Goal: Information Seeking & Learning: Learn about a topic

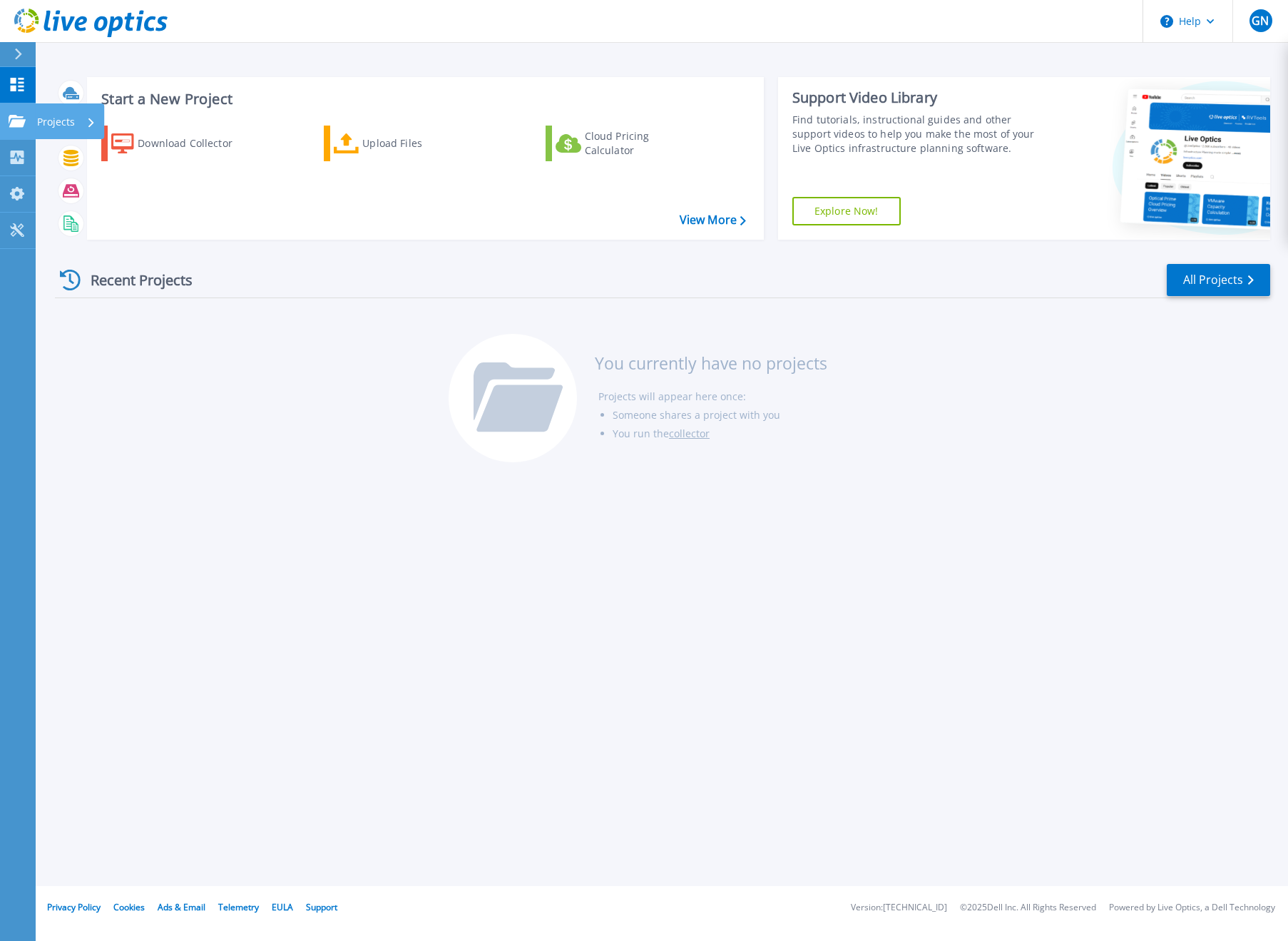
click at [14, 116] on icon at bounding box center [16, 120] width 17 height 12
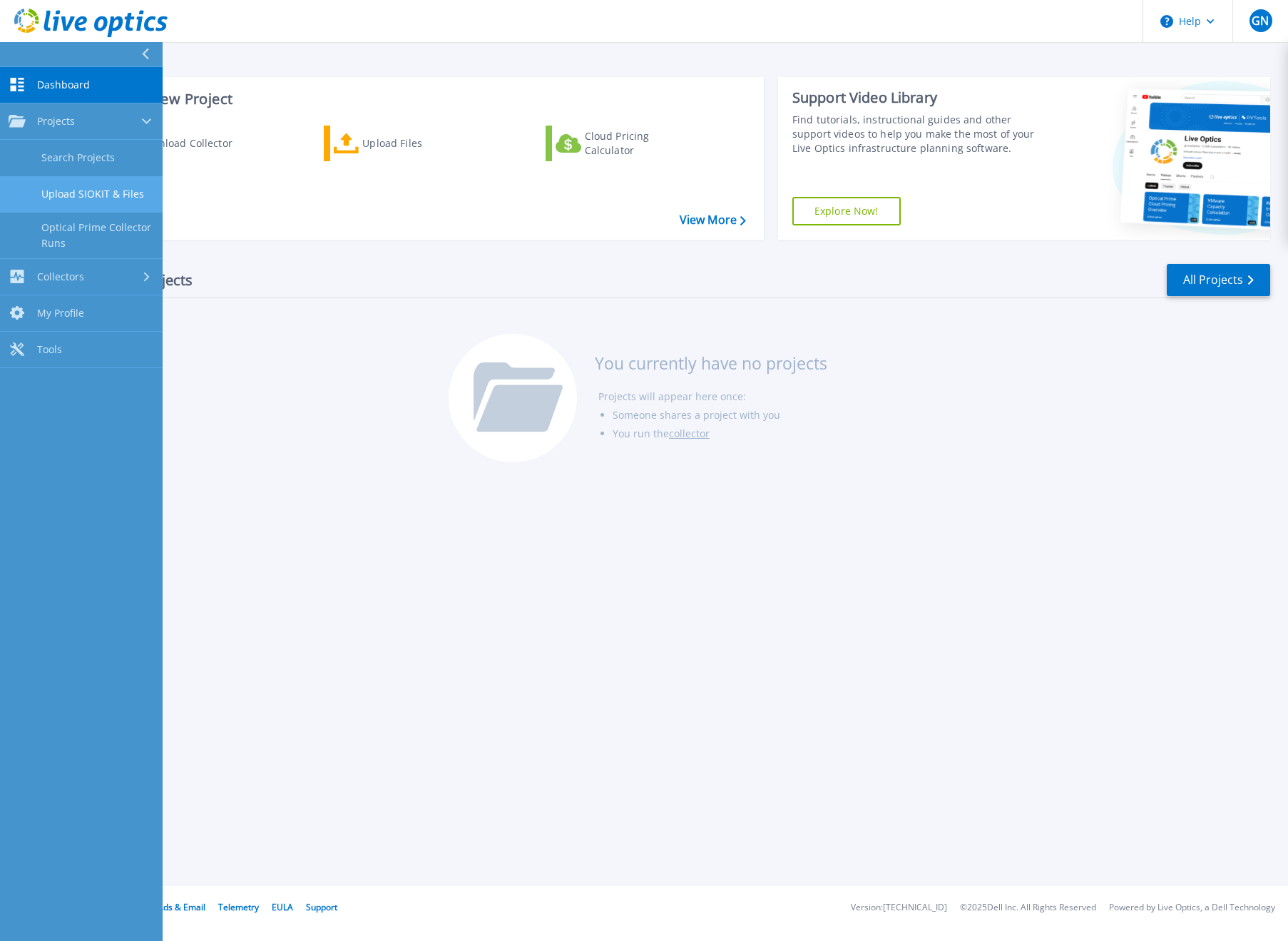
click at [111, 184] on link "Upload SIOKIT & Files" at bounding box center [81, 194] width 162 height 36
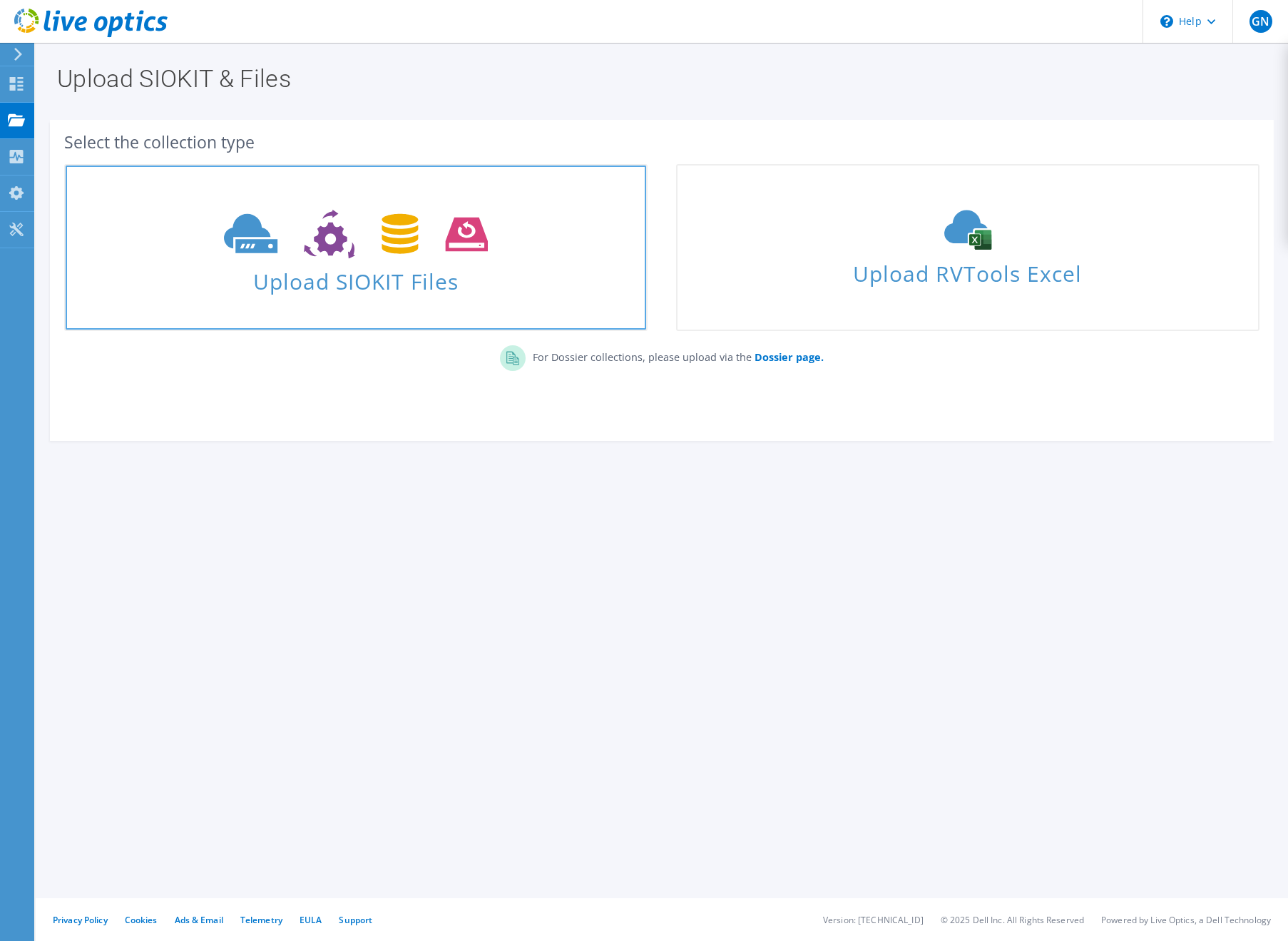
click at [356, 251] on icon at bounding box center [355, 234] width 263 height 49
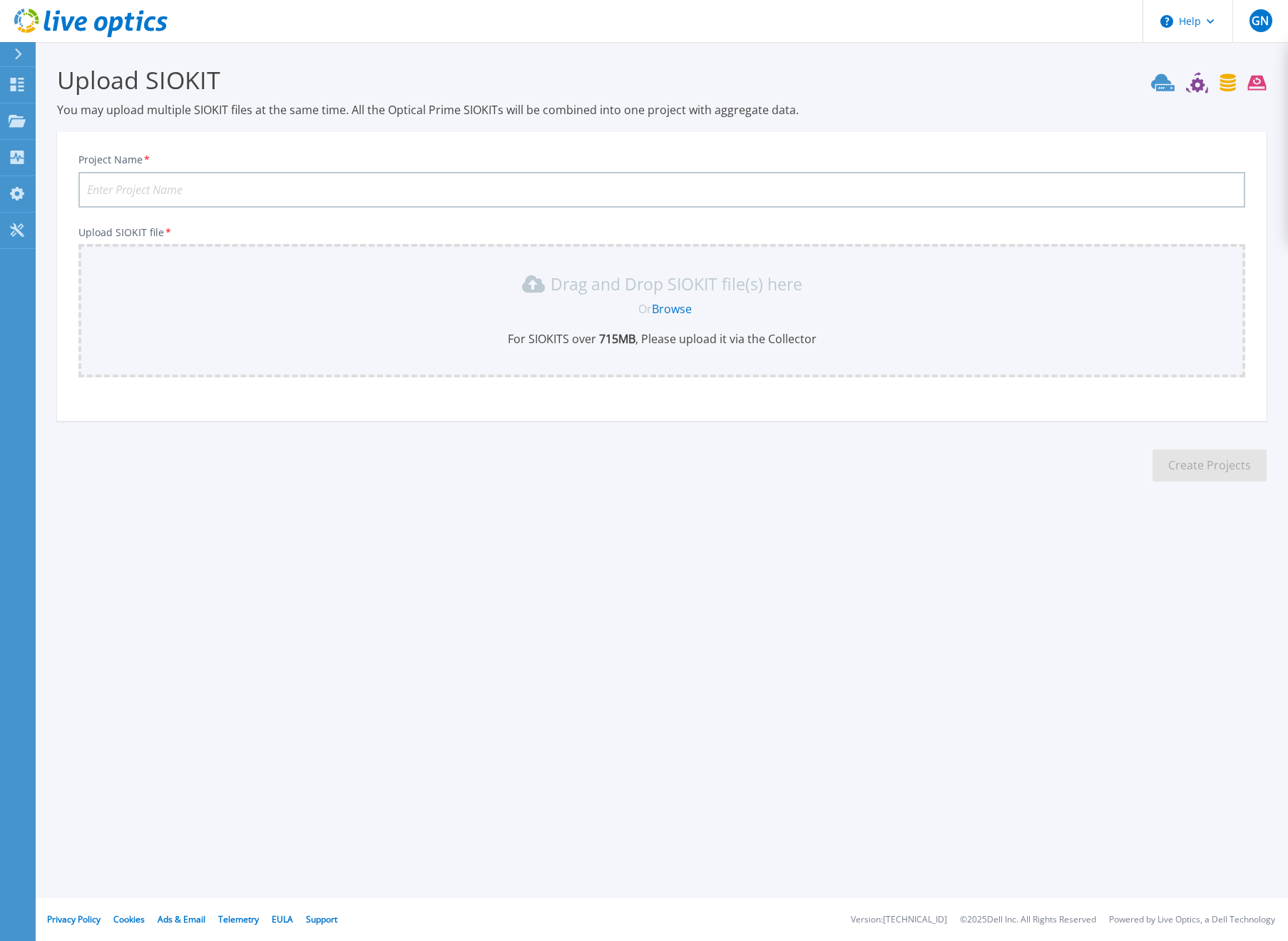
click at [257, 184] on input "Project Name *" at bounding box center [662, 190] width 1167 height 36
type input "02"
click at [680, 307] on link "Browse" at bounding box center [672, 308] width 40 height 16
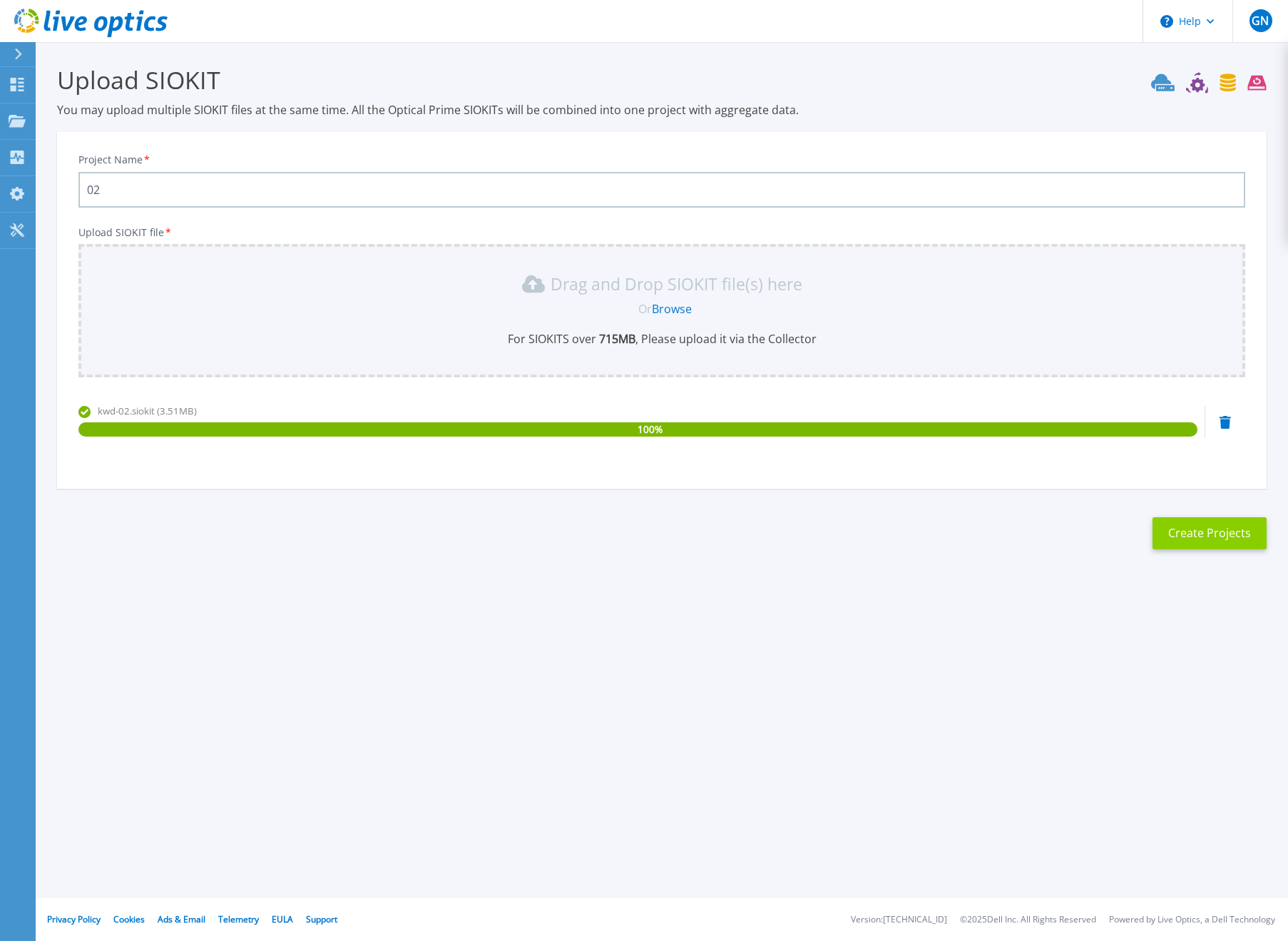
click at [1219, 525] on button "Create Projects" at bounding box center [1209, 533] width 114 height 32
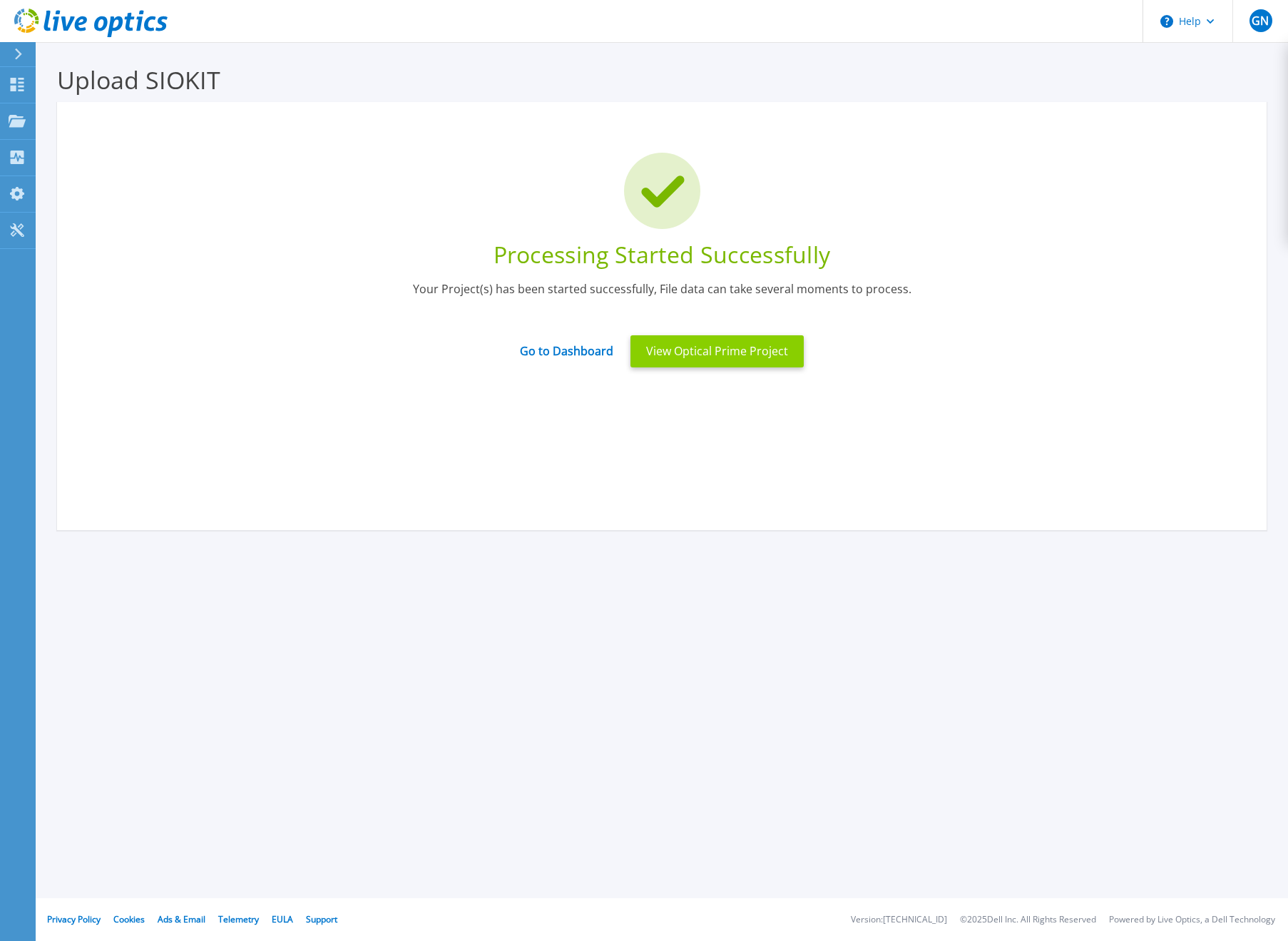
click at [714, 361] on button "View Optical Prime Project" at bounding box center [718, 351] width 174 height 32
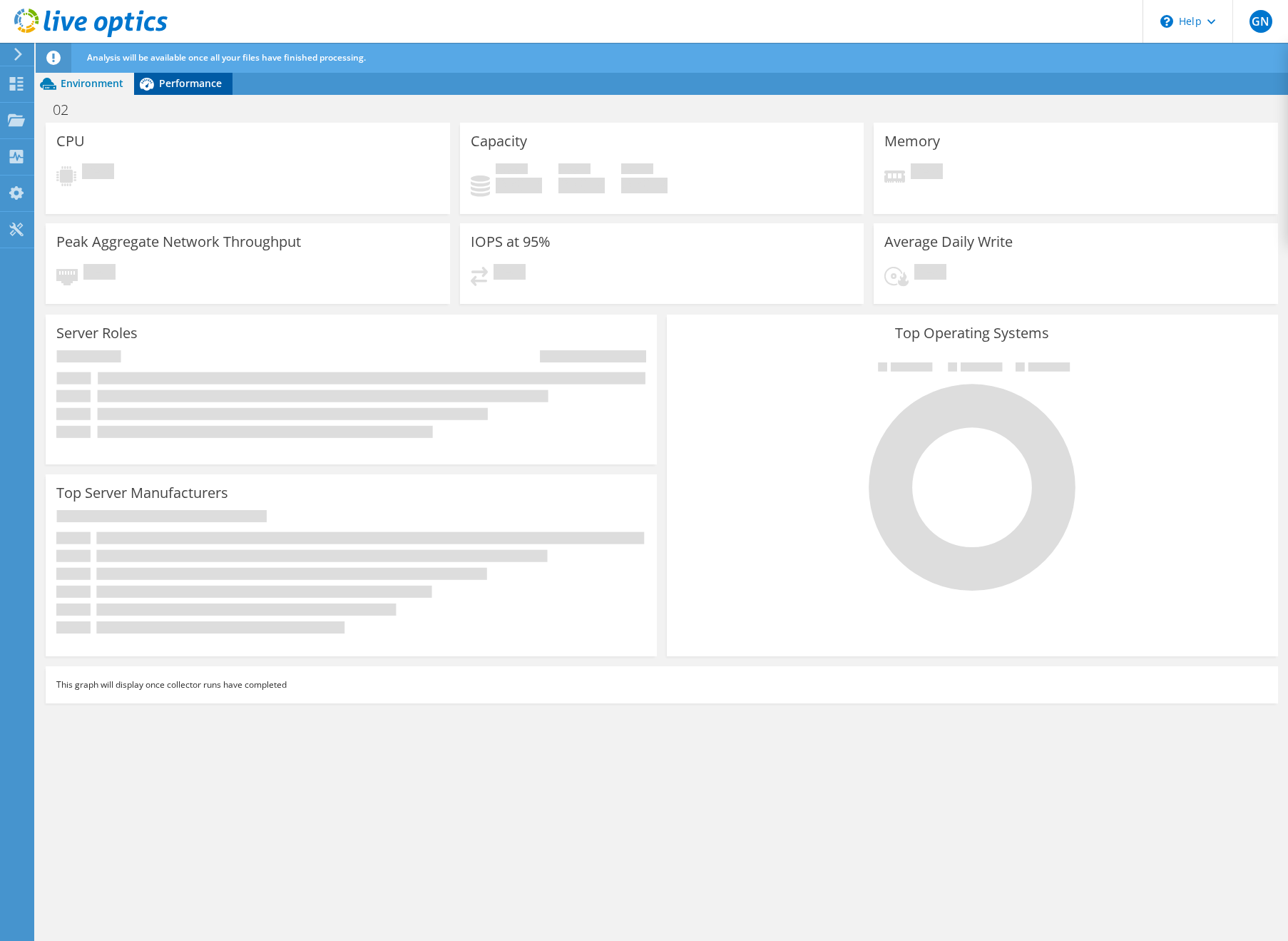
click at [164, 89] on span "Performance" at bounding box center [190, 83] width 63 height 14
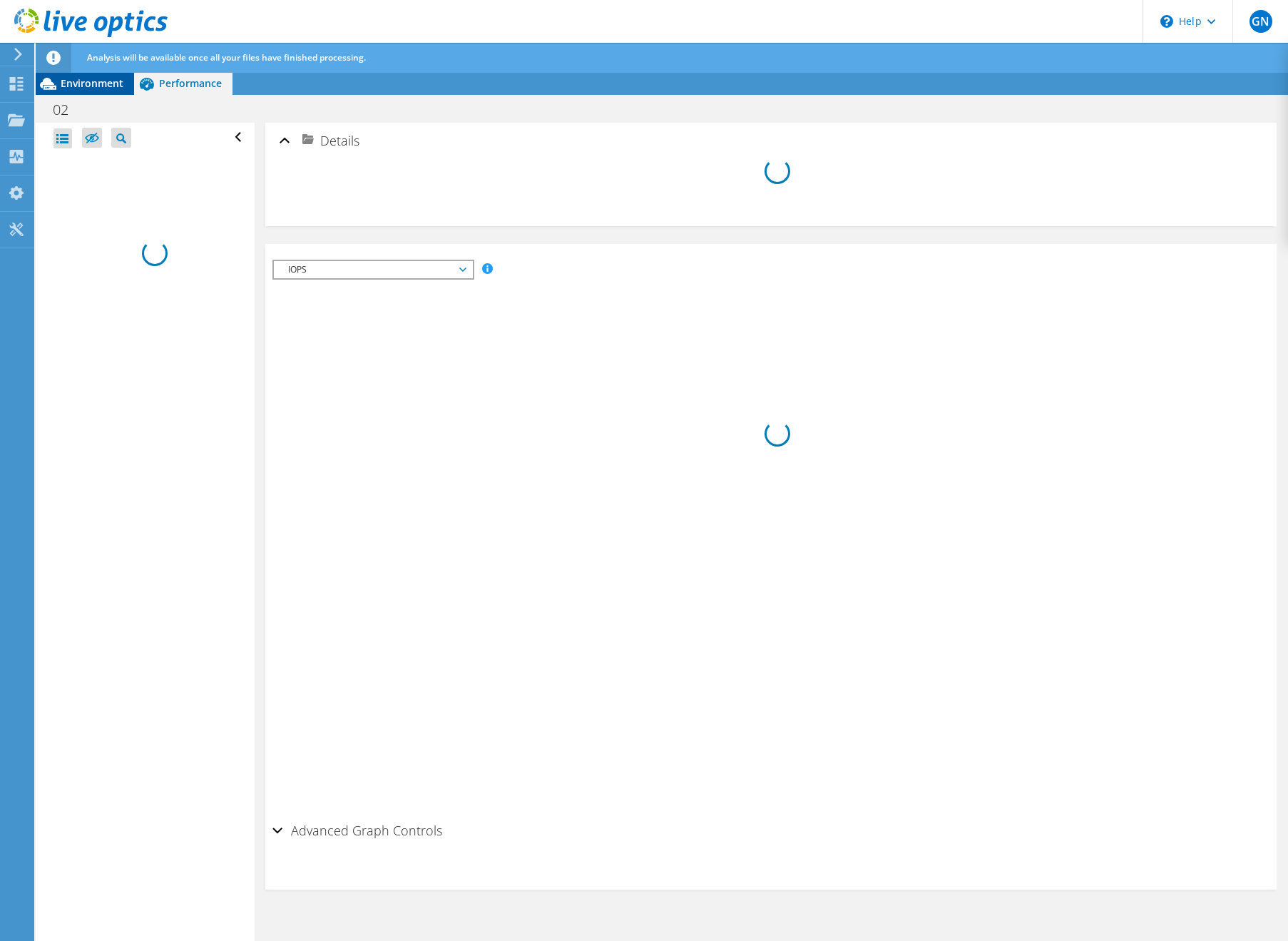
click at [95, 83] on span "Environment" at bounding box center [92, 83] width 63 height 14
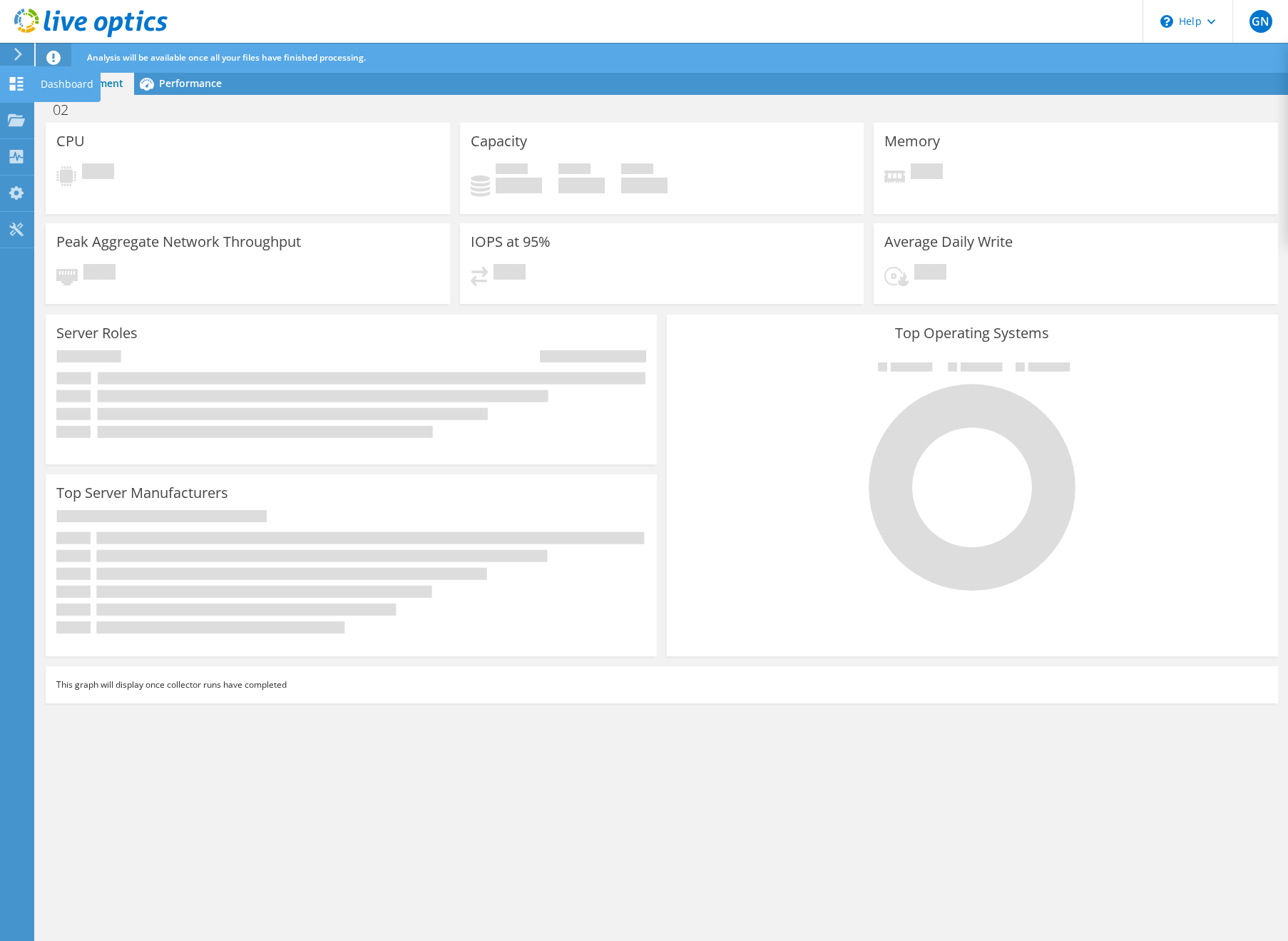
click at [12, 80] on use at bounding box center [16, 84] width 14 height 14
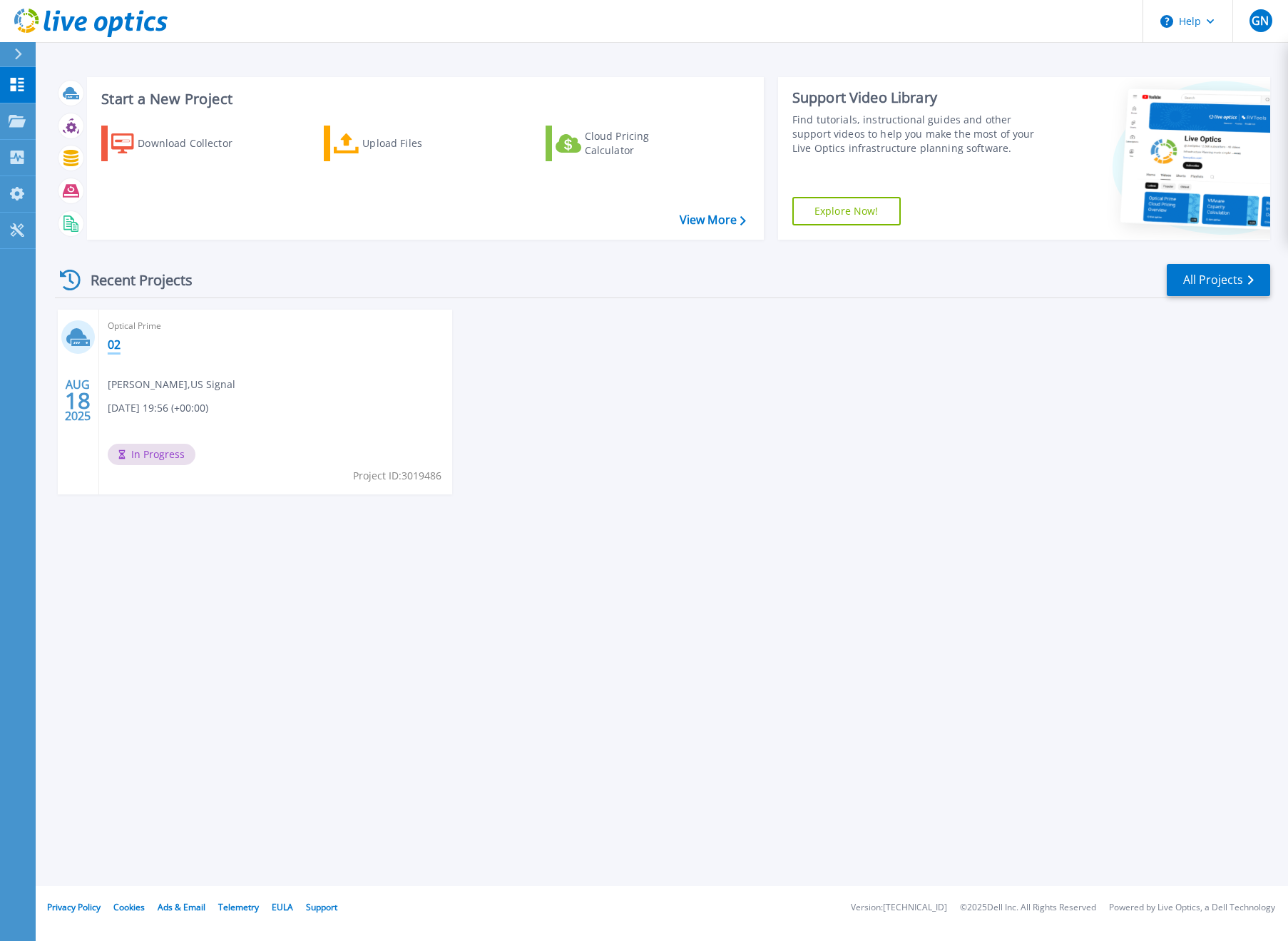
click at [110, 339] on link "02" at bounding box center [114, 344] width 13 height 14
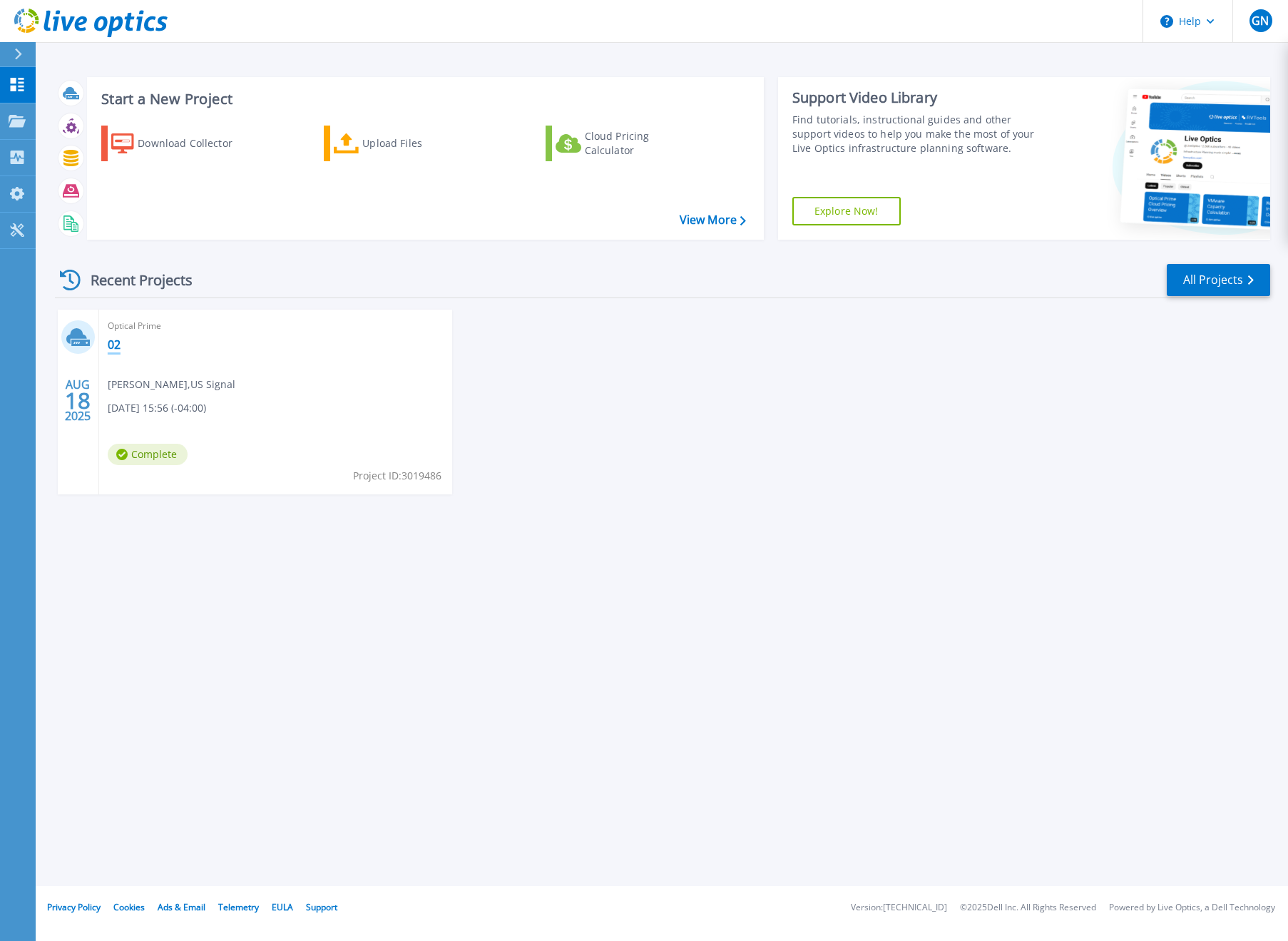
click at [116, 344] on link "02" at bounding box center [114, 344] width 13 height 14
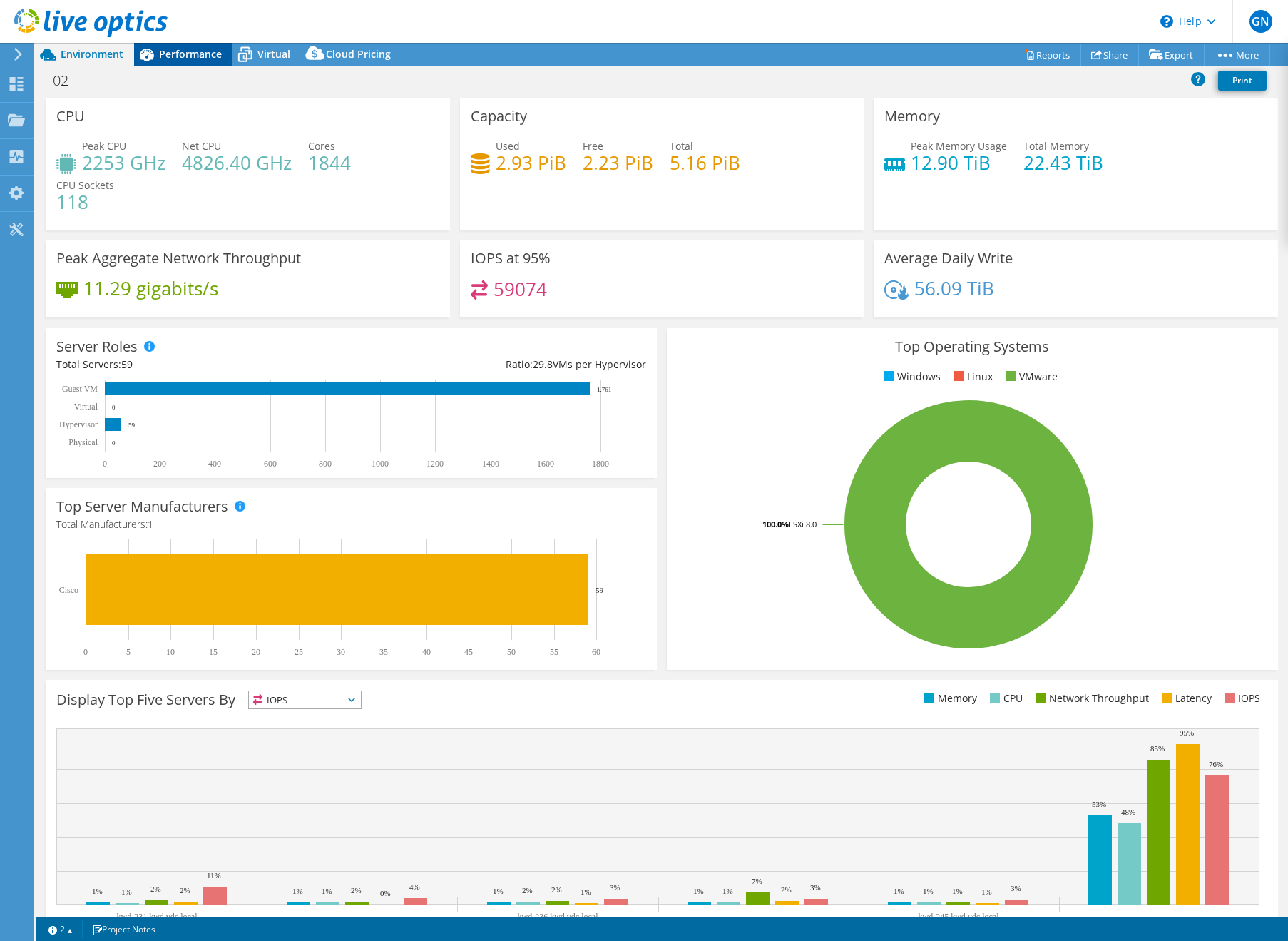
click at [185, 60] on span "Performance" at bounding box center [190, 53] width 63 height 14
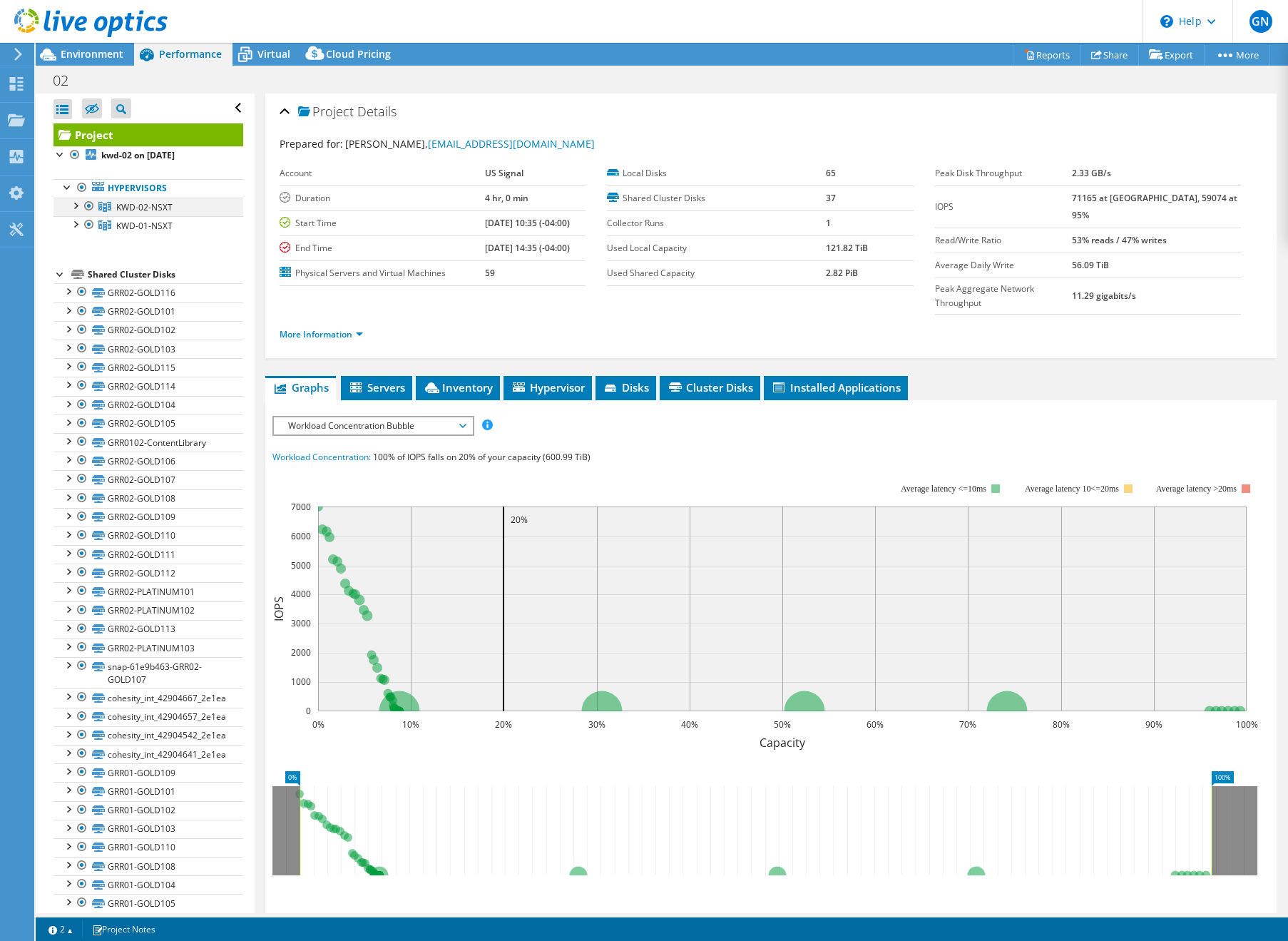
click at [75, 210] on div at bounding box center [75, 204] width 14 height 14
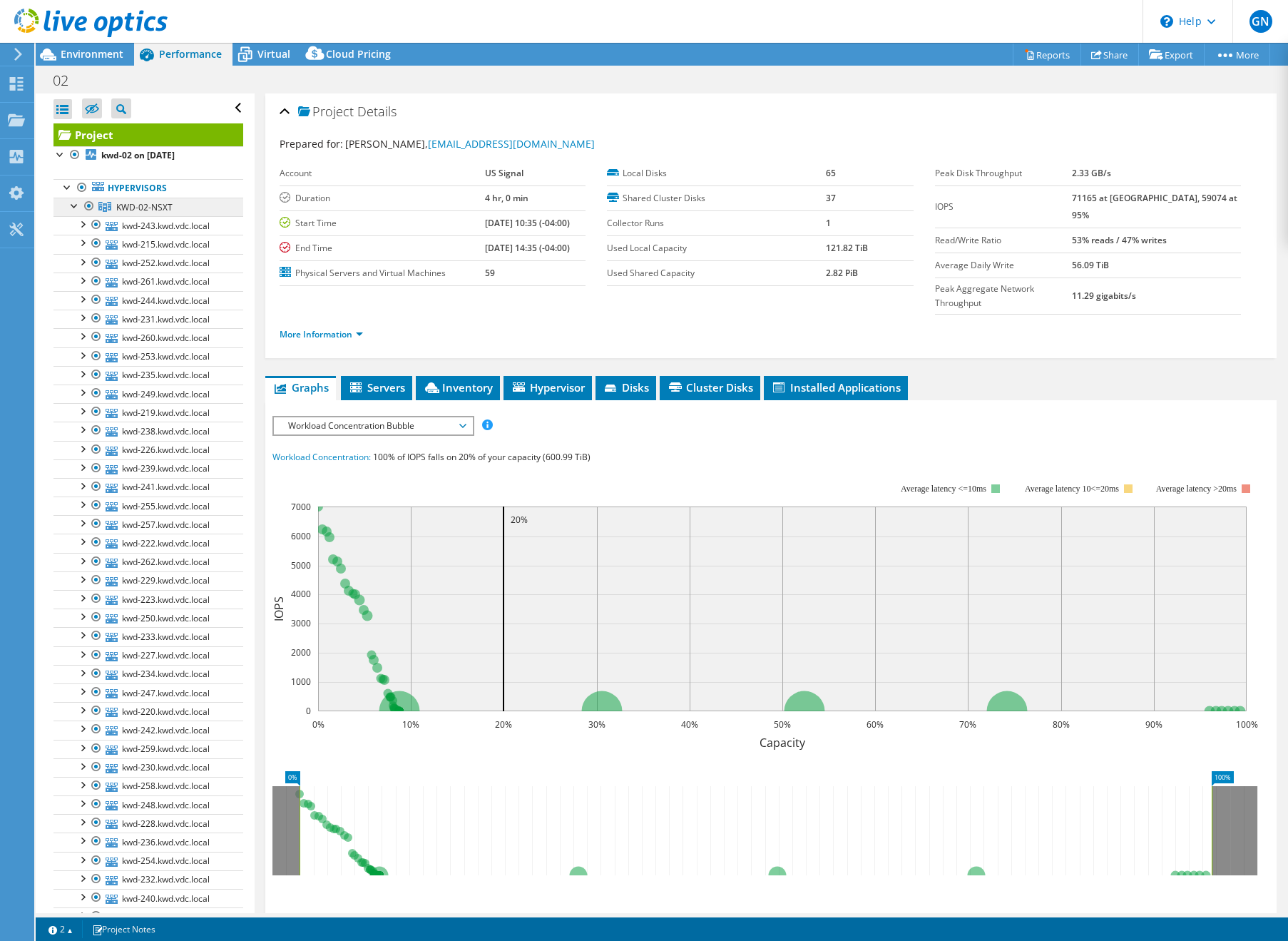
click at [129, 205] on span "KWD-02-NSXT" at bounding box center [144, 207] width 57 height 12
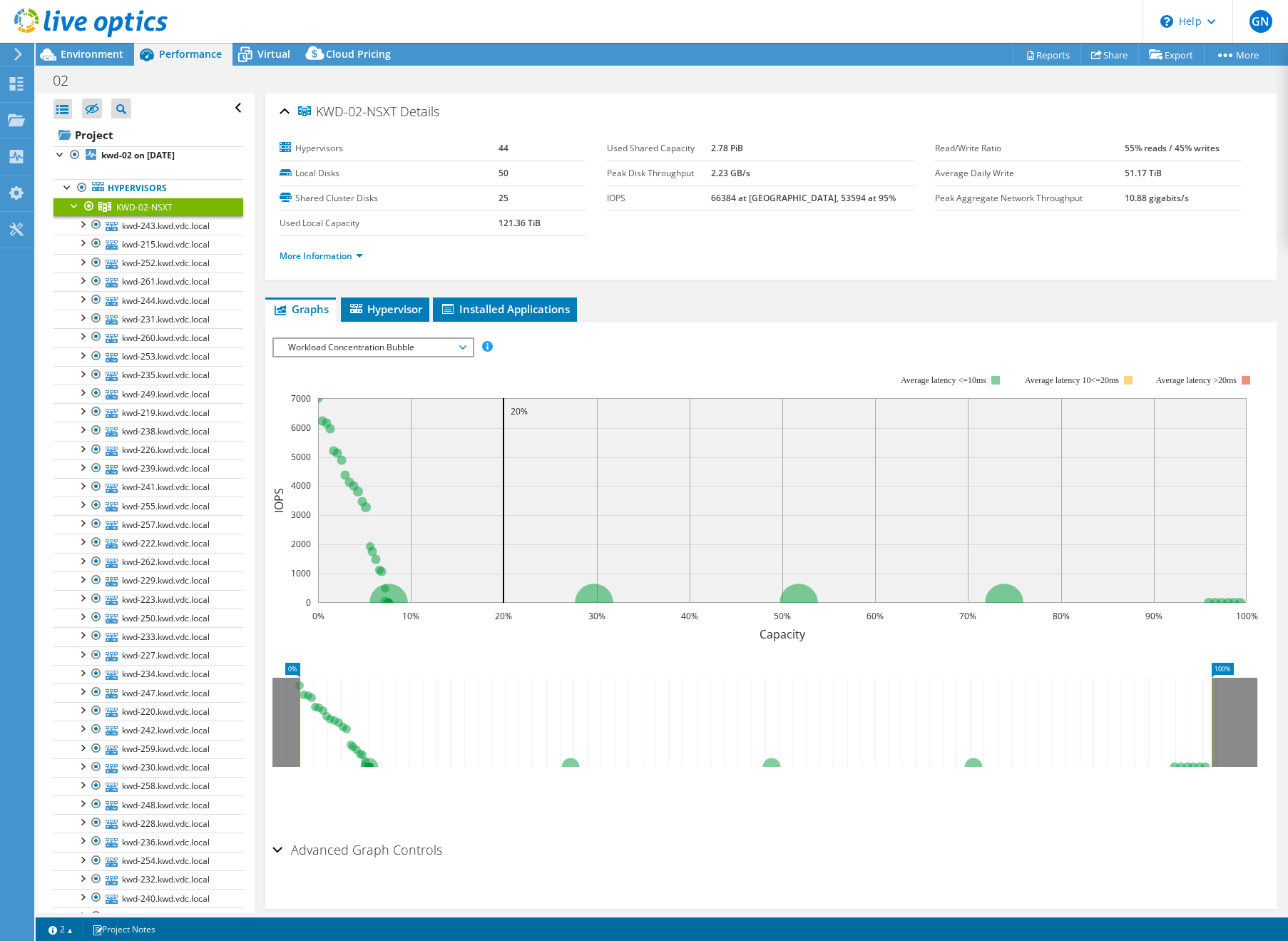
click at [75, 206] on div at bounding box center [75, 204] width 14 height 14
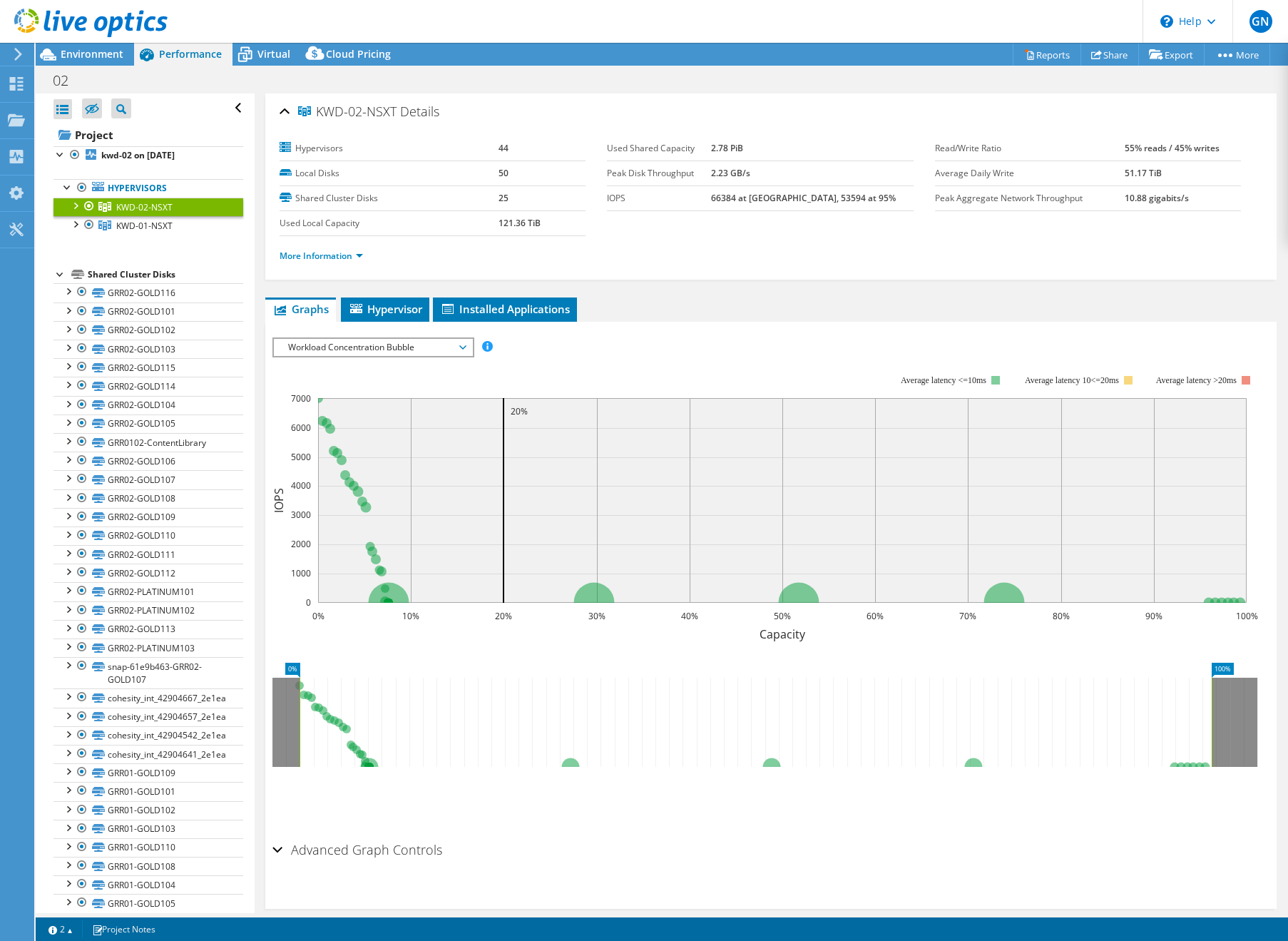
click at [460, 344] on span "Workload Concentration Bubble" at bounding box center [373, 347] width 184 height 17
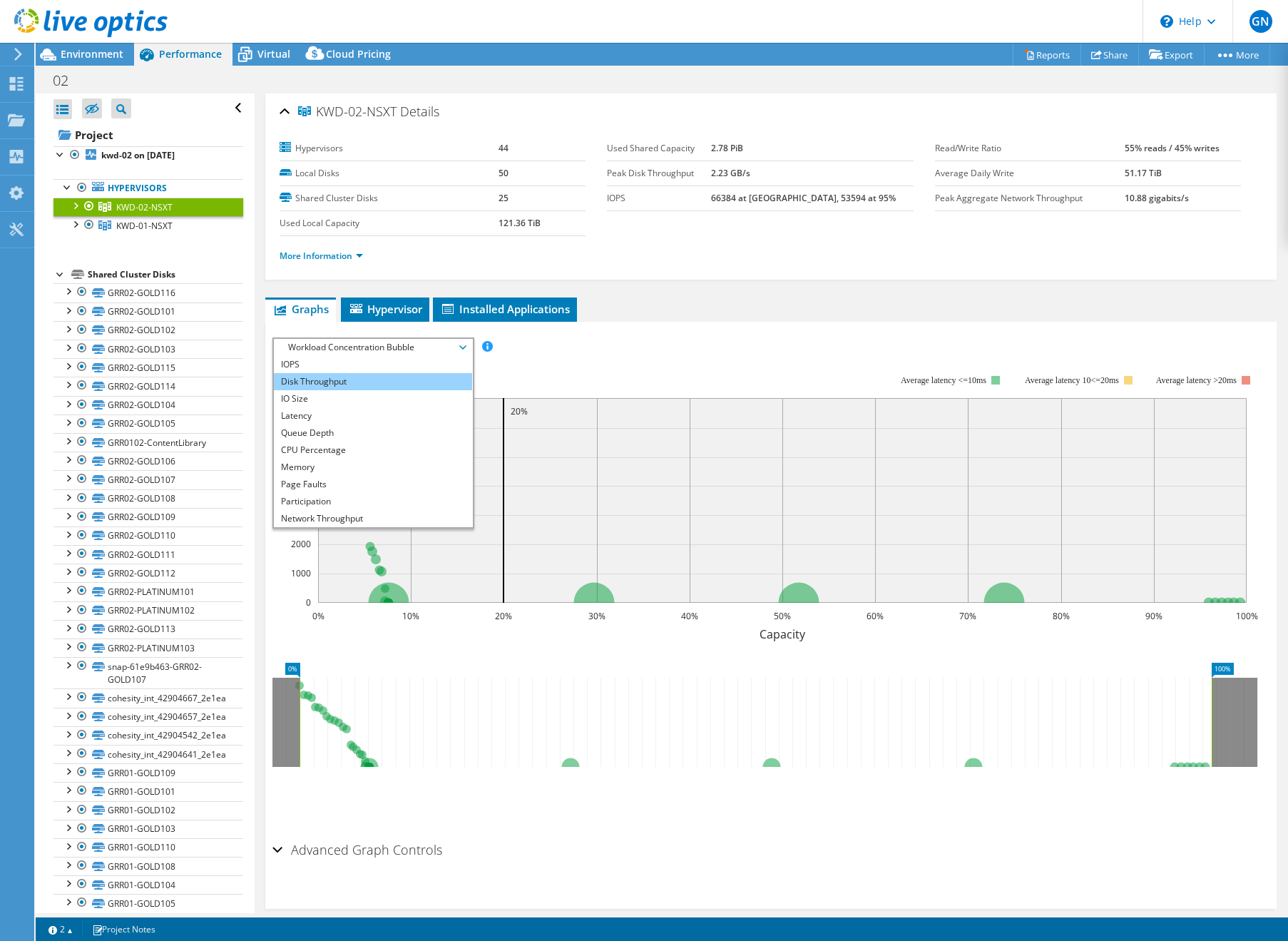
click at [358, 375] on li "Disk Throughput" at bounding box center [372, 381] width 197 height 17
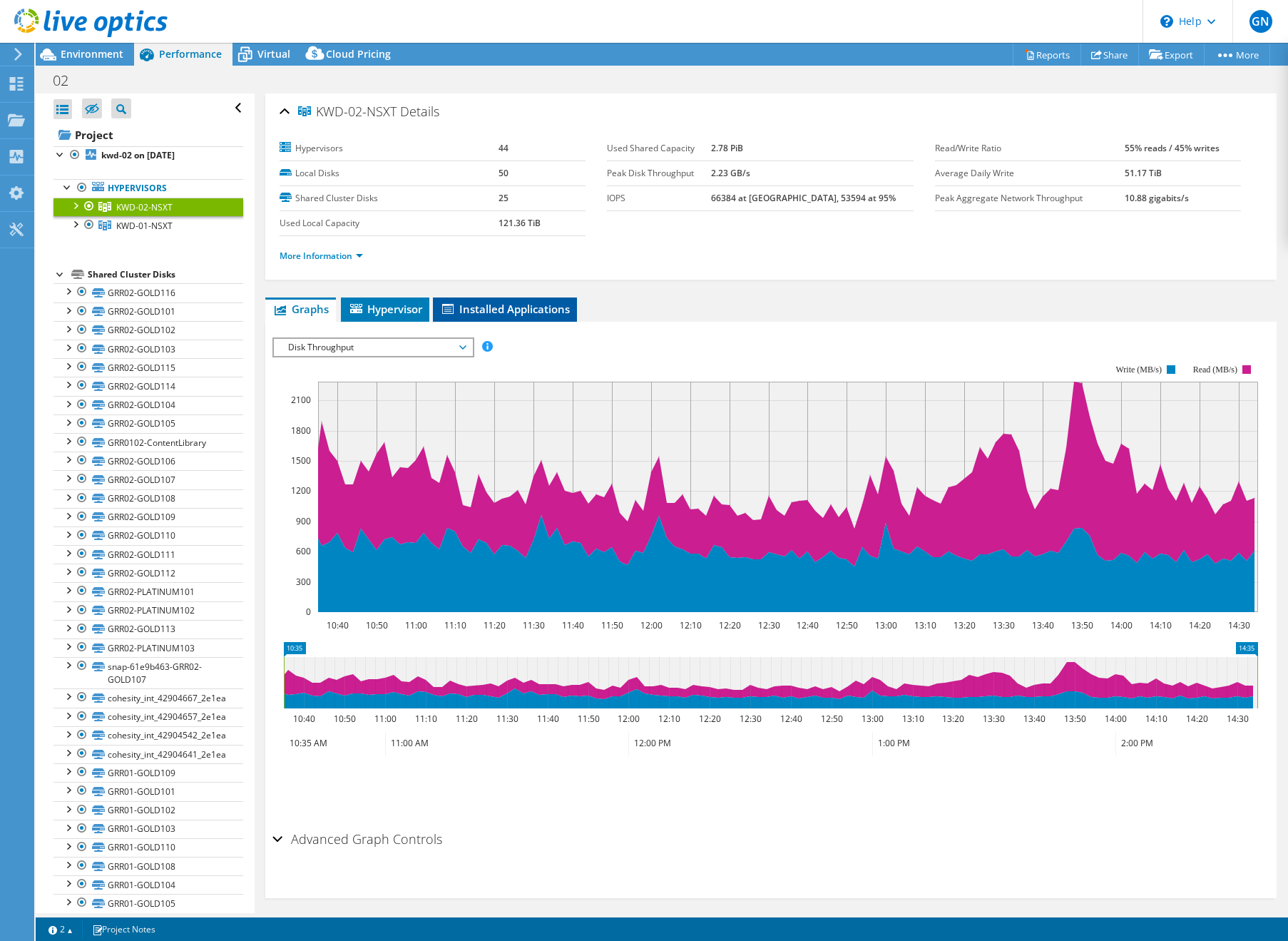
click at [474, 316] on span "Installed Applications" at bounding box center [505, 308] width 129 height 14
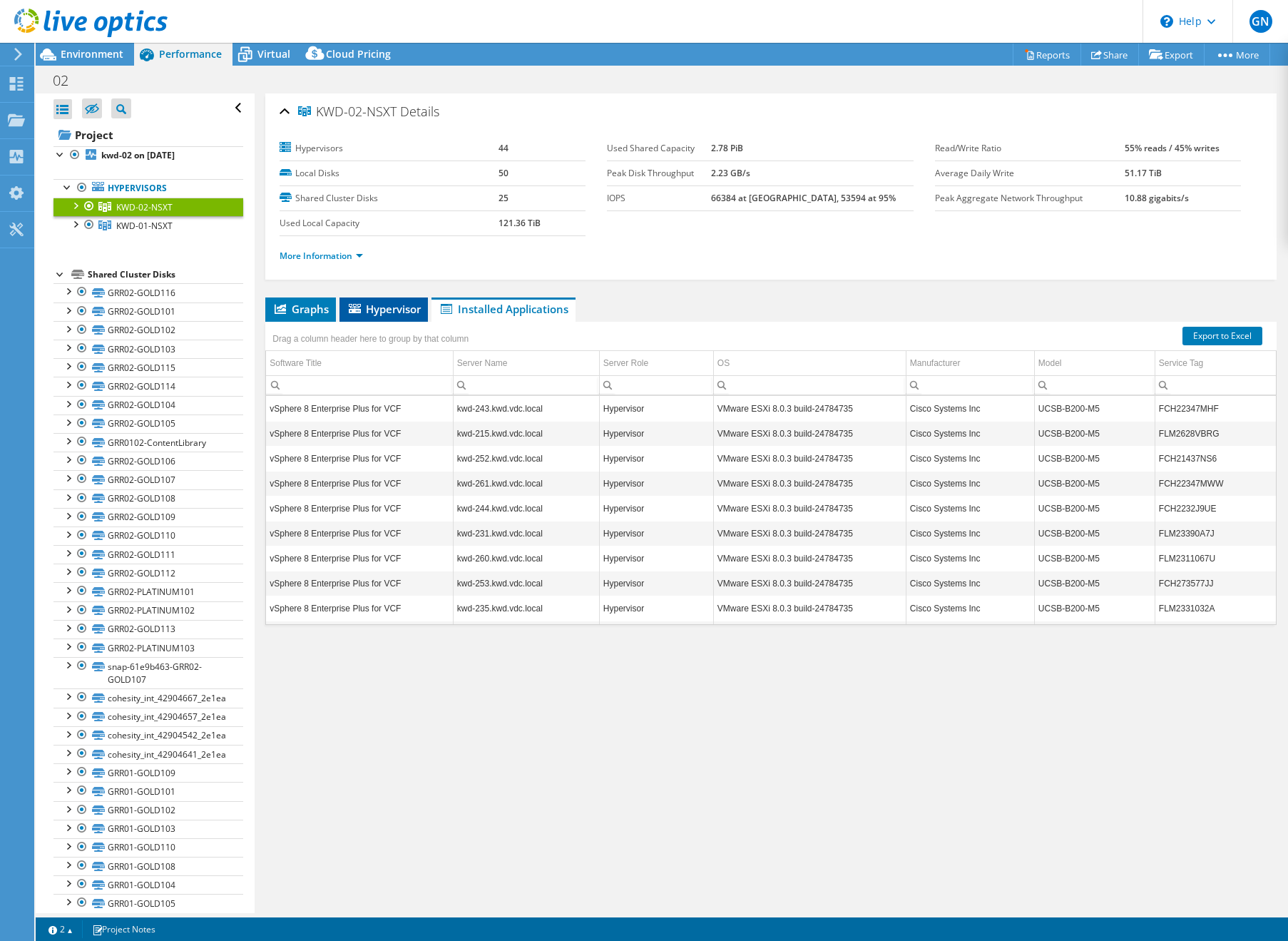
click at [395, 311] on span "Hypervisor" at bounding box center [383, 308] width 75 height 14
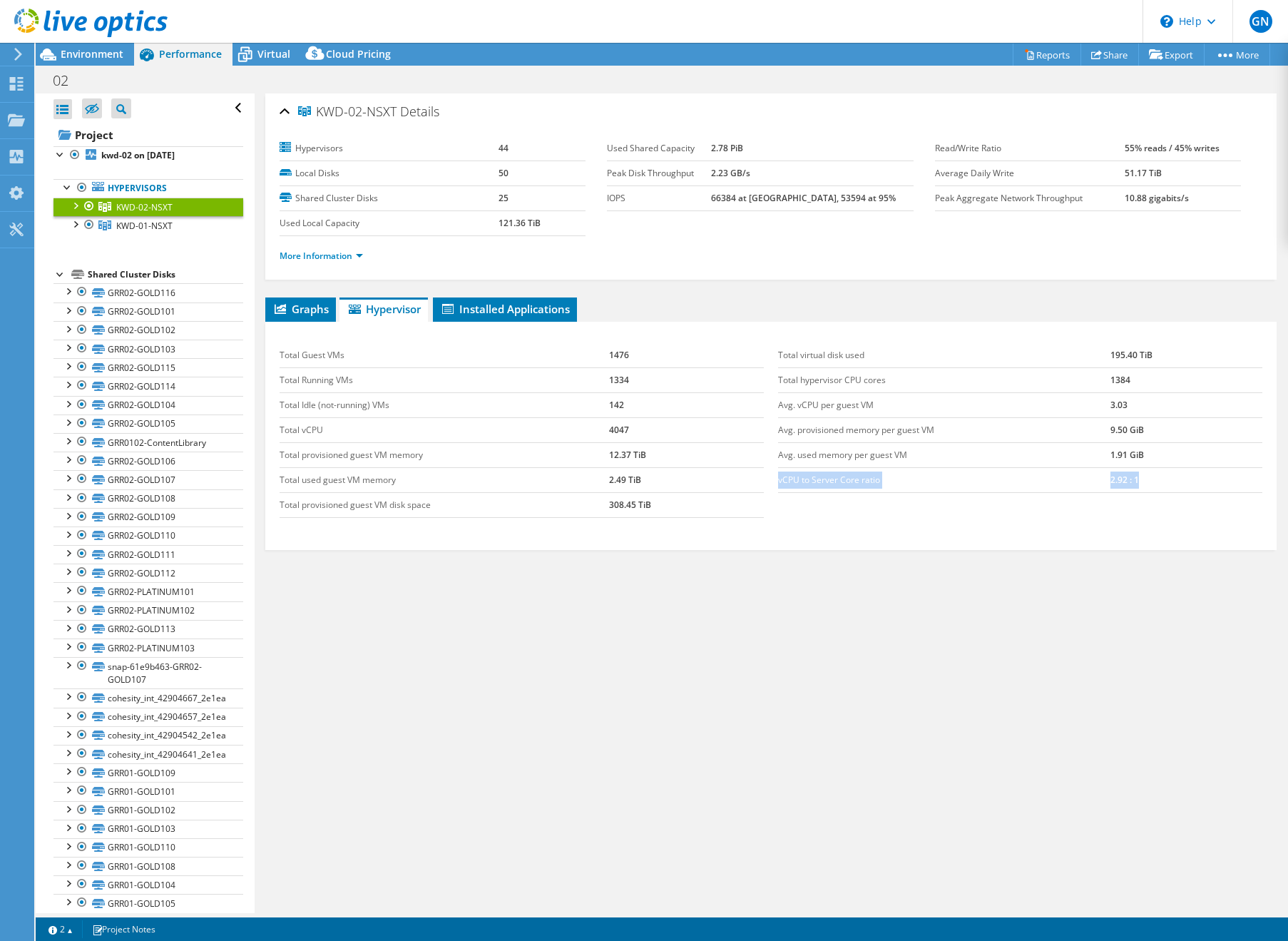
drag, startPoint x: 1153, startPoint y: 482, endPoint x: 779, endPoint y: 478, distance: 374.0
click at [779, 478] on tr "vCPU to Server Core ratio 2.92 : 1" at bounding box center [1020, 480] width 484 height 25
click at [892, 564] on div "Graphs Servers Inventory Hypervisor Disks Cluster Disks Installed Applications …" at bounding box center [771, 475] width 1011 height 357
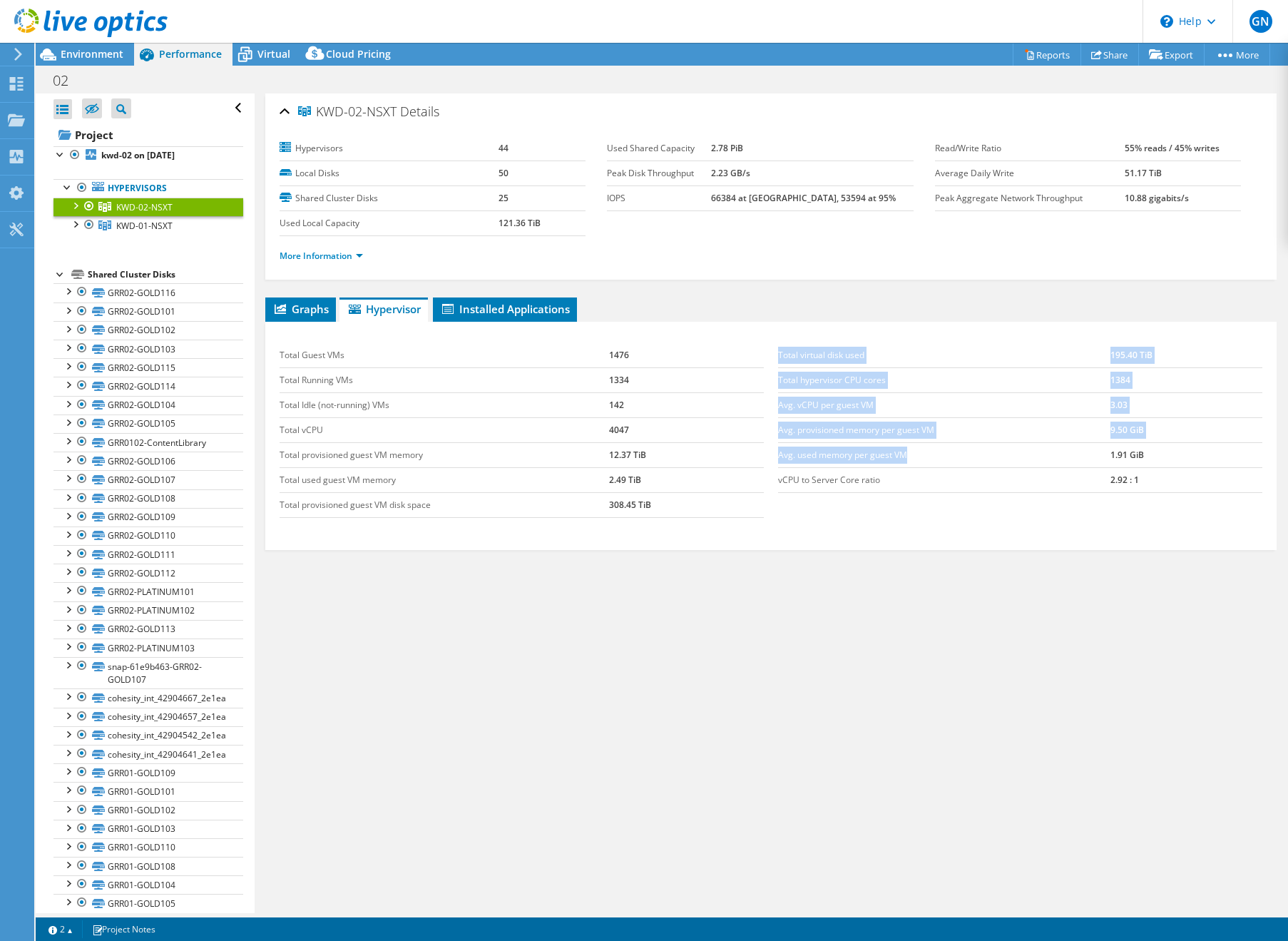
drag, startPoint x: 778, startPoint y: 453, endPoint x: 909, endPoint y: 457, distance: 131.1
click at [909, 457] on div "Total virtual disk used 195.40 TiB Total hypervisor CPU cores 1384 Avg. vCPU pe…" at bounding box center [1020, 418] width 498 height 179
click at [952, 454] on td "Avg. used memory per guest VM" at bounding box center [945, 455] width 333 height 25
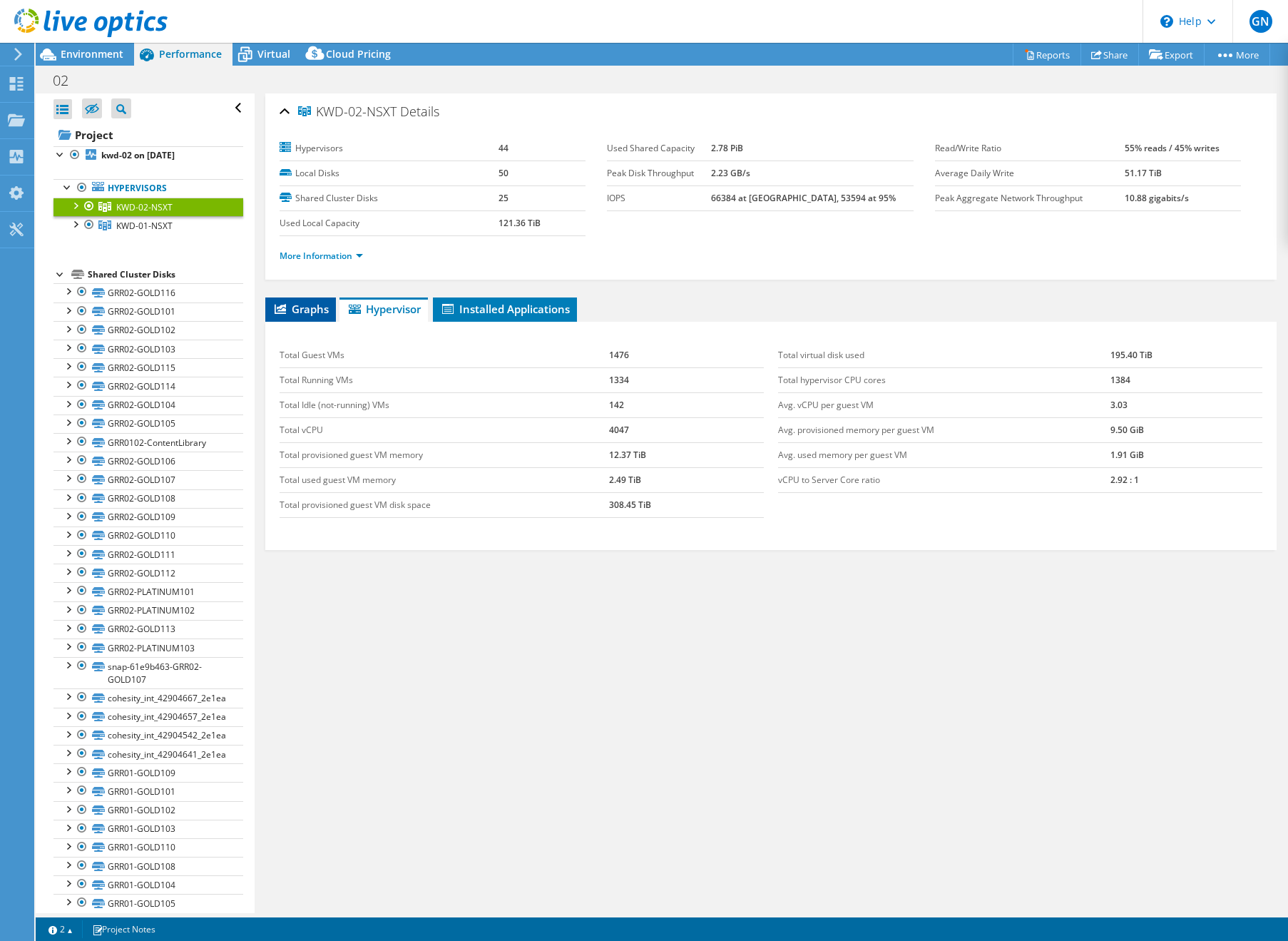
click at [327, 306] on span "Graphs" at bounding box center [301, 308] width 57 height 14
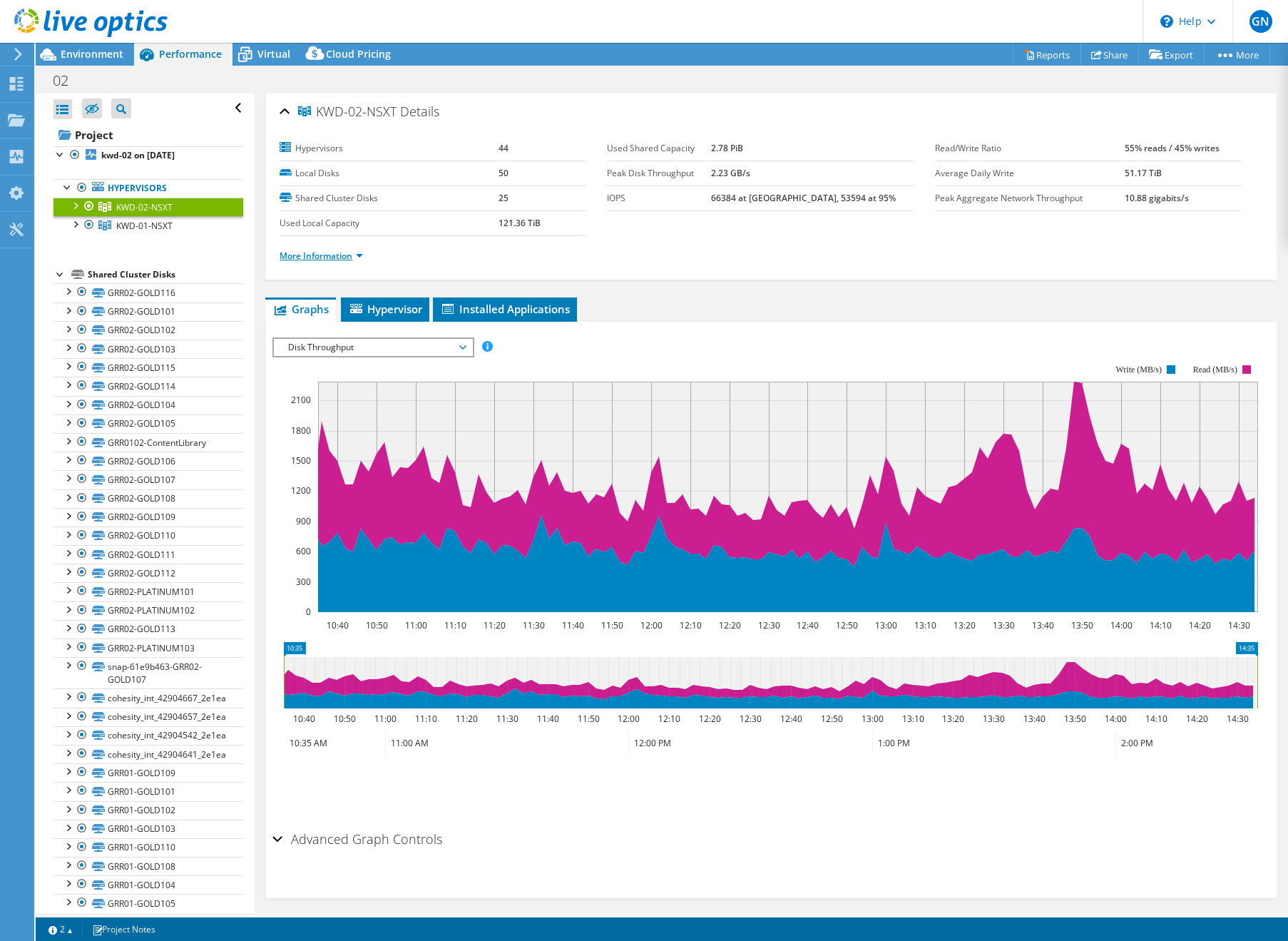
click at [328, 257] on link "More Information" at bounding box center [321, 256] width 84 height 12
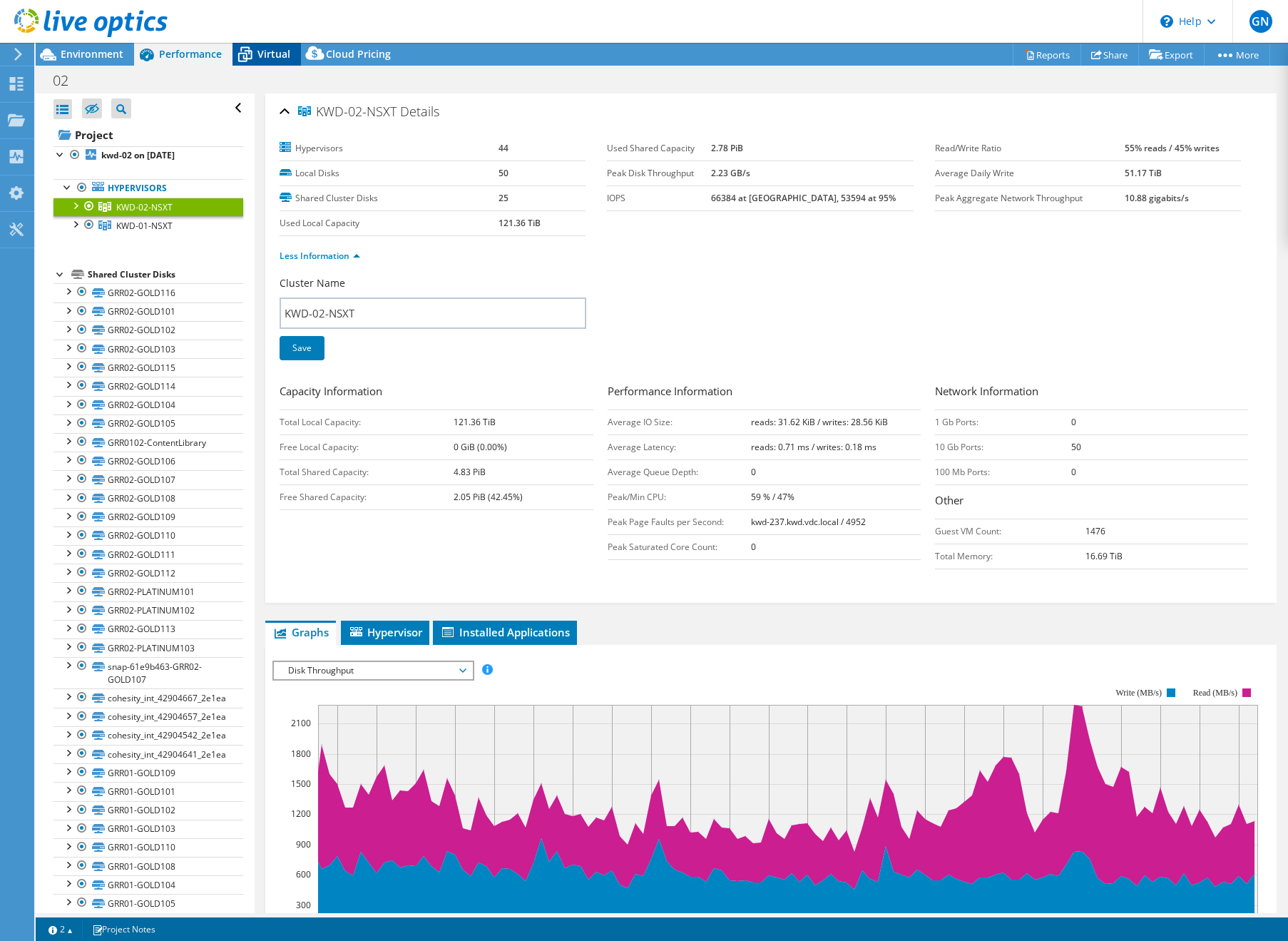
click at [256, 52] on icon at bounding box center [245, 54] width 25 height 25
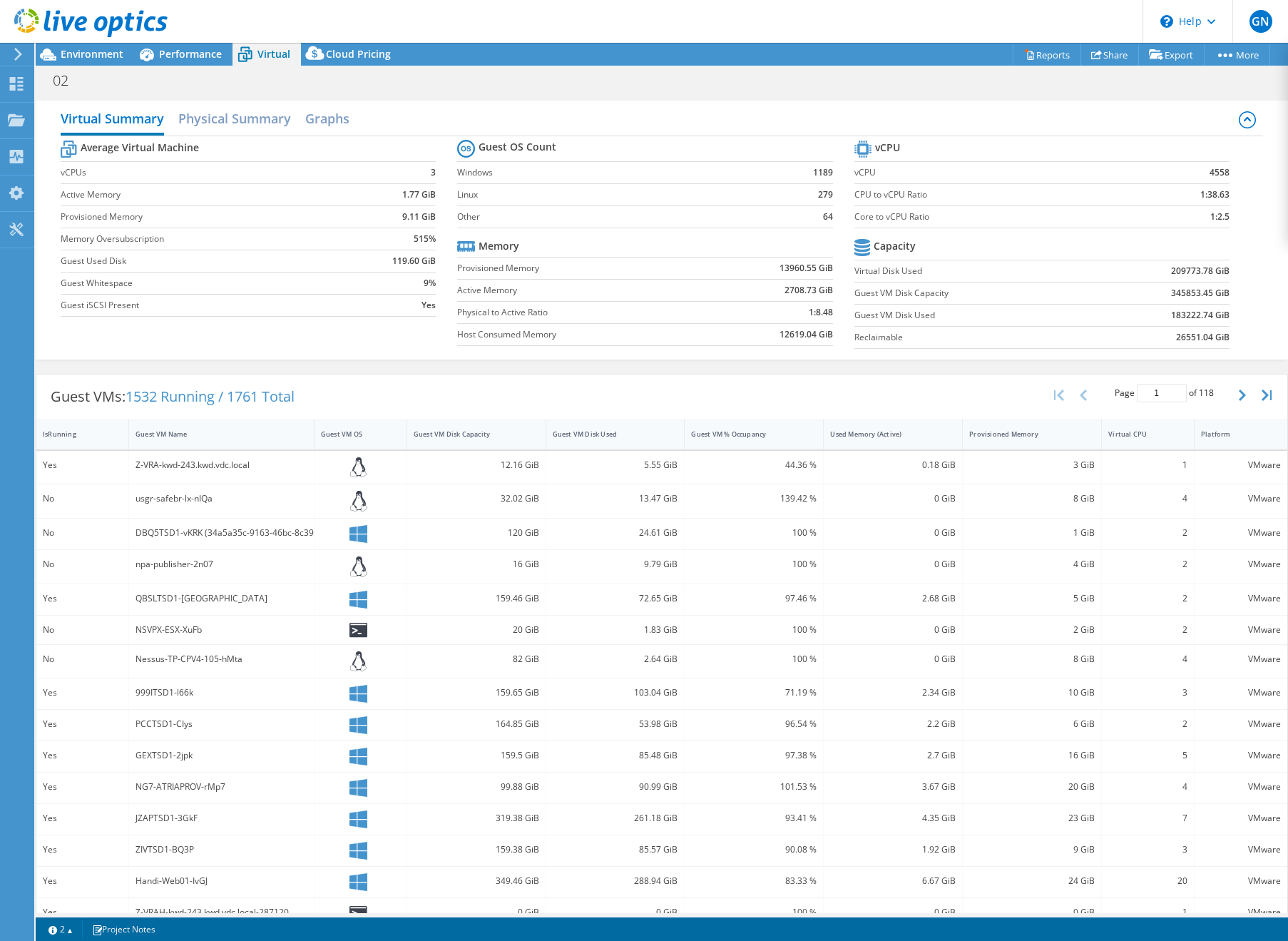
scroll to position [21, 0]
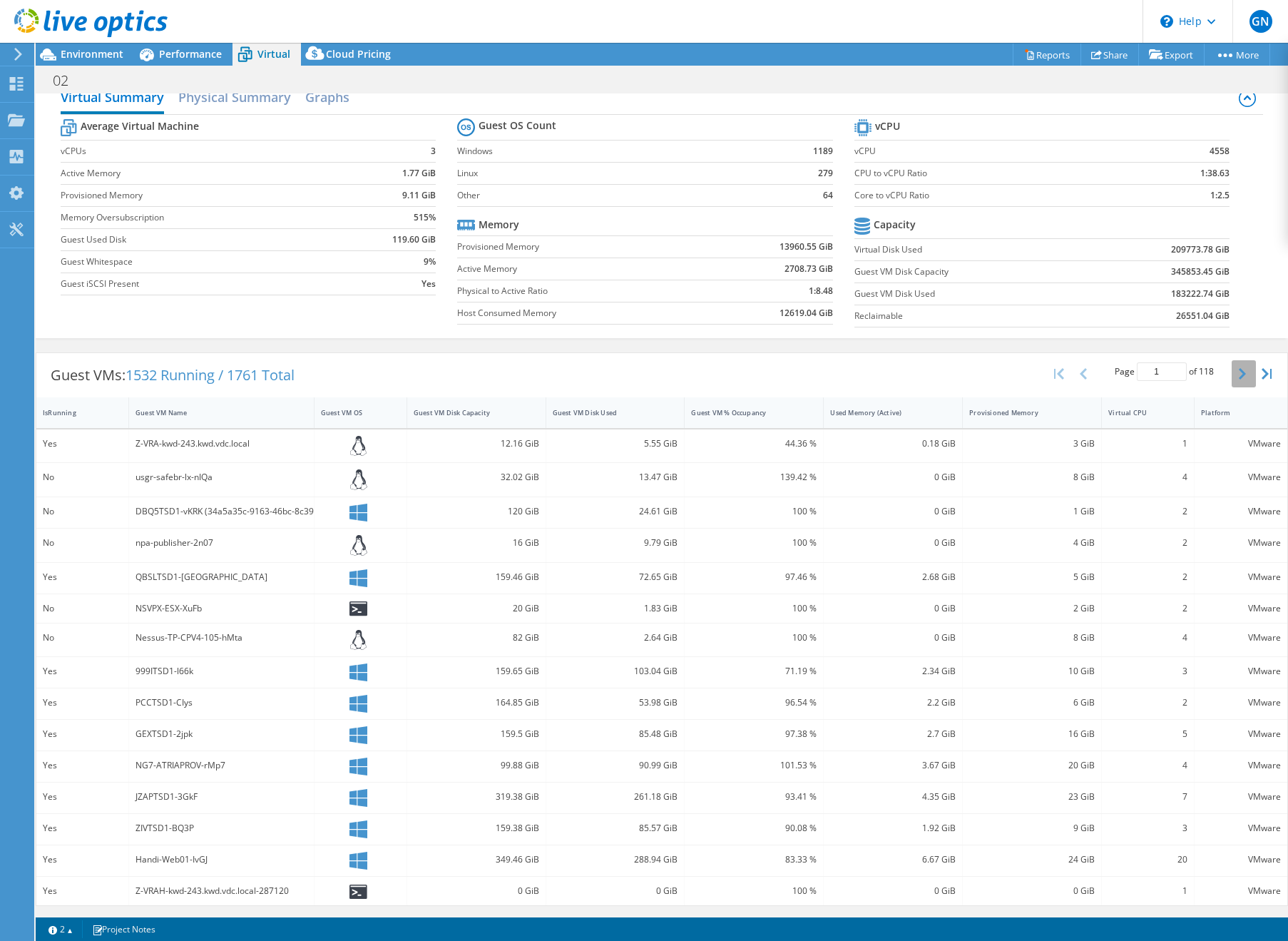
click at [1240, 378] on icon "button" at bounding box center [1242, 374] width 7 height 11
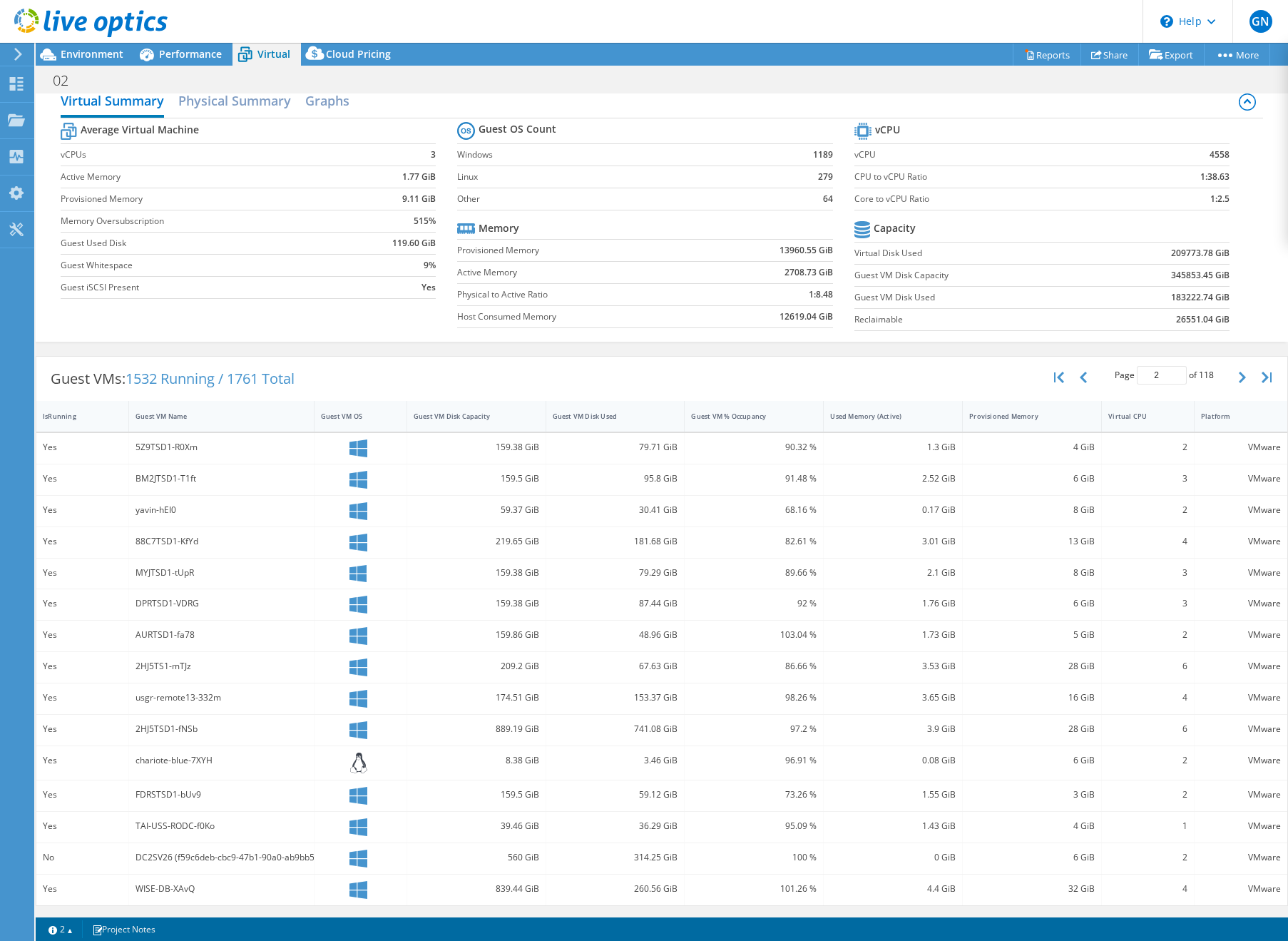
scroll to position [0, 0]
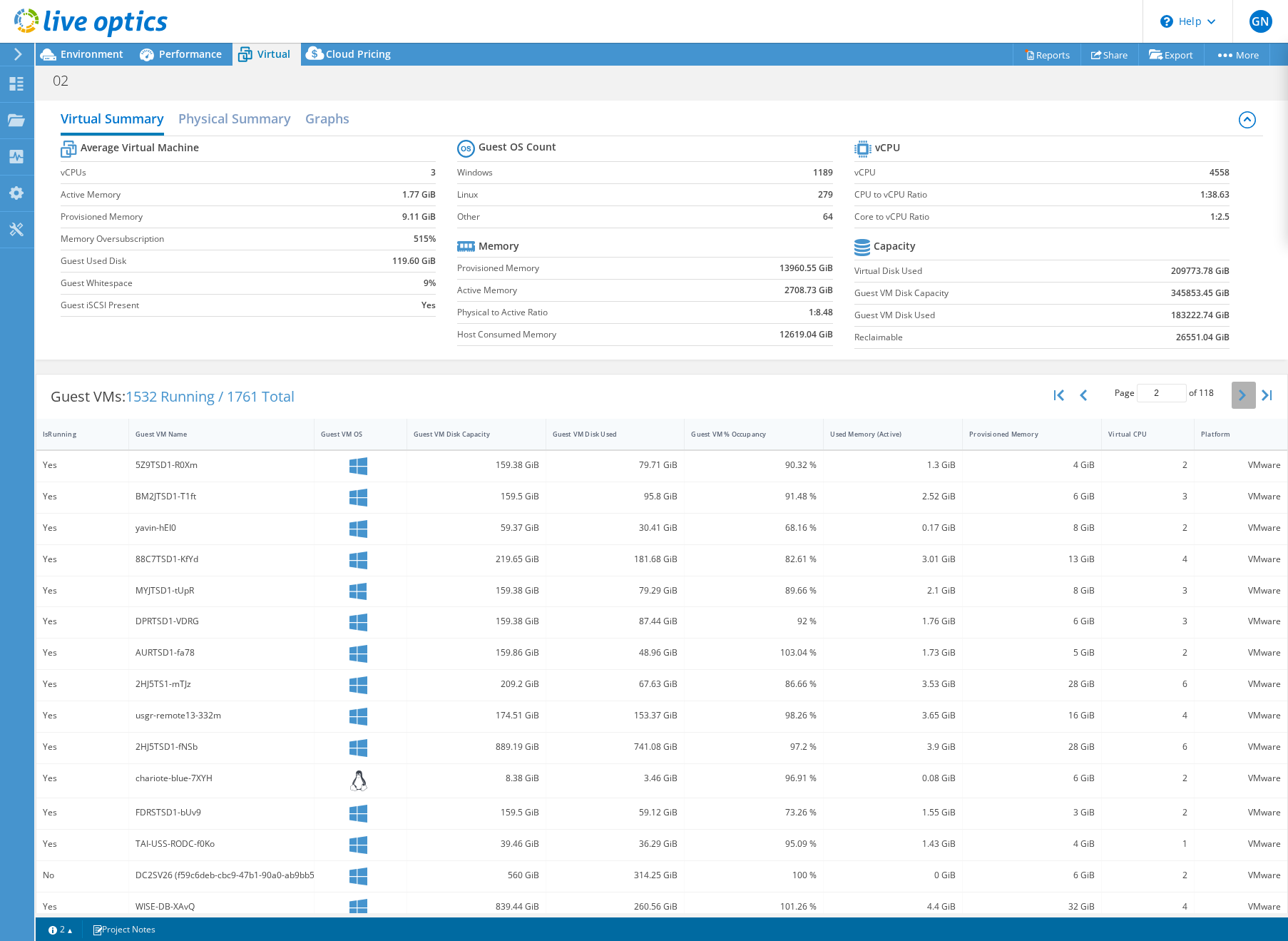
click at [1242, 390] on icon "button" at bounding box center [1242, 395] width 7 height 11
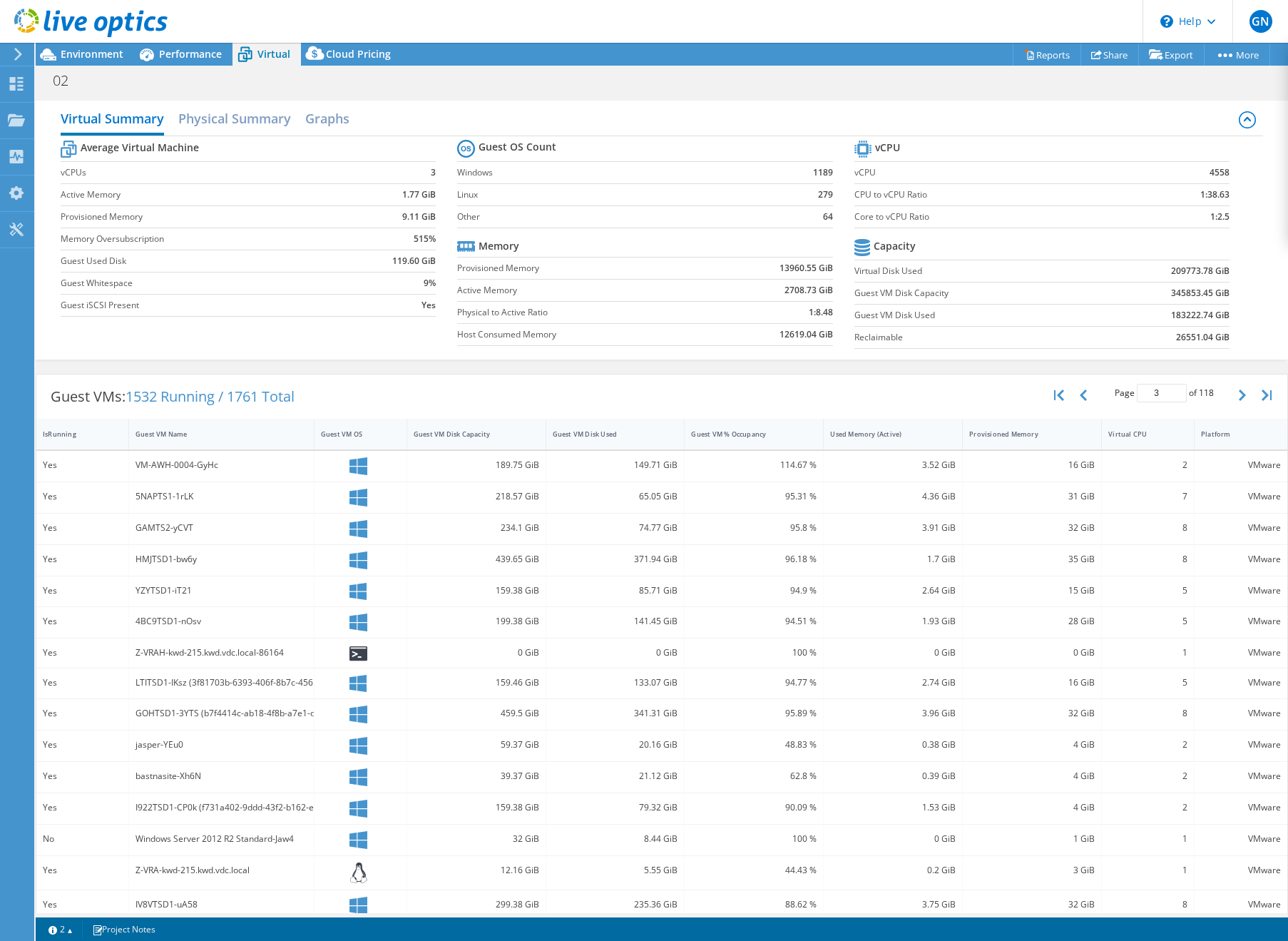
scroll to position [16, 0]
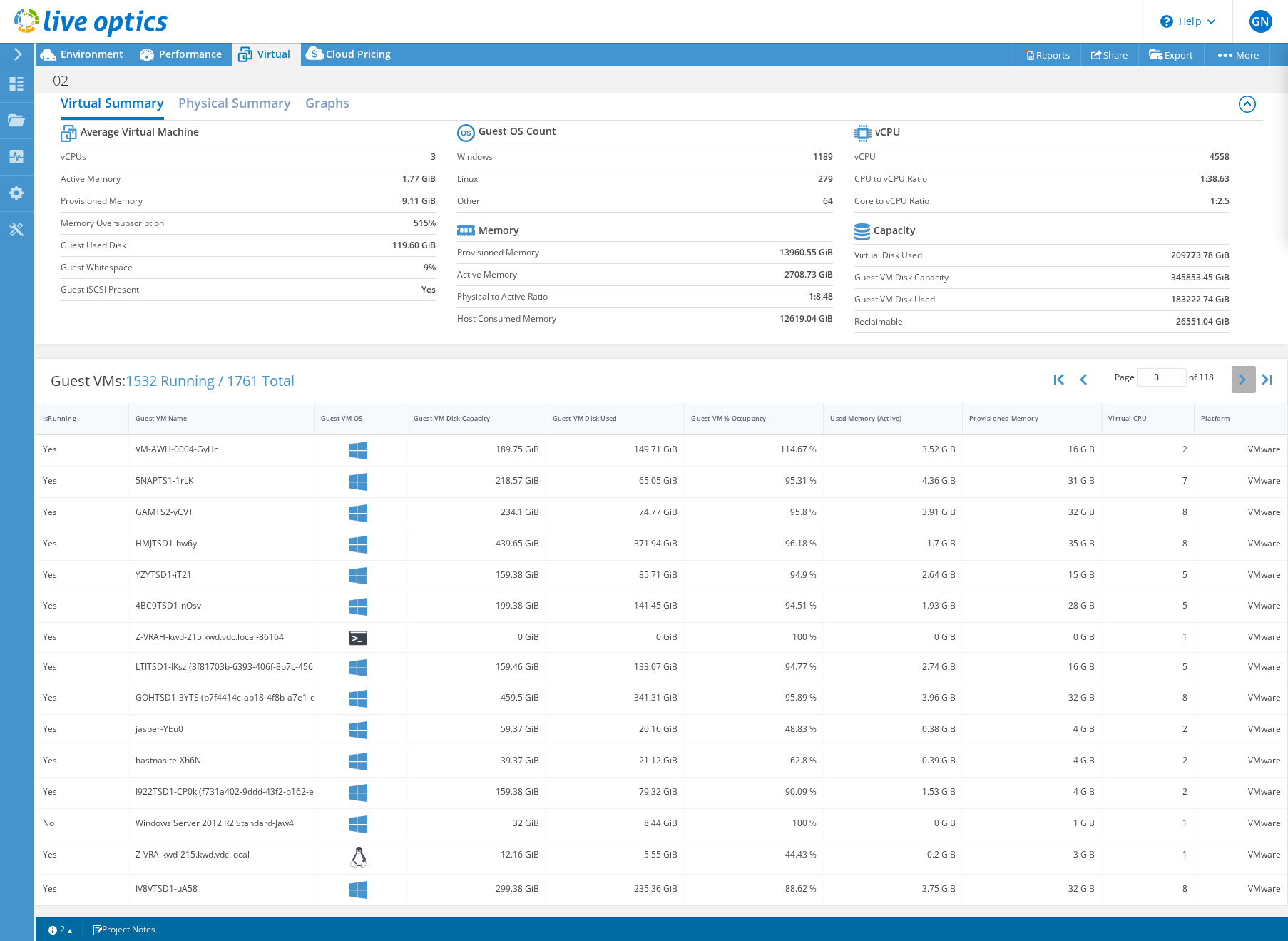
click at [1243, 384] on icon "button" at bounding box center [1242, 380] width 7 height 11
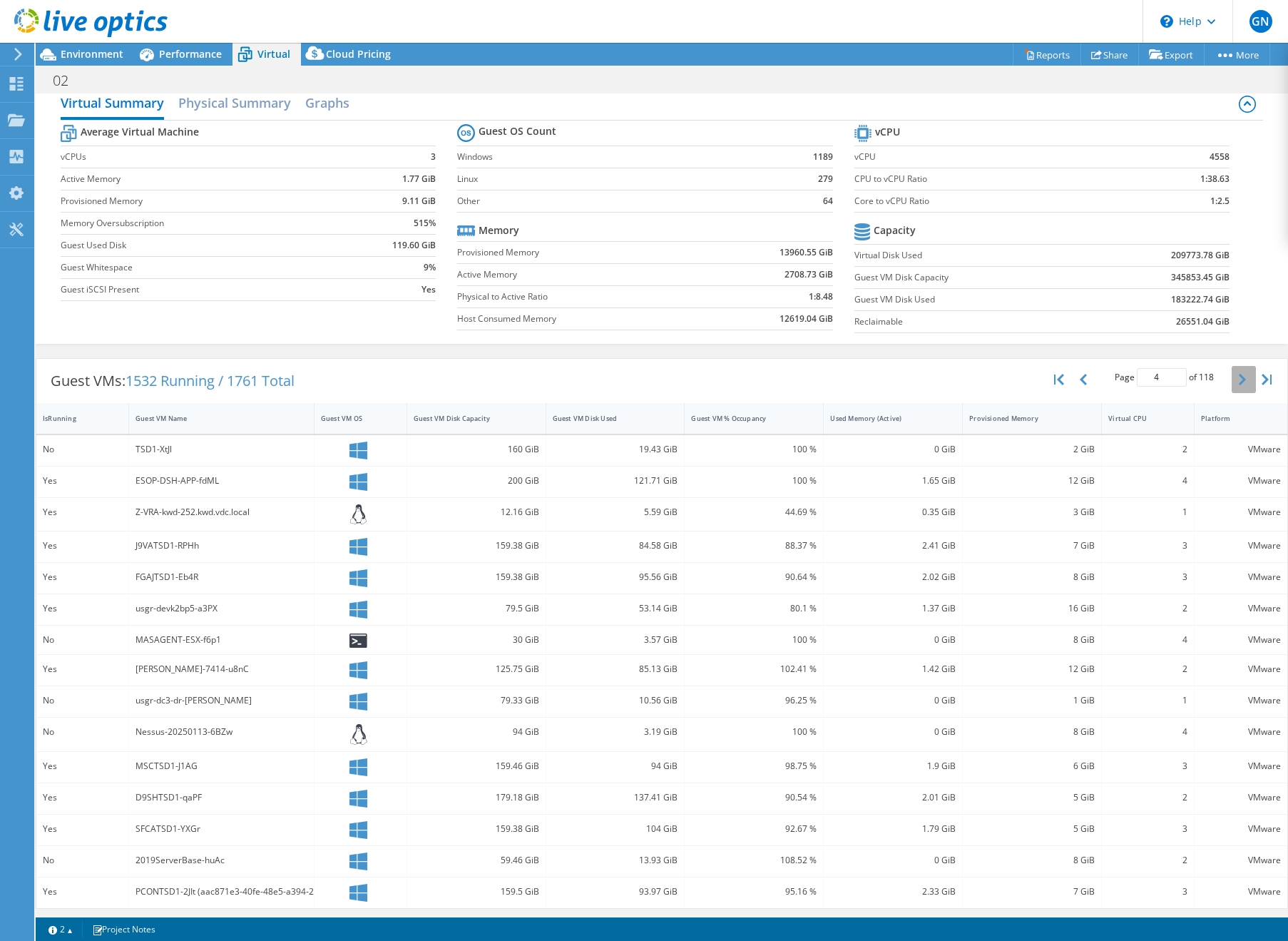
click at [1243, 384] on icon "button" at bounding box center [1242, 380] width 7 height 11
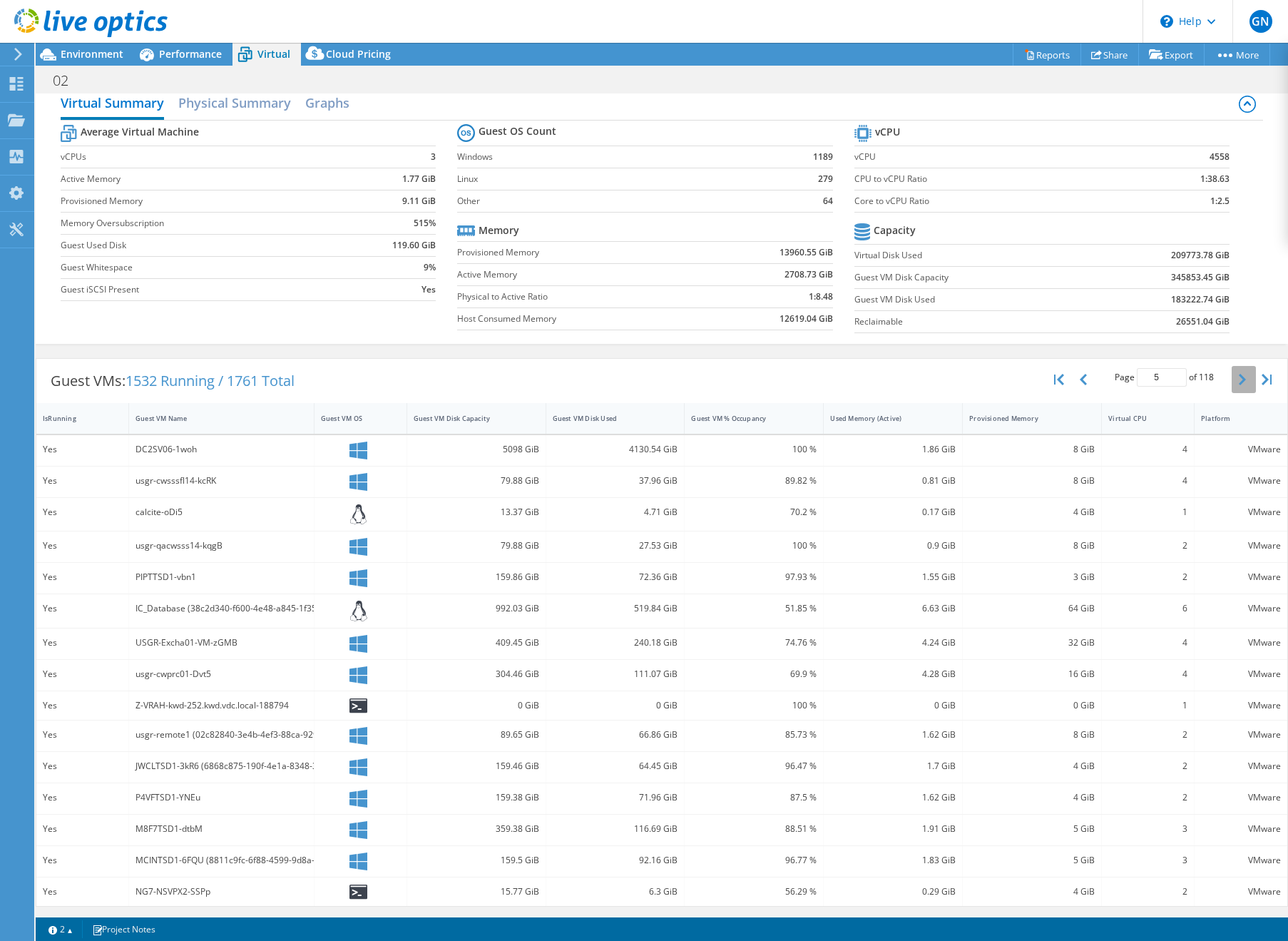
click at [1243, 383] on icon "button" at bounding box center [1242, 380] width 7 height 11
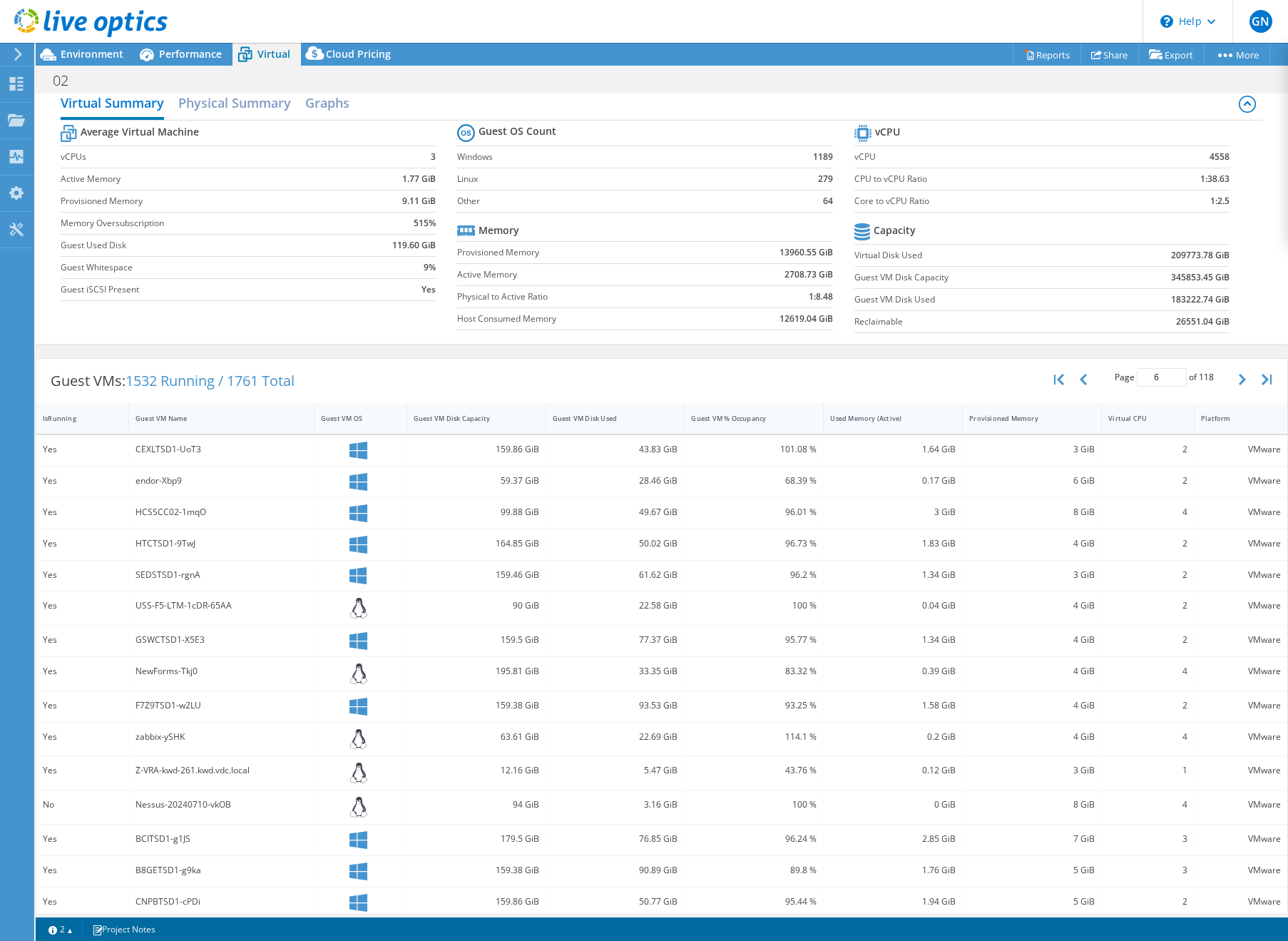
scroll to position [29, 0]
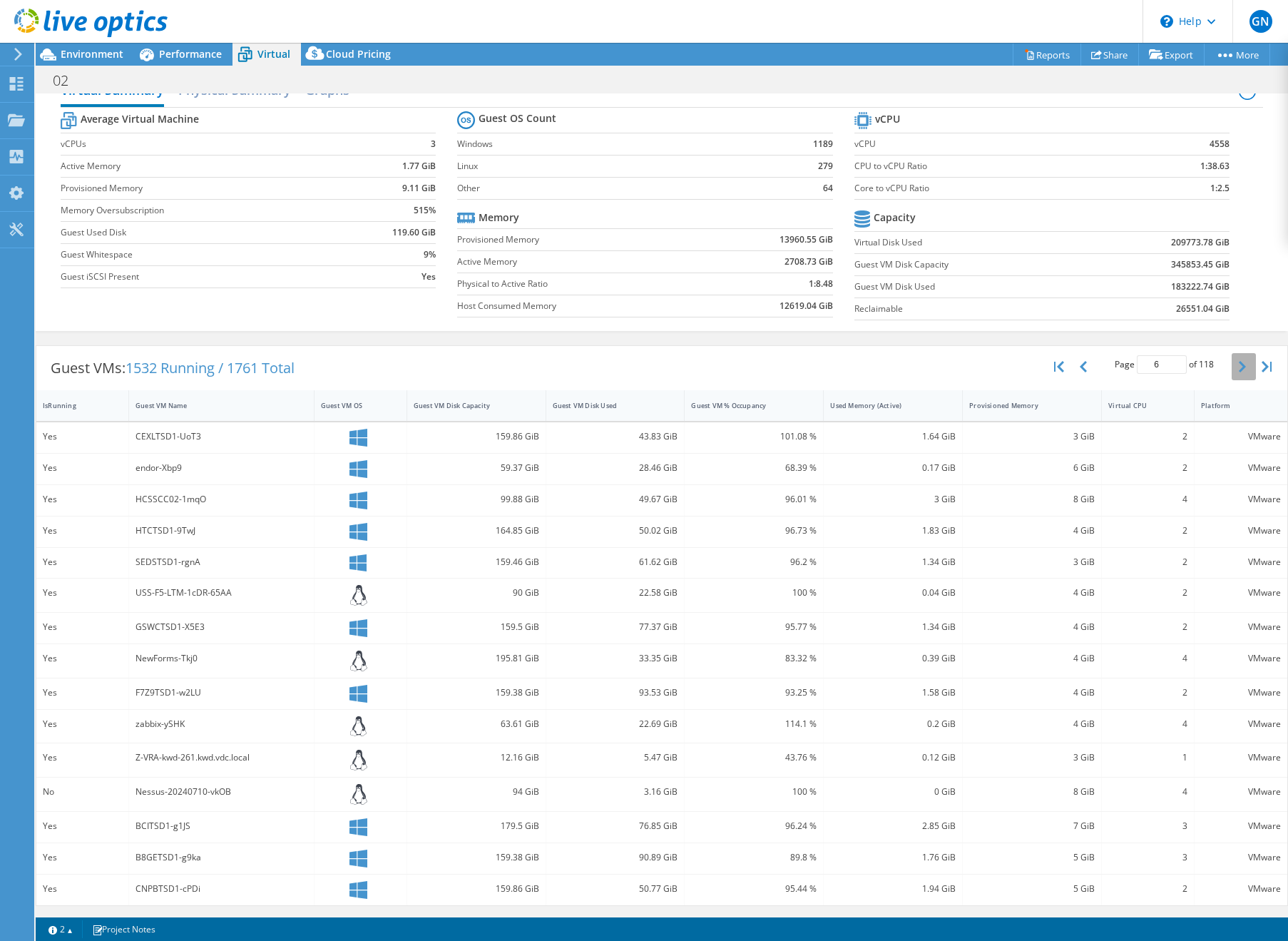
click at [1239, 366] on icon "button" at bounding box center [1242, 366] width 7 height 11
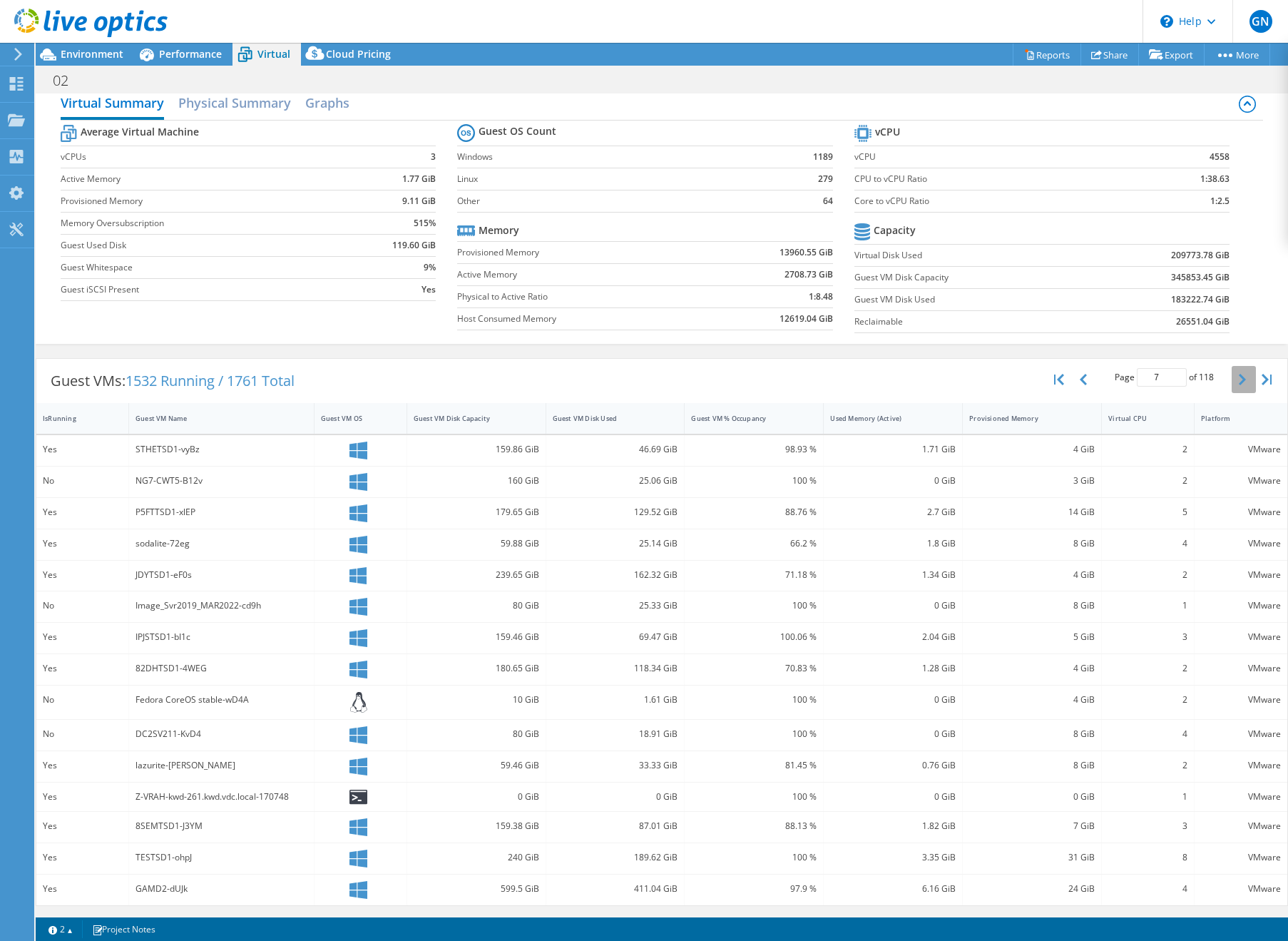
scroll to position [16, 0]
click at [1242, 372] on button "button" at bounding box center [1244, 380] width 25 height 27
type input "9"
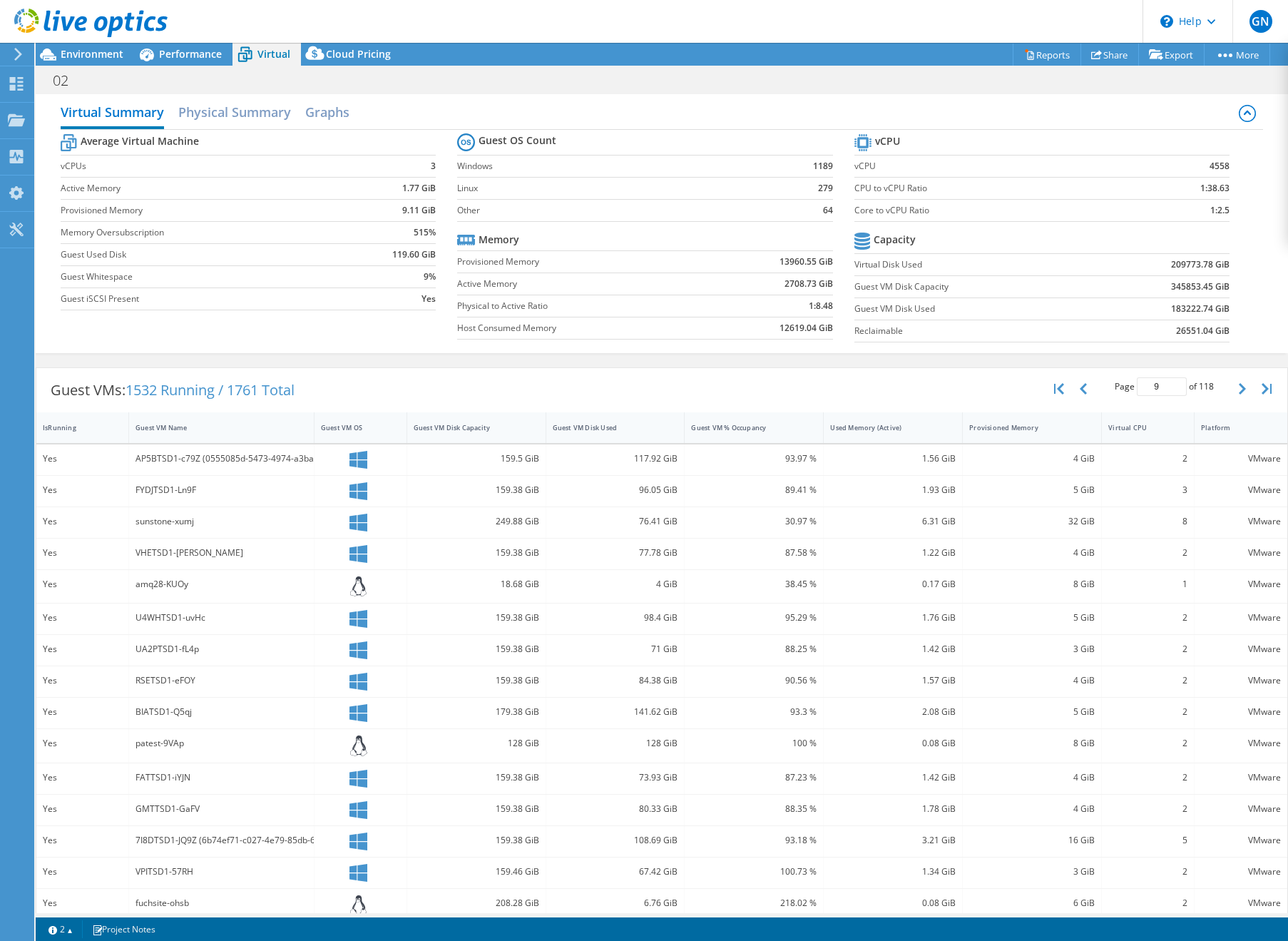
scroll to position [0, 0]
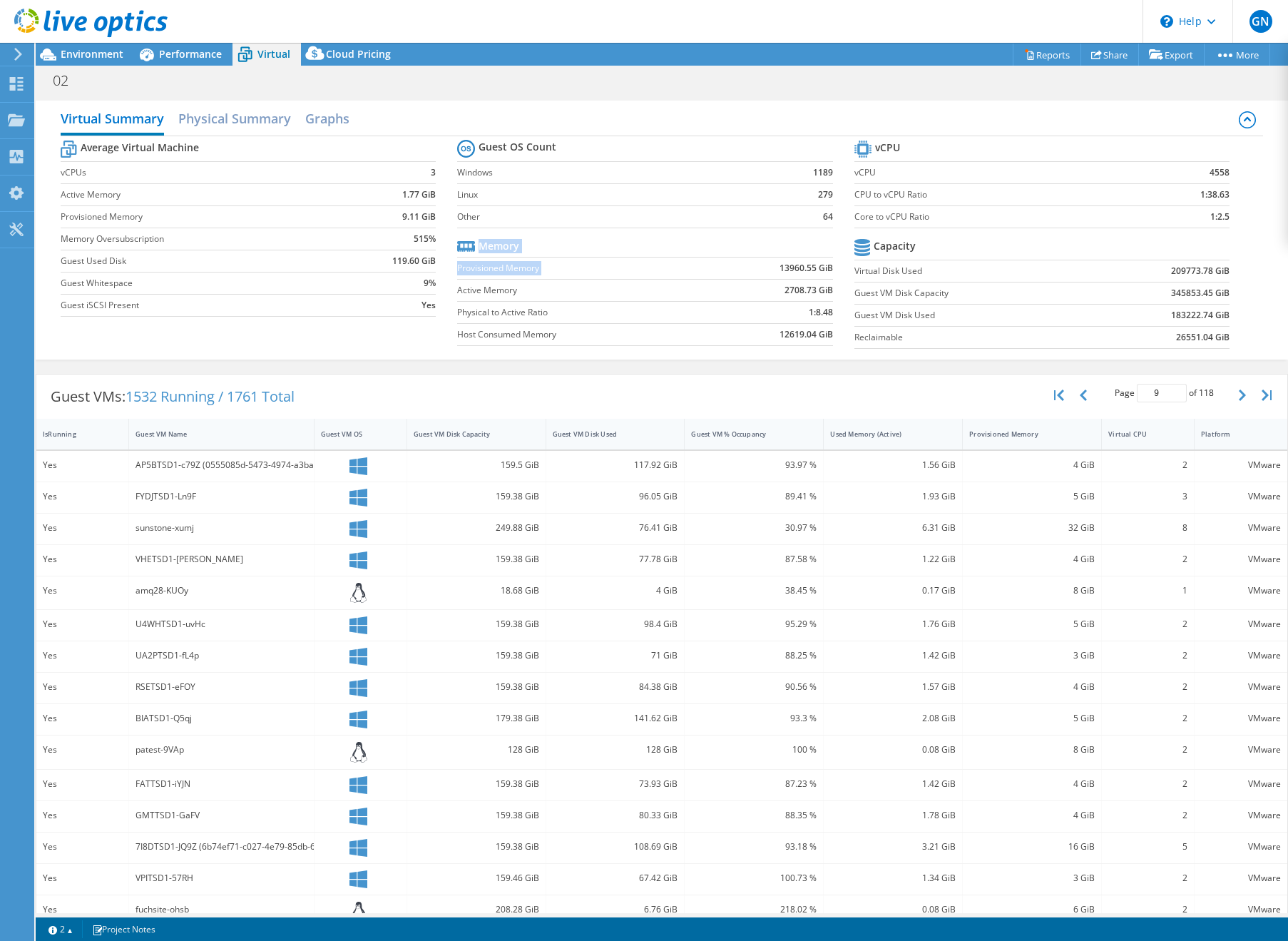
drag, startPoint x: 780, startPoint y: 266, endPoint x: 840, endPoint y: 282, distance: 62.1
click at [840, 282] on section "Guest OS Count Windows 1189 Linux 279 Other 64 Memory Provisioned Memory 13960.…" at bounding box center [655, 244] width 397 height 217
click at [218, 116] on h2 "Physical Summary" at bounding box center [235, 120] width 113 height 31
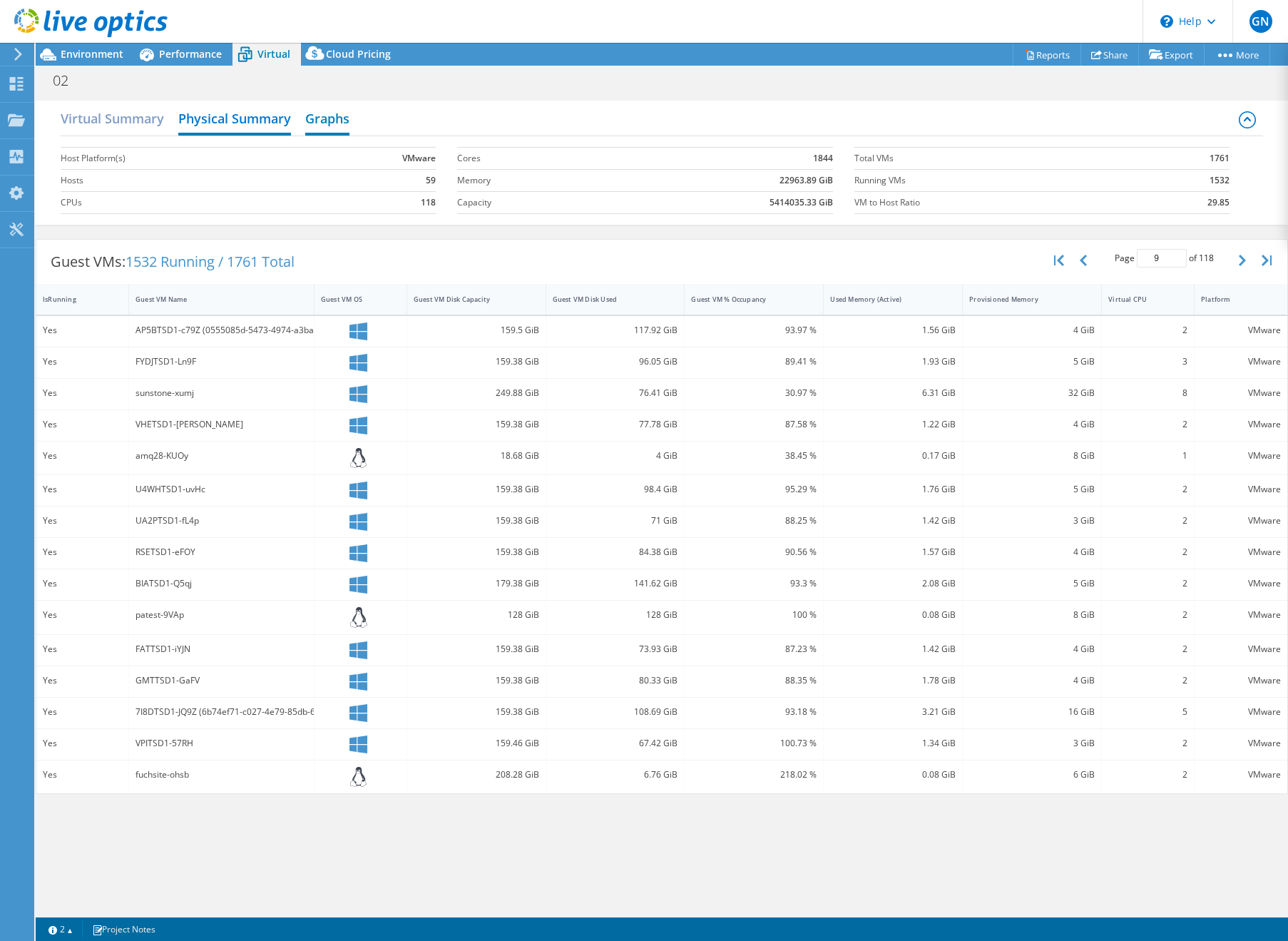
click at [322, 119] on h2 "Graphs" at bounding box center [328, 120] width 44 height 31
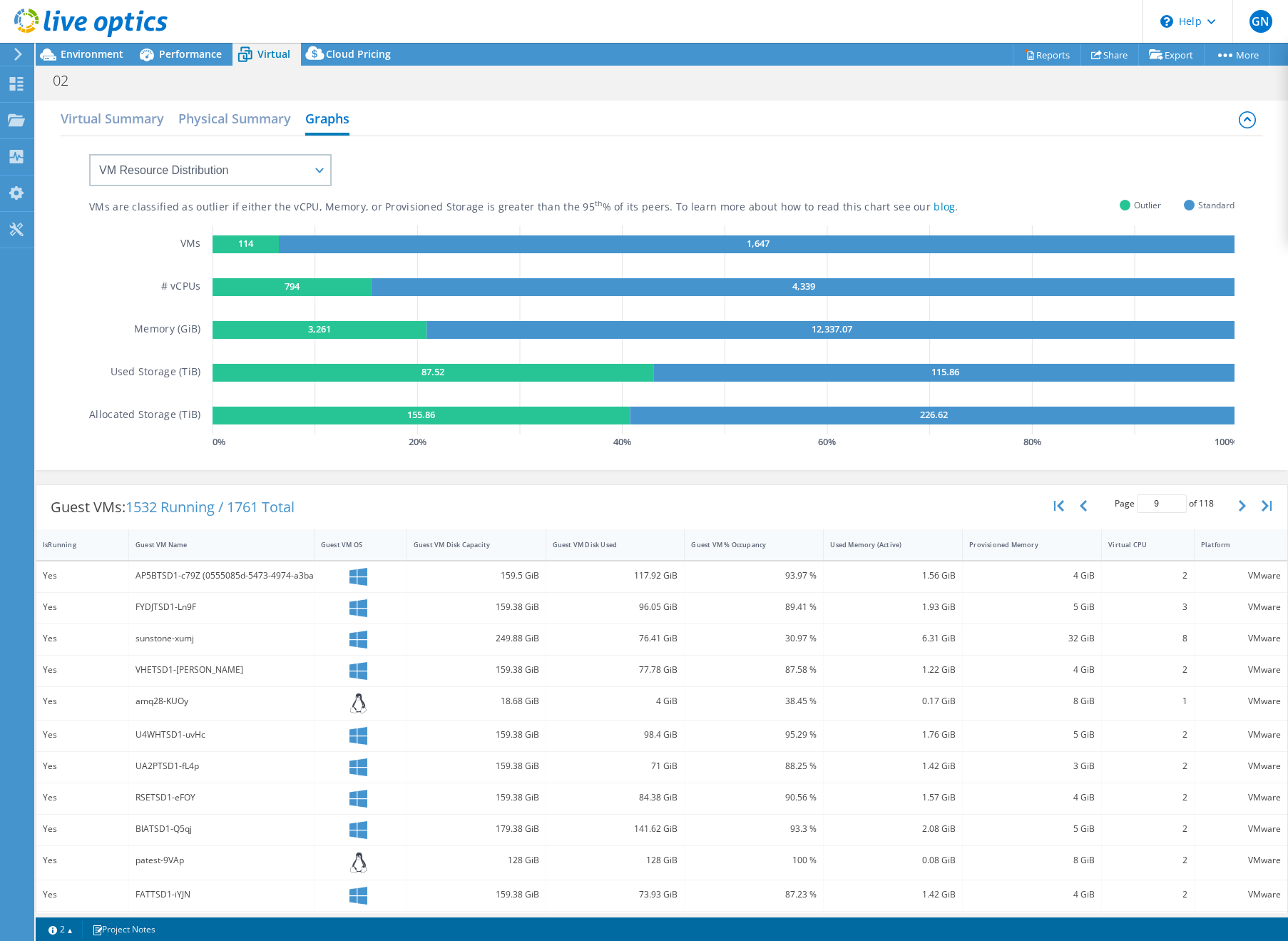
click at [238, 248] on text "114" at bounding box center [246, 243] width 16 height 13
click at [313, 162] on select "VM Resource Distribution Provisioning Contrast Over Provisioning" at bounding box center [211, 170] width 243 height 32
select select "Over Provisioning"
click at [89, 154] on select "VM Resource Distribution Provisioning Contrast Over Provisioning" at bounding box center [211, 170] width 243 height 32
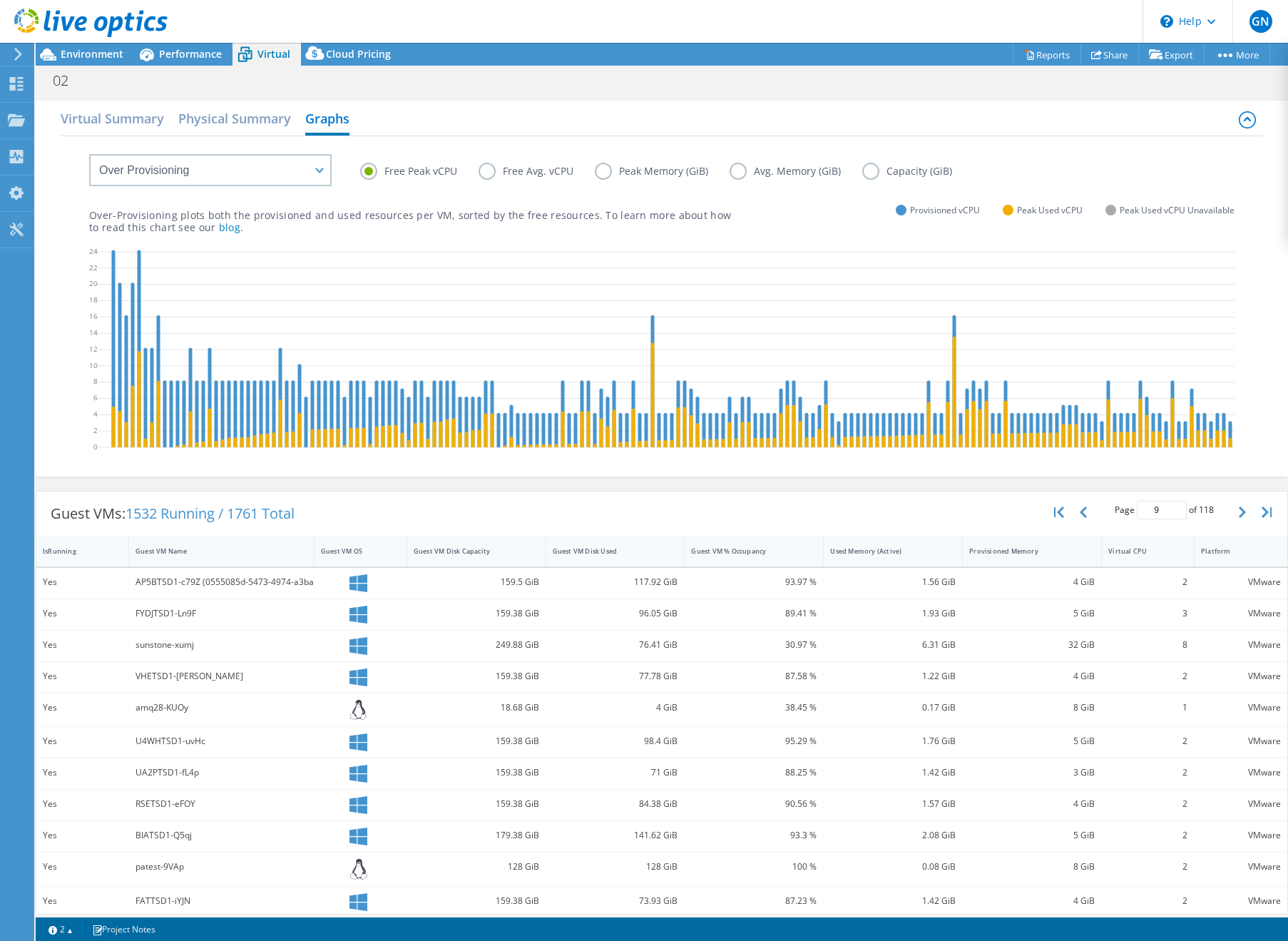
click at [605, 175] on label "Peak Memory (GiB)" at bounding box center [662, 170] width 135 height 17
click at [0, 0] on input "Peak Memory (GiB)" at bounding box center [0, 0] width 0 height 0
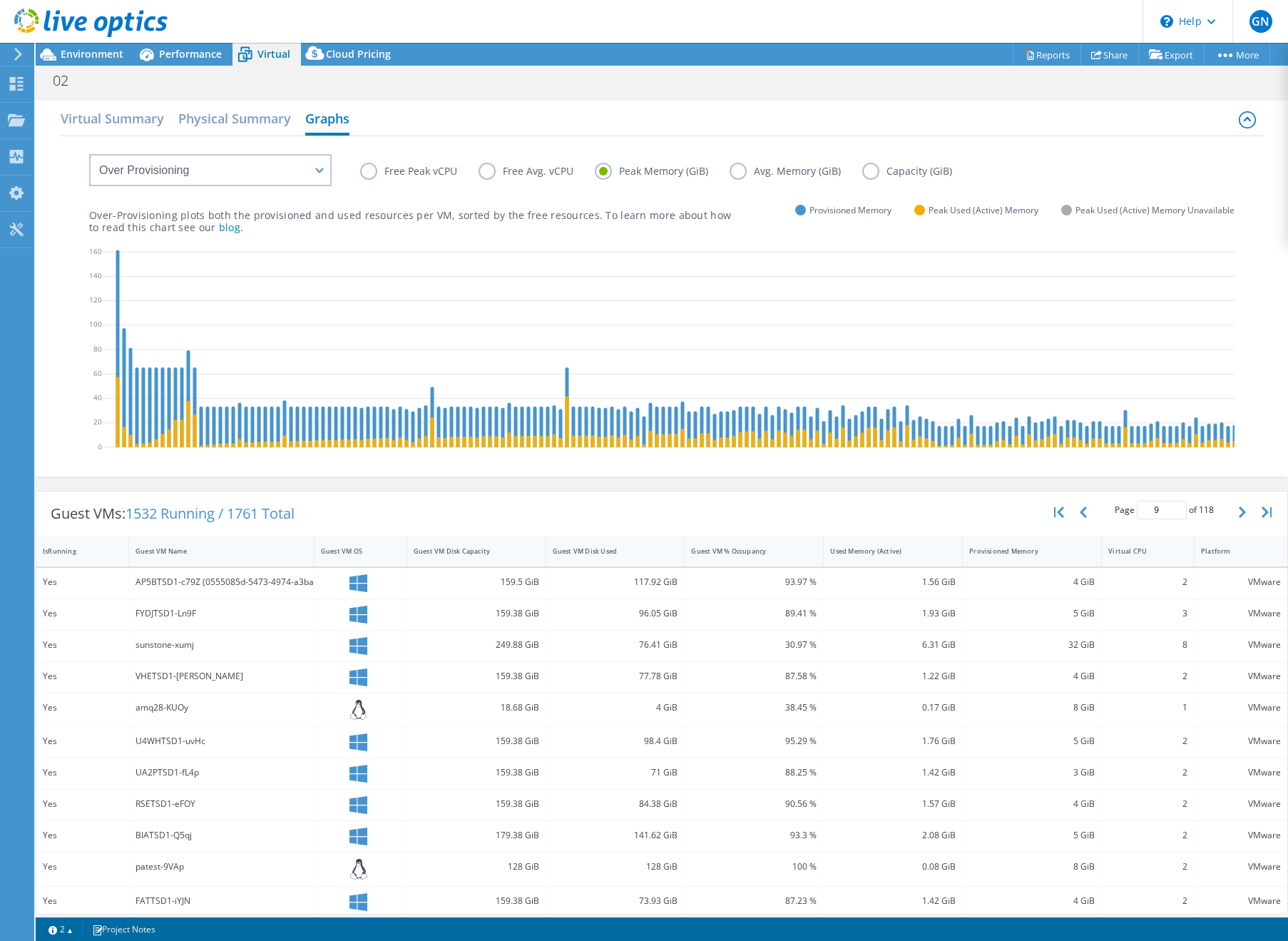
click at [737, 170] on label "Avg. Memory (GiB)" at bounding box center [796, 170] width 133 height 17
click at [0, 0] on input "Avg. Memory (GiB)" at bounding box center [0, 0] width 0 height 0
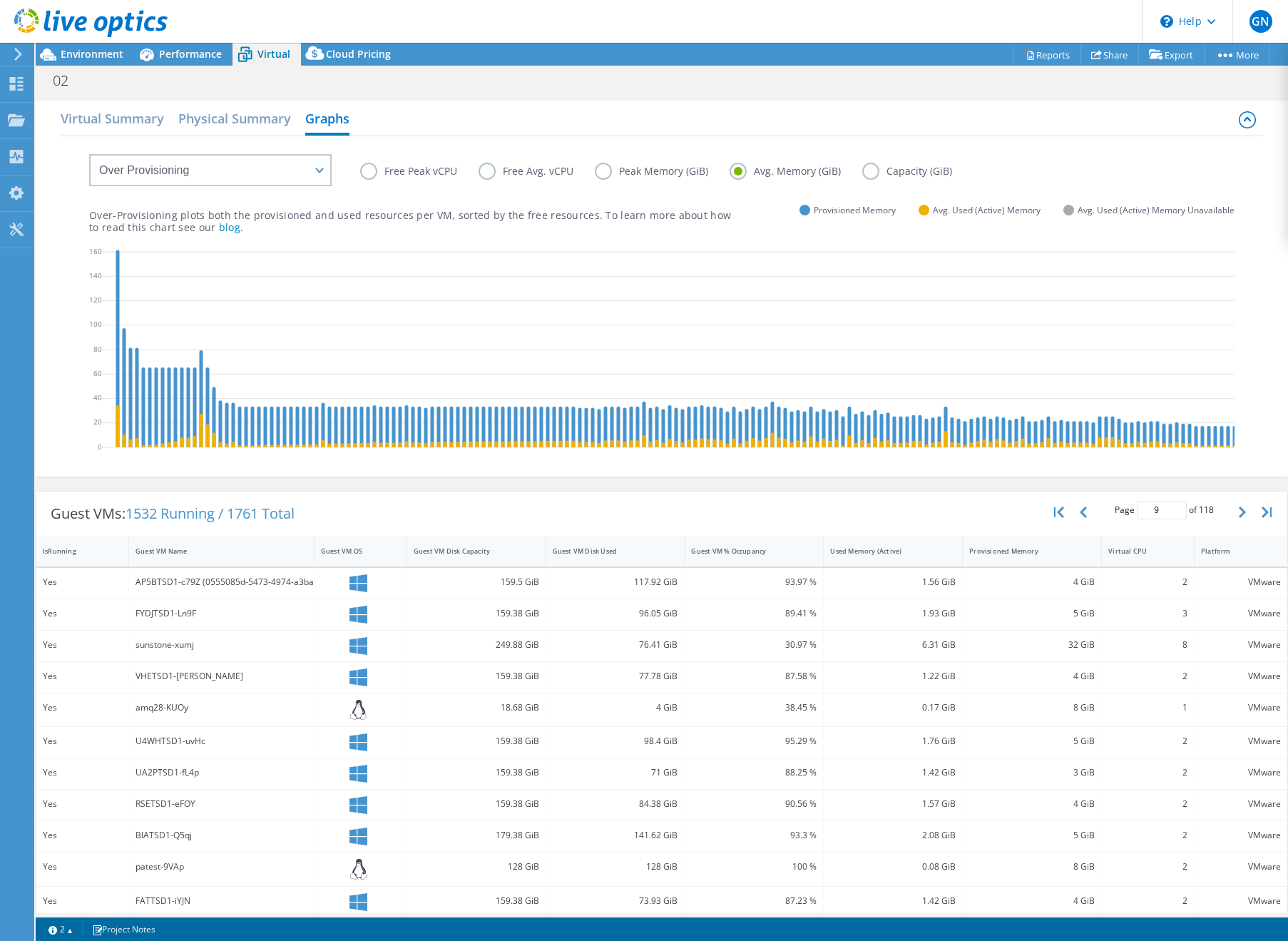
click at [862, 174] on label "Capacity (GiB)" at bounding box center [918, 170] width 111 height 17
click at [0, 0] on input "Capacity (GiB)" at bounding box center [0, 0] width 0 height 0
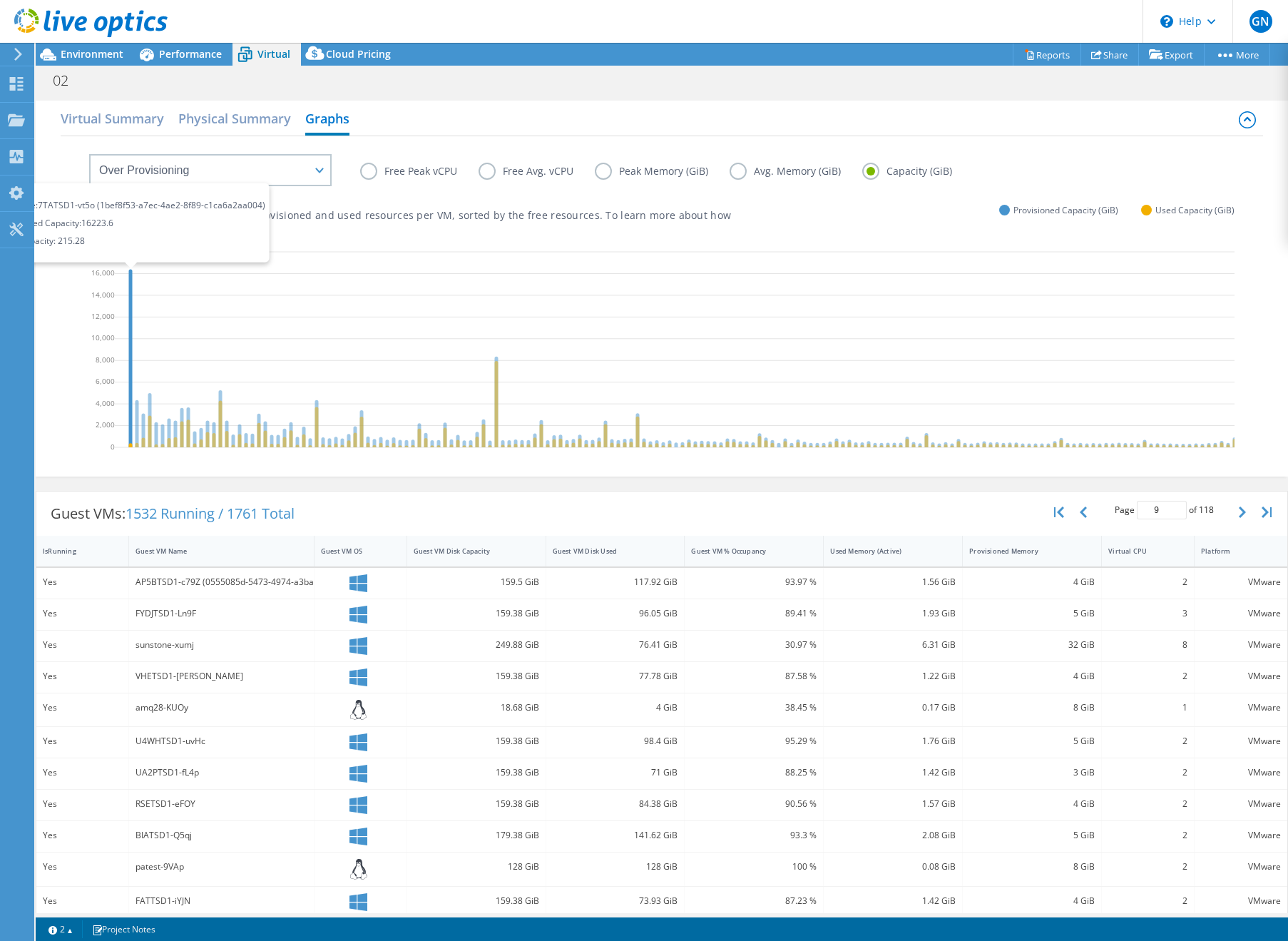
click at [130, 280] on icon at bounding box center [131, 357] width 3 height 178
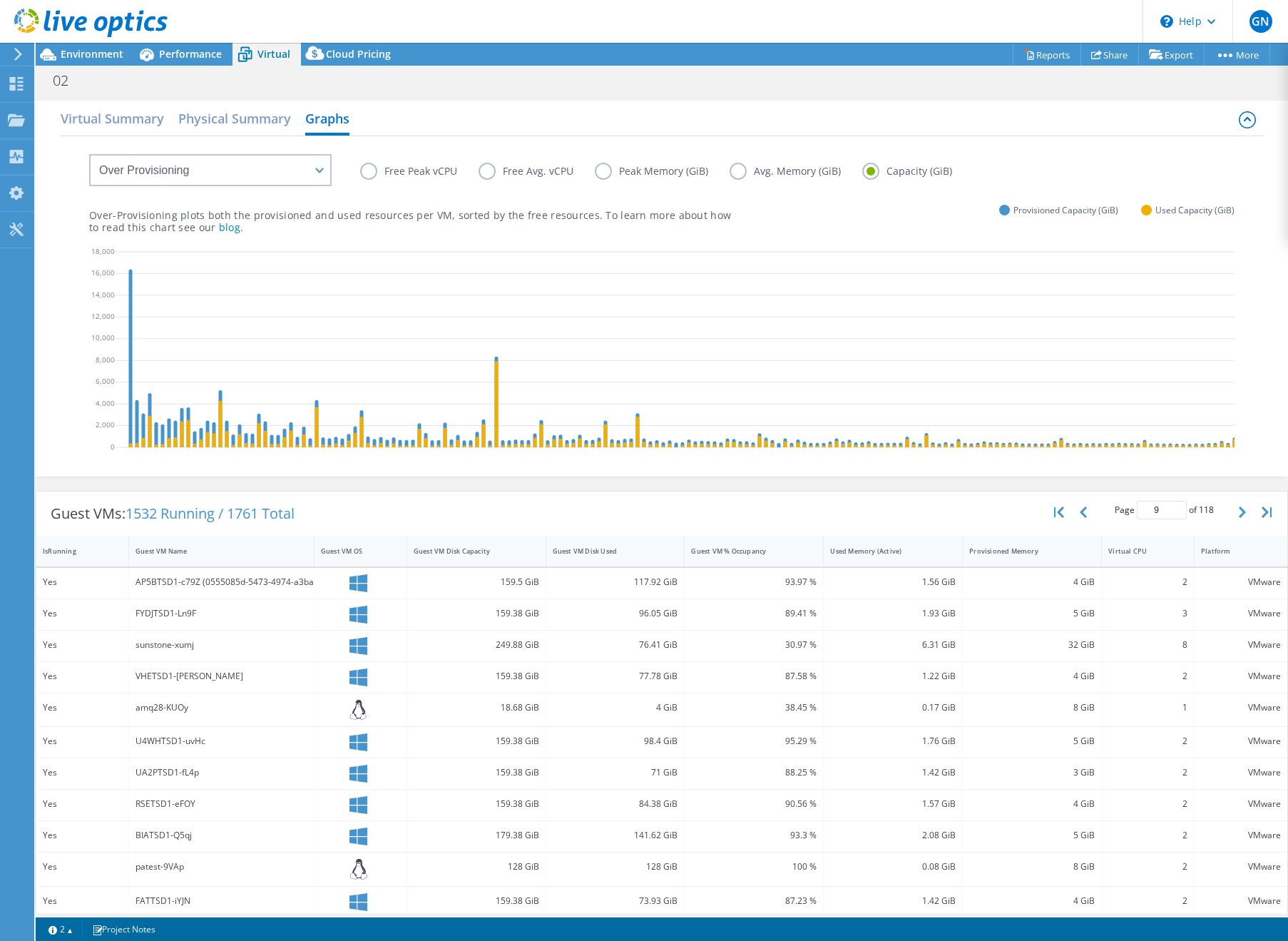
click at [394, 174] on label "Free Peak vCPU" at bounding box center [420, 170] width 119 height 17
click at [0, 0] on input "Free Peak vCPU" at bounding box center [0, 0] width 0 height 0
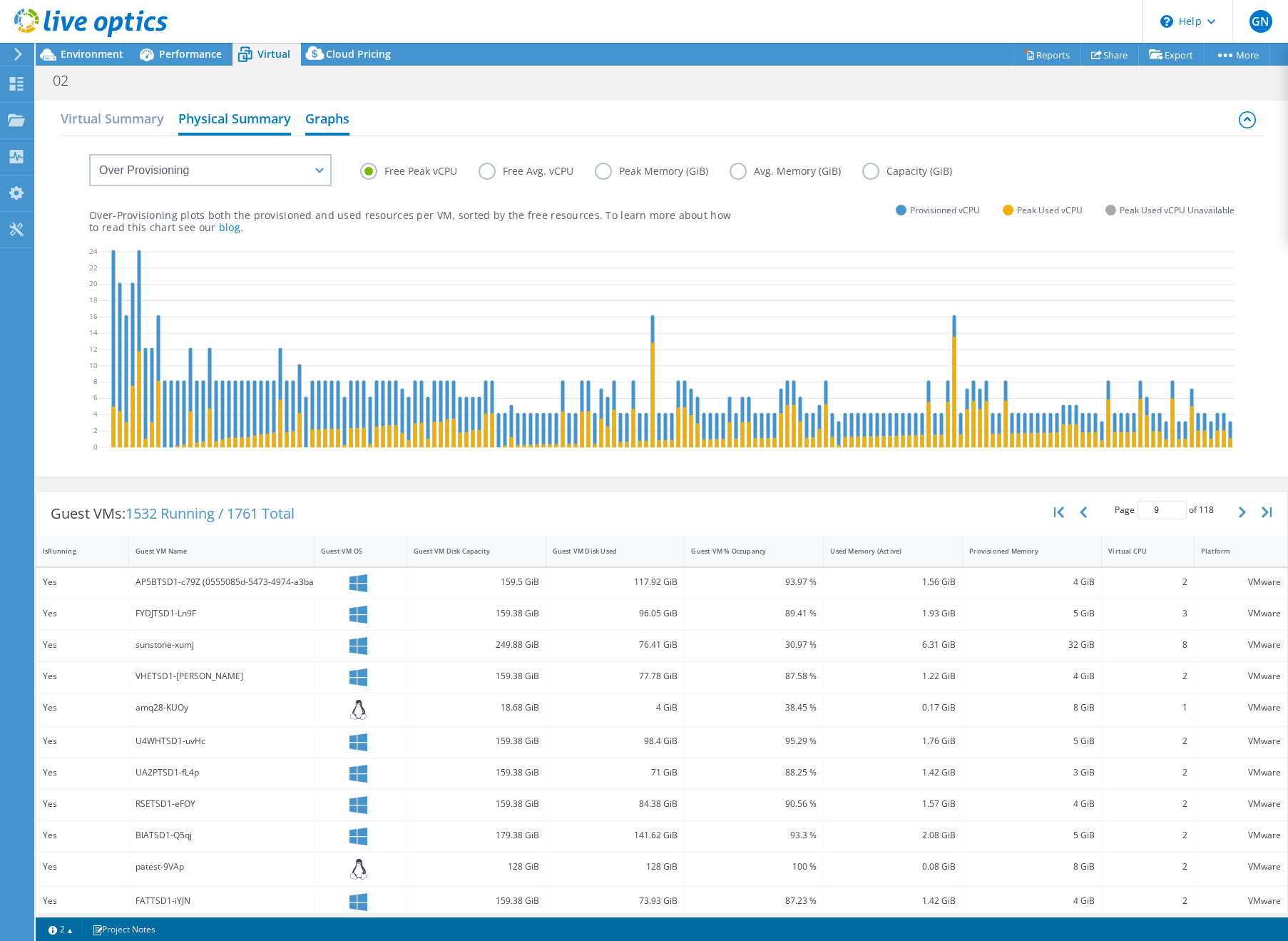
click at [261, 128] on h2 "Physical Summary" at bounding box center [235, 120] width 113 height 31
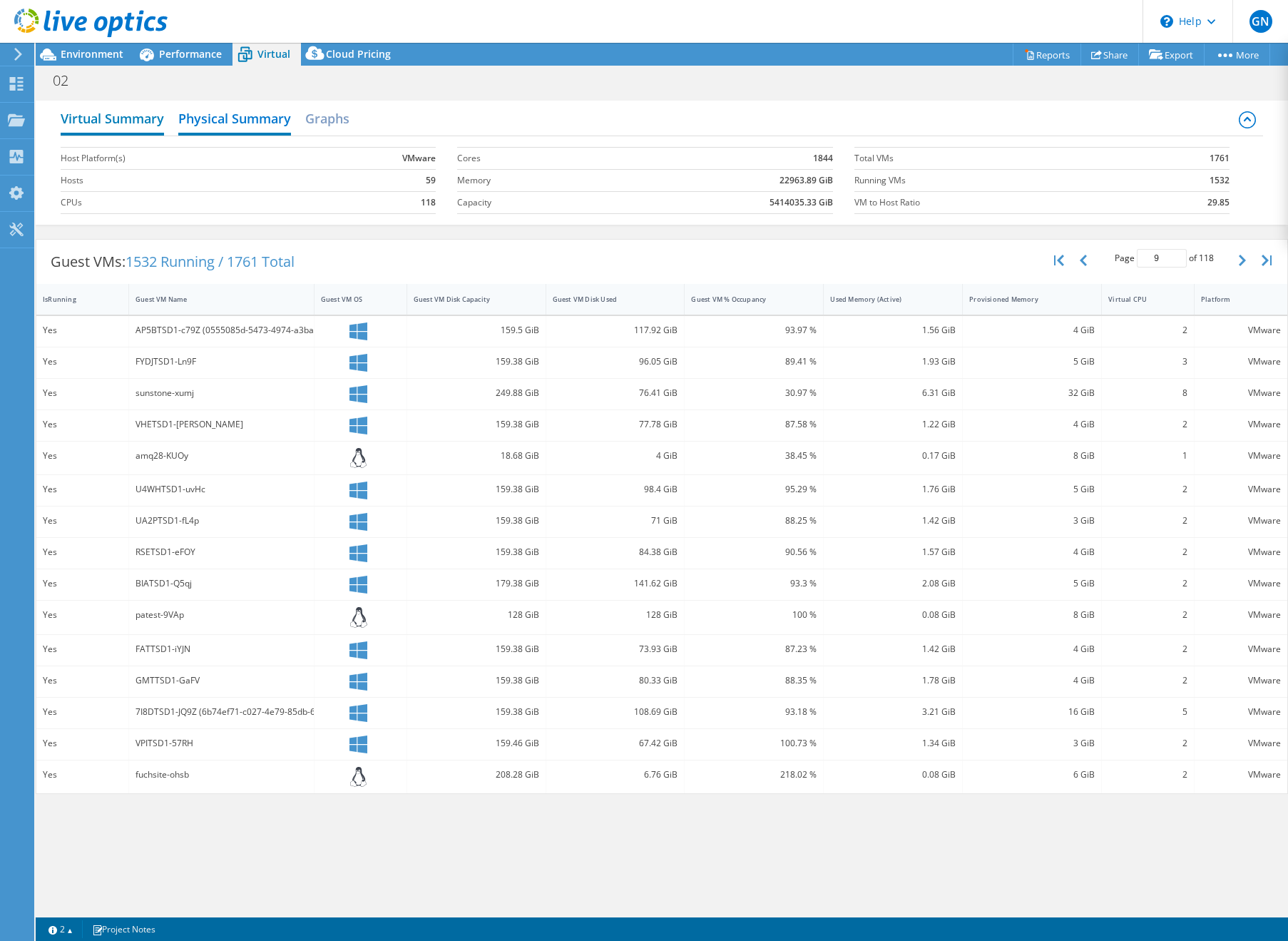
click at [113, 116] on h2 "Virtual Summary" at bounding box center [112, 120] width 103 height 31
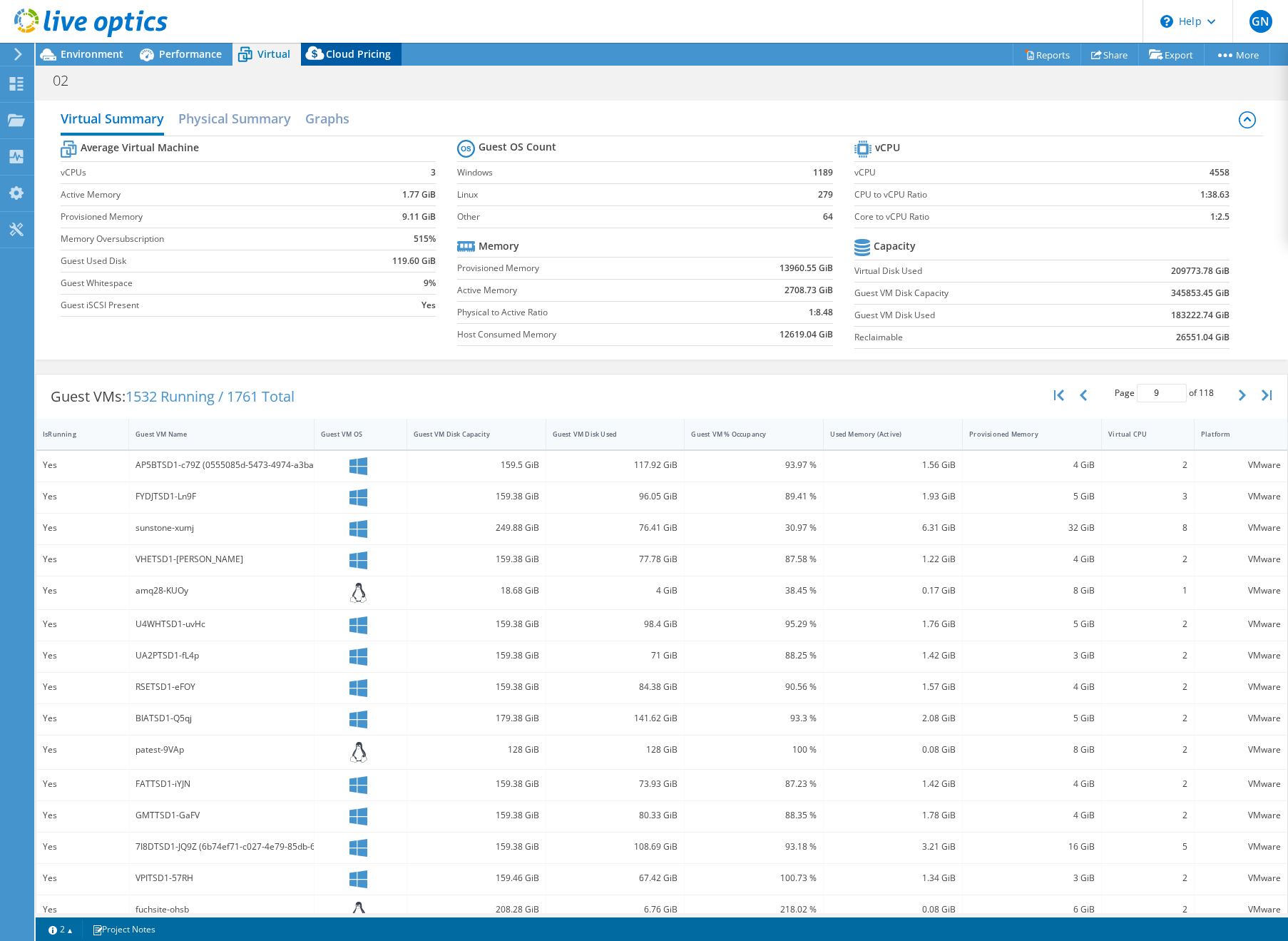
click at [342, 54] on span "Cloud Pricing" at bounding box center [358, 53] width 65 height 14
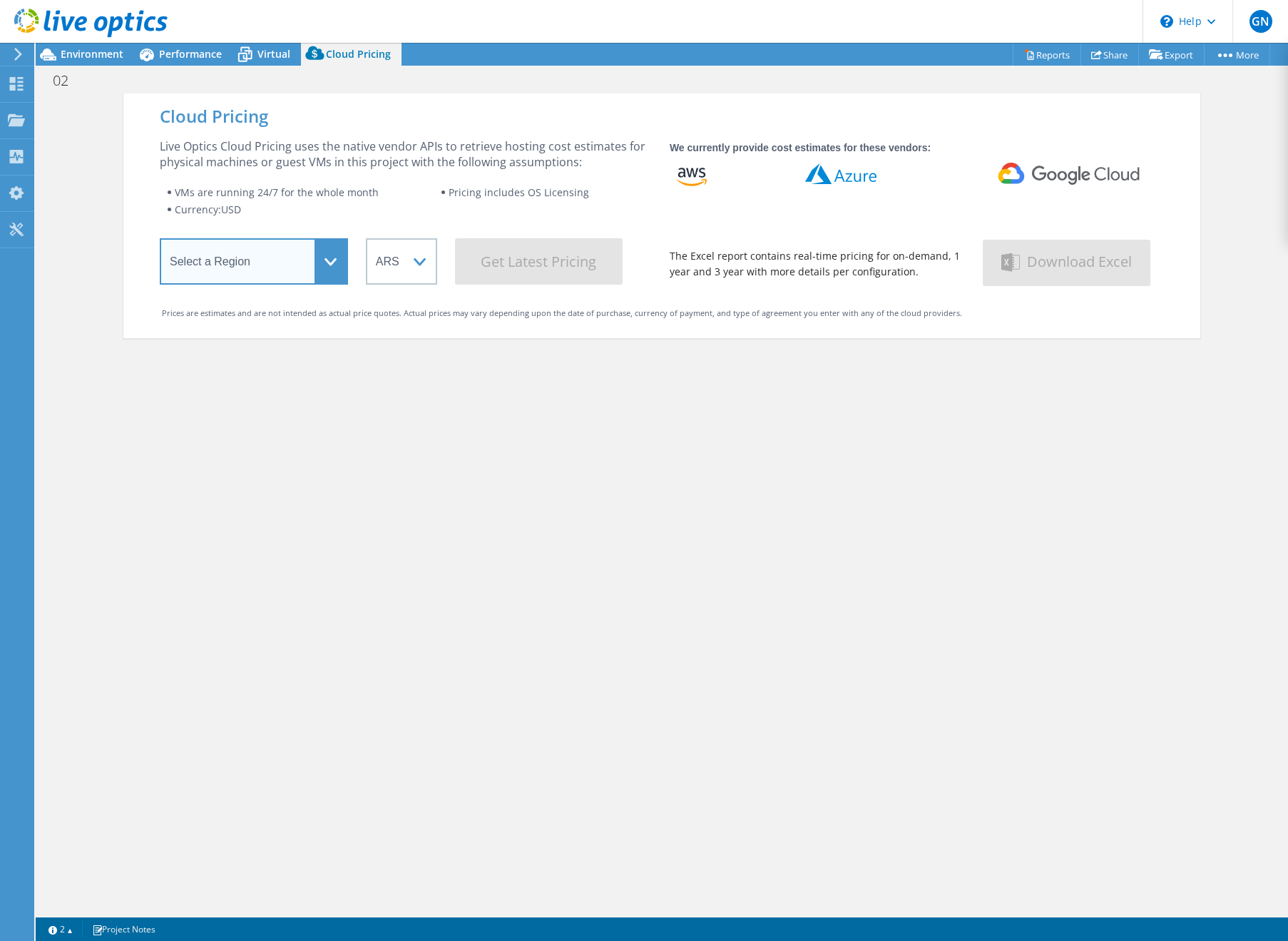
click at [318, 270] on select "Select a Region [GEOGRAPHIC_DATA] ([GEOGRAPHIC_DATA]) [GEOGRAPHIC_DATA] ([GEOGR…" at bounding box center [254, 261] width 188 height 47
select select "USEast"
click at [160, 241] on select "Select a Region [GEOGRAPHIC_DATA] ([GEOGRAPHIC_DATA]) [GEOGRAPHIC_DATA] ([GEOGR…" at bounding box center [254, 261] width 188 height 47
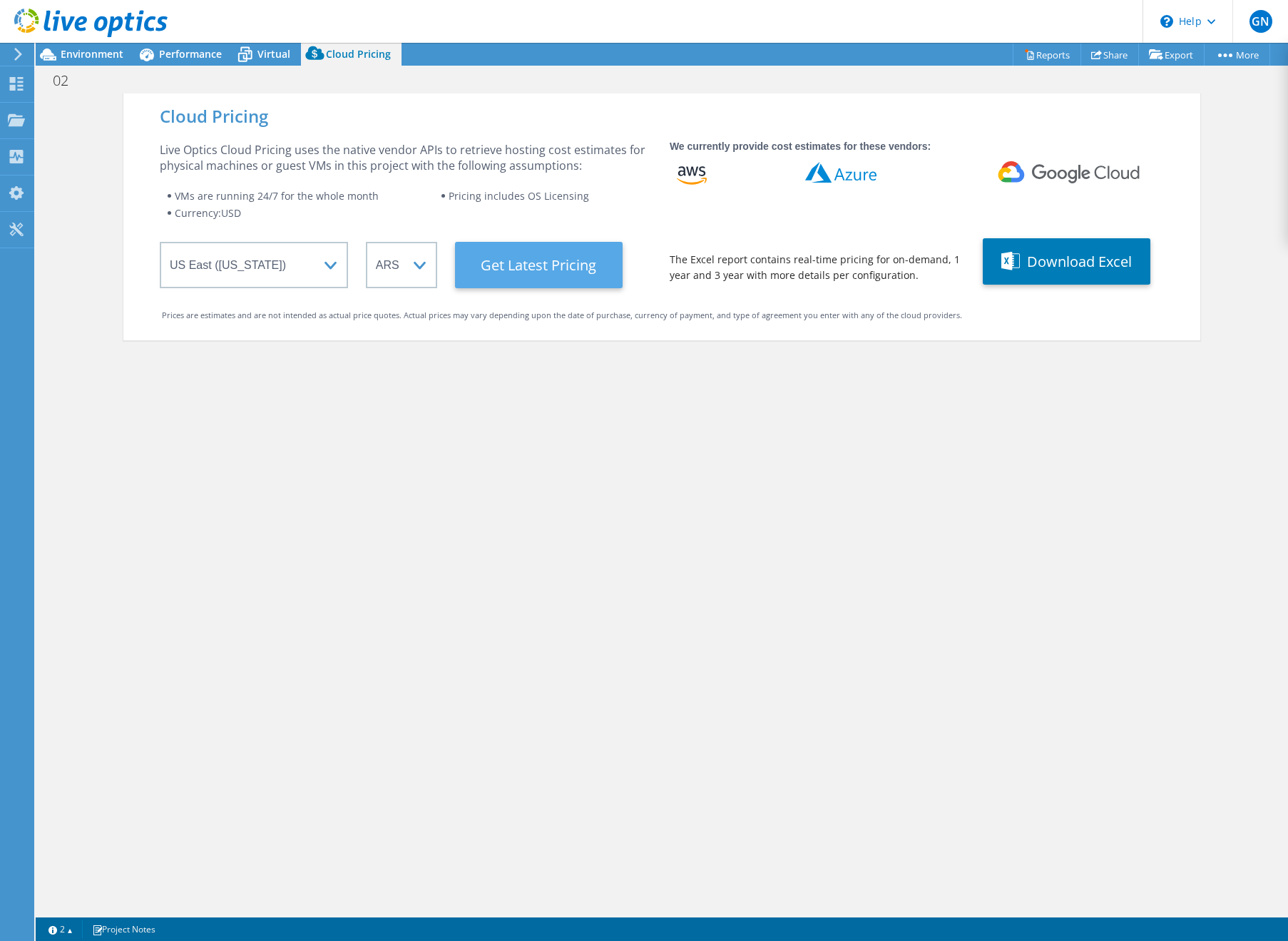
click at [510, 270] on Latest "Get Latest Pricing" at bounding box center [538, 265] width 168 height 47
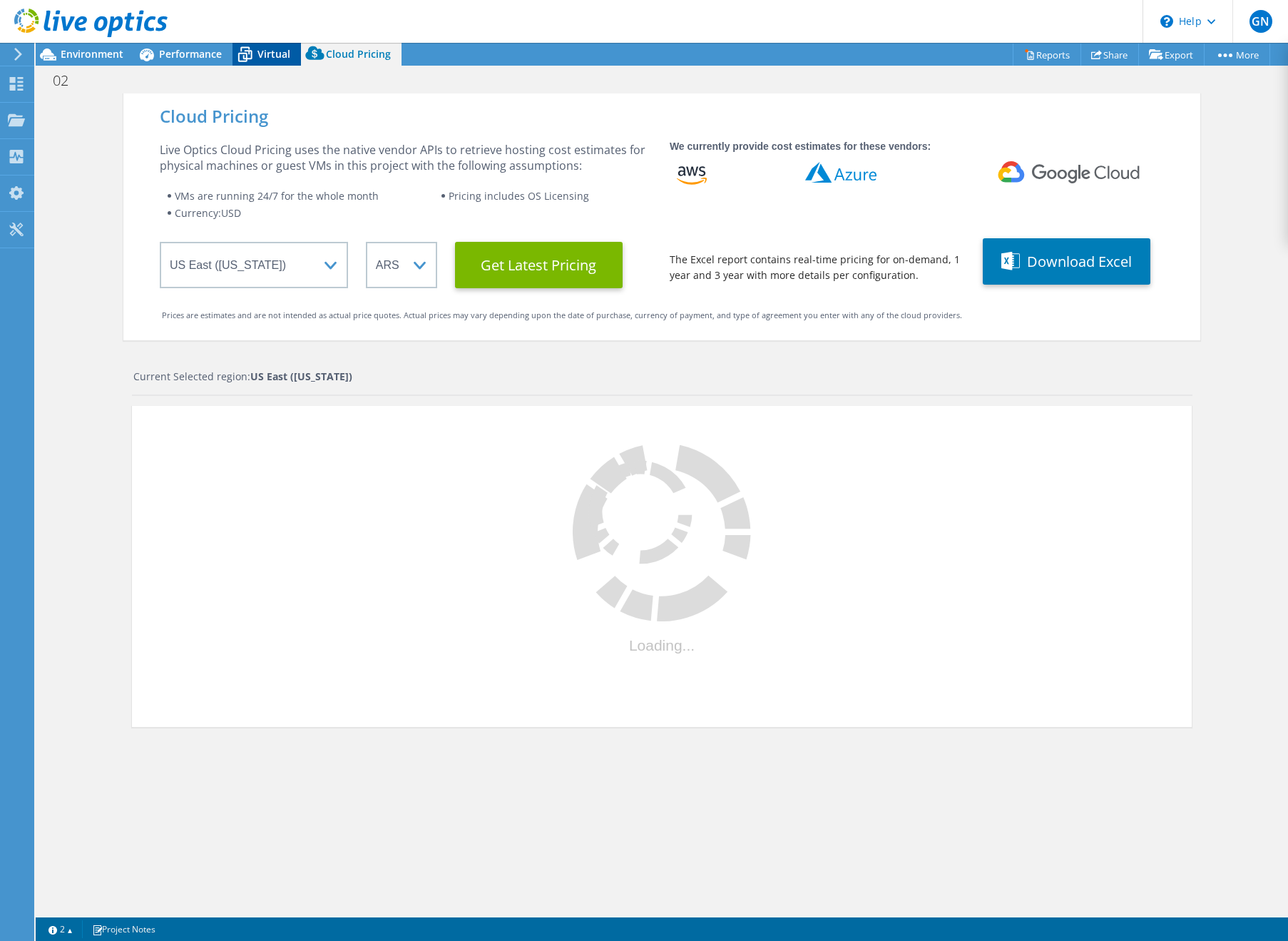
click at [259, 54] on span "Virtual" at bounding box center [274, 53] width 33 height 14
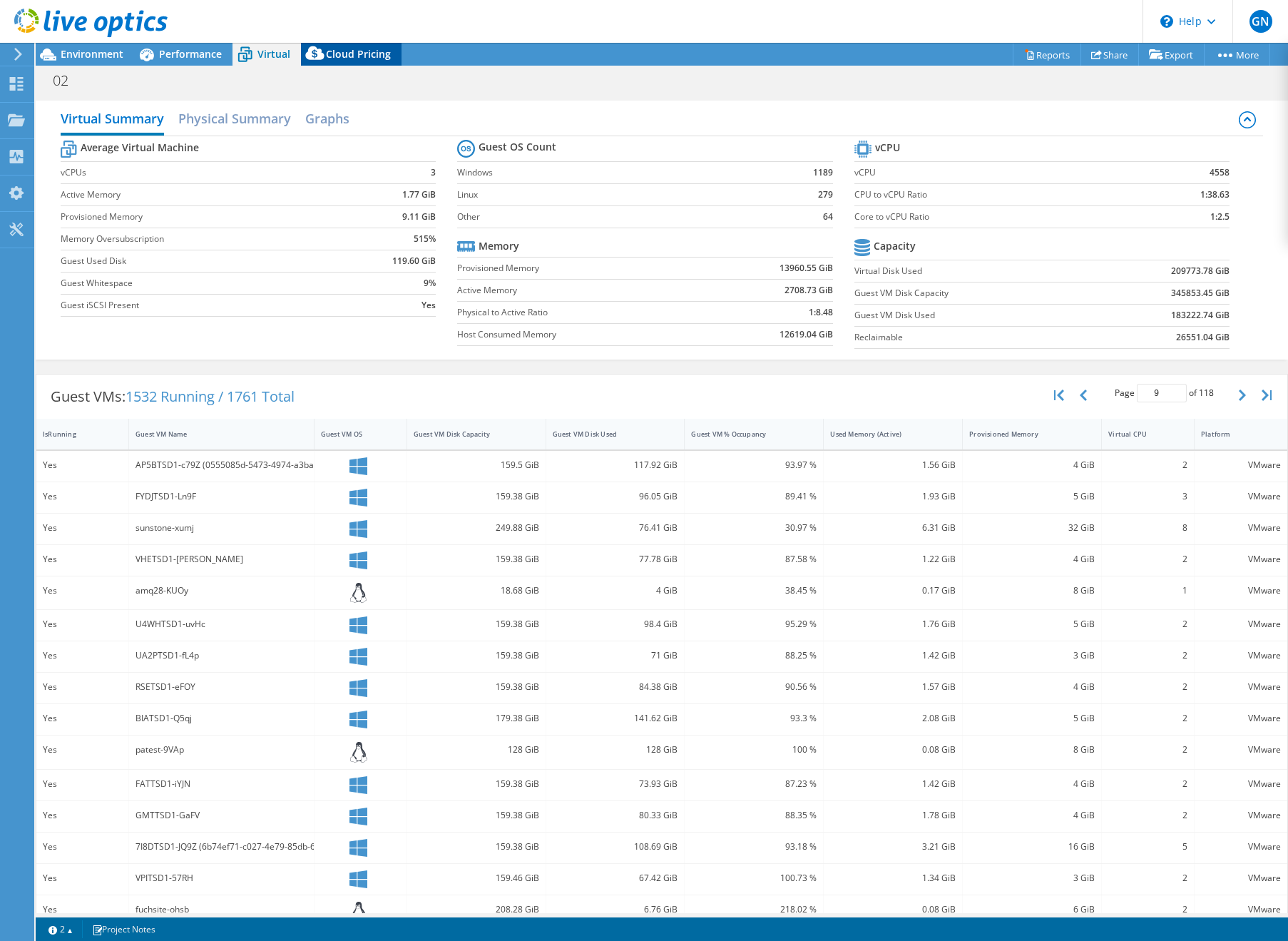
click at [360, 43] on div "Cloud Pricing" at bounding box center [351, 54] width 101 height 23
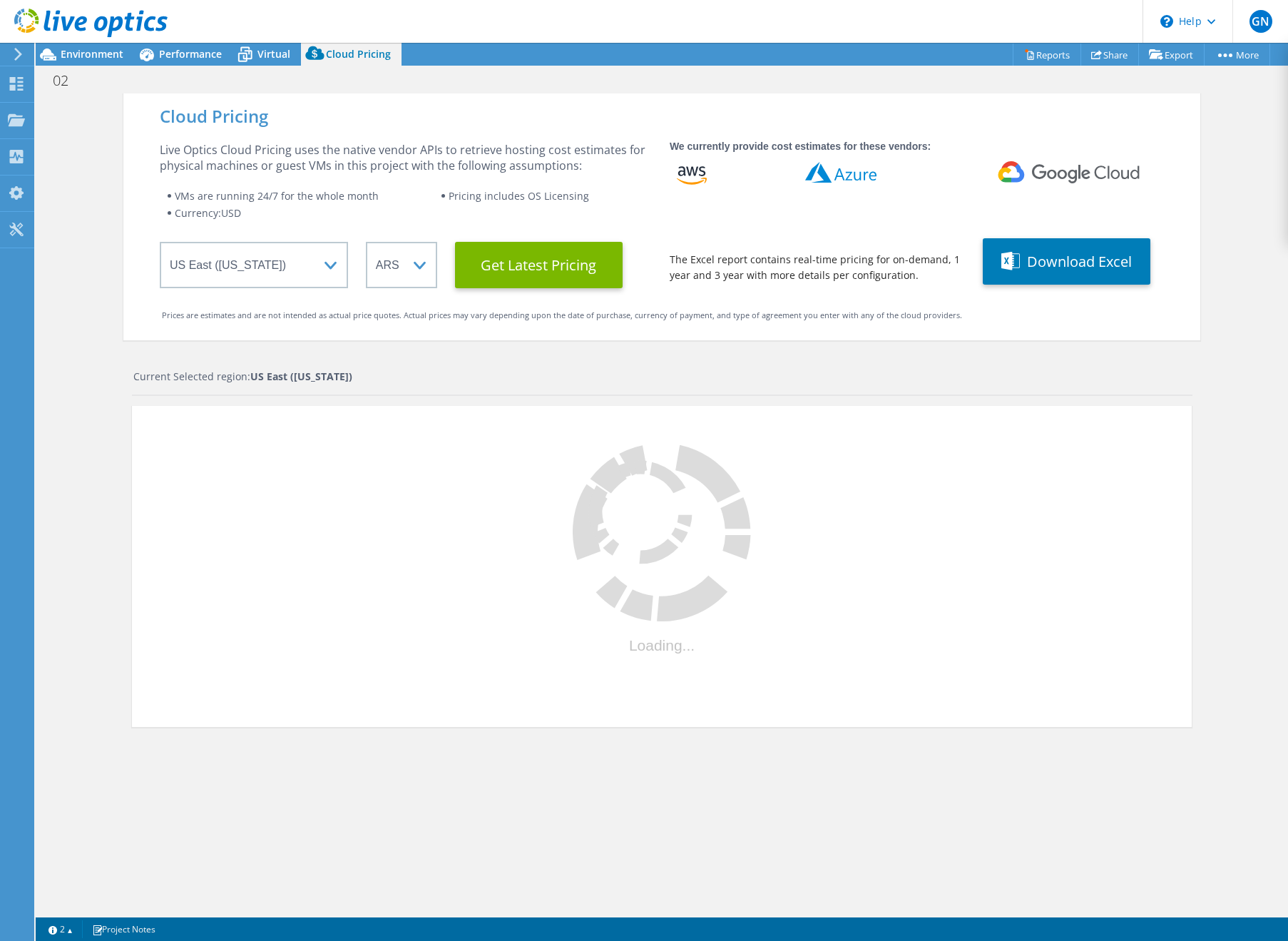
click at [359, 52] on span "Cloud Pricing" at bounding box center [358, 53] width 65 height 14
click at [111, 52] on span "Environment" at bounding box center [92, 53] width 63 height 14
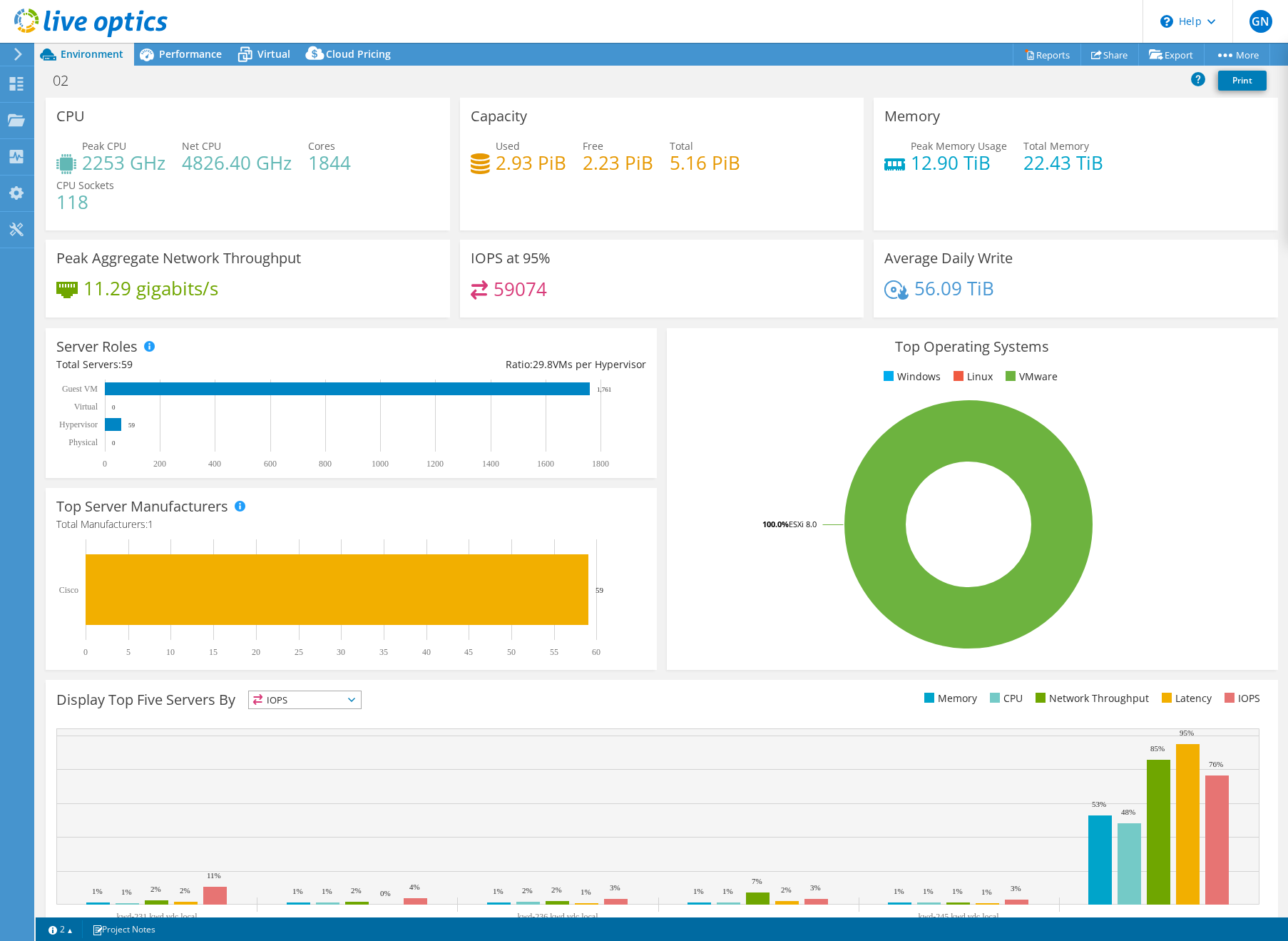
click at [351, 698] on icon at bounding box center [351, 699] width 7 height 4
click at [327, 729] on li "Memory" at bounding box center [305, 739] width 112 height 20
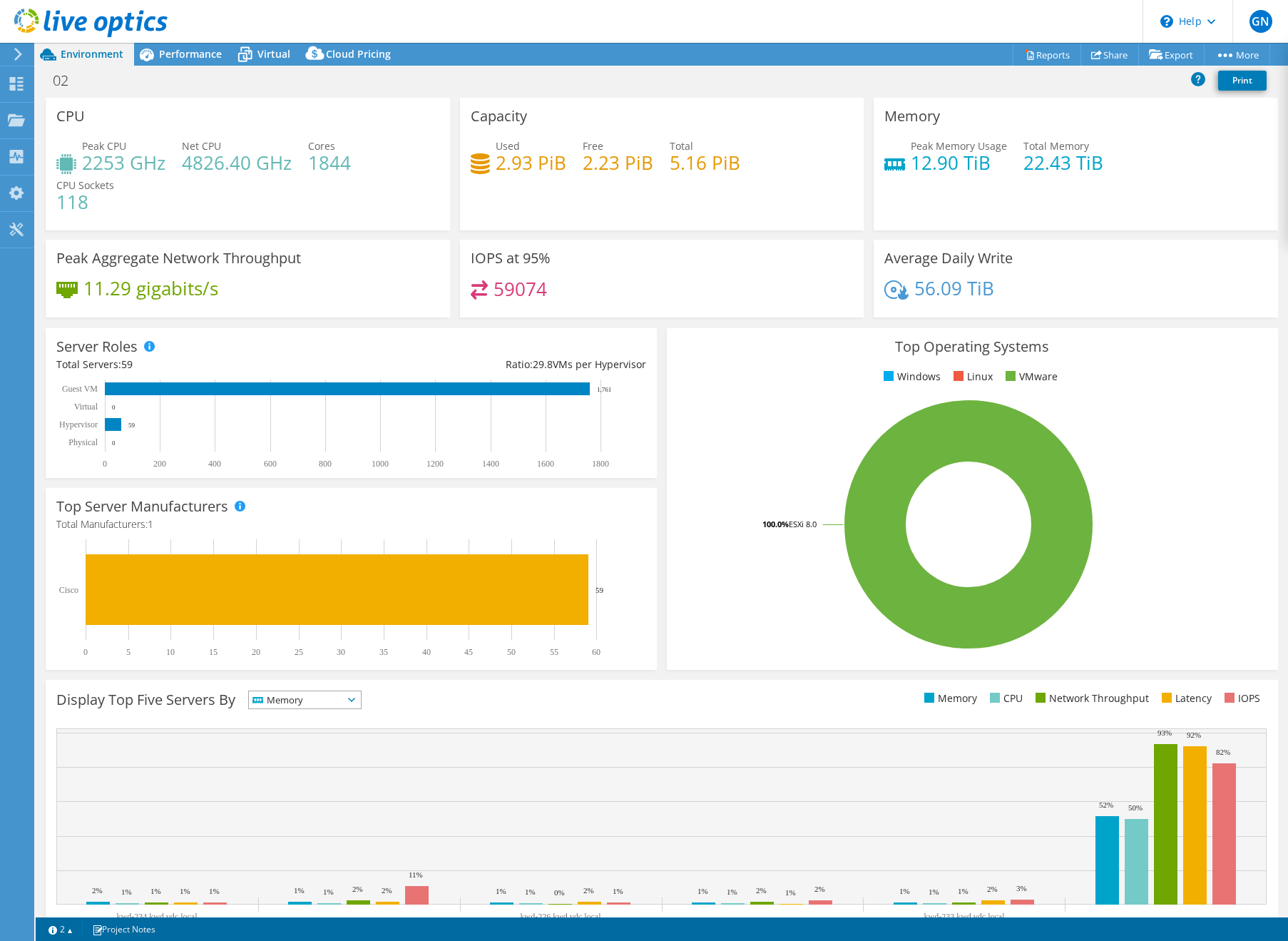
click at [335, 692] on span "Memory" at bounding box center [296, 700] width 94 height 17
click at [315, 748] on li "CPU" at bounding box center [305, 758] width 112 height 20
click at [321, 692] on span "CPU" at bounding box center [296, 700] width 94 height 17
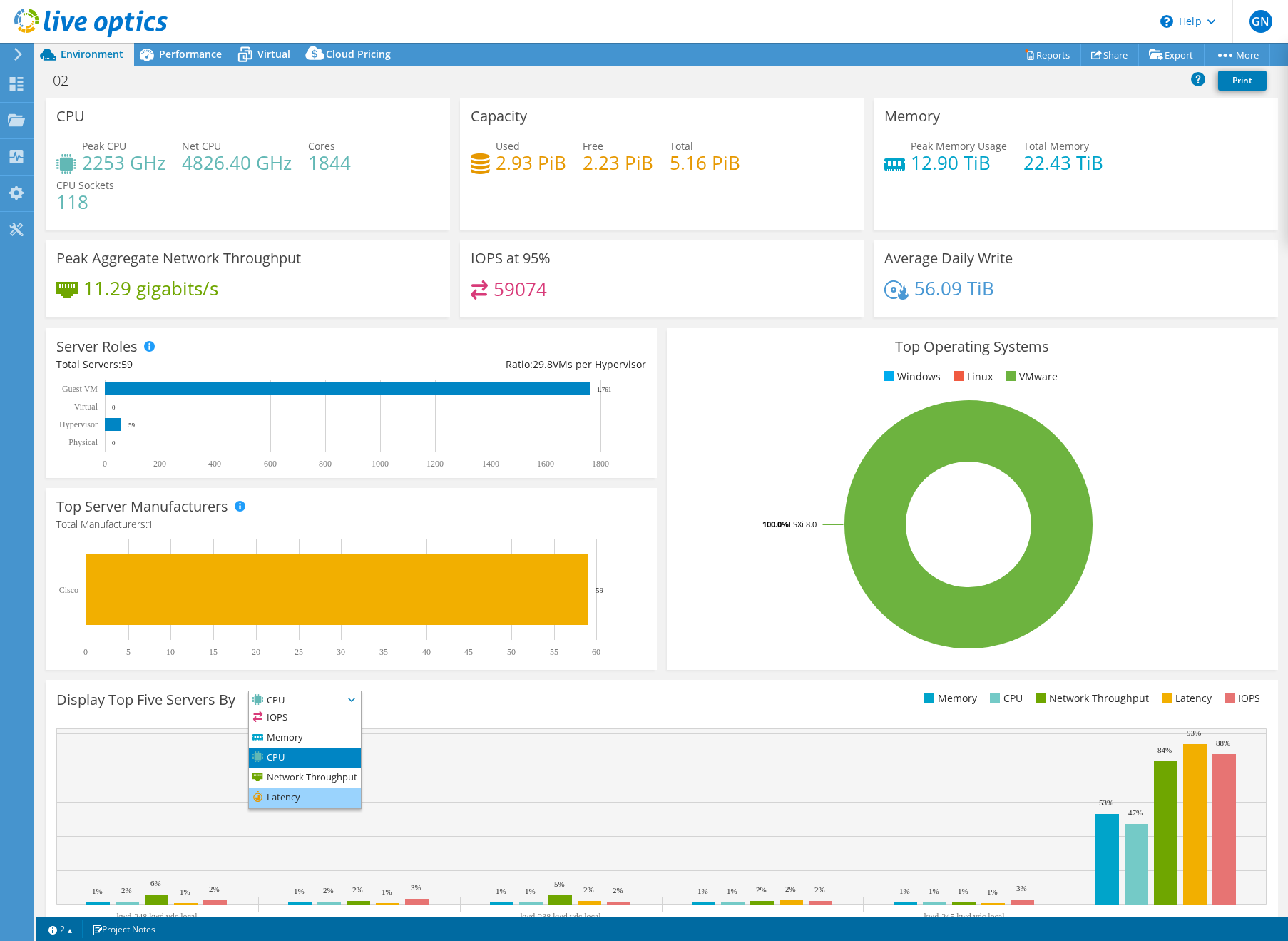
click at [301, 789] on li "Latency" at bounding box center [305, 798] width 112 height 20
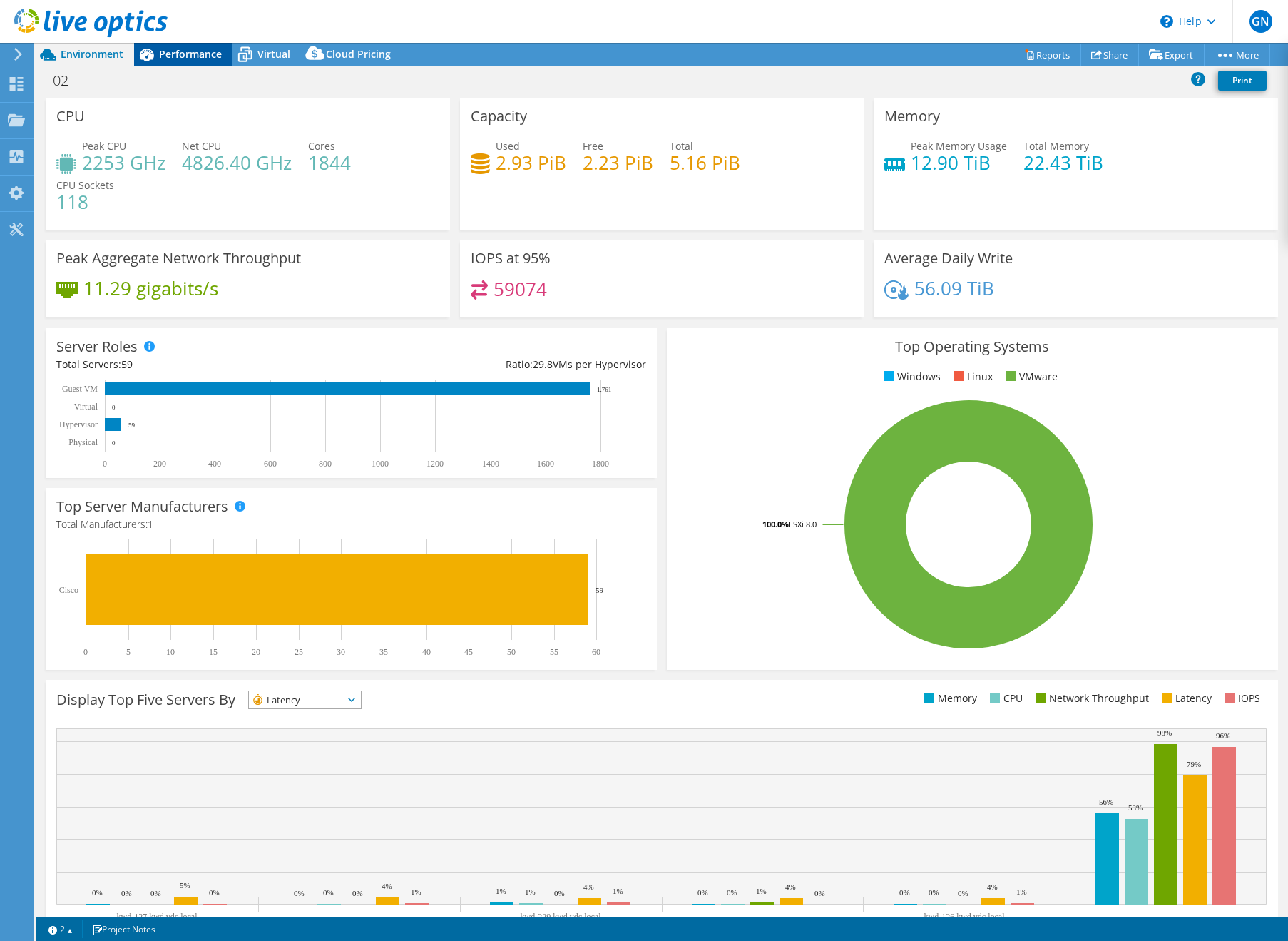
click at [155, 52] on icon at bounding box center [147, 54] width 25 height 25
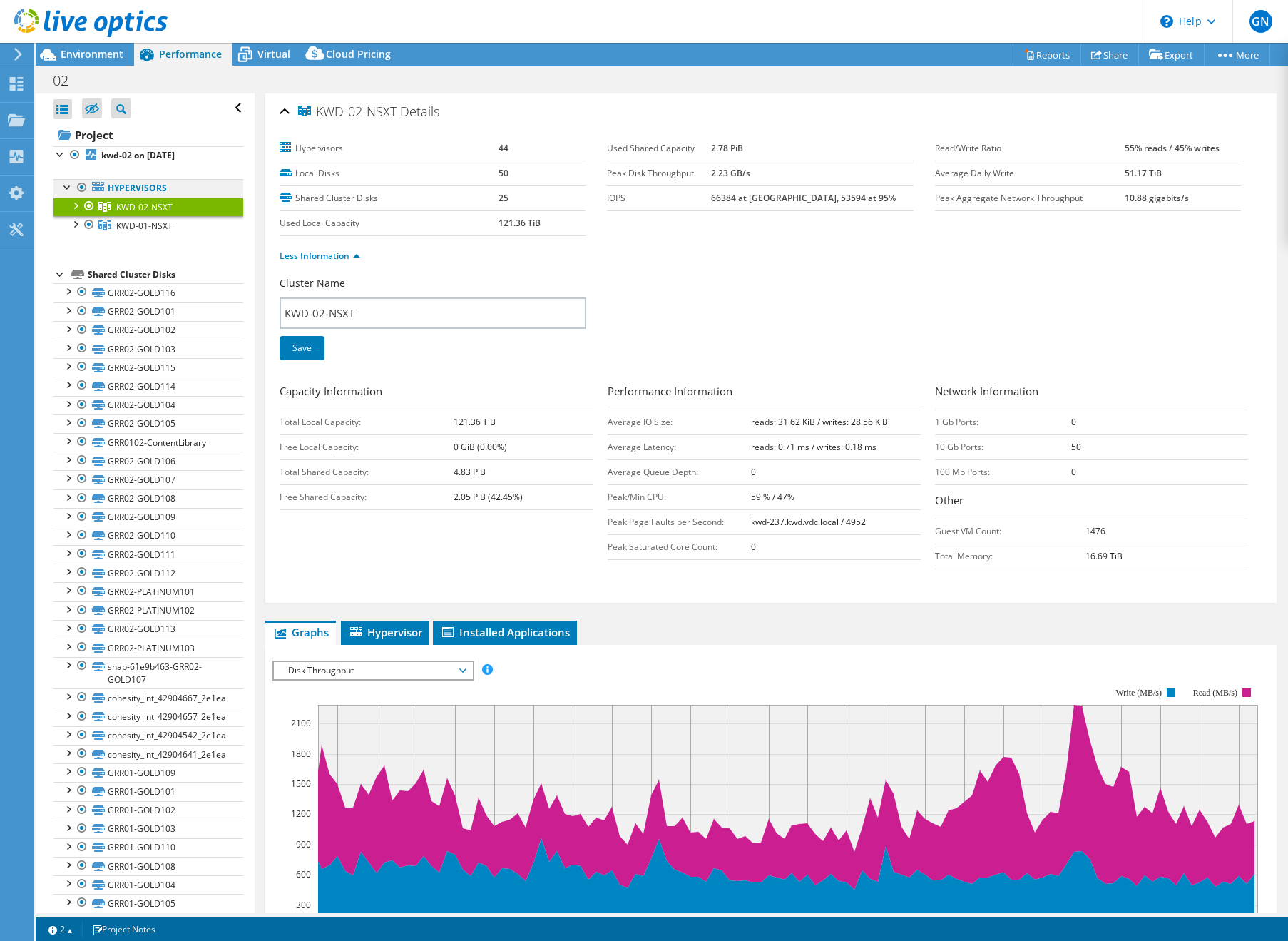
click at [133, 184] on link "Hypervisors" at bounding box center [148, 188] width 190 height 19
click at [91, 185] on link "Hypervisors" at bounding box center [148, 188] width 190 height 19
click at [118, 213] on span "KWD-01-NSXT" at bounding box center [144, 207] width 57 height 12
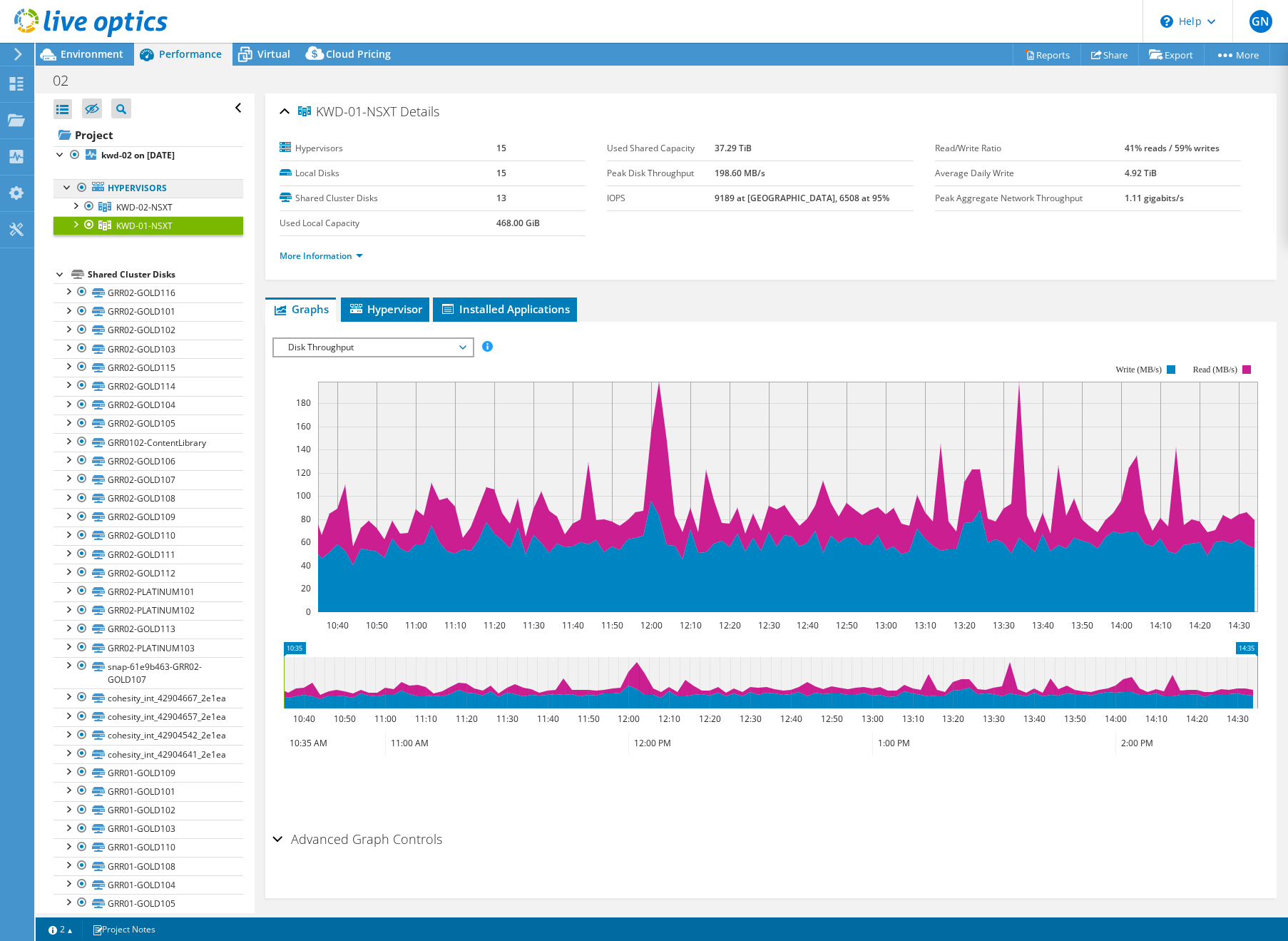
click at [131, 189] on link "Hypervisors" at bounding box center [148, 188] width 190 height 19
click at [138, 159] on b "kwd-02 on [DATE]" at bounding box center [138, 155] width 74 height 12
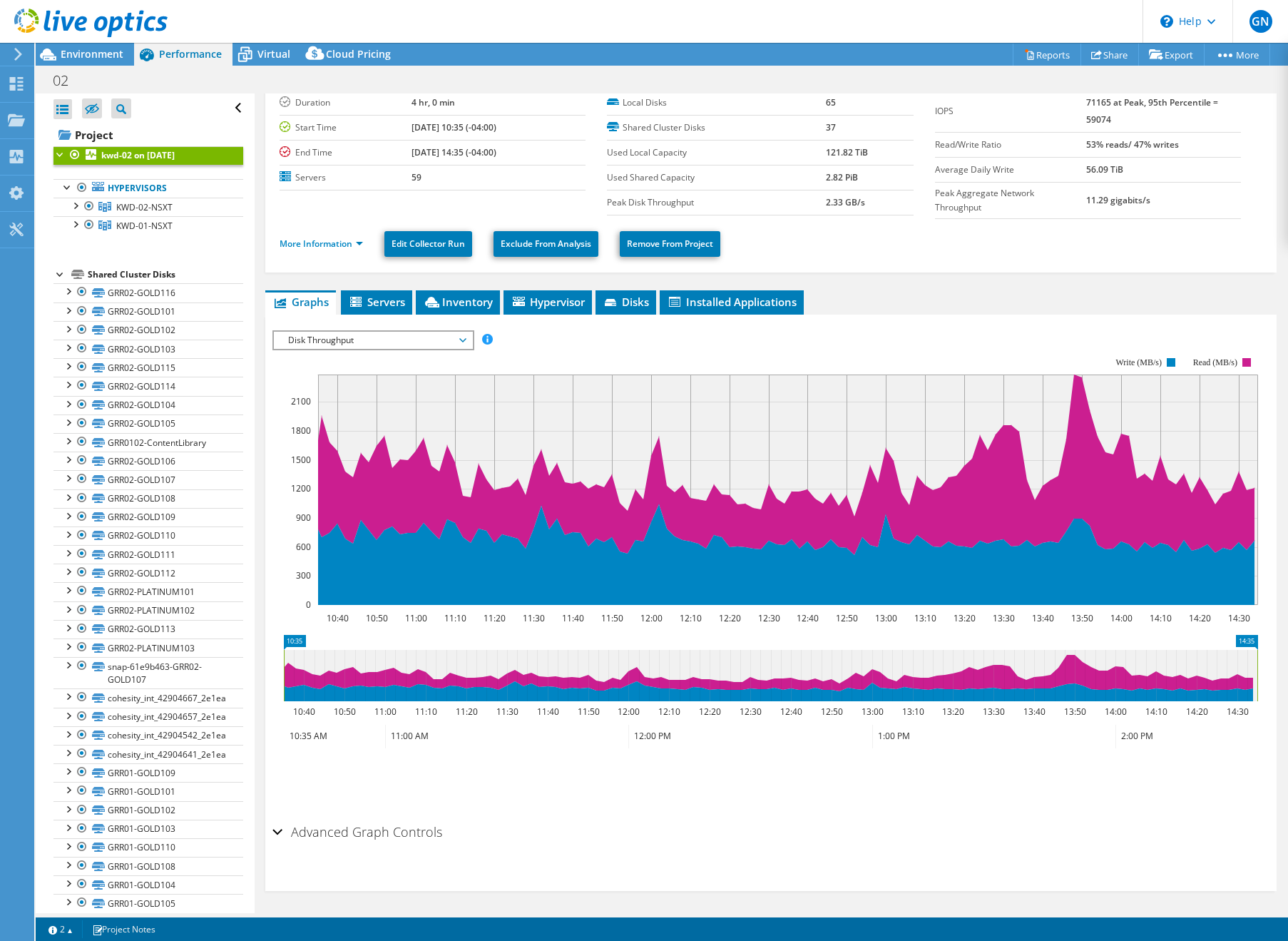
scroll to position [48, 0]
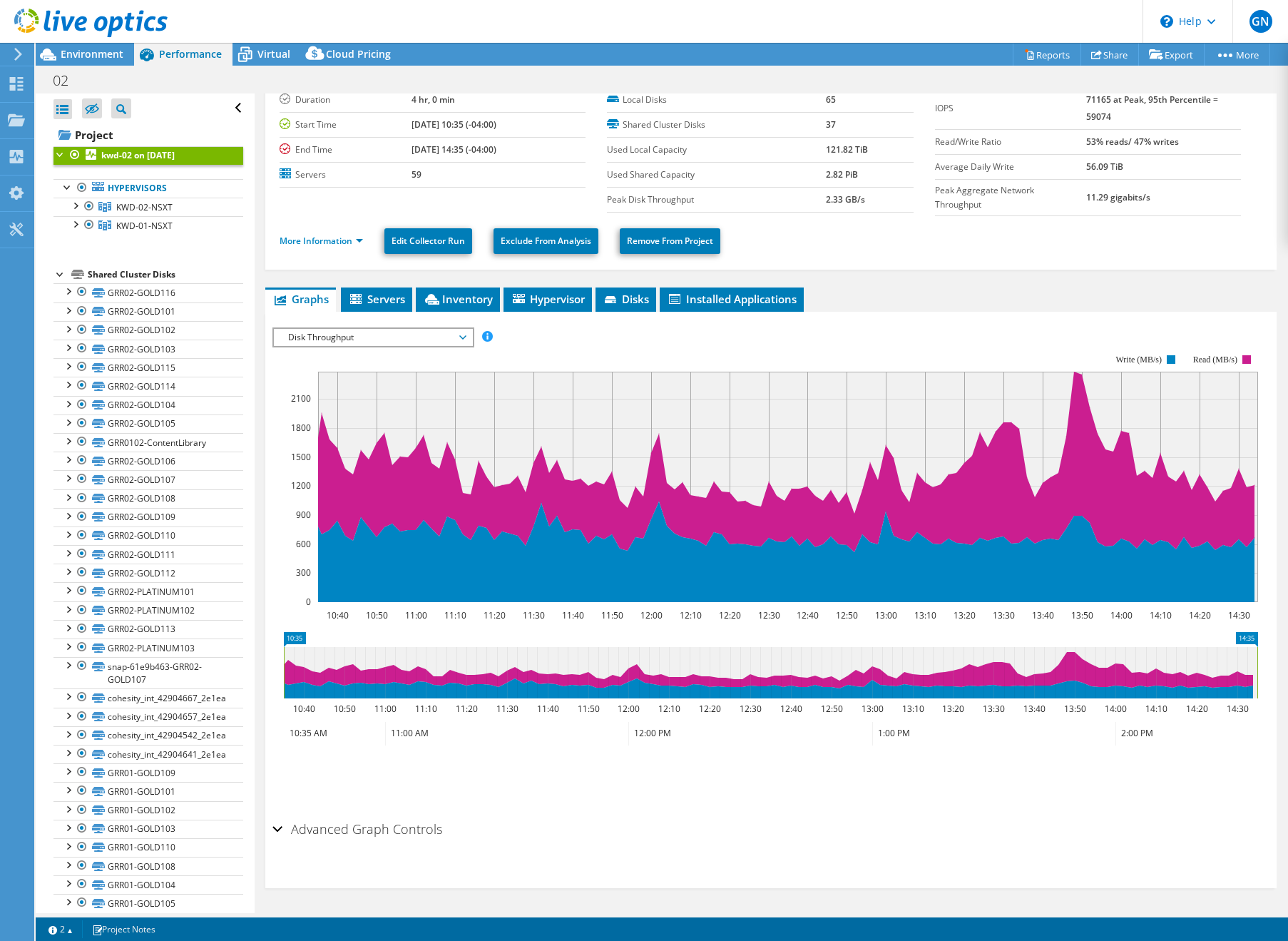
click at [364, 328] on div "Disk Throughput IOPS Disk Throughput IO Size Latency Queue Depth CPU Percentage…" at bounding box center [373, 338] width 201 height 20
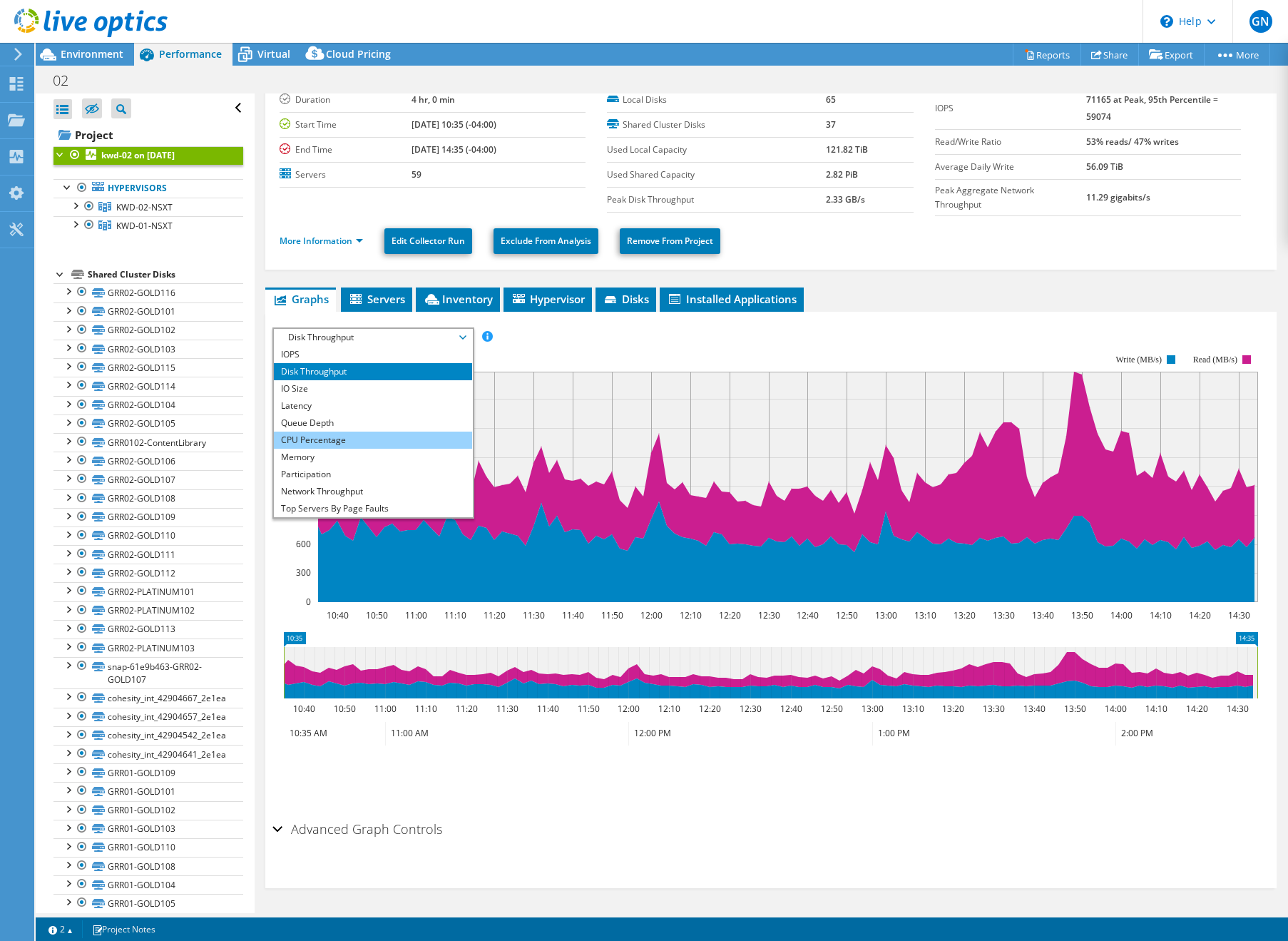
click at [333, 434] on li "CPU Percentage" at bounding box center [372, 440] width 197 height 17
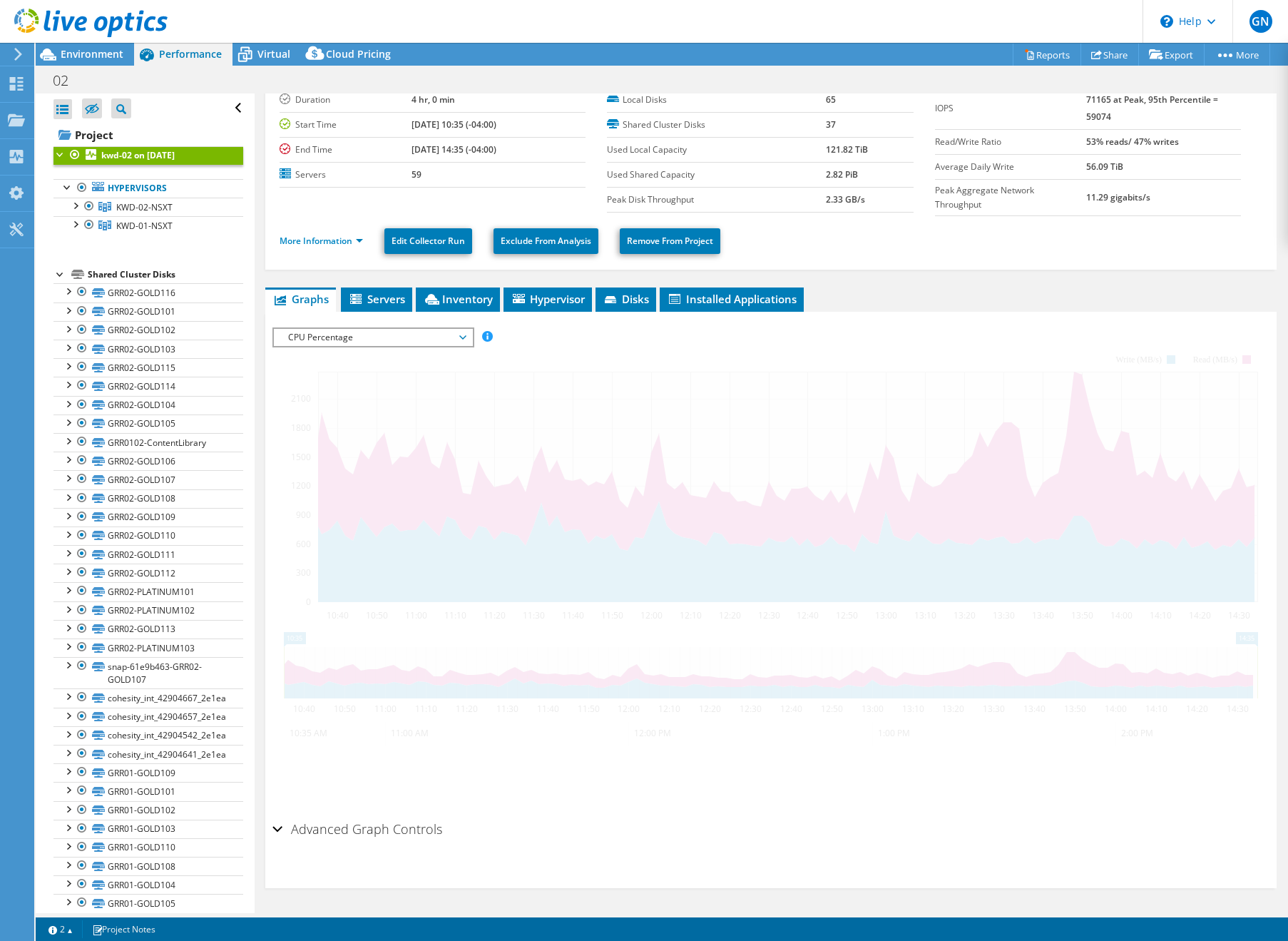
scroll to position [0, 0]
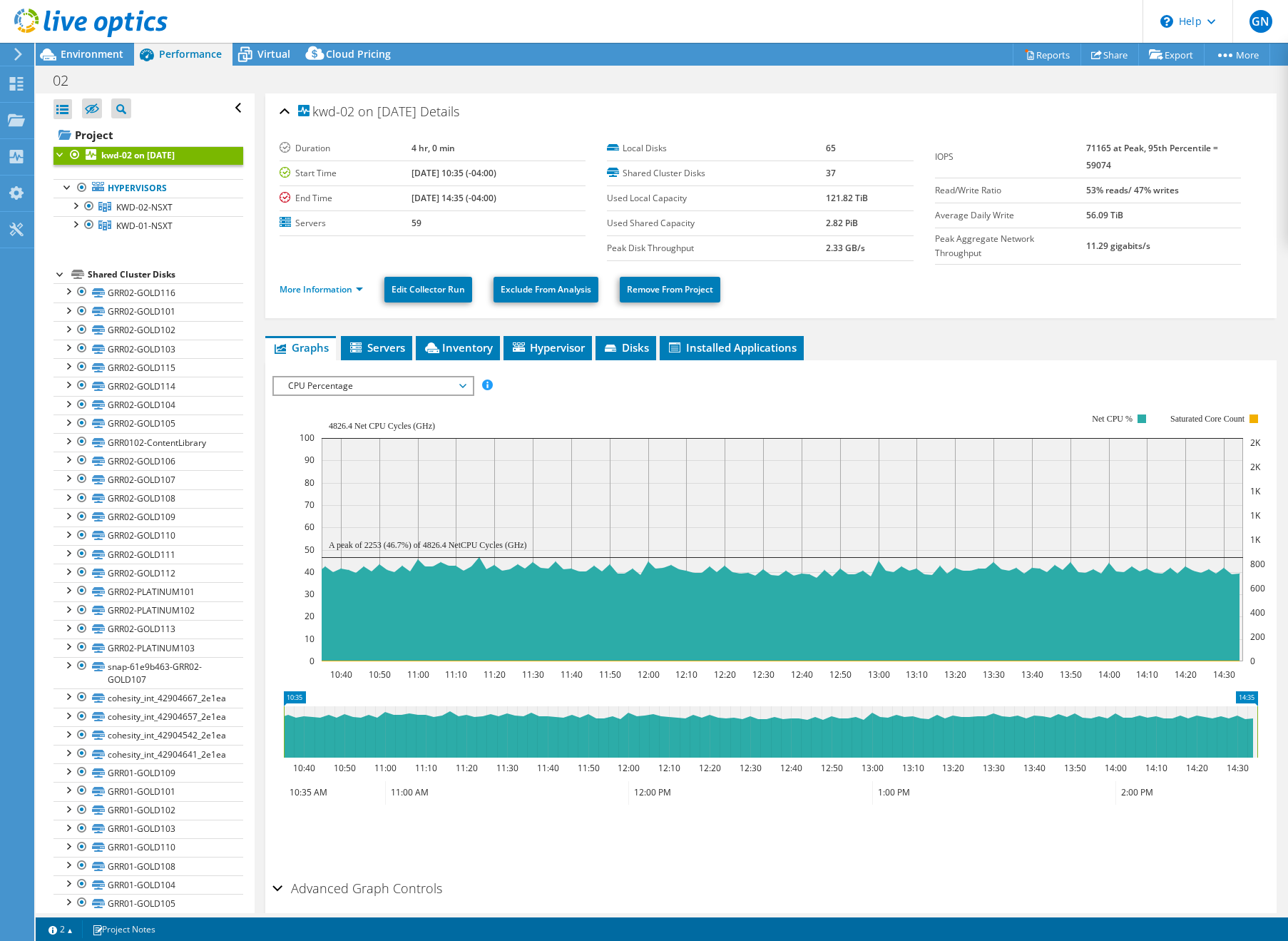
click at [344, 389] on span "CPU Percentage" at bounding box center [373, 385] width 184 height 17
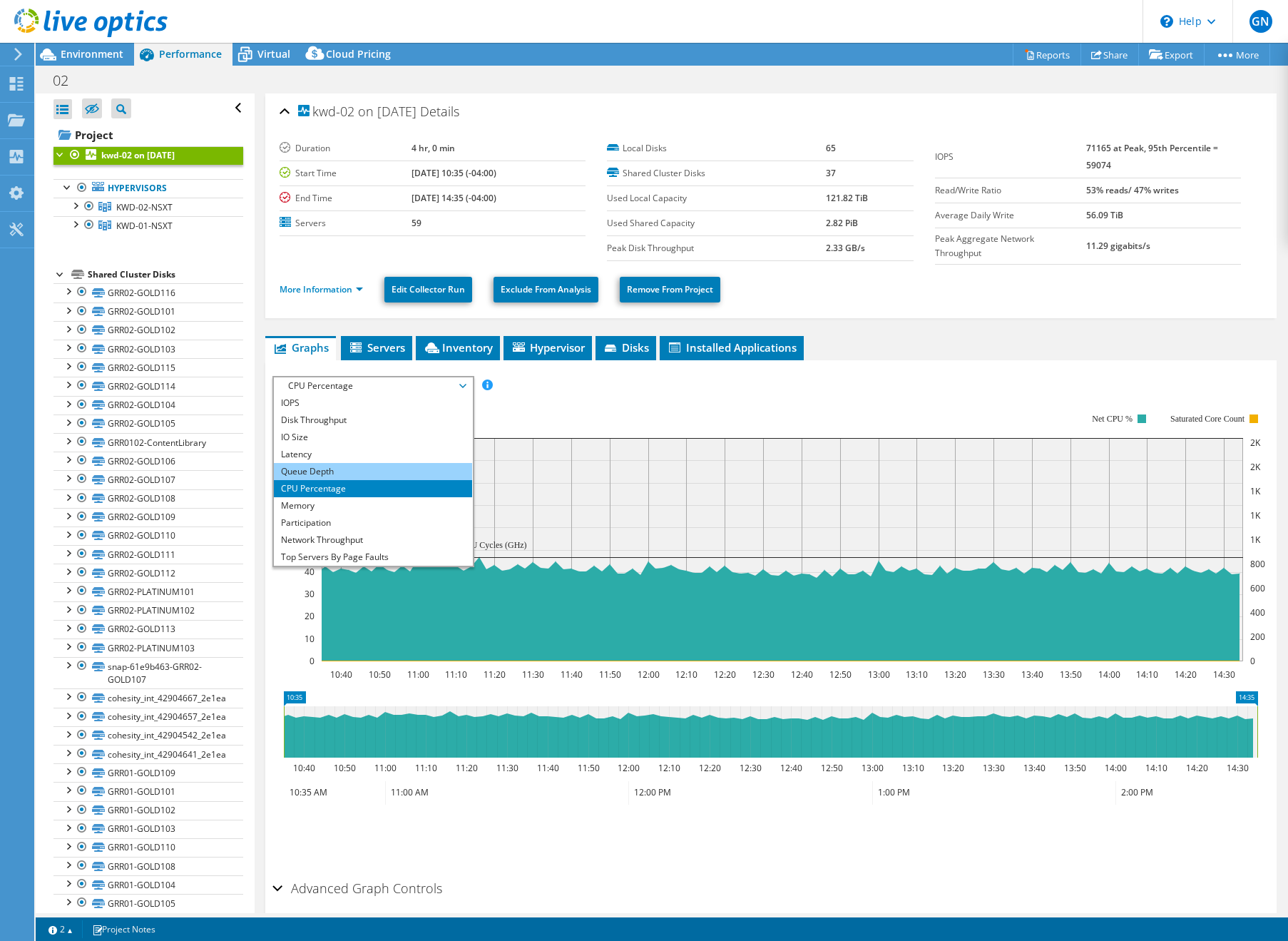
click at [311, 474] on li "Queue Depth" at bounding box center [372, 471] width 197 height 17
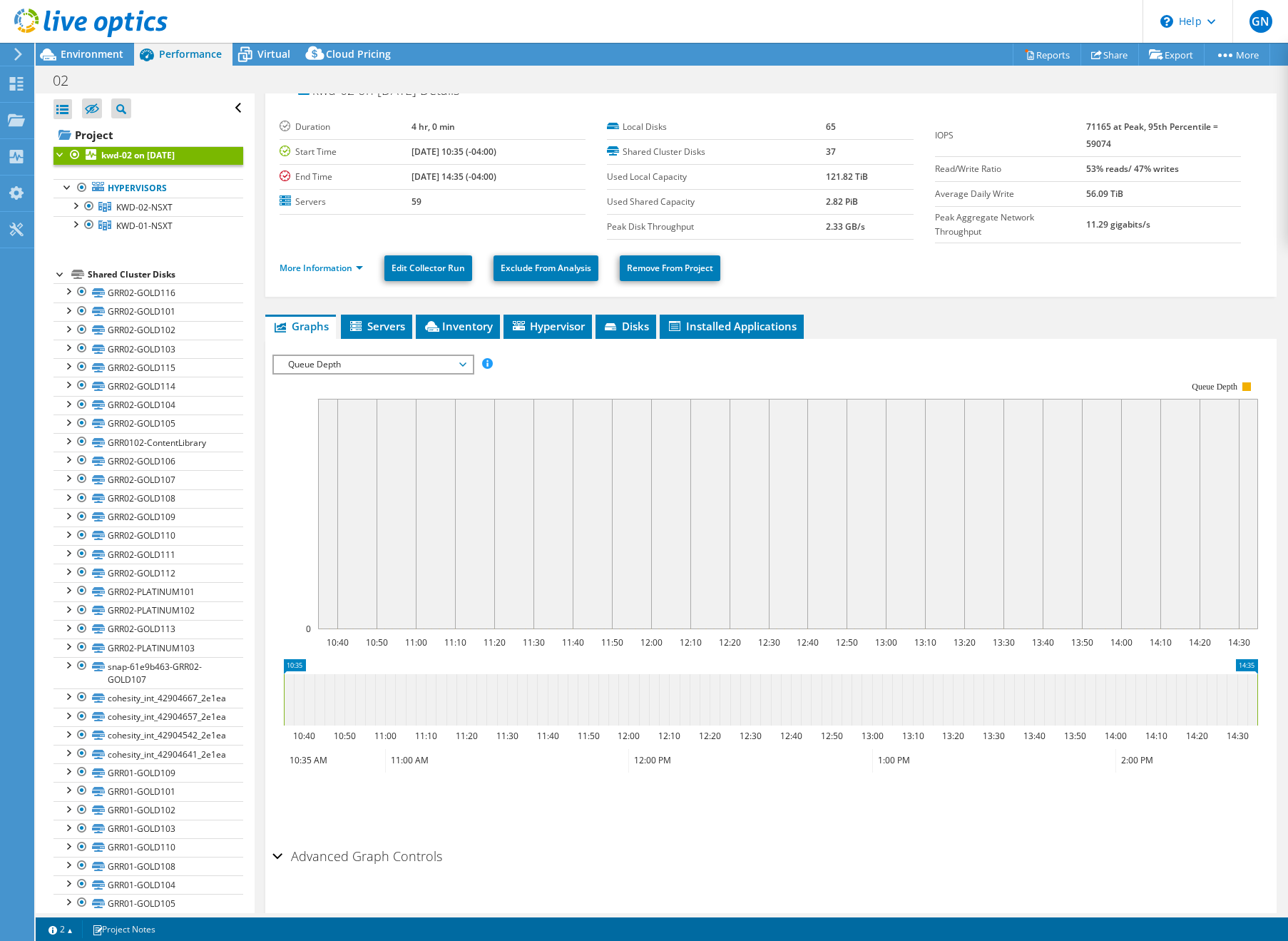
scroll to position [48, 0]
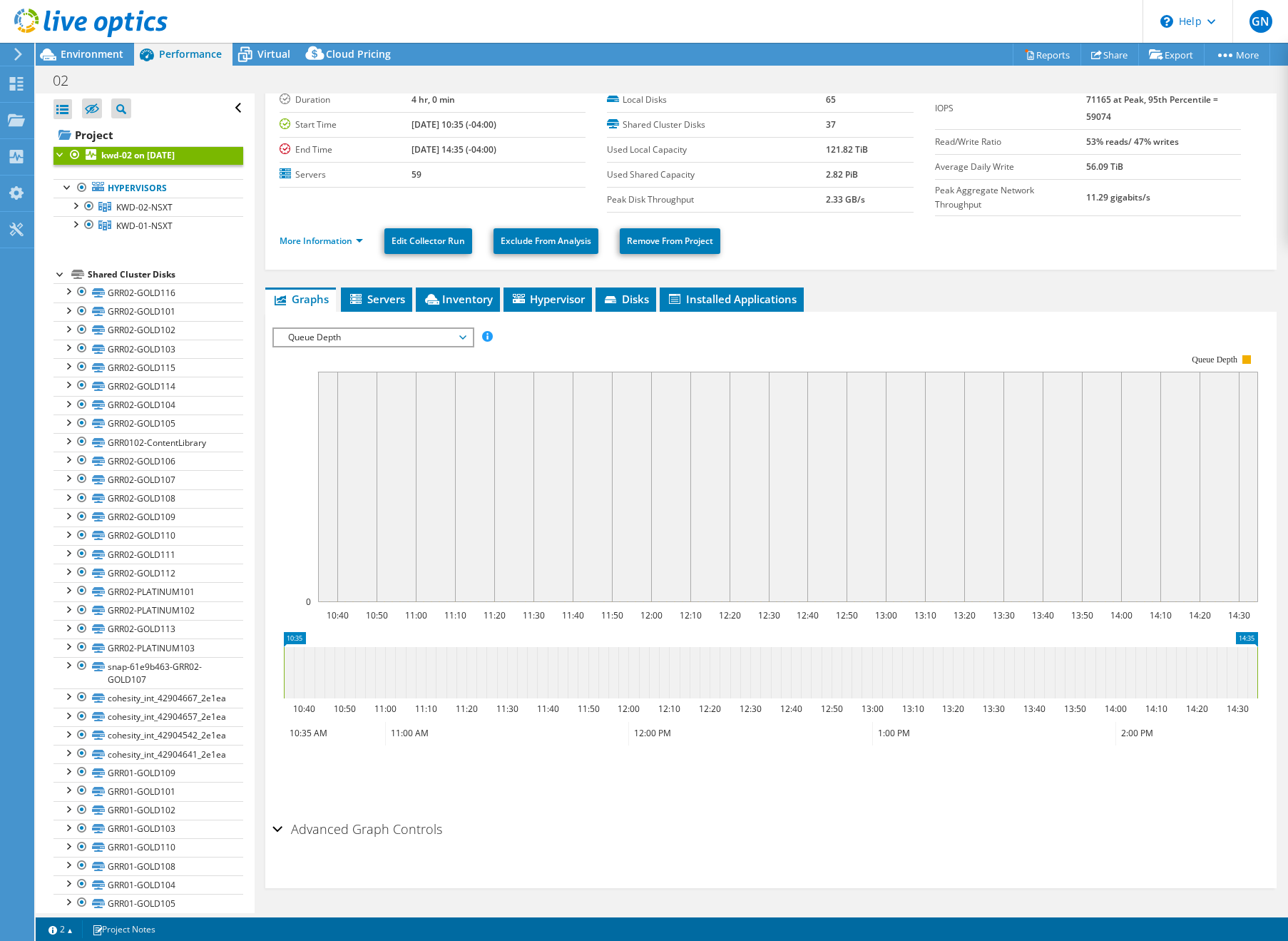
click at [283, 830] on div "Advanced Graph Controls" at bounding box center [771, 830] width 997 height 30
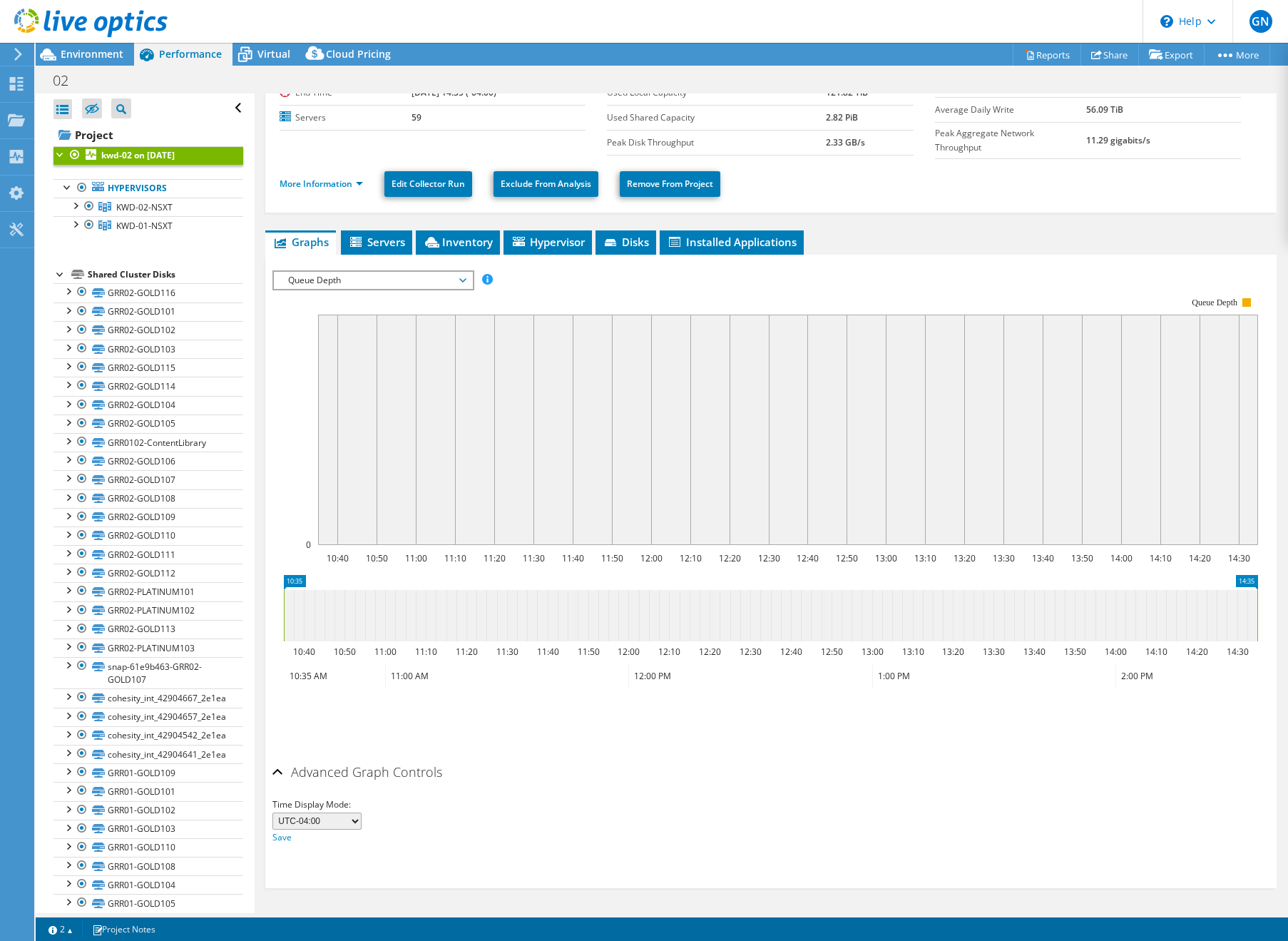
scroll to position [0, 0]
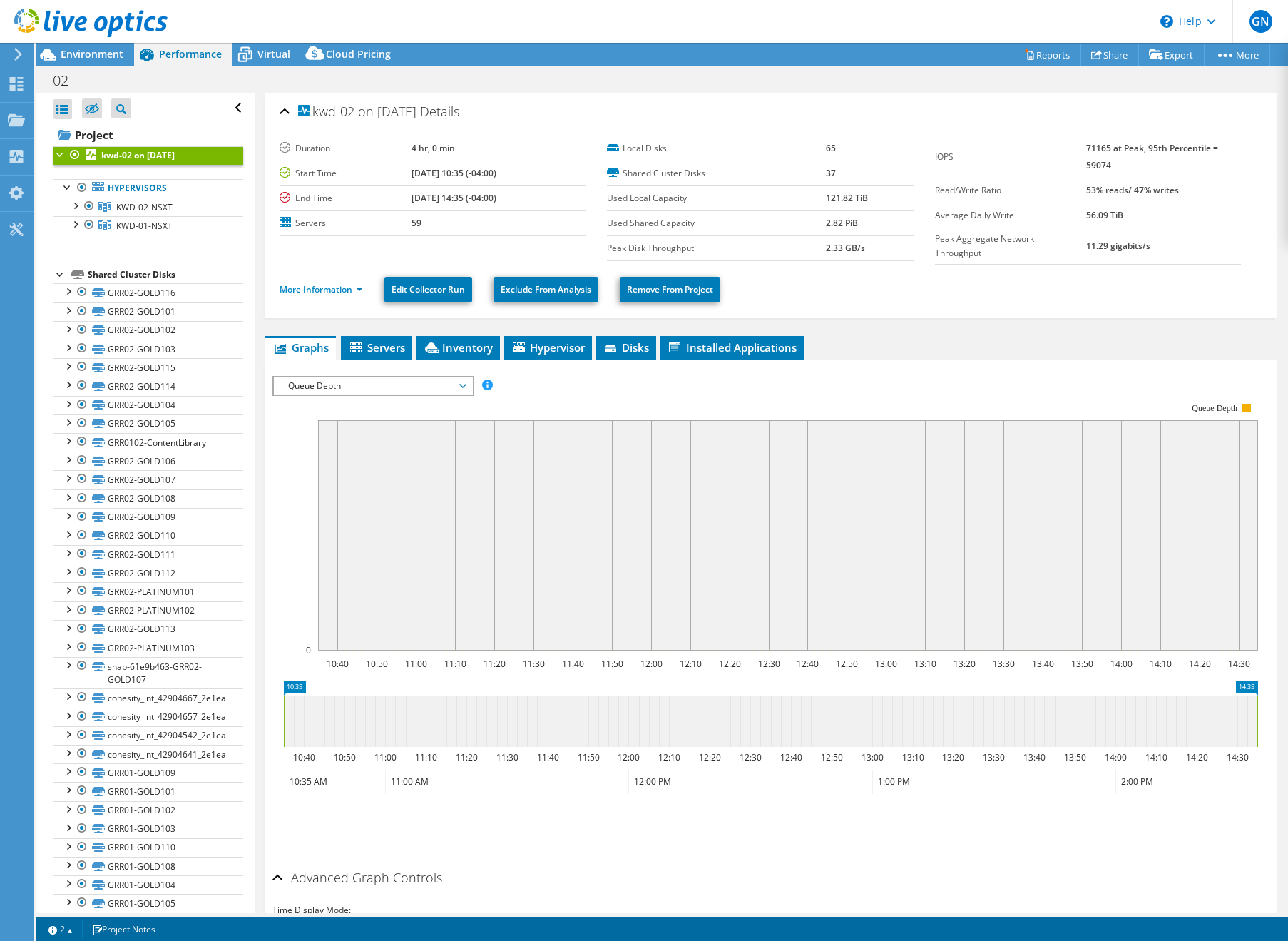
click at [419, 380] on span "Queue Depth" at bounding box center [373, 385] width 184 height 17
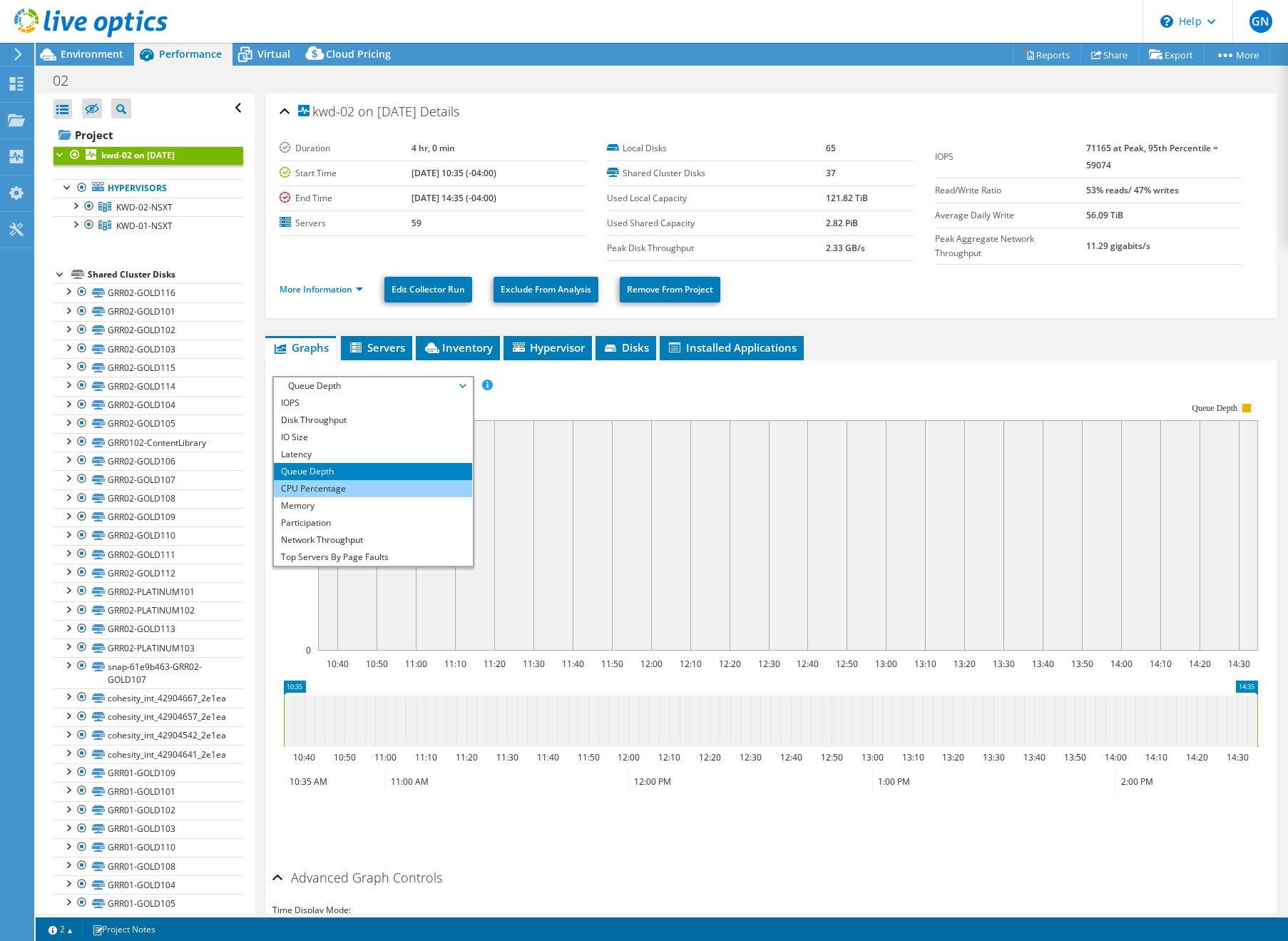
click at [356, 492] on li "CPU Percentage" at bounding box center [372, 489] width 197 height 17
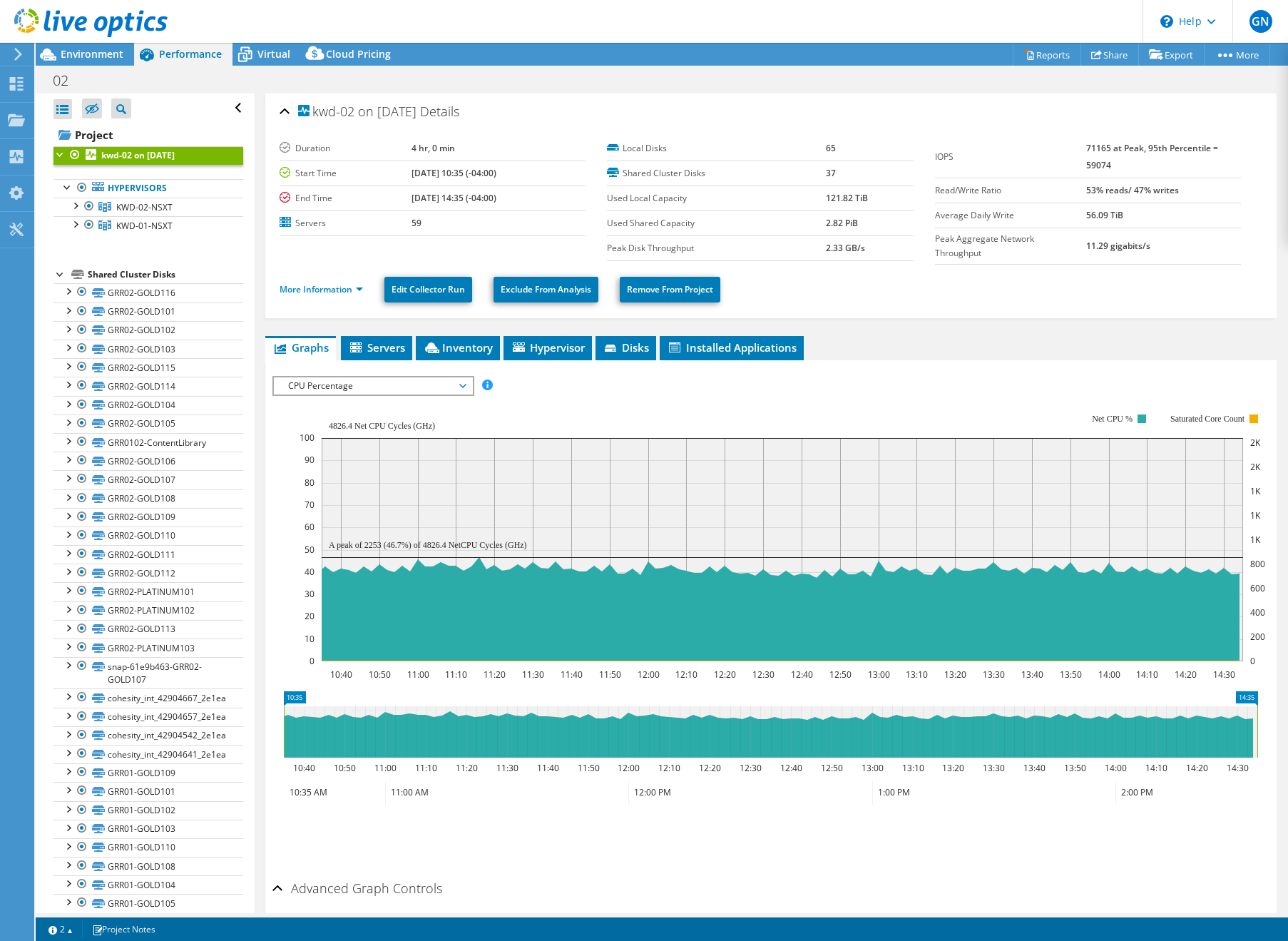
click at [372, 392] on span "CPU Percentage" at bounding box center [373, 385] width 184 height 17
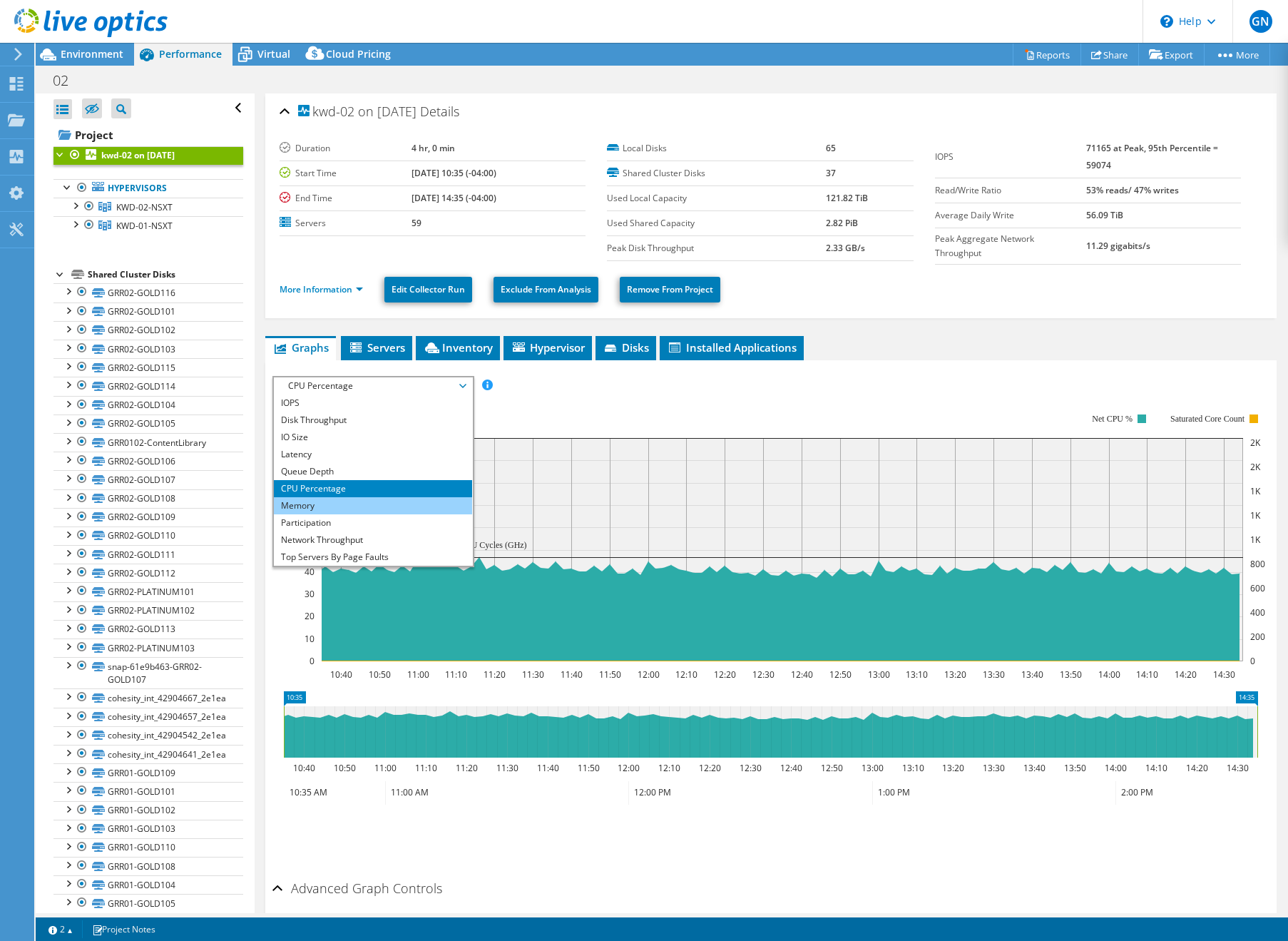
click at [322, 507] on li "Memory" at bounding box center [372, 506] width 197 height 17
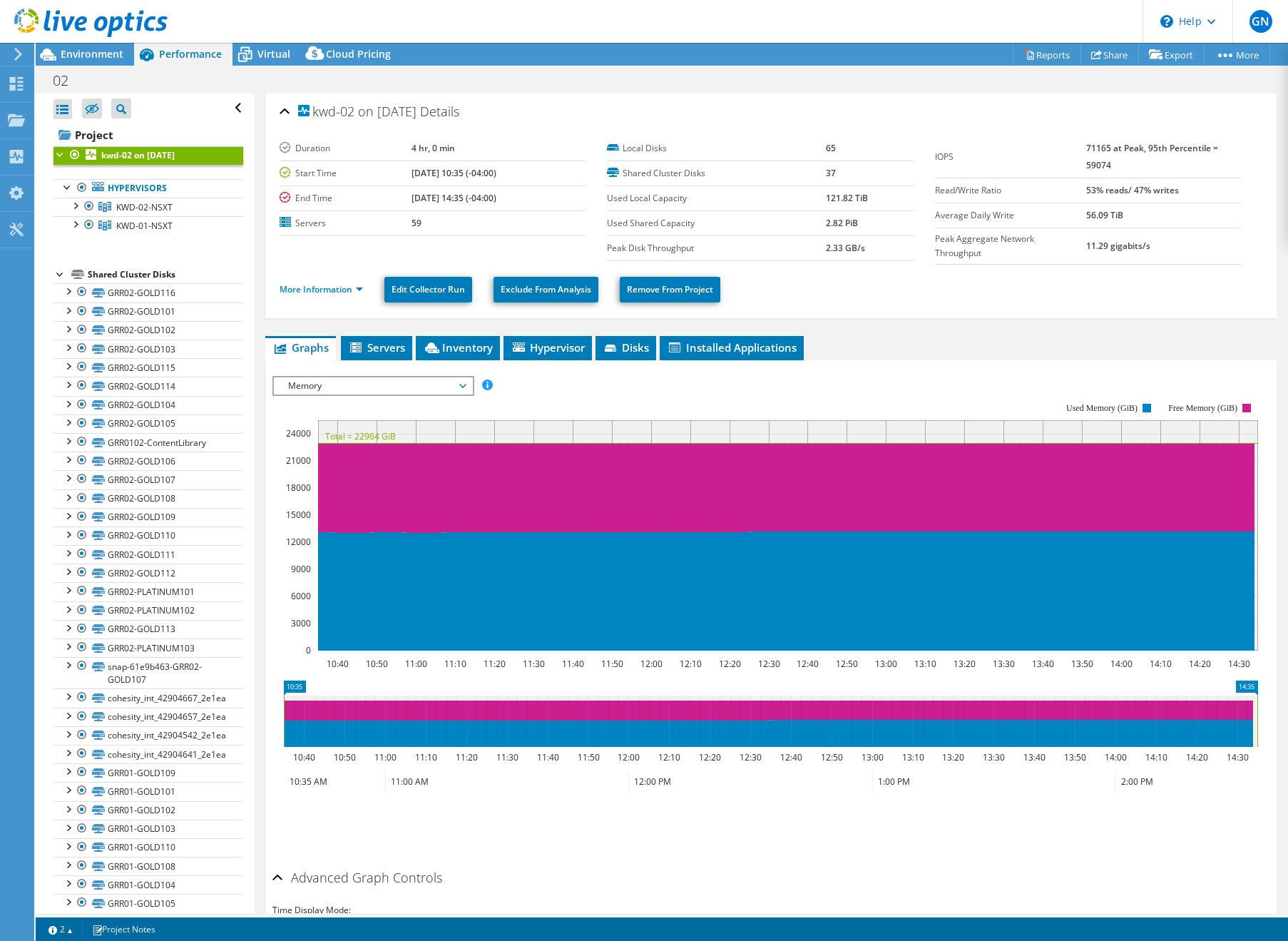
click at [374, 393] on span "Memory" at bounding box center [373, 385] width 184 height 17
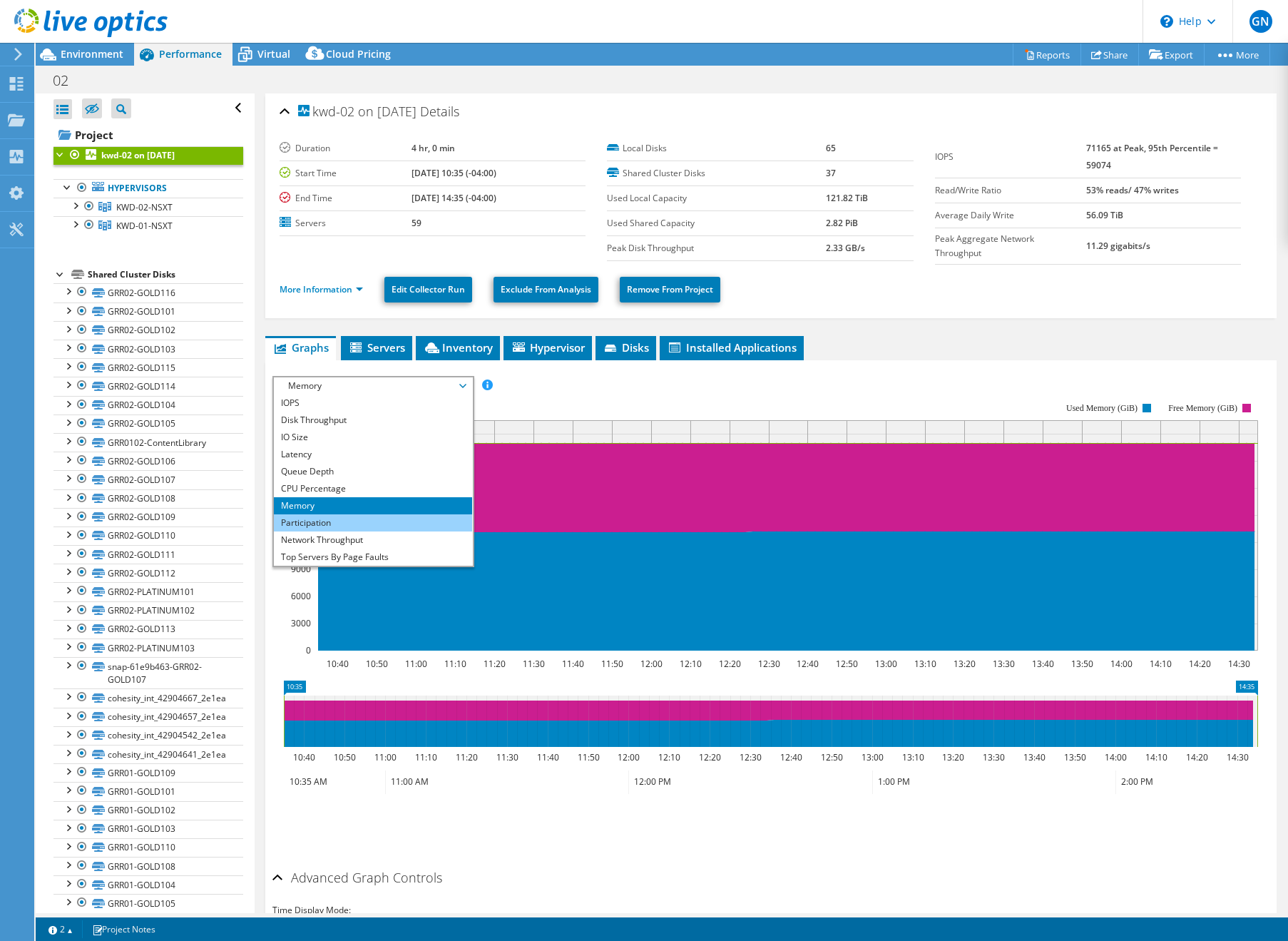
click at [335, 528] on li "Participation" at bounding box center [372, 523] width 197 height 17
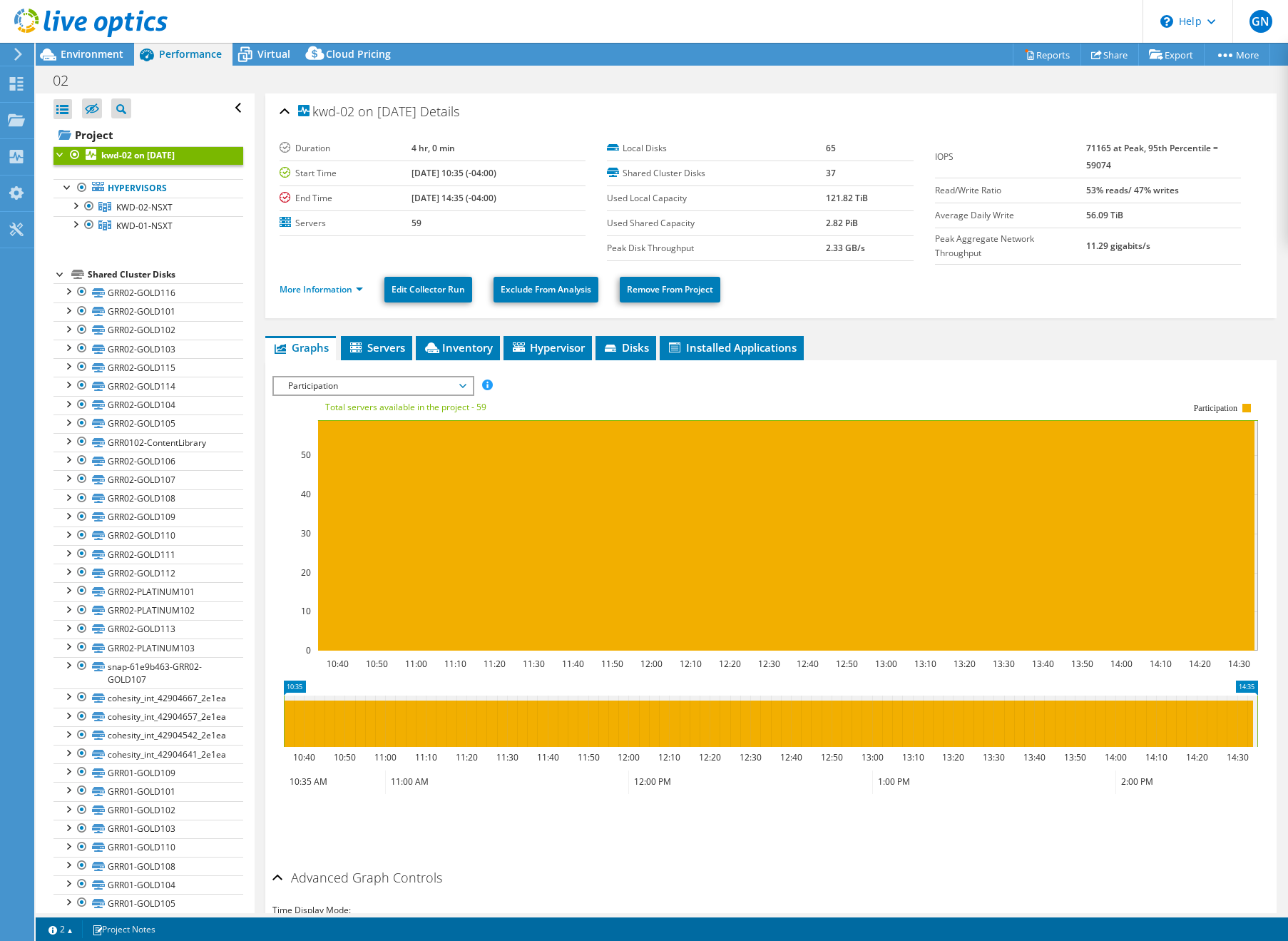
click at [387, 389] on span "Participation" at bounding box center [373, 385] width 184 height 17
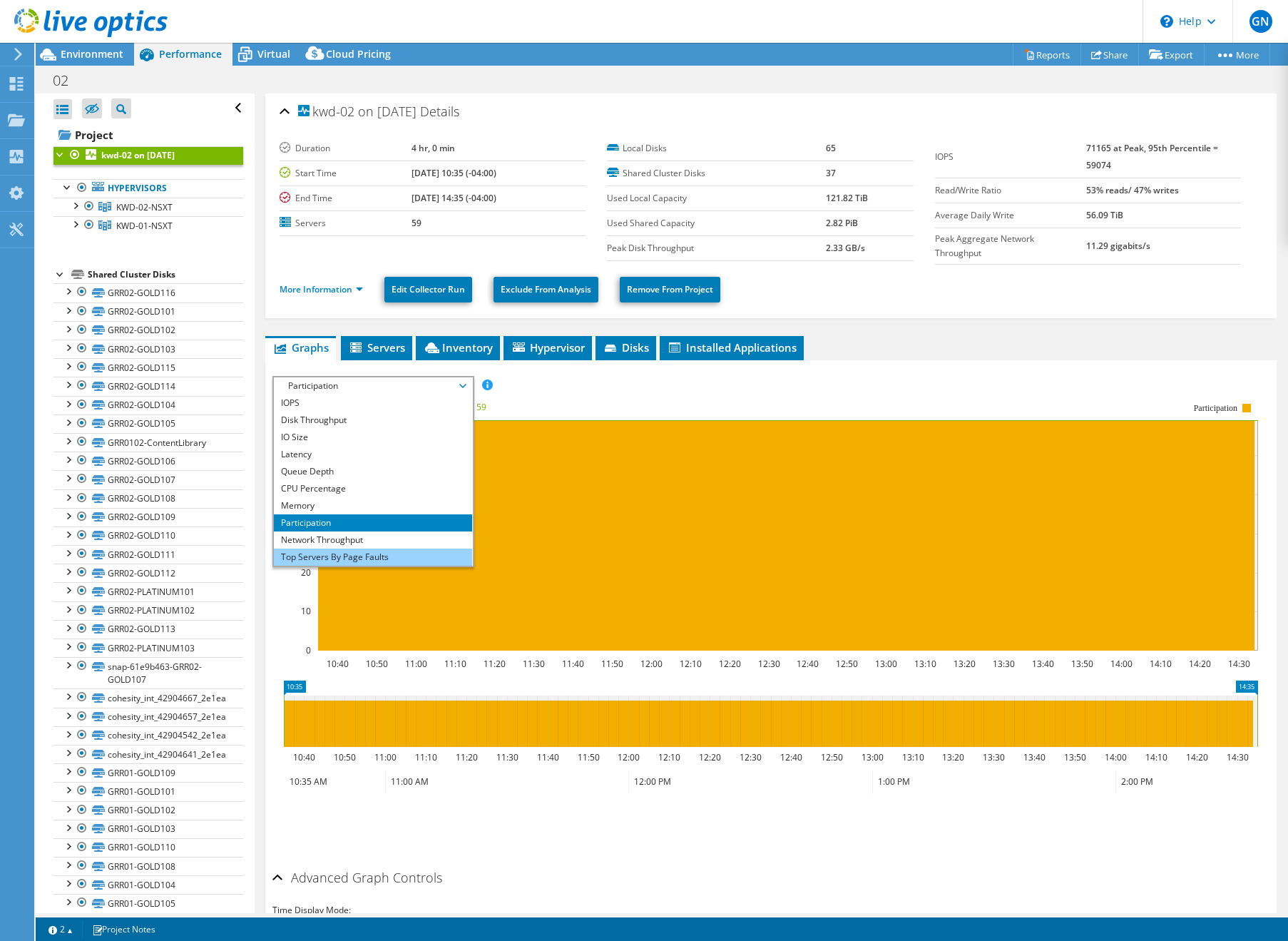
click at [376, 552] on li "Top Servers By Page Faults" at bounding box center [372, 557] width 197 height 17
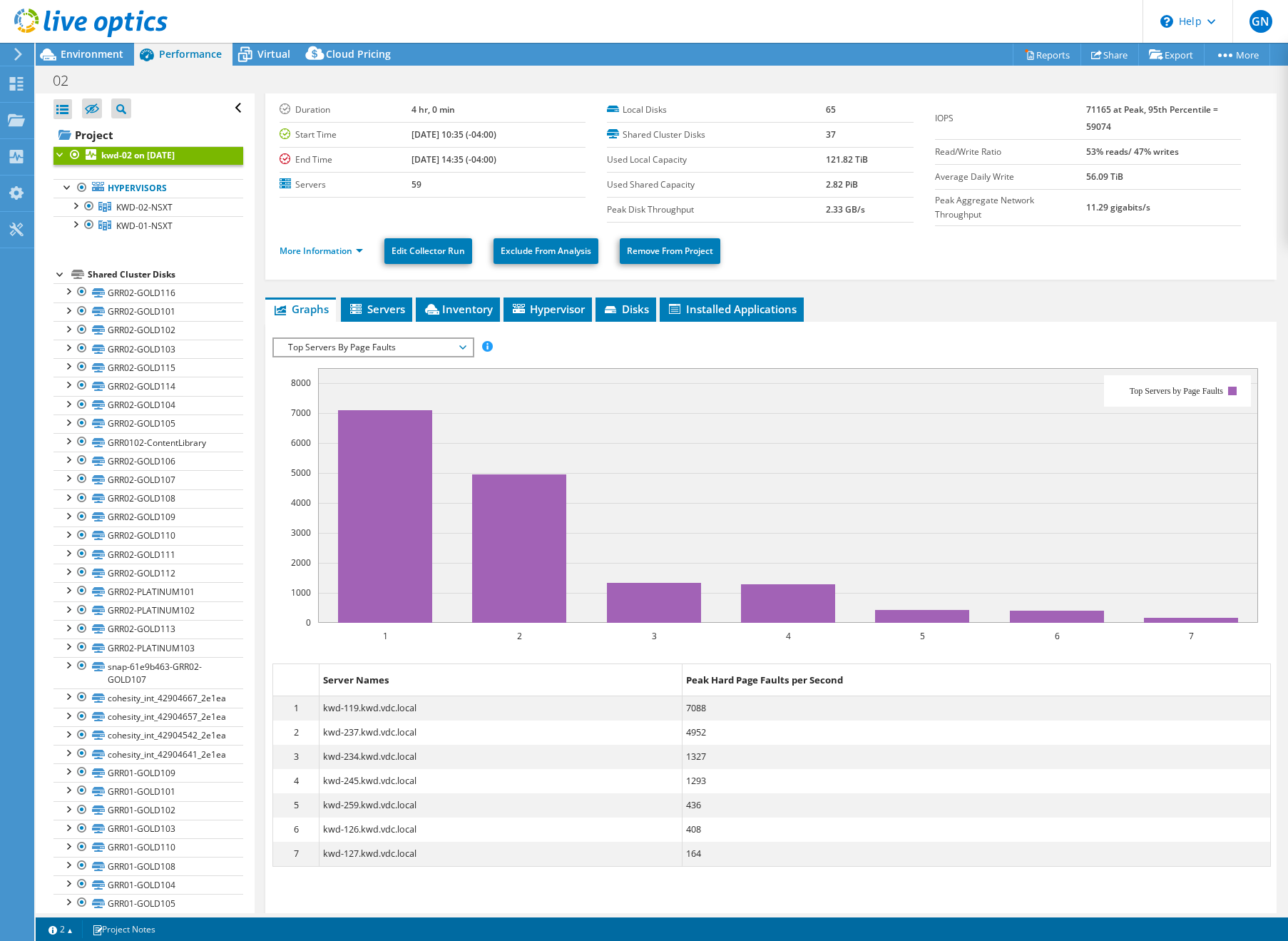
scroll to position [39, 0]
drag, startPoint x: 710, startPoint y: 678, endPoint x: 789, endPoint y: 679, distance: 79.0
click at [789, 679] on dt "Peak Hard Page Faults per Second" at bounding box center [976, 680] width 587 height 33
copy dt "Hard Page Faults"
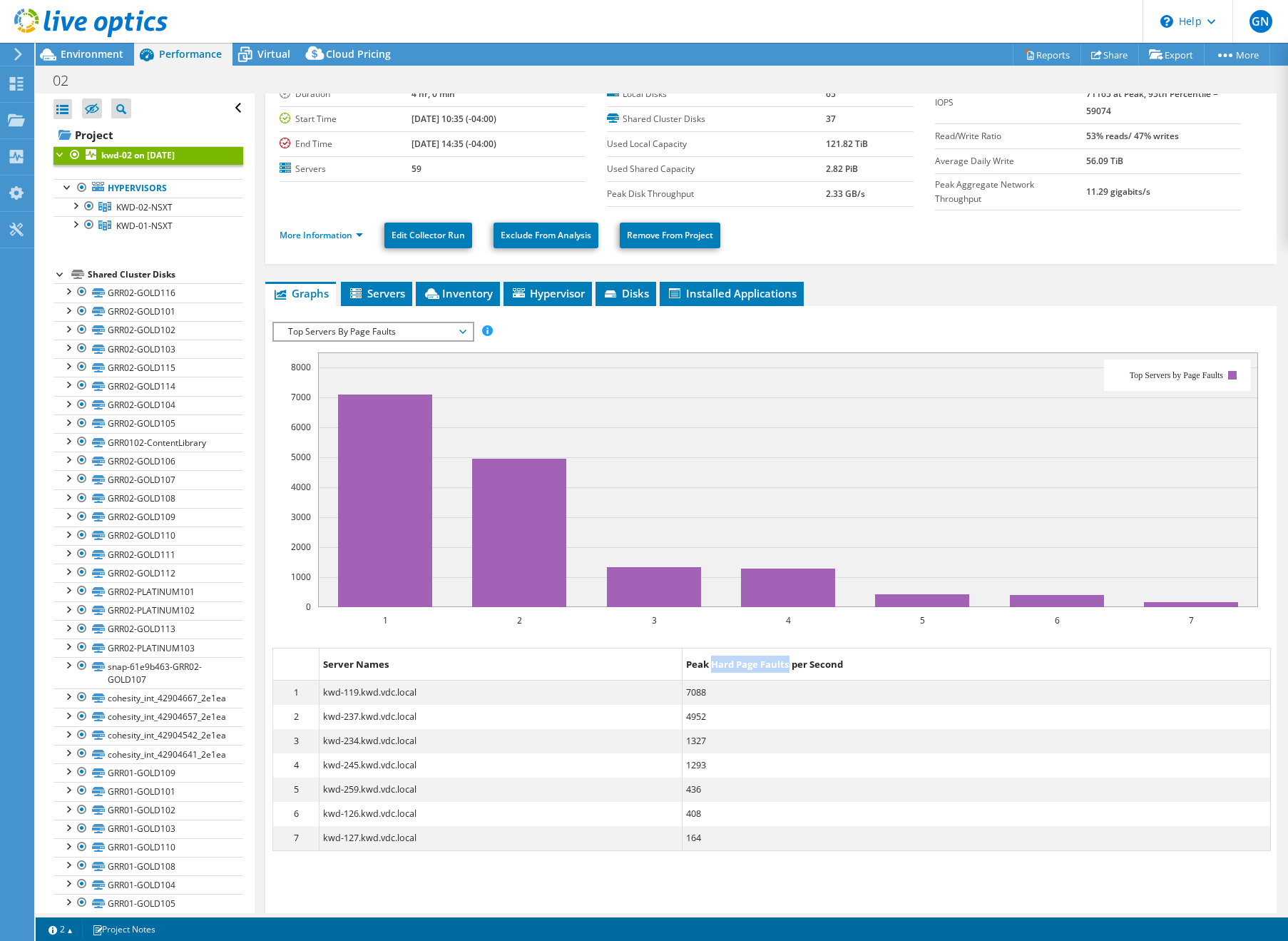
scroll to position [0, 0]
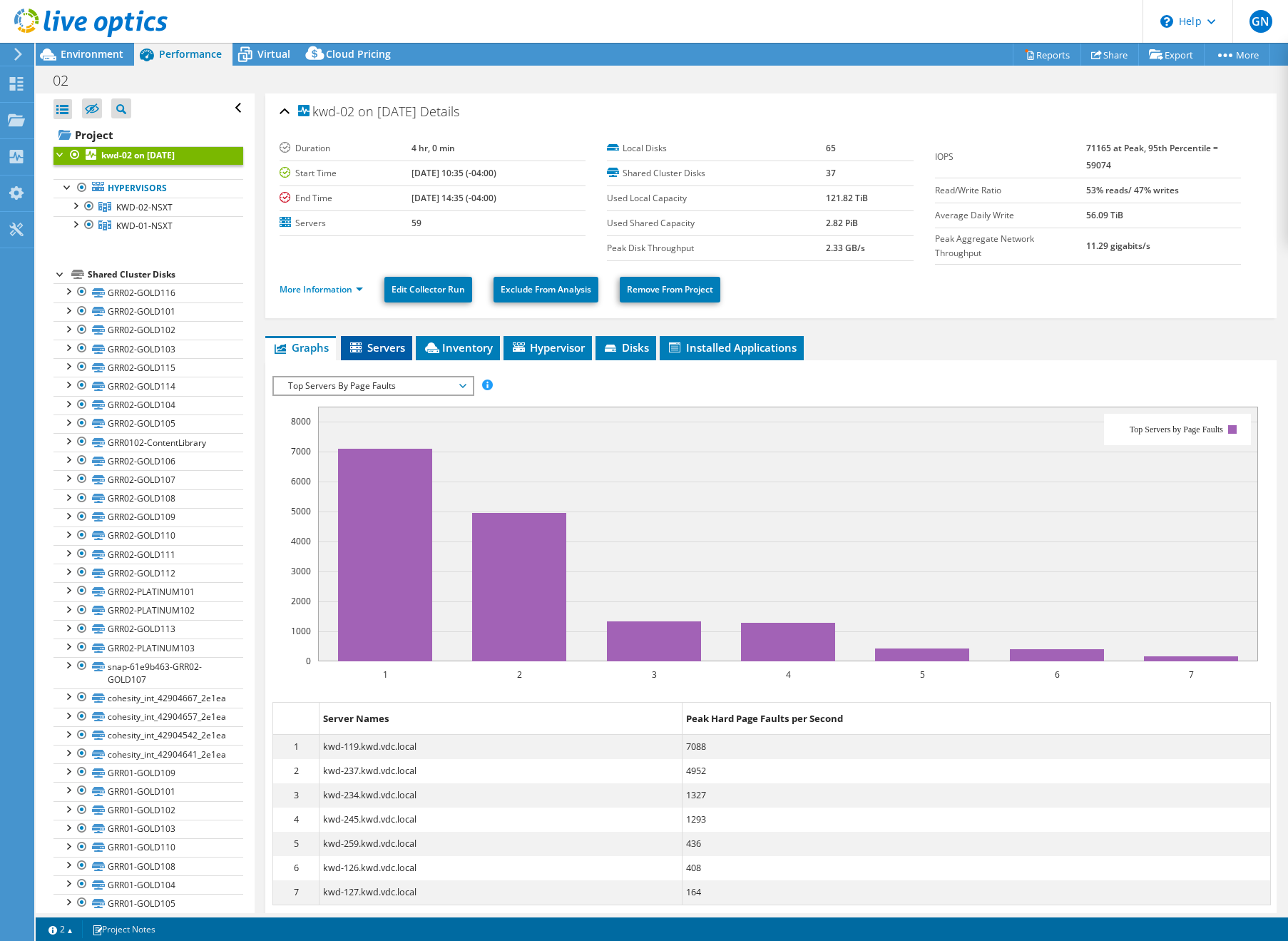
click at [382, 356] on li "Servers" at bounding box center [376, 348] width 71 height 25
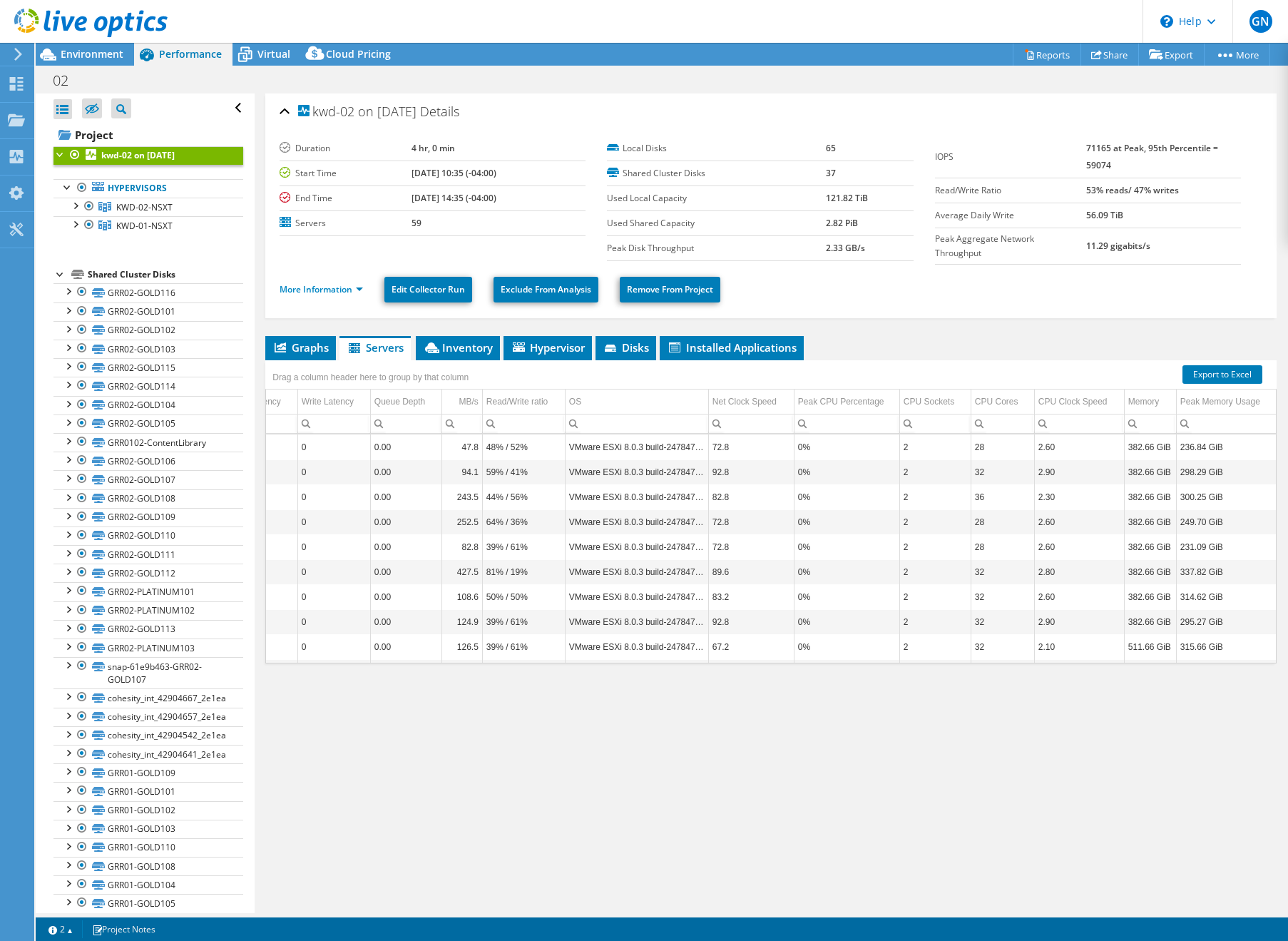
scroll to position [0, 401]
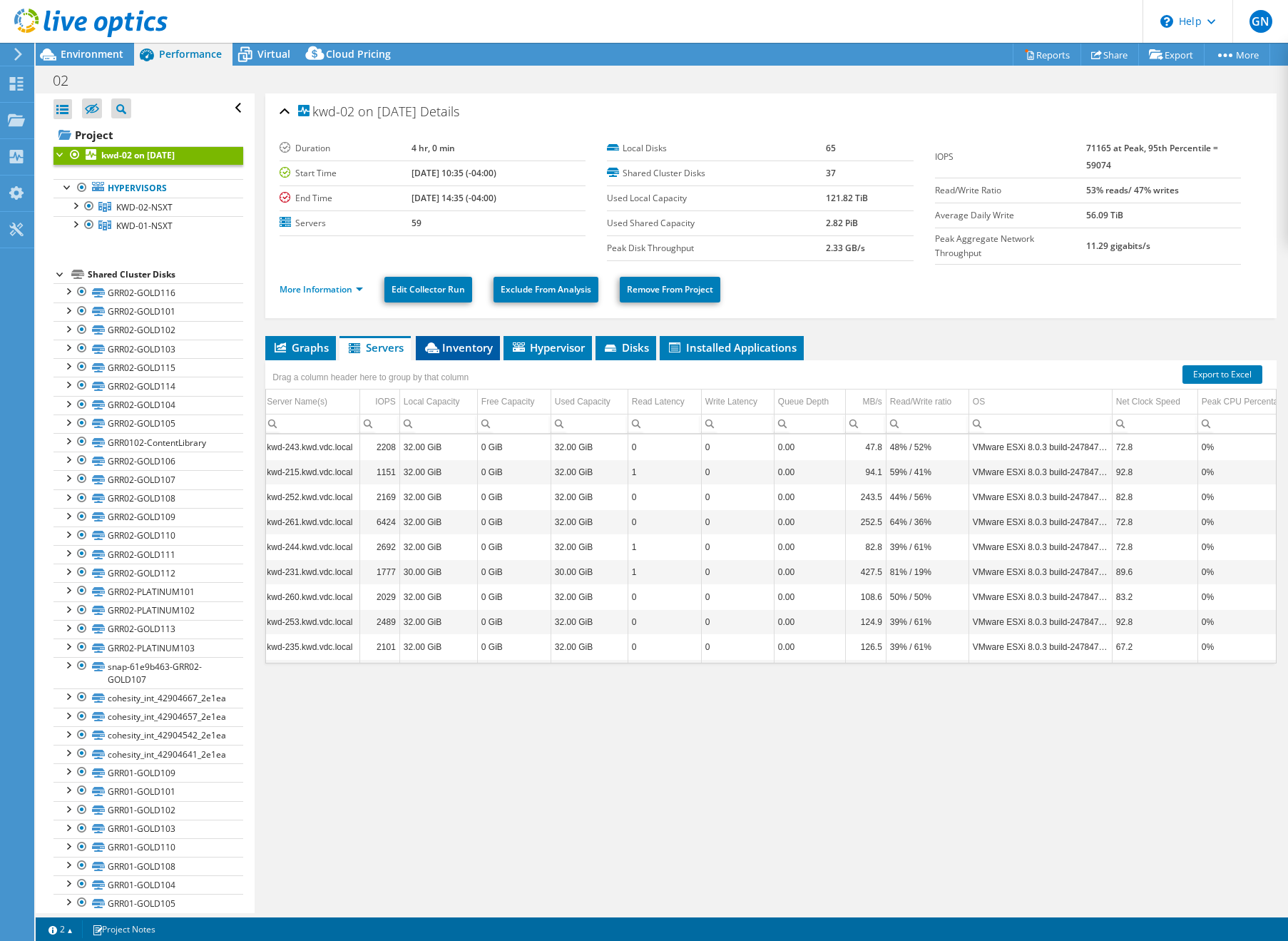
click at [467, 357] on li "Inventory" at bounding box center [457, 348] width 84 height 25
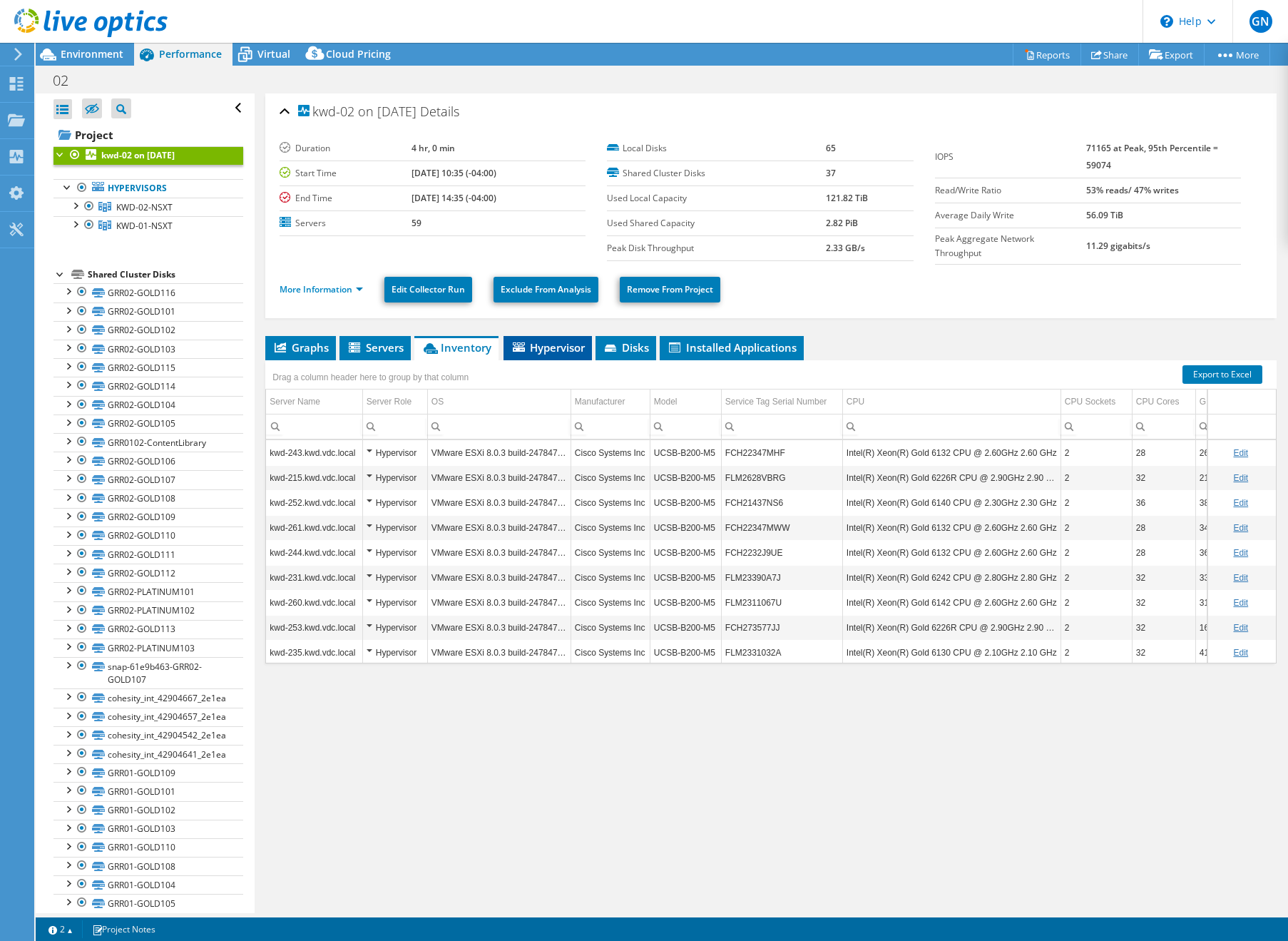
click at [552, 347] on span "Hypervisor" at bounding box center [547, 347] width 75 height 14
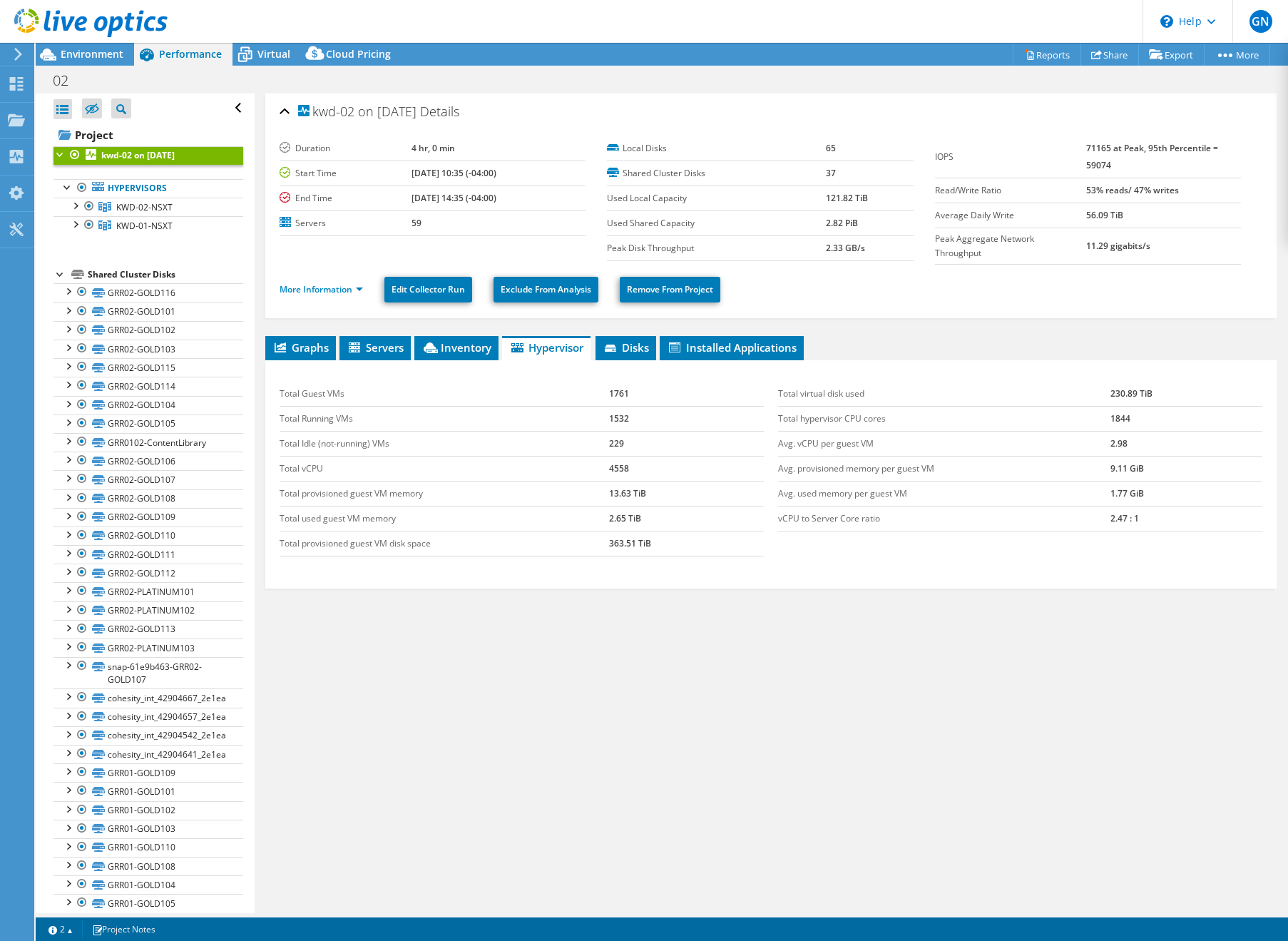
click at [616, 470] on td "4558" at bounding box center [687, 468] width 156 height 25
drag, startPoint x: 933, startPoint y: 492, endPoint x: 841, endPoint y: 494, distance: 92.0
click at [842, 495] on td "Avg. used memory per guest VM" at bounding box center [945, 493] width 333 height 25
drag, startPoint x: 792, startPoint y: 469, endPoint x: 869, endPoint y: 474, distance: 77.2
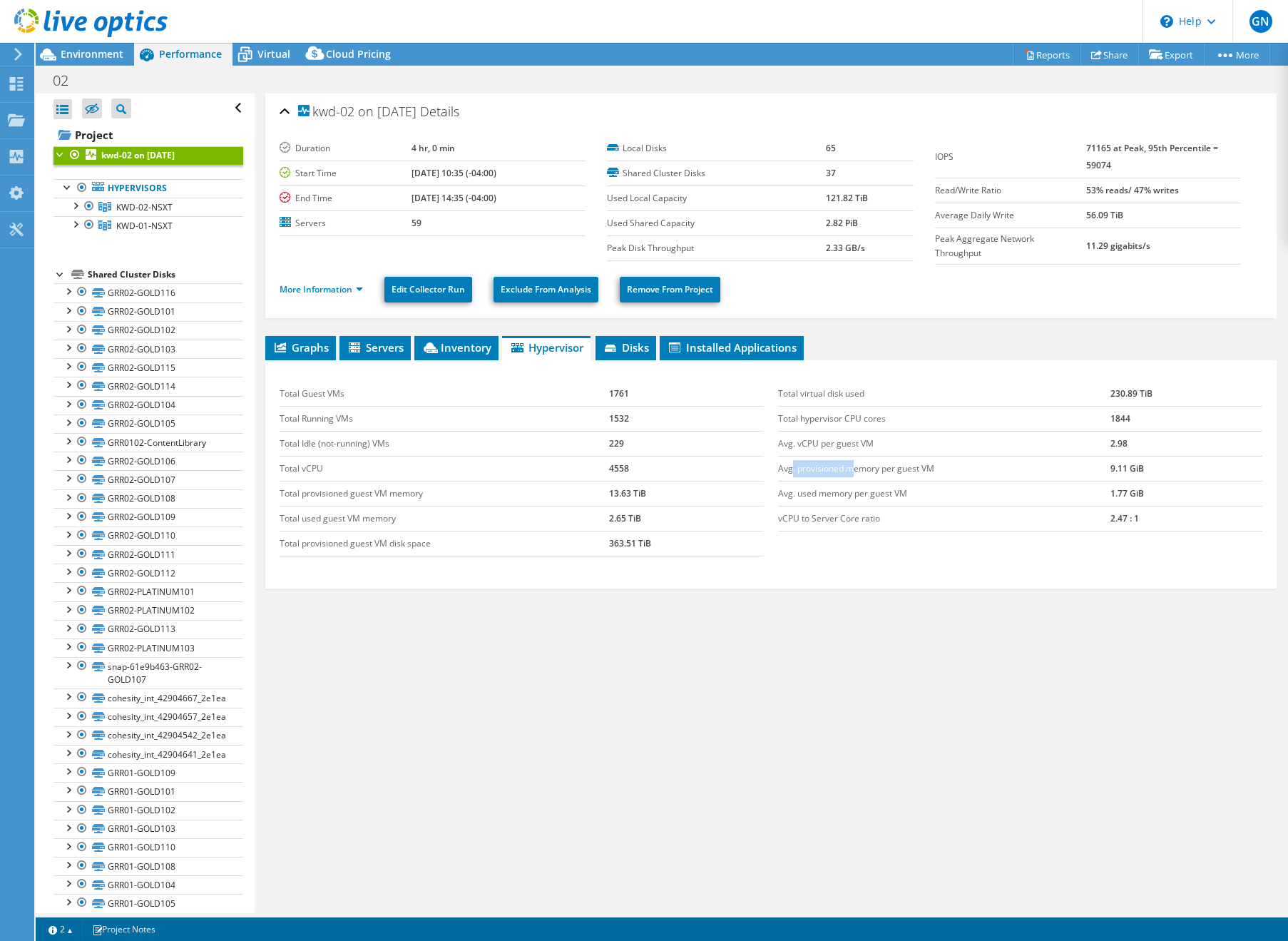
click at [860, 472] on td "Avg. provisioned memory per guest VM" at bounding box center [945, 468] width 333 height 25
click at [902, 474] on td "Avg. provisioned memory per guest VM" at bounding box center [945, 468] width 333 height 25
drag, startPoint x: 1169, startPoint y: 494, endPoint x: 779, endPoint y: 462, distance: 391.3
click at [779, 462] on tbody "Total virtual disk used 230.89 TiB Total hypervisor CPU cores 1844 Avg. vCPU pe…" at bounding box center [1020, 457] width 484 height 150
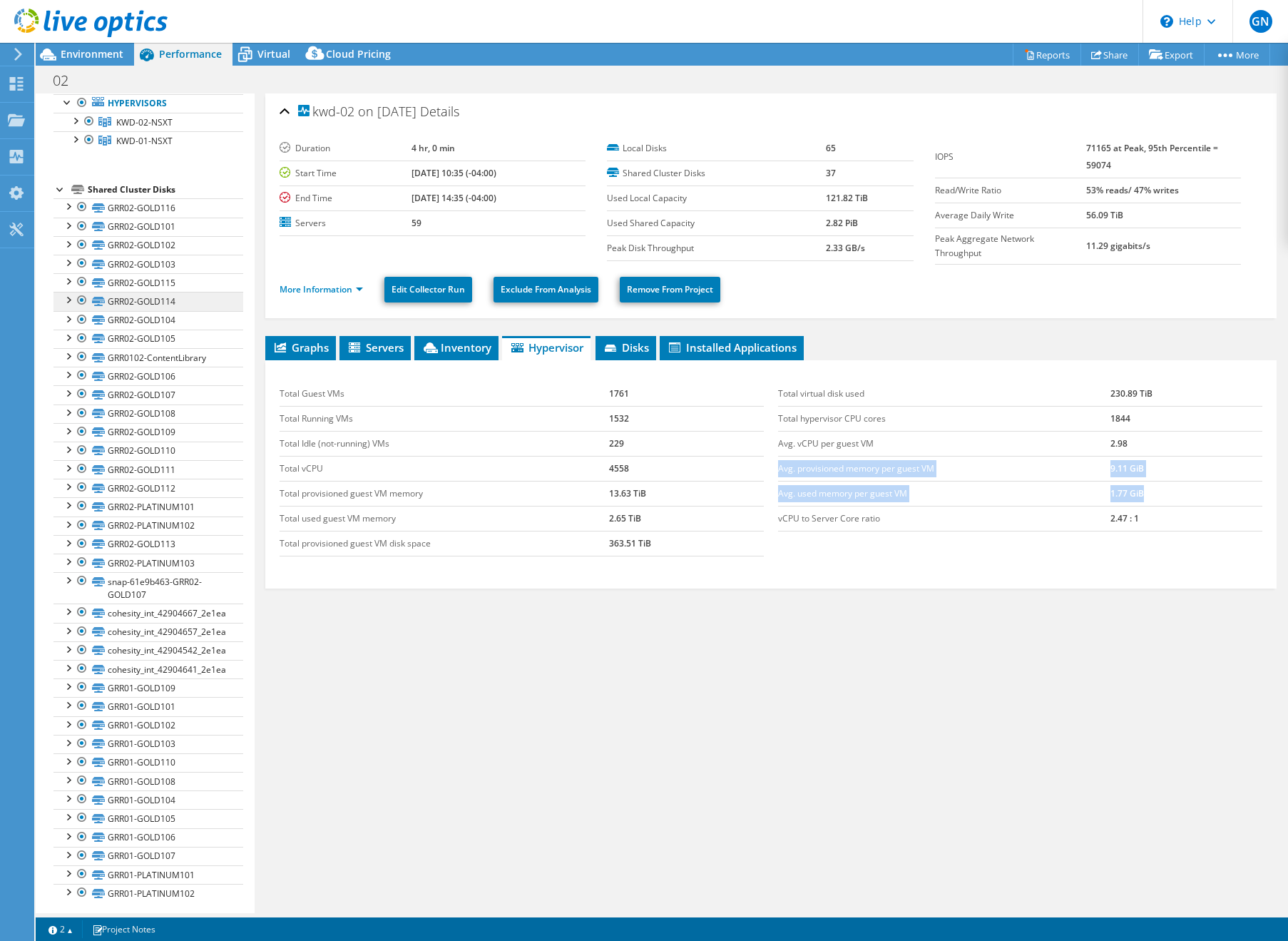
scroll to position [87, 0]
click at [161, 611] on link "cohesity_int_42904667_2e1ea" at bounding box center [148, 611] width 190 height 19
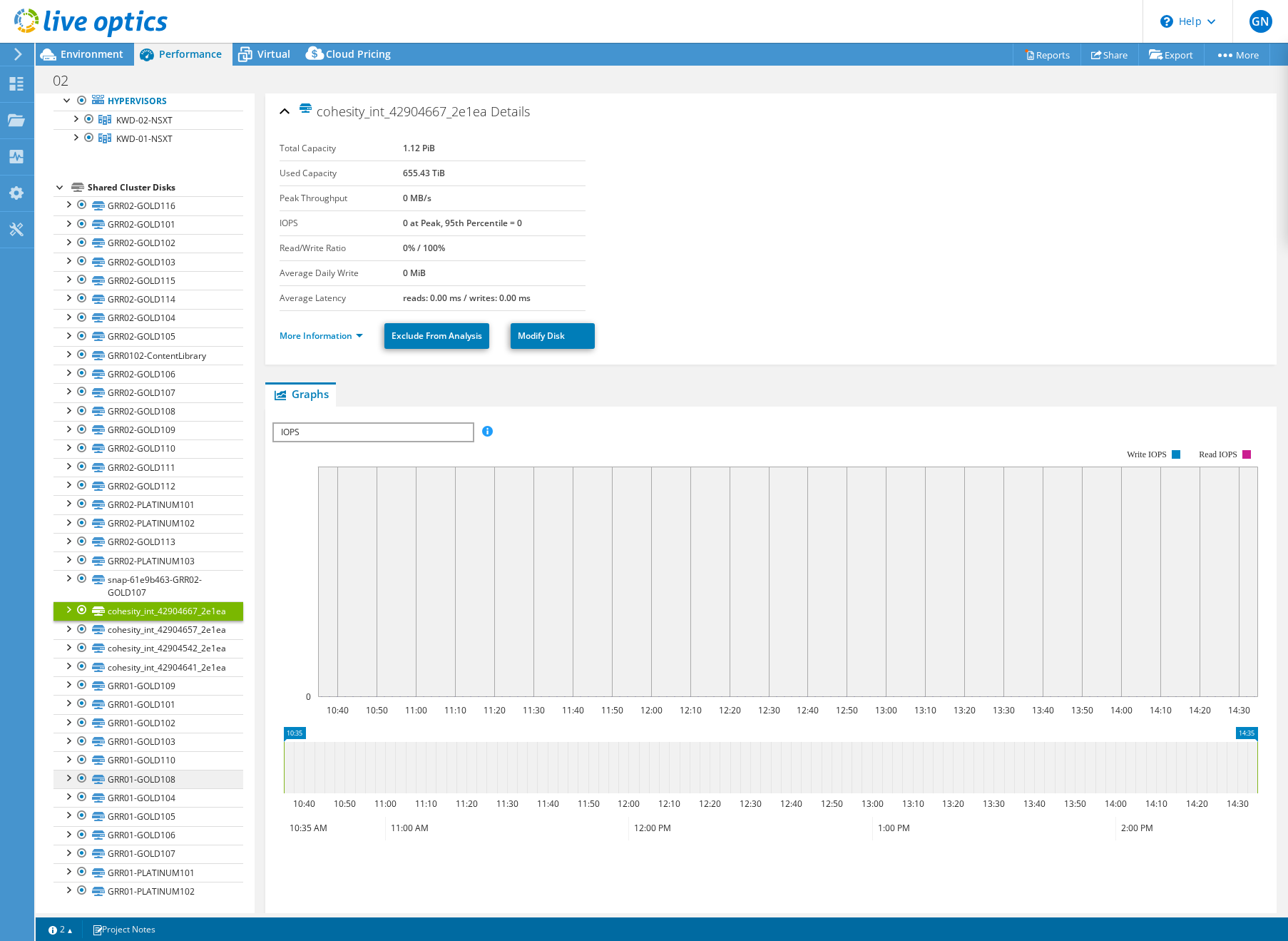
scroll to position [91, 0]
click at [69, 659] on div at bounding box center [67, 660] width 14 height 14
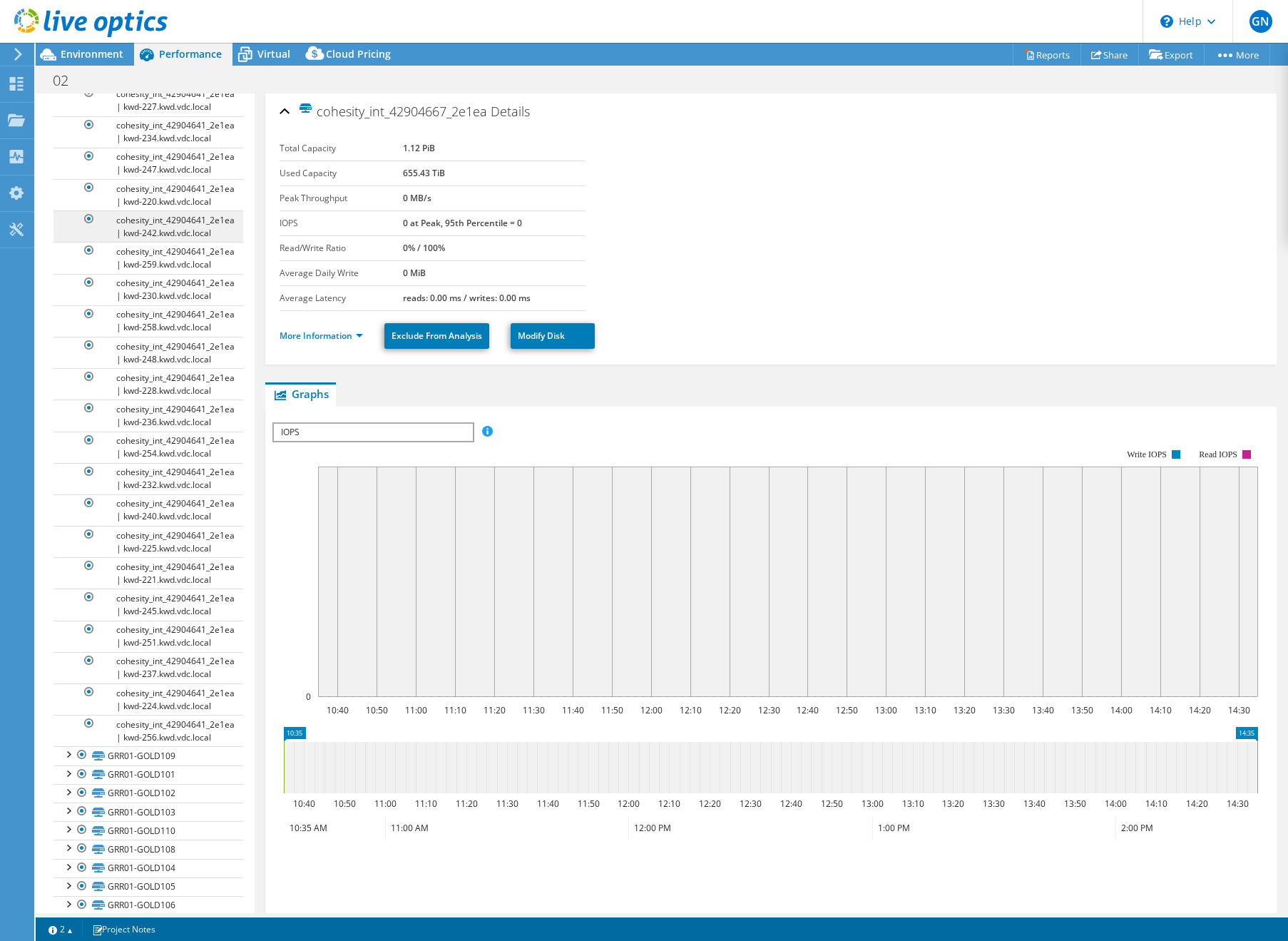
scroll to position [1480, 0]
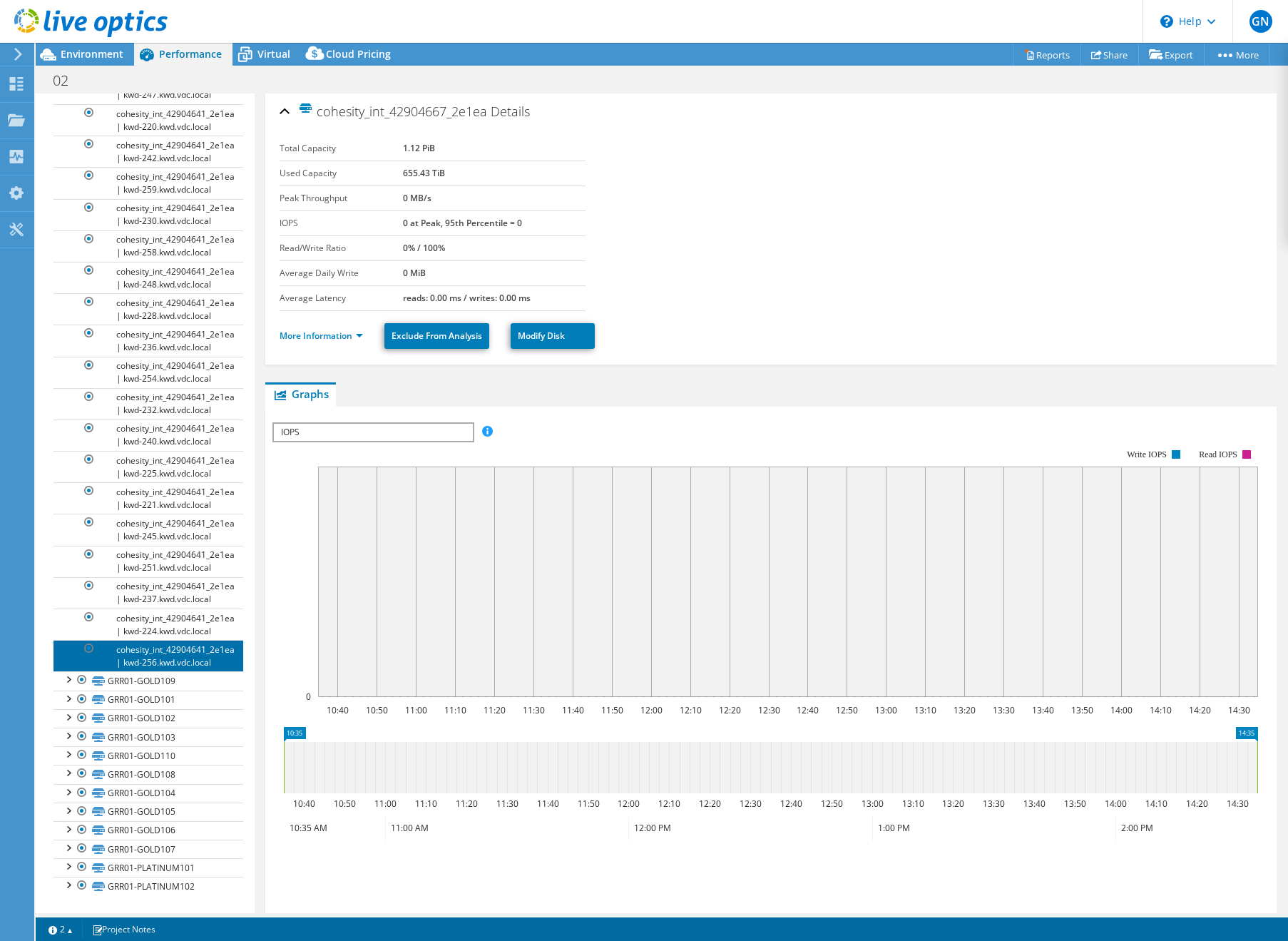
click at [152, 667] on link "cohesity_int_42904641_2e1ea | kwd-256.kwd.vdc.local" at bounding box center [148, 656] width 190 height 31
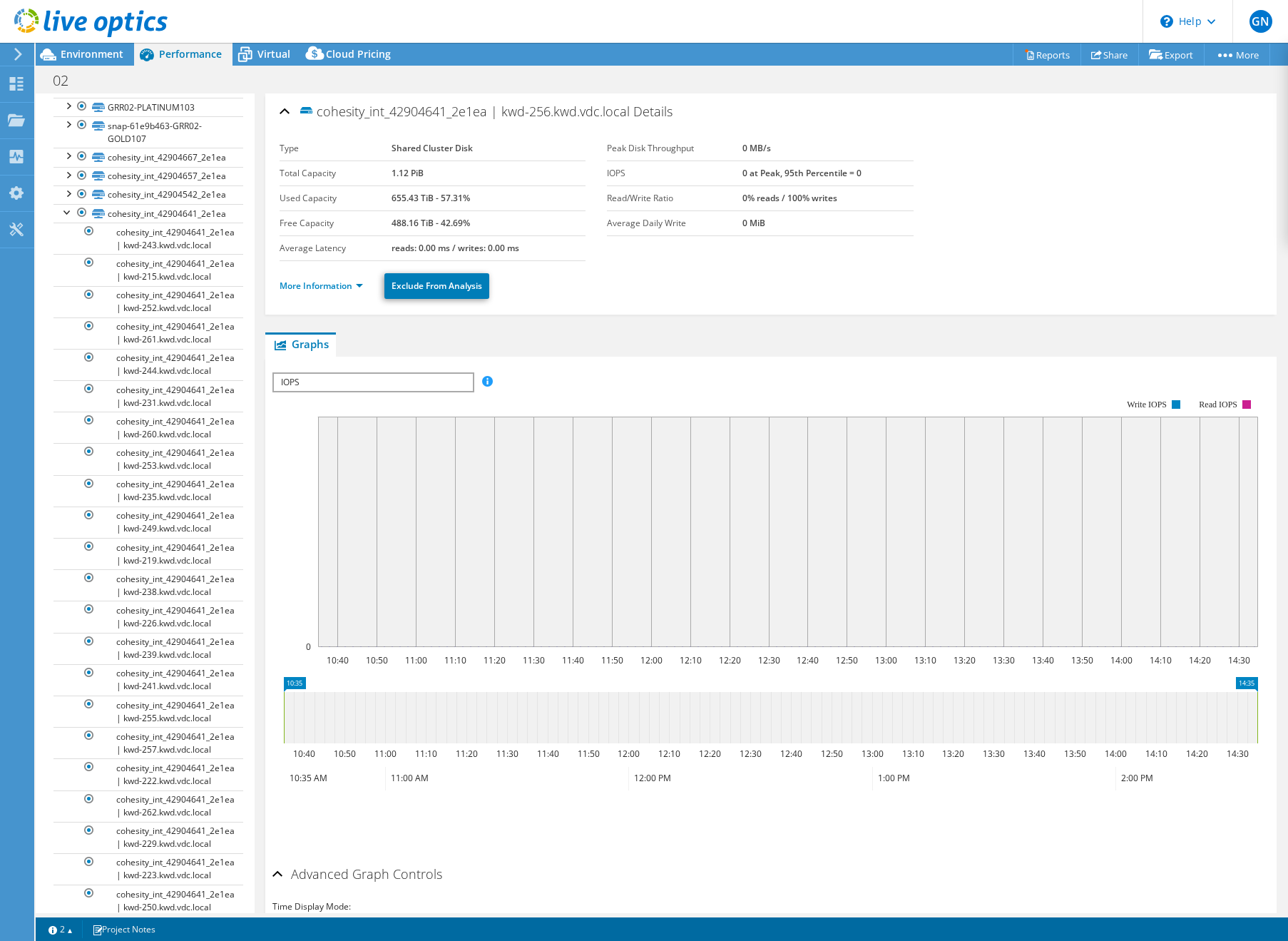
scroll to position [188, 0]
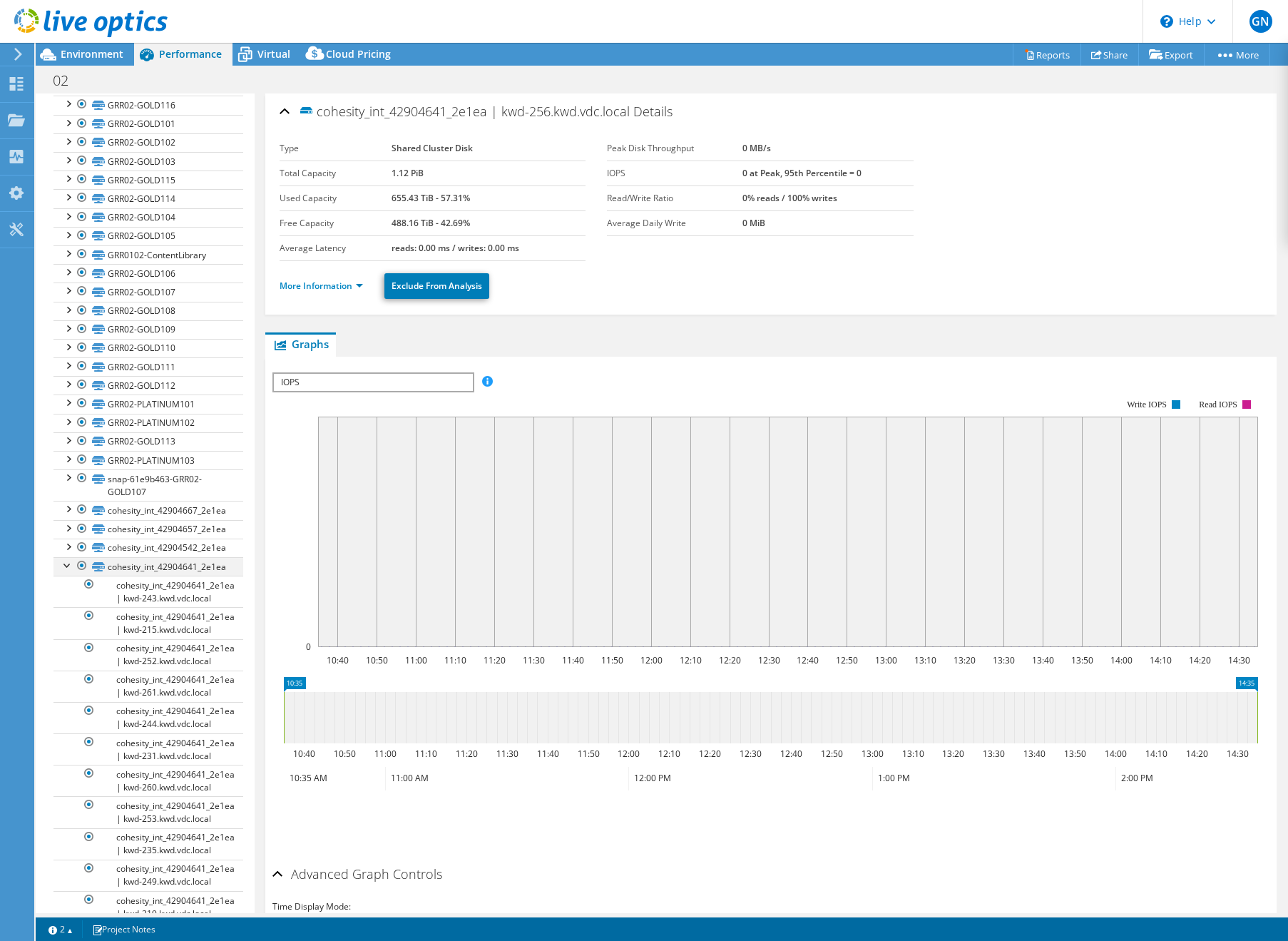
click at [69, 567] on div at bounding box center [67, 564] width 14 height 14
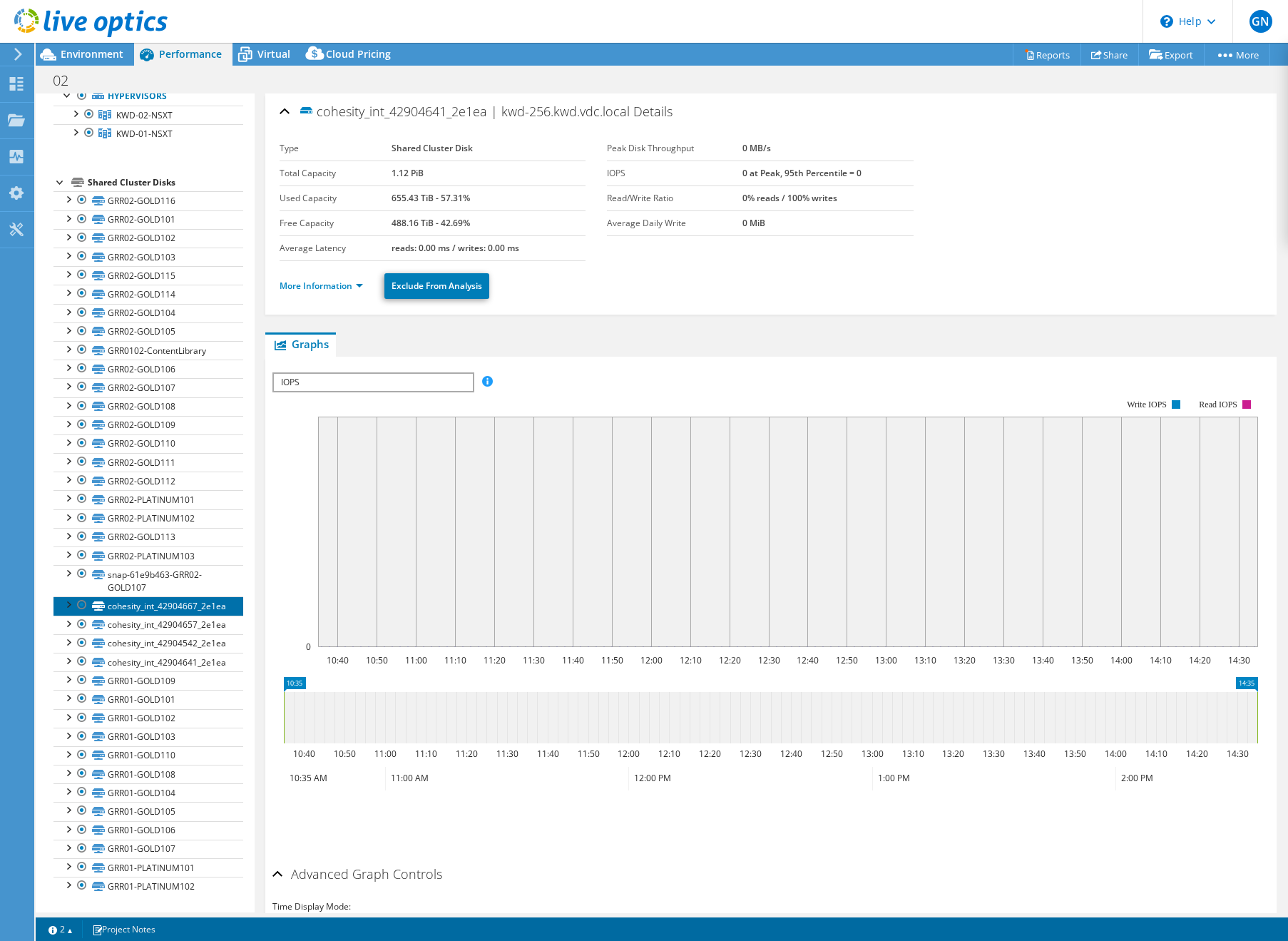
click at [132, 601] on link "cohesity_int_42904667_2e1ea" at bounding box center [148, 606] width 190 height 19
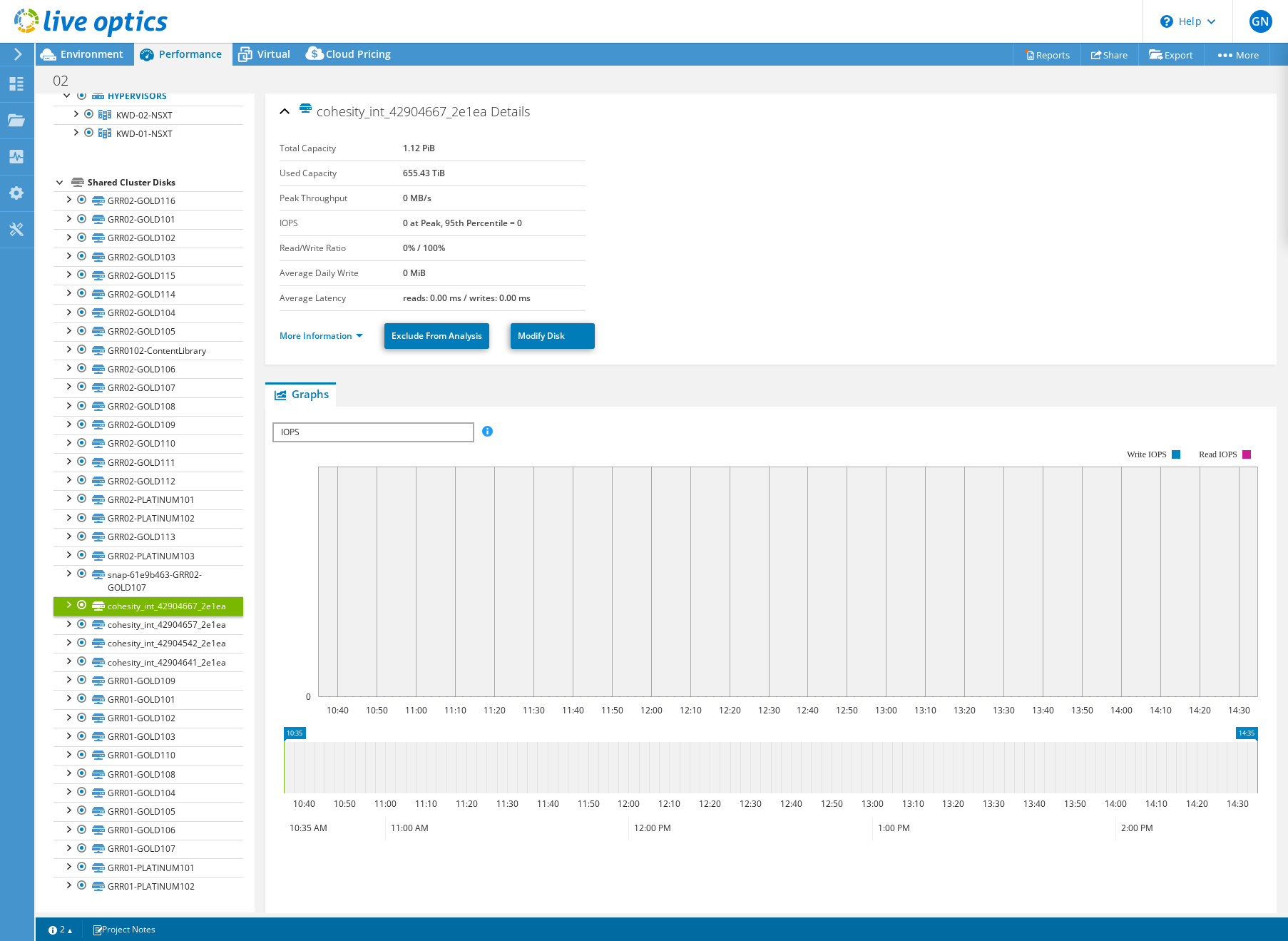
click at [61, 182] on div at bounding box center [60, 180] width 14 height 14
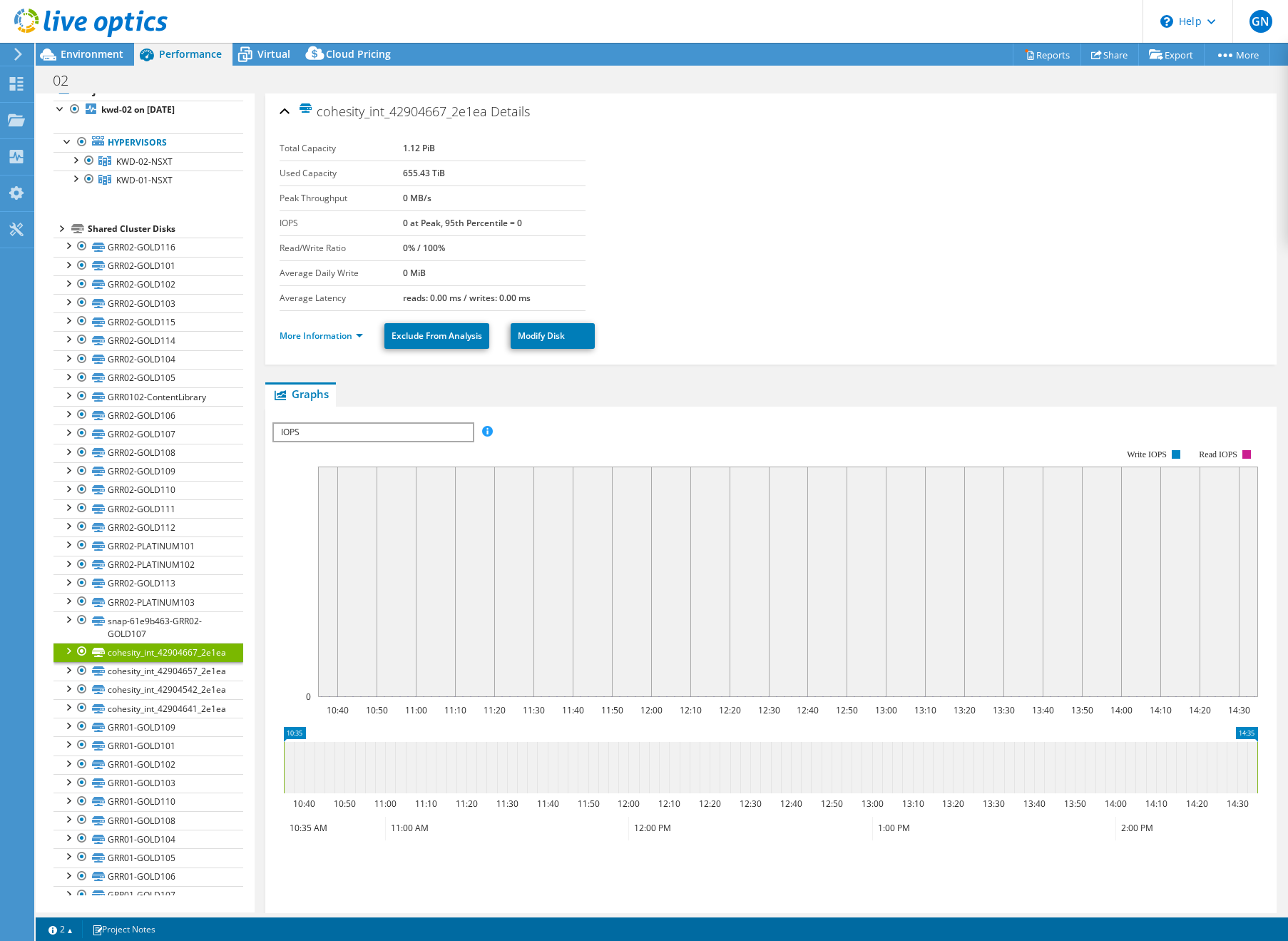
scroll to position [0, 0]
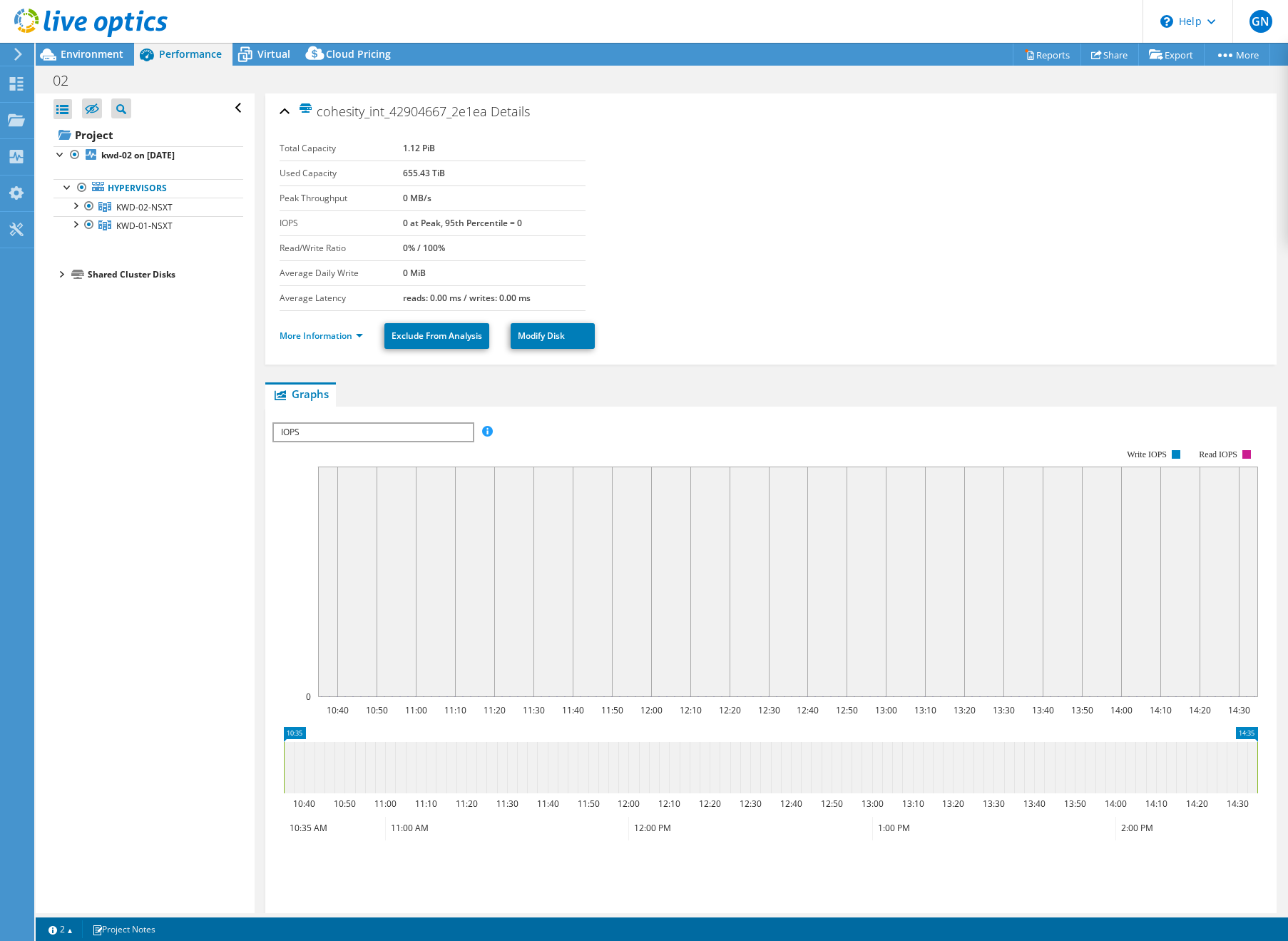
click at [67, 273] on div at bounding box center [60, 273] width 14 height 14
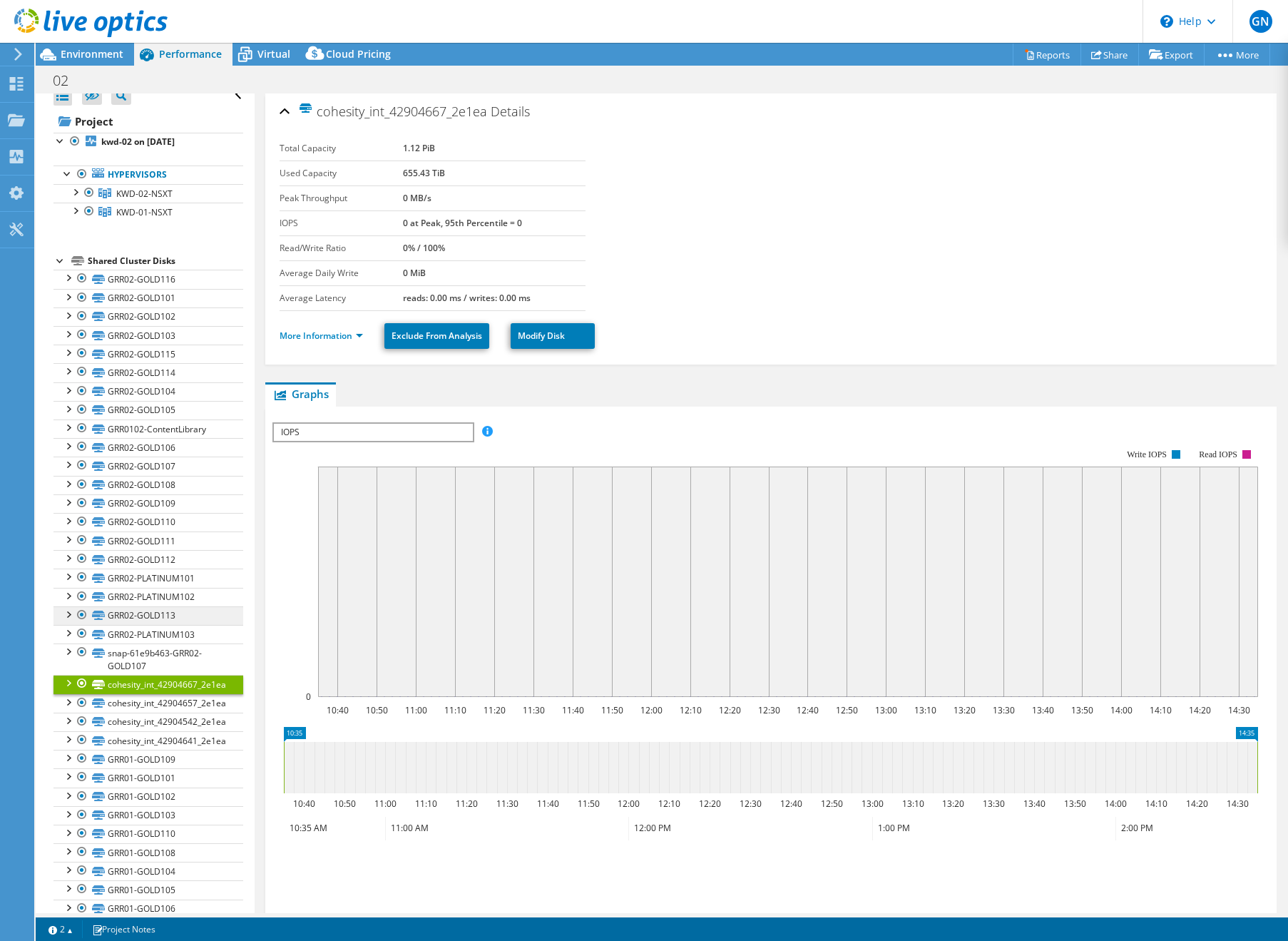
scroll to position [14, 0]
click at [154, 652] on link "snap-61e9b463-GRR02-GOLD107" at bounding box center [148, 658] width 190 height 31
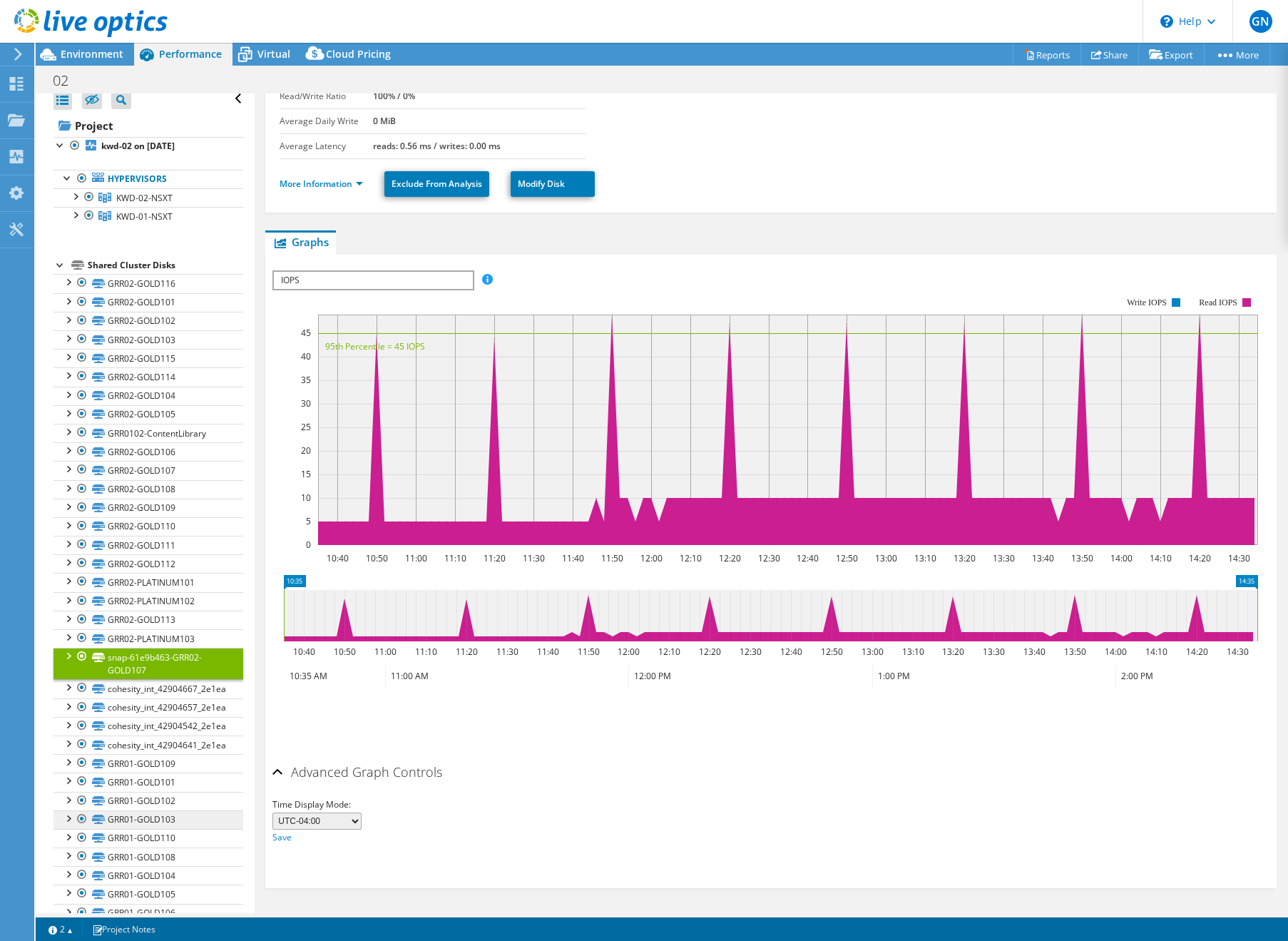
scroll to position [0, 0]
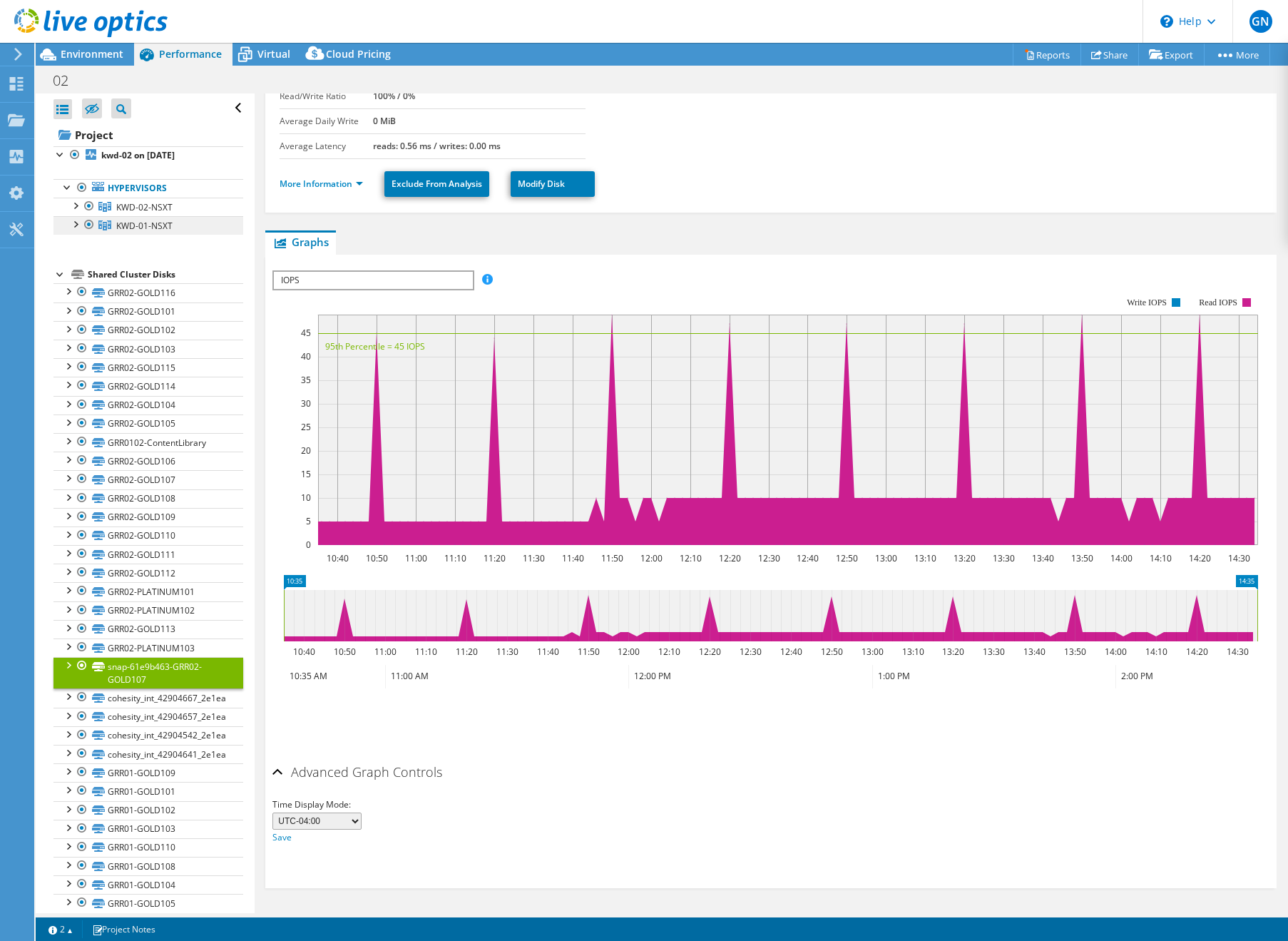
click at [126, 213] on span "KWD-01-NSXT" at bounding box center [144, 207] width 57 height 12
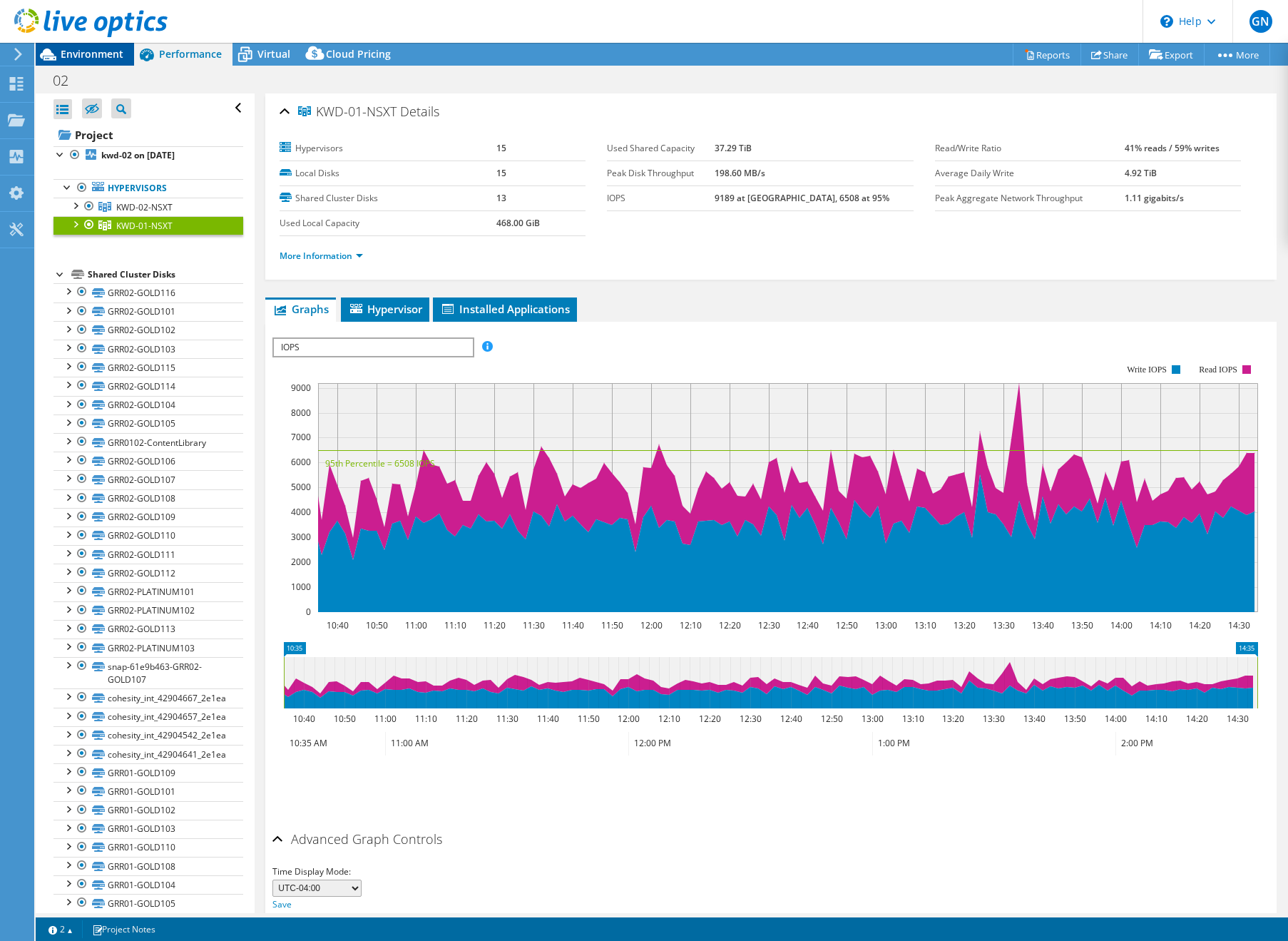
click at [111, 53] on span "Environment" at bounding box center [92, 53] width 63 height 14
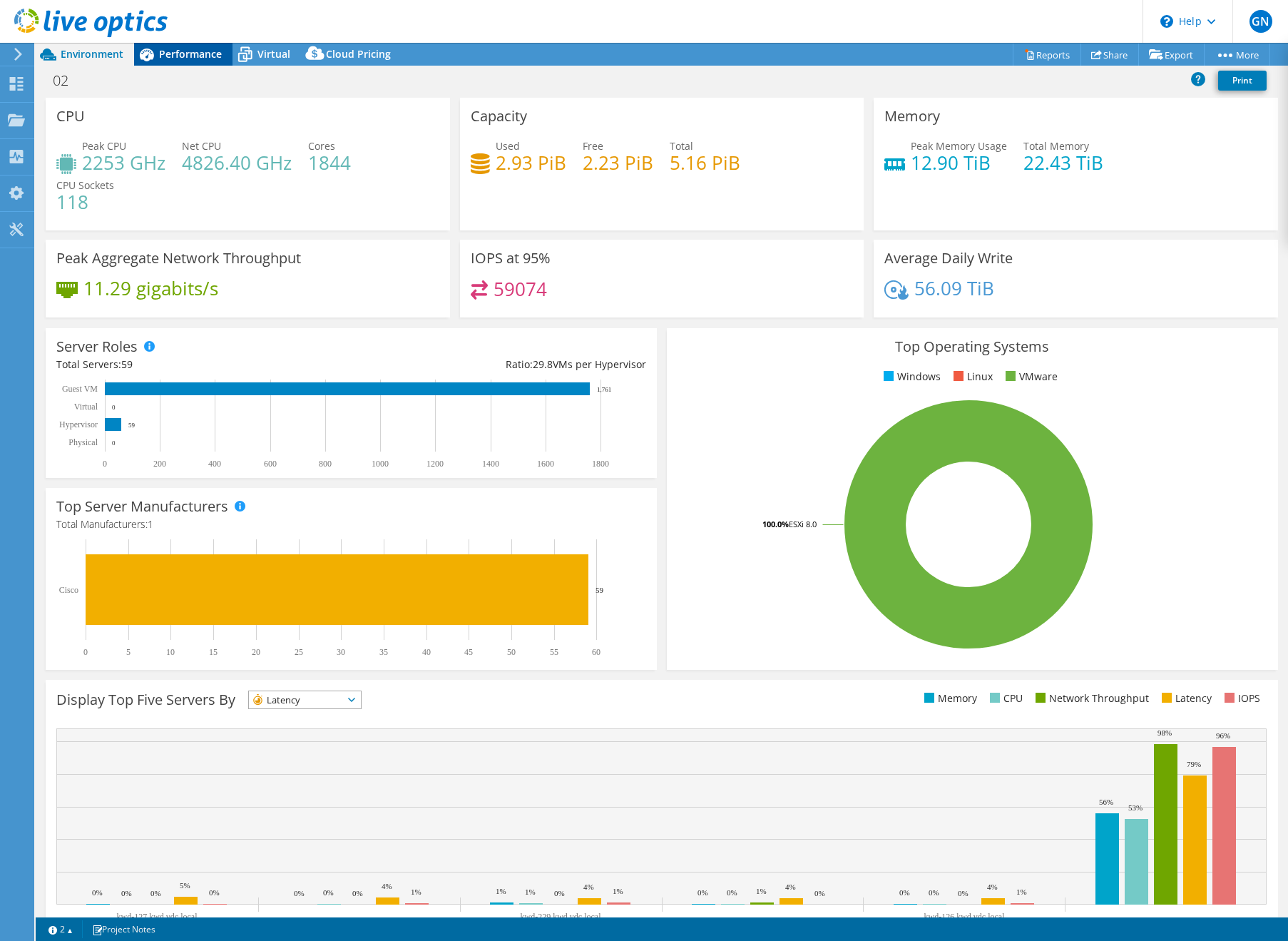
click at [179, 52] on span "Performance" at bounding box center [190, 53] width 63 height 14
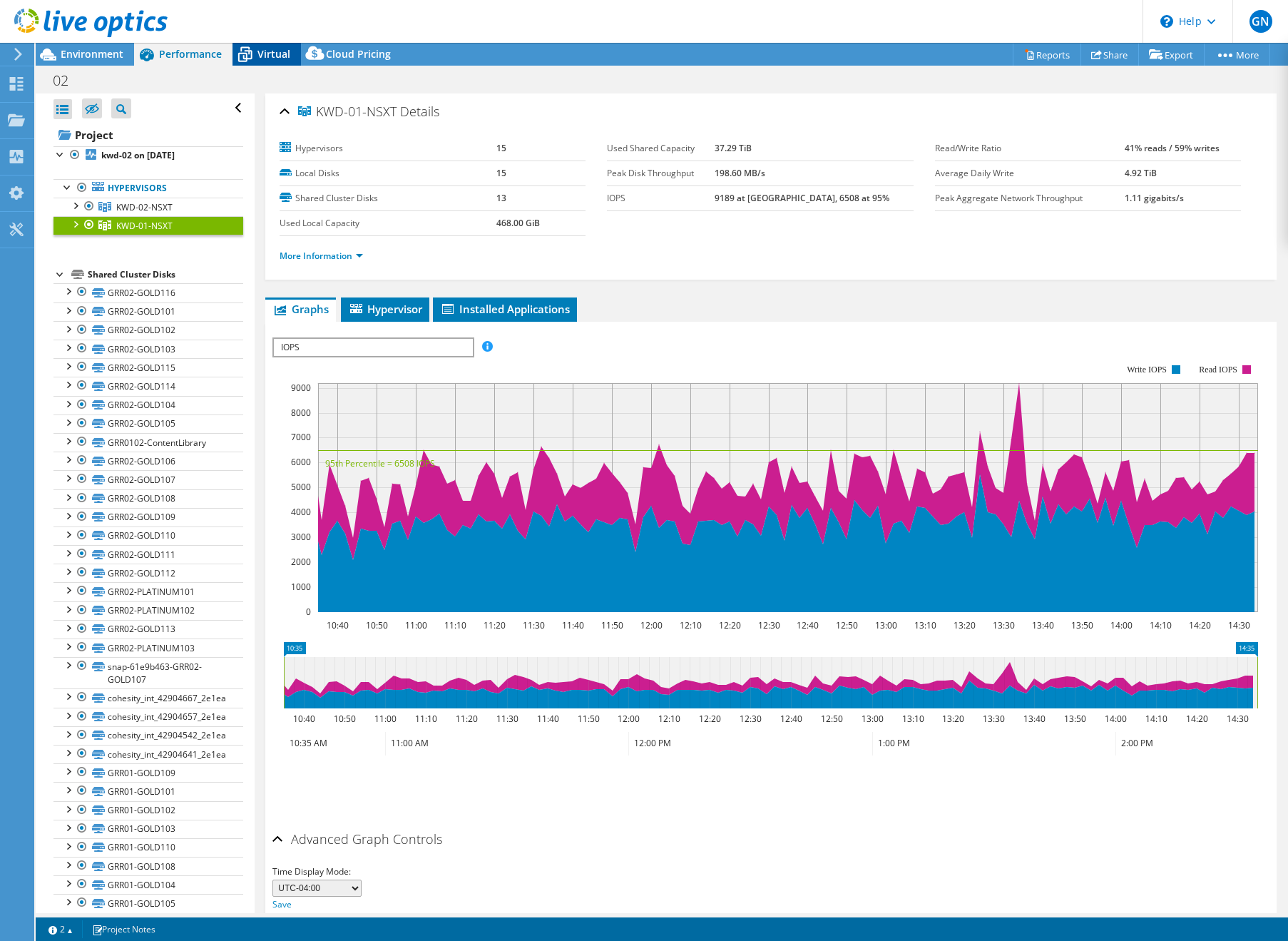
click at [243, 49] on icon at bounding box center [245, 54] width 25 height 25
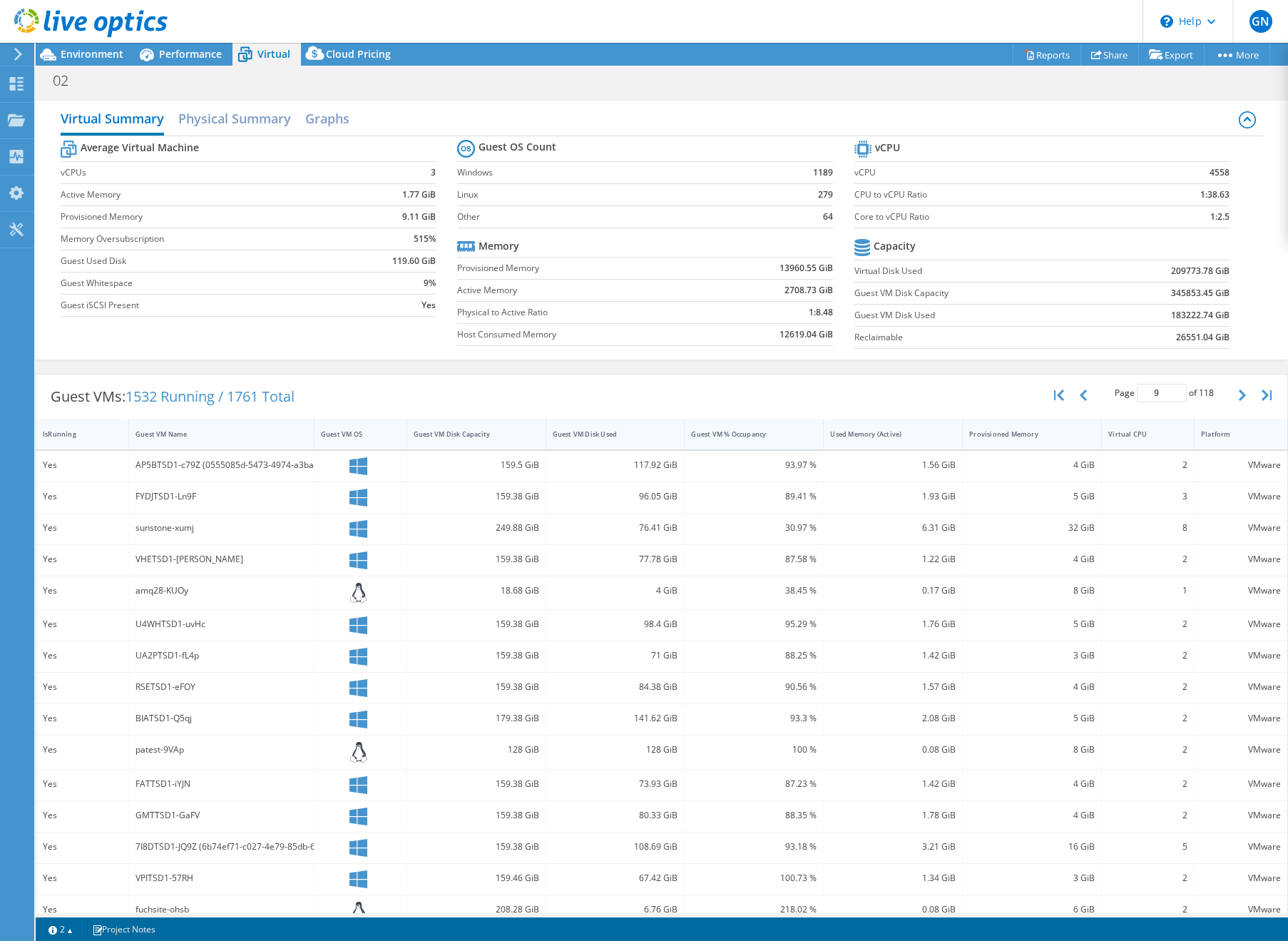
click at [779, 438] on div "Guest VM % Occupancy" at bounding box center [746, 434] width 108 height 9
type input "1"
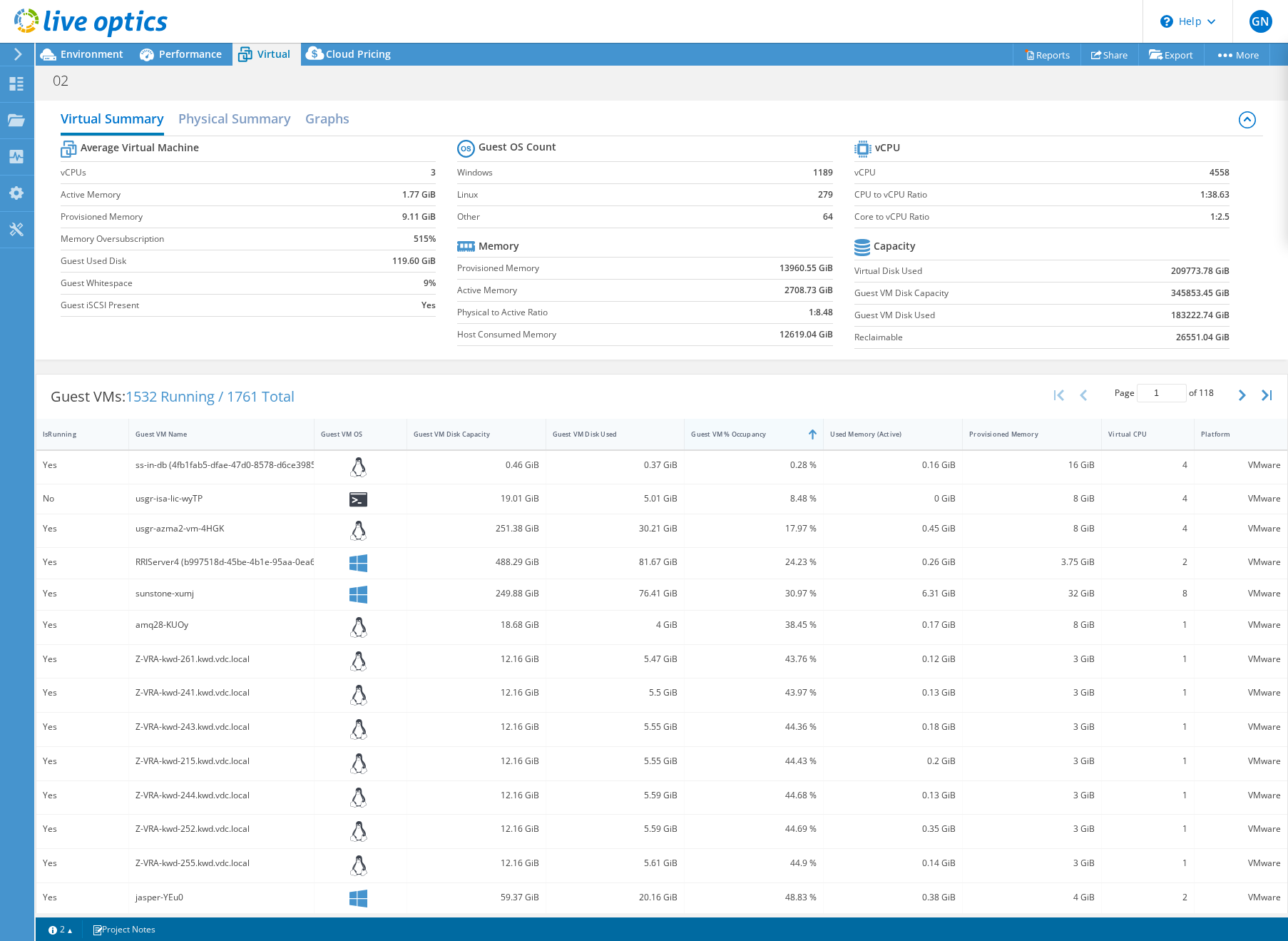
click at [778, 438] on div "Guest VM % Occupancy" at bounding box center [746, 434] width 108 height 9
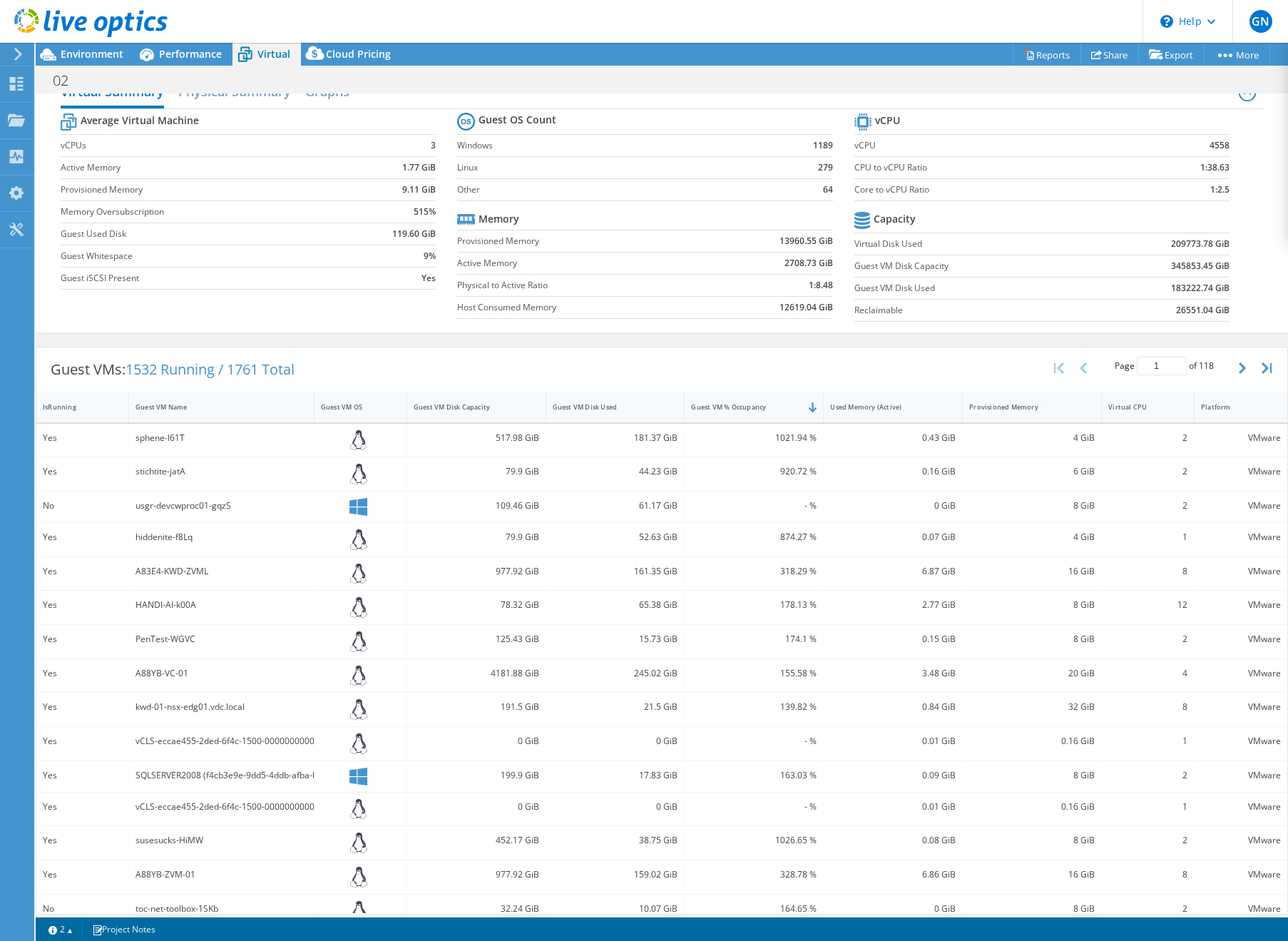
scroll to position [9, 0]
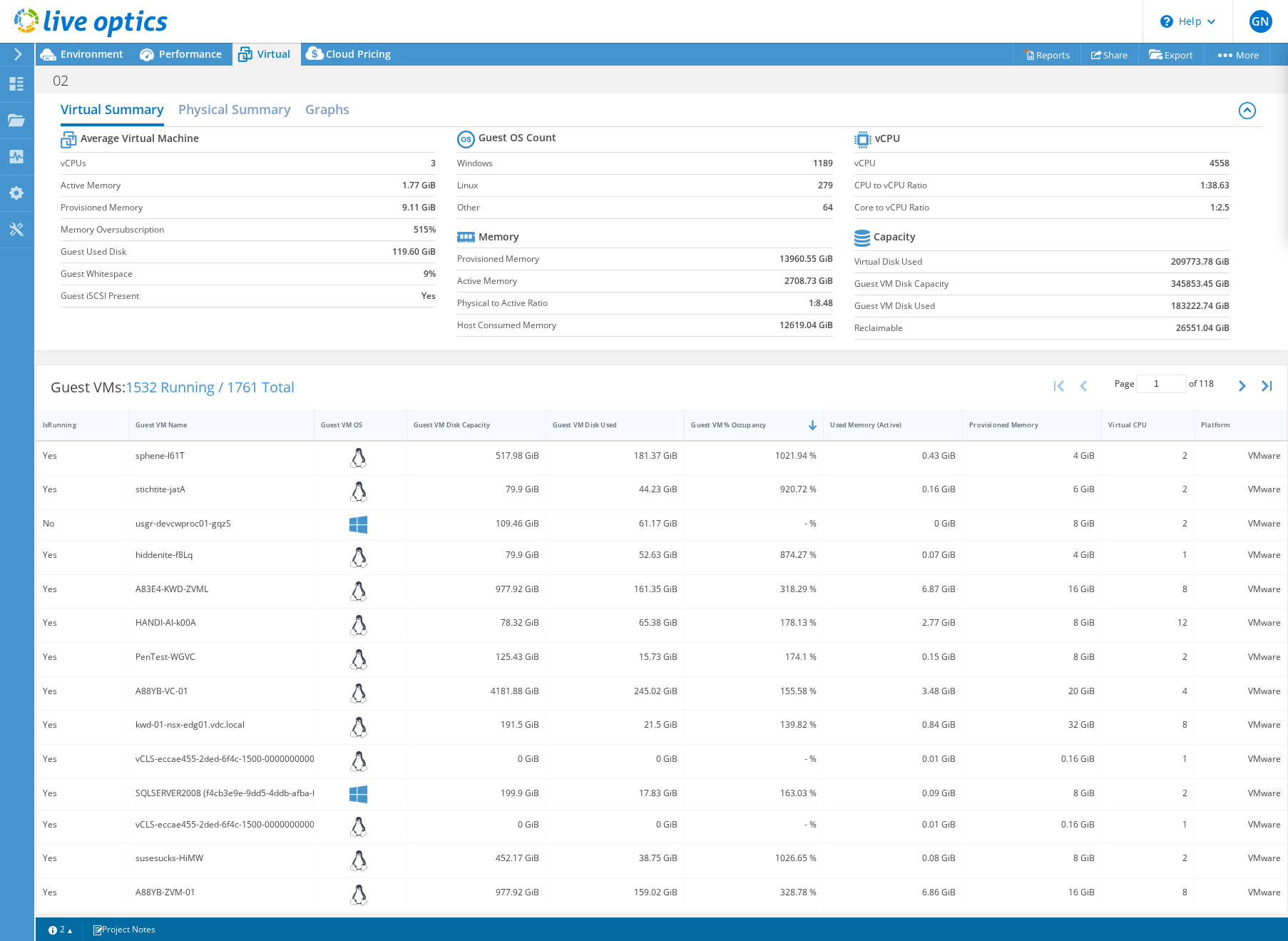
drag, startPoint x: 771, startPoint y: 428, endPoint x: 696, endPoint y: 428, distance: 75.0
click at [696, 428] on div "Guest VM % Occupancy" at bounding box center [746, 425] width 108 height 9
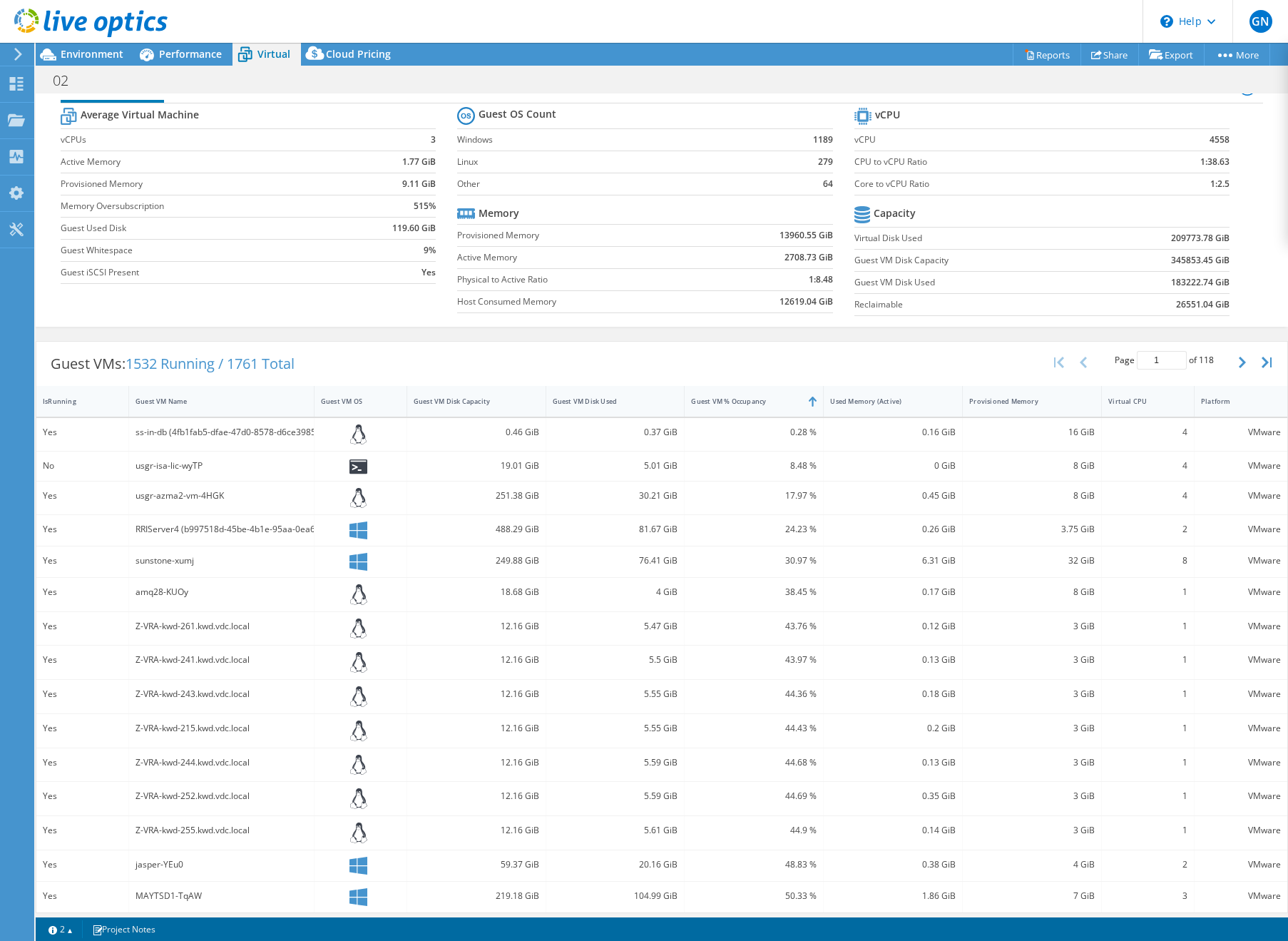
scroll to position [40, 0]
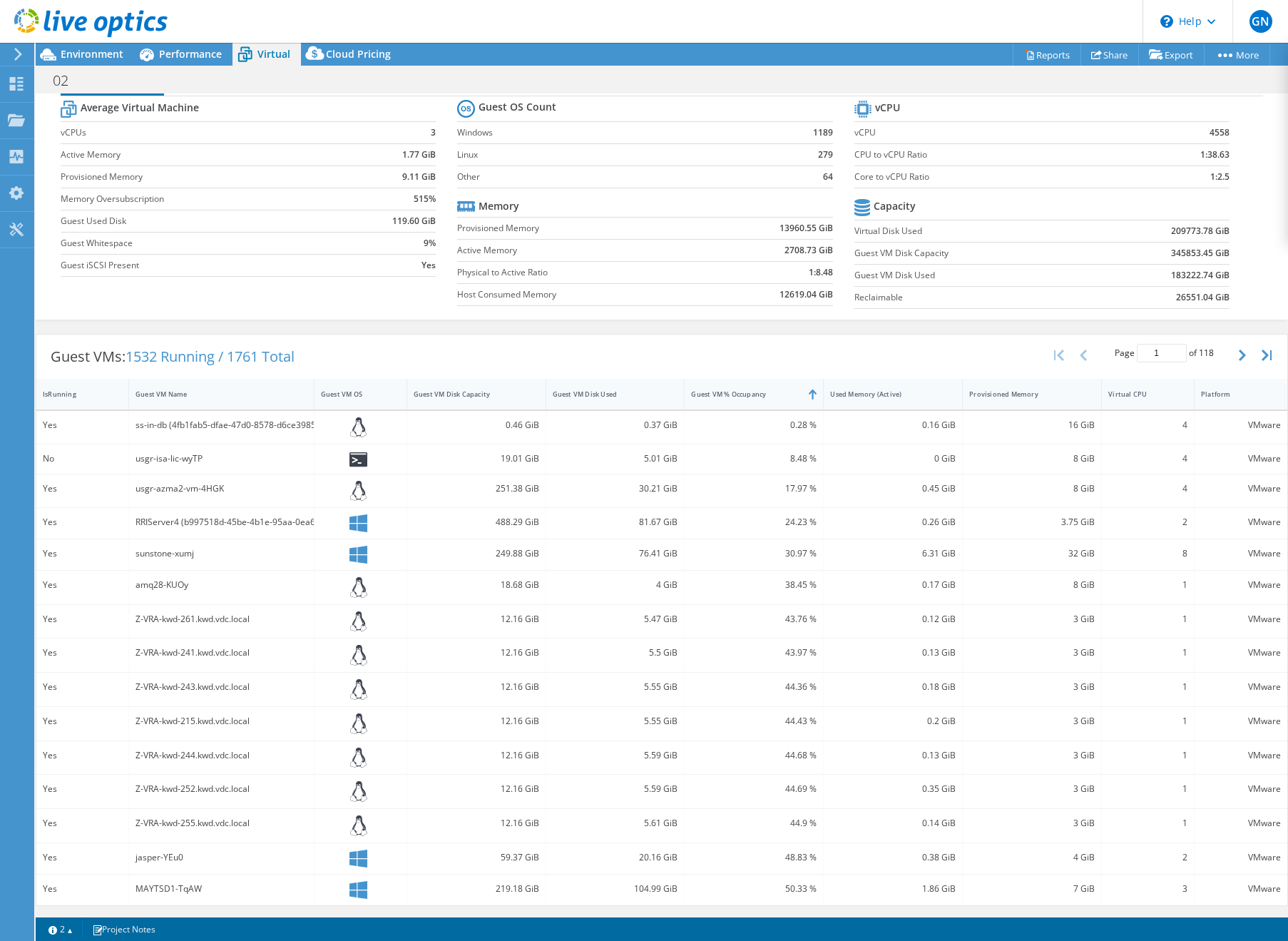
click at [773, 612] on div "43.76 %" at bounding box center [754, 619] width 125 height 16
click at [941, 391] on div "Used Memory (Active)" at bounding box center [884, 393] width 121 height 22
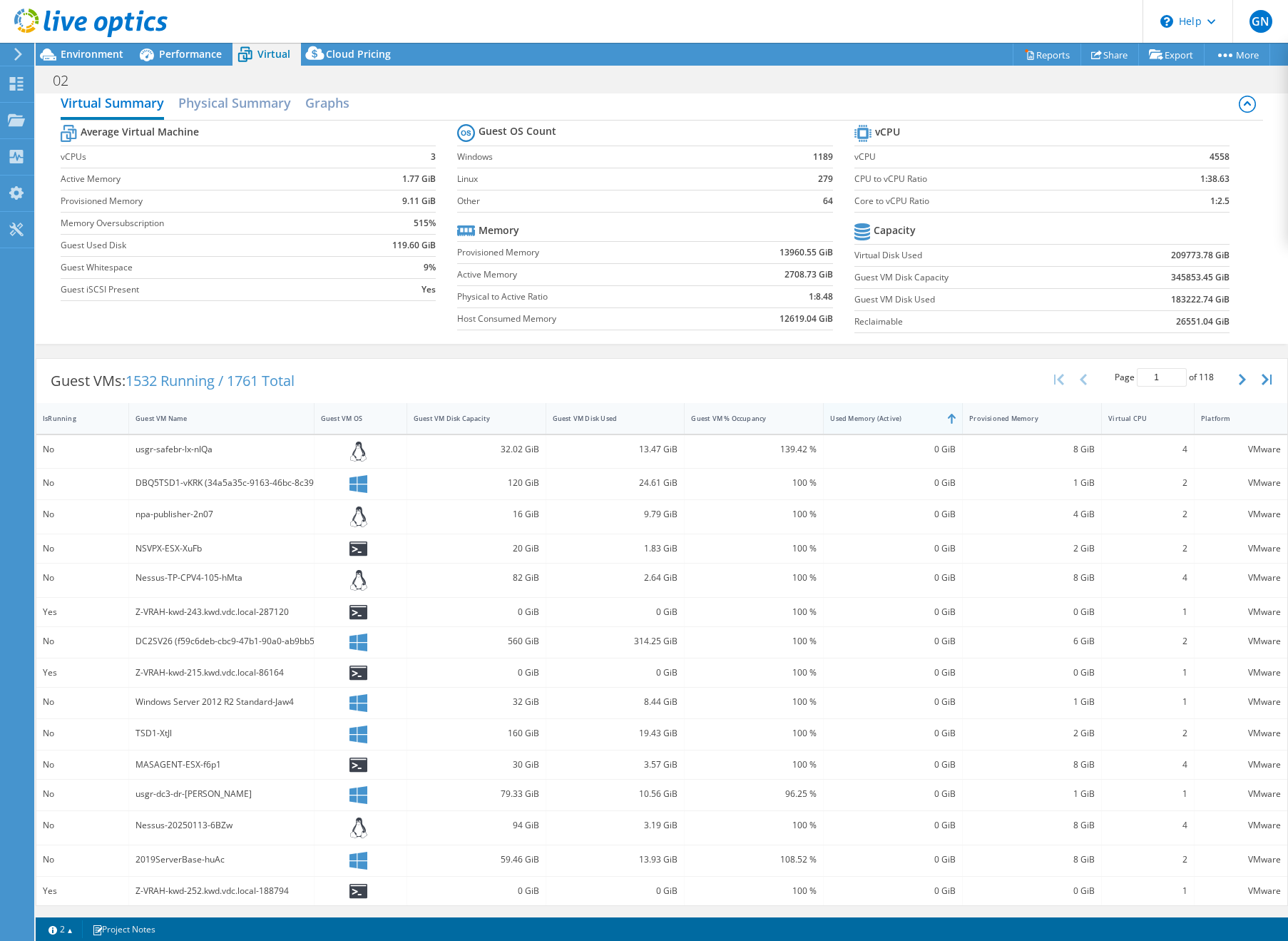
click at [929, 420] on div "Used Memory (Active)" at bounding box center [884, 418] width 108 height 9
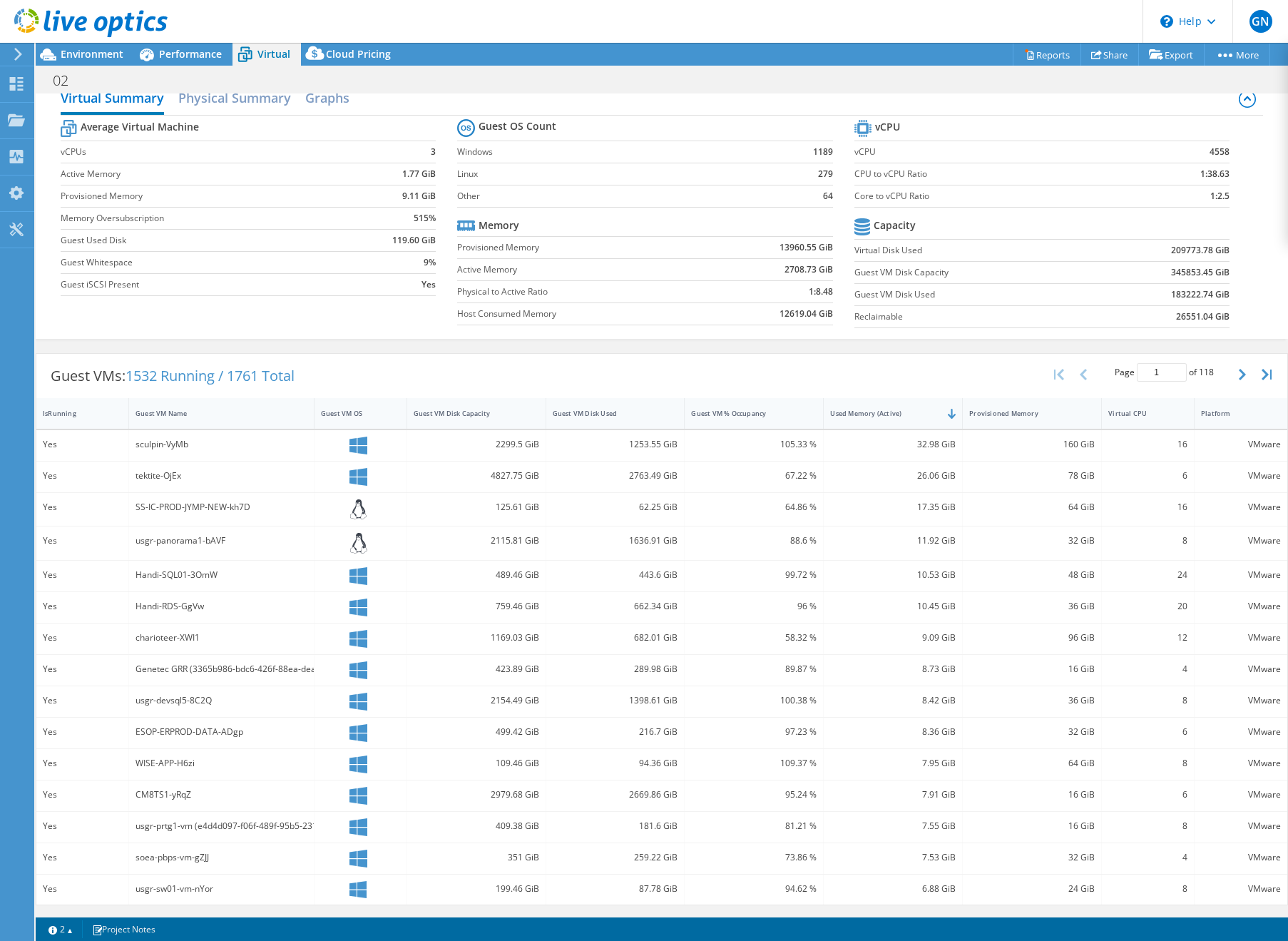
scroll to position [20, 0]
click at [247, 354] on div "Guest VMs: 1532 Running / 1761 Total Page 1 of 118 5 rows 10 rows 20 rows 25 ro…" at bounding box center [662, 630] width 1253 height 553
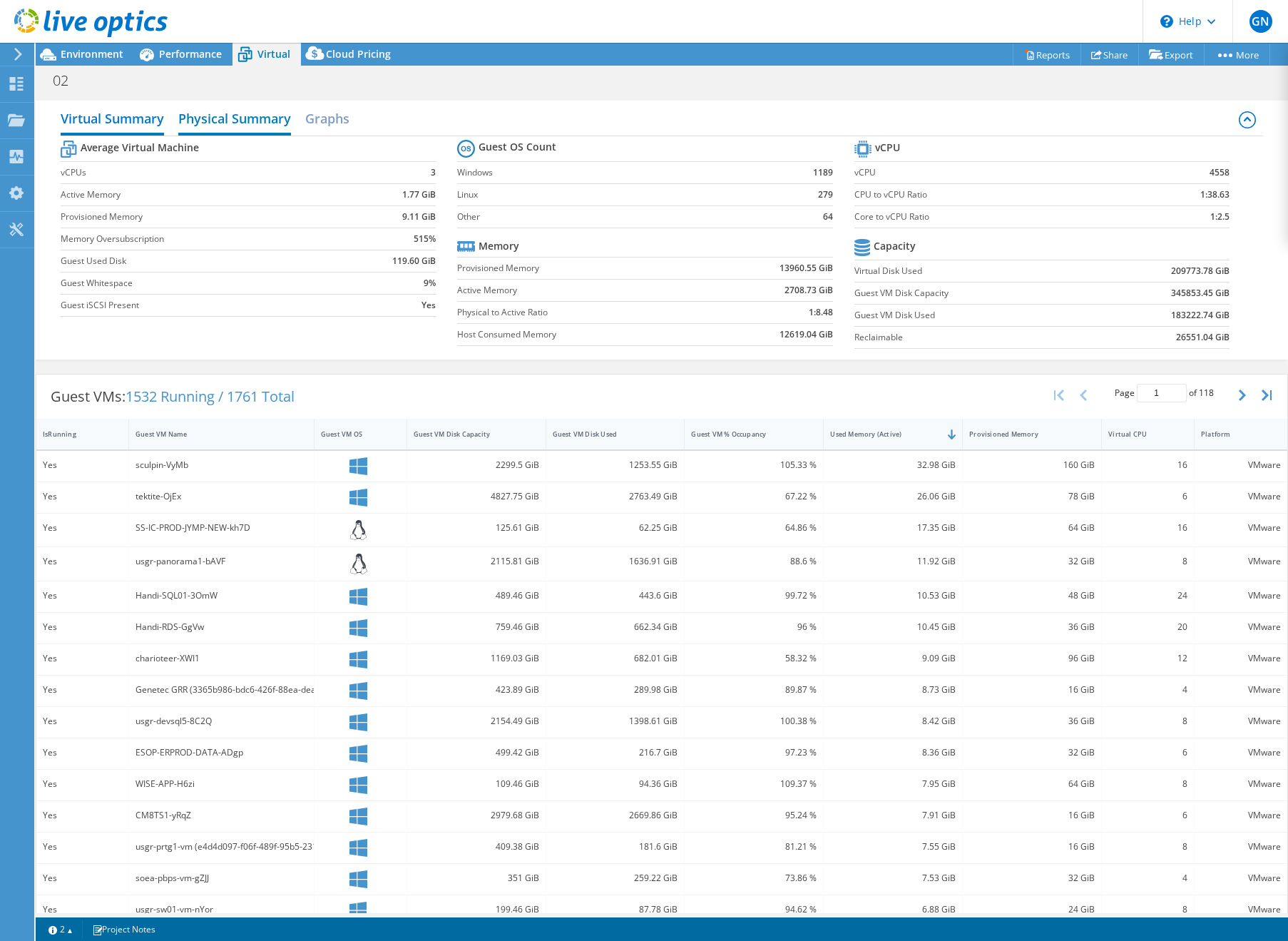
click at [217, 114] on h2 "Physical Summary" at bounding box center [235, 120] width 113 height 31
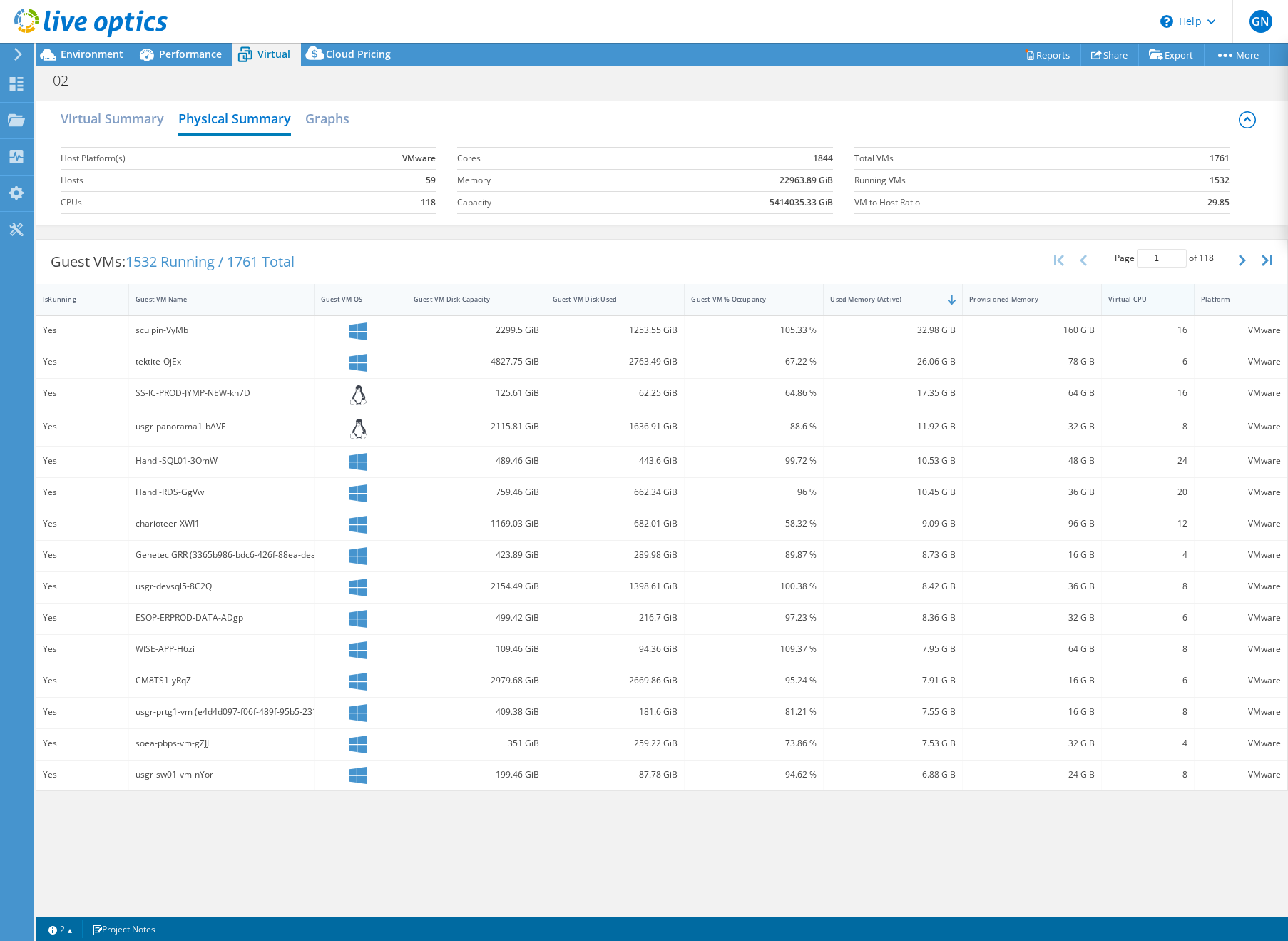
click at [1175, 300] on div "Virtual CPU" at bounding box center [1139, 299] width 75 height 22
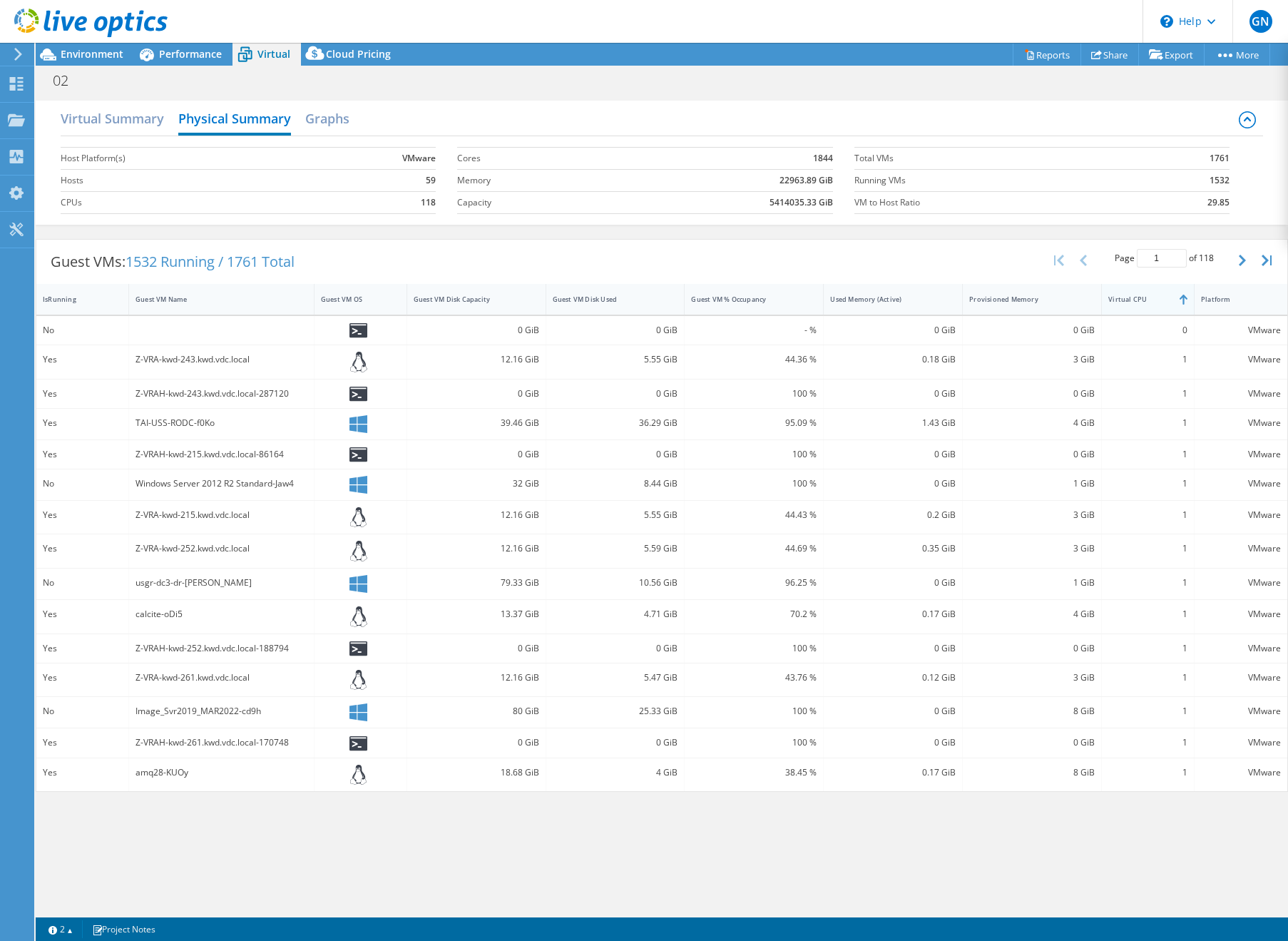
click at [1170, 298] on div "Virtual CPU" at bounding box center [1140, 299] width 62 height 9
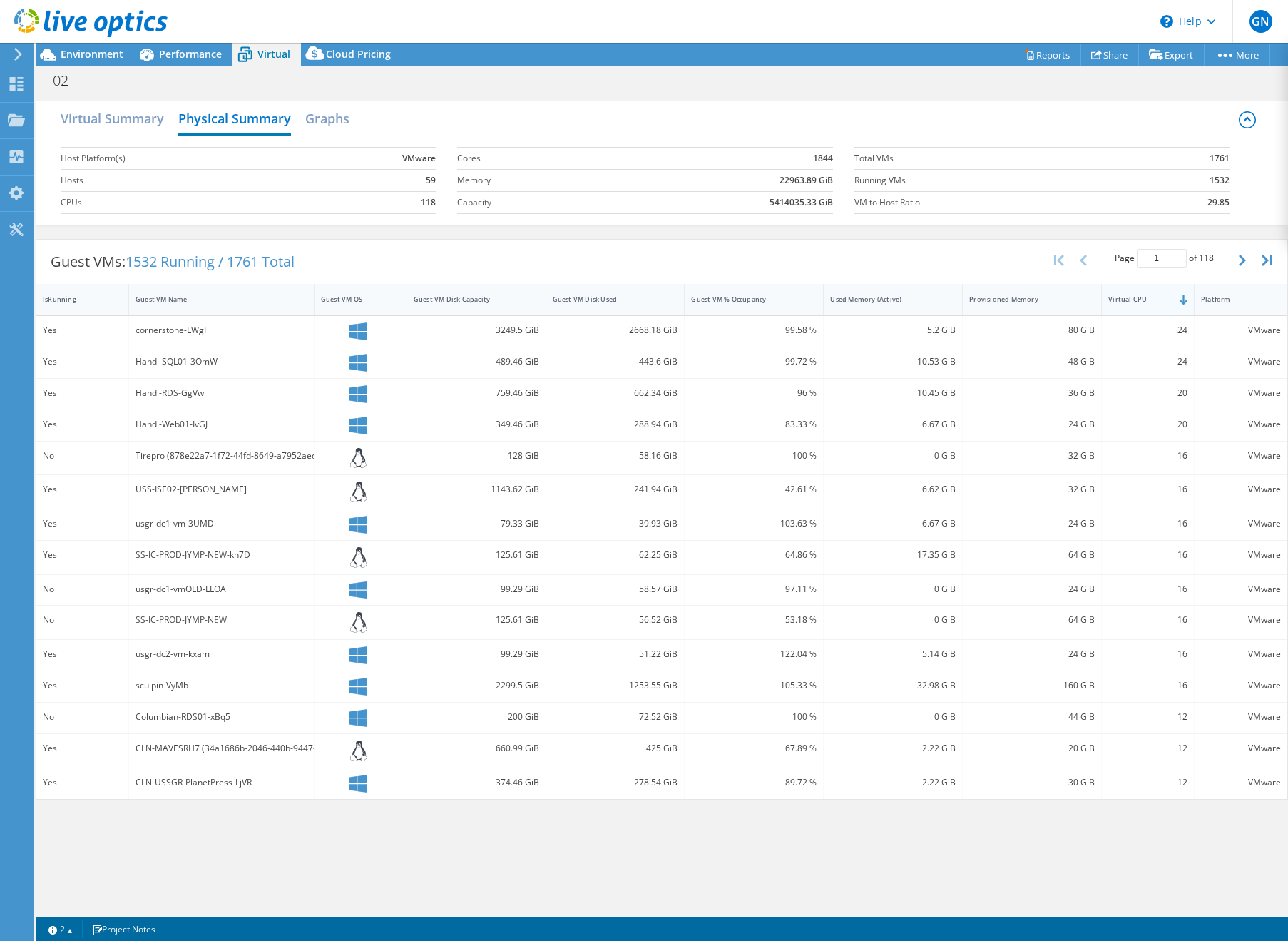
click at [1170, 298] on div "Virtual CPU" at bounding box center [1140, 299] width 62 height 9
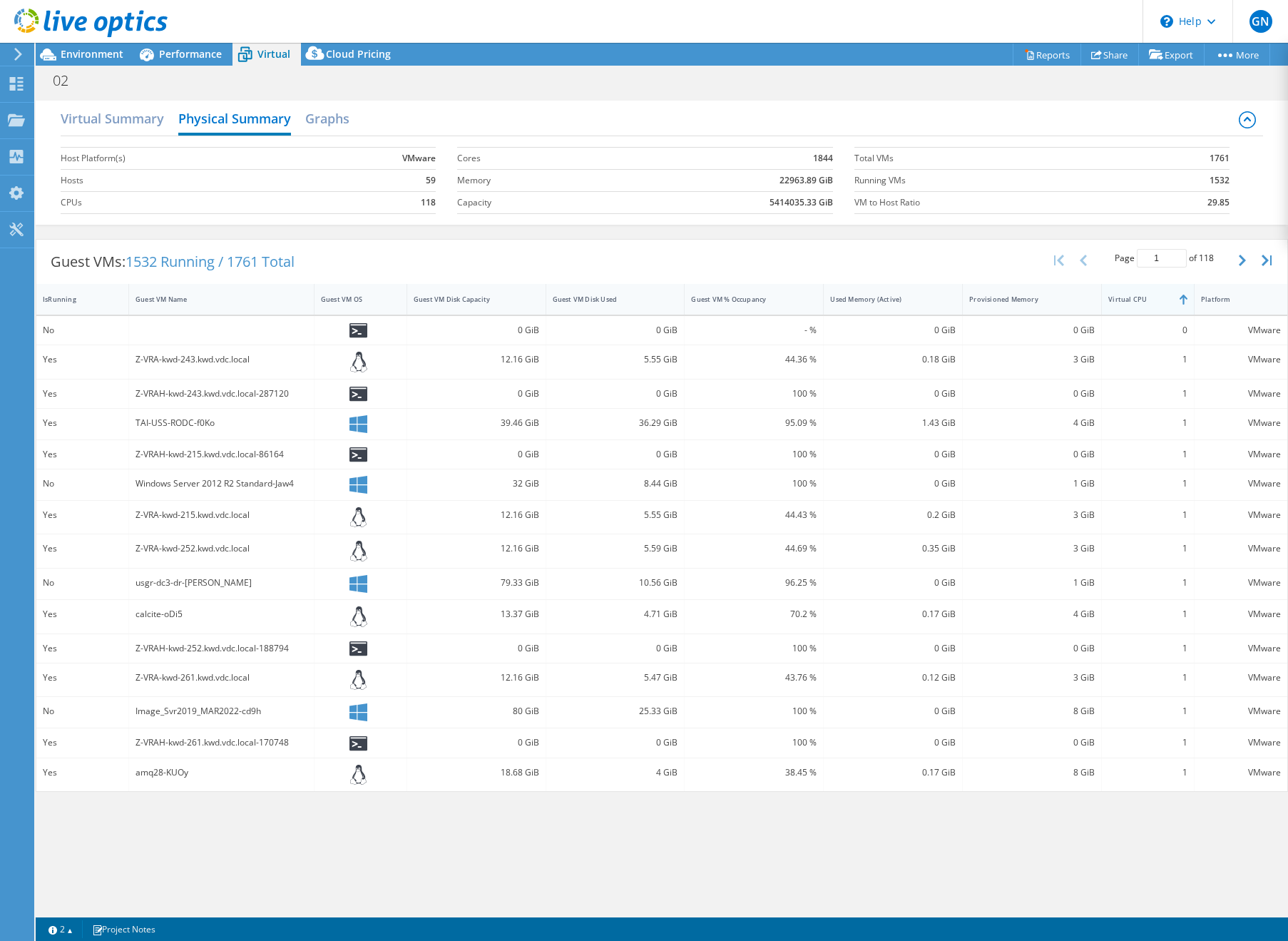
click at [1168, 307] on div "Virtual CPU" at bounding box center [1139, 299] width 75 height 22
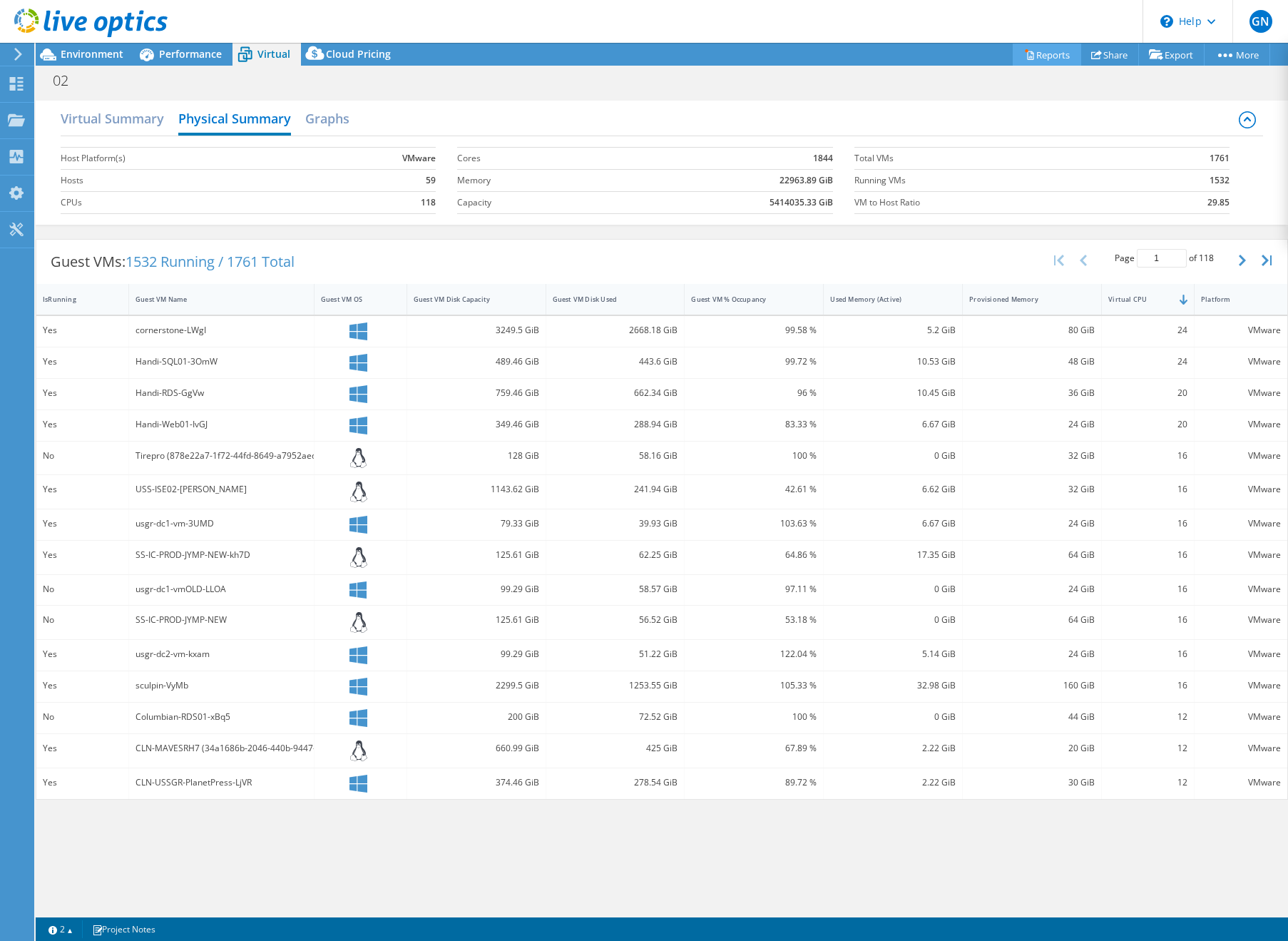
click at [1027, 56] on icon at bounding box center [1031, 56] width 7 height 8
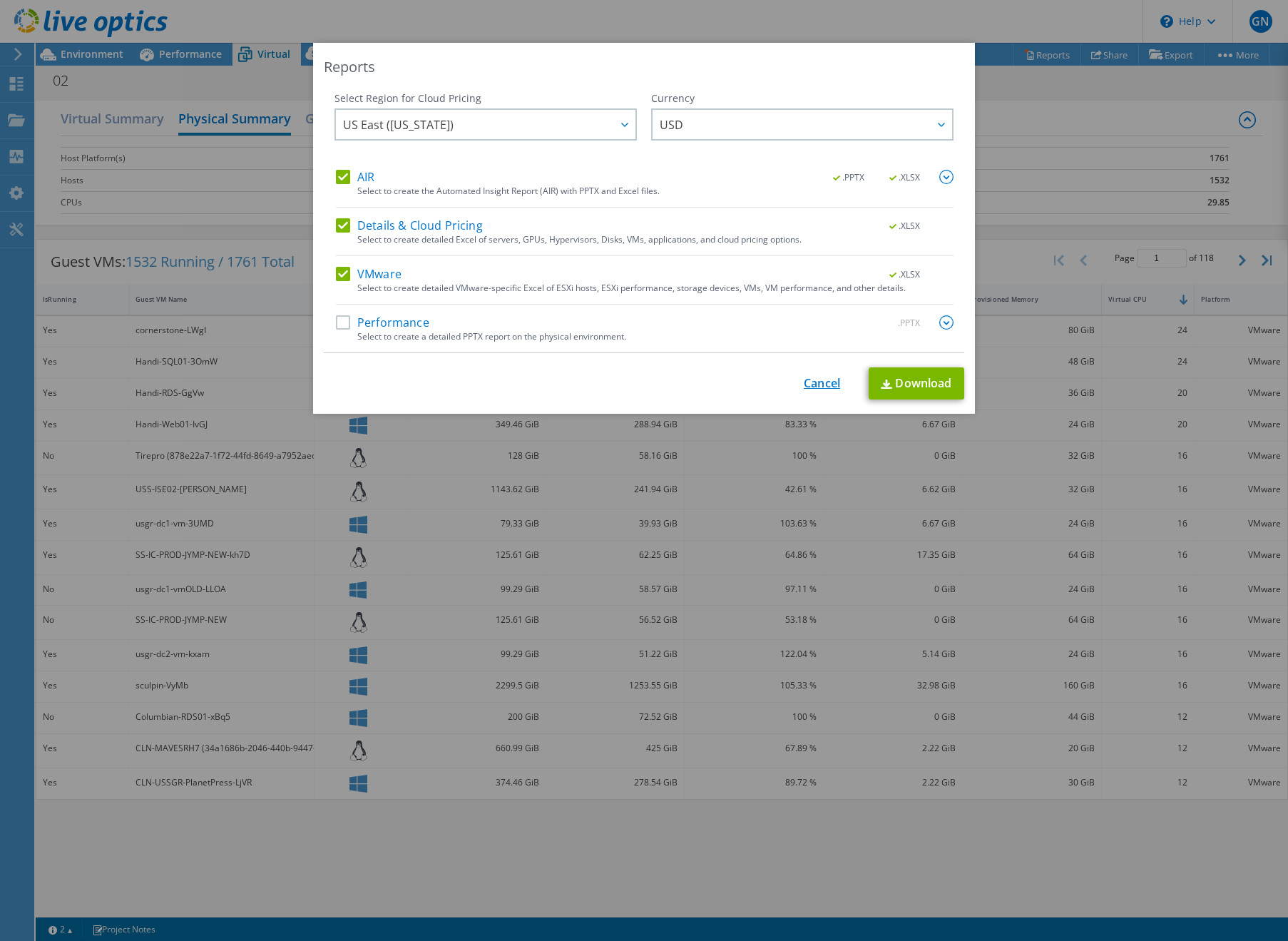
click at [816, 379] on link "Cancel" at bounding box center [822, 384] width 36 height 14
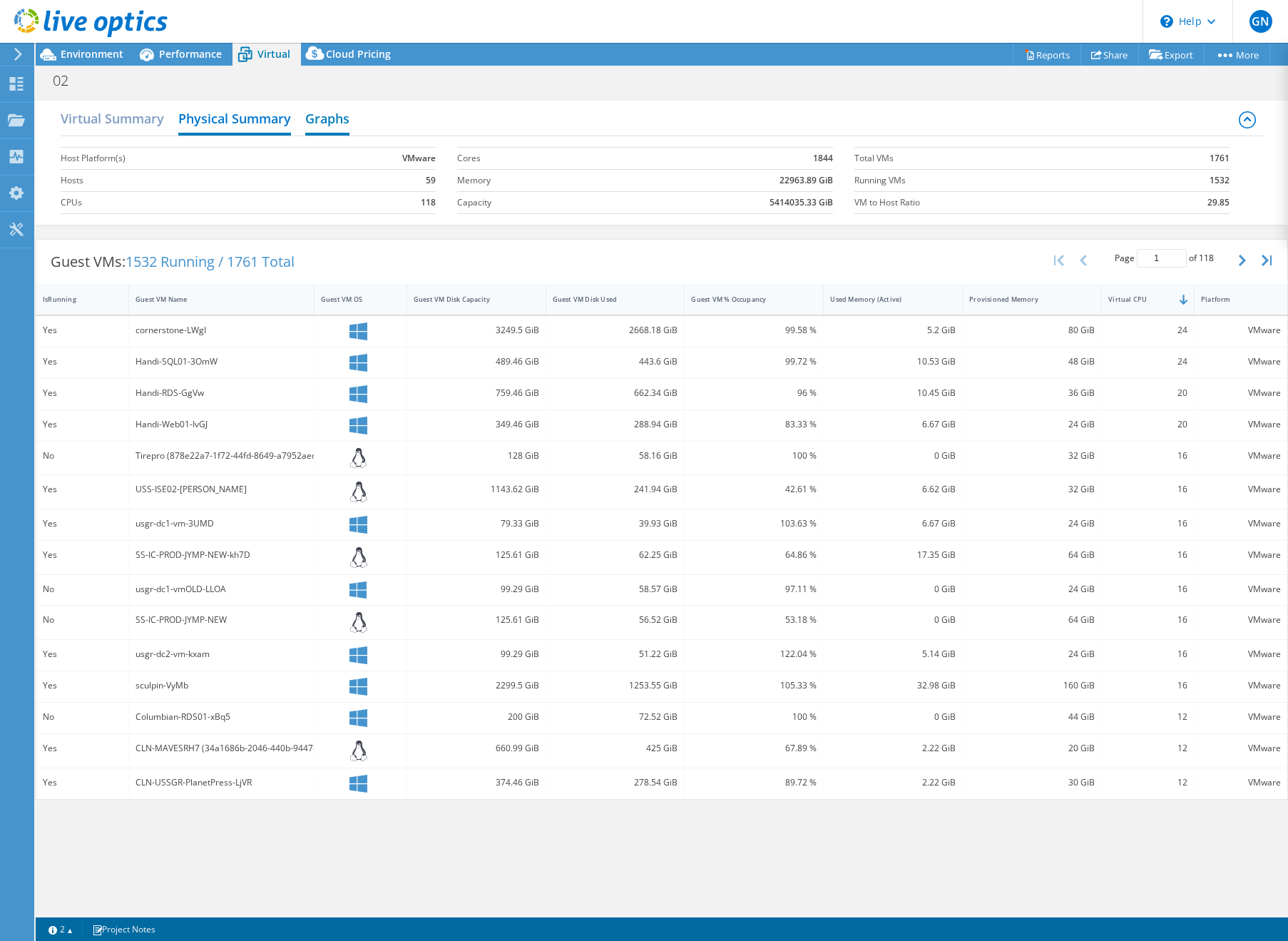
click at [316, 120] on h2 "Graphs" at bounding box center [328, 120] width 44 height 31
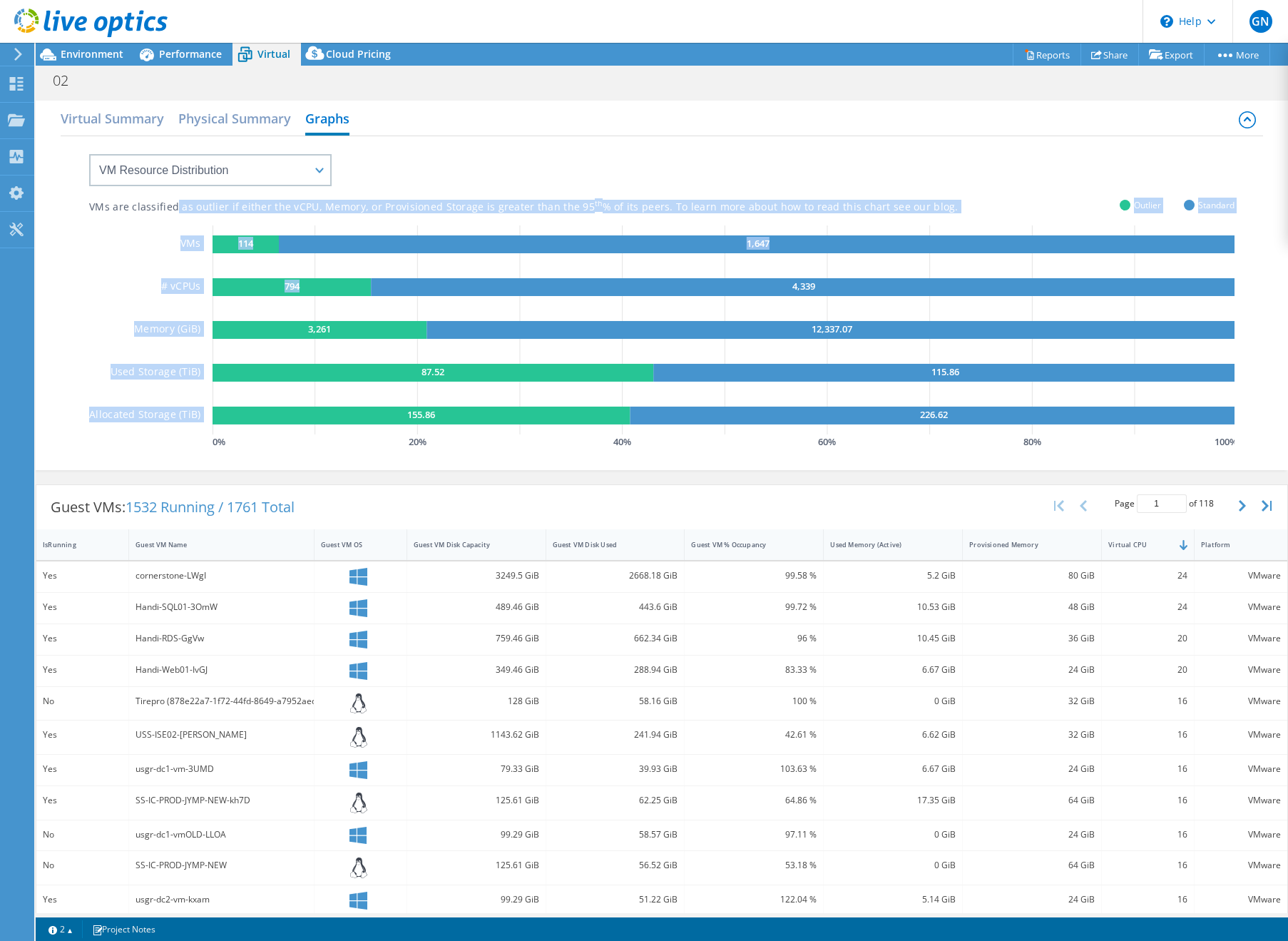
drag, startPoint x: 173, startPoint y: 202, endPoint x: 342, endPoint y: 216, distance: 169.6
click at [342, 216] on div "VMs are classified as outlier if either the vCPU, Memory, or Provisioned Storag…" at bounding box center [662, 294] width 1145 height 316
click at [469, 211] on div "VMs are classified as outlier if either the vCPU, Memory, or Provisioned Storag…" at bounding box center [560, 207] width 941 height 14
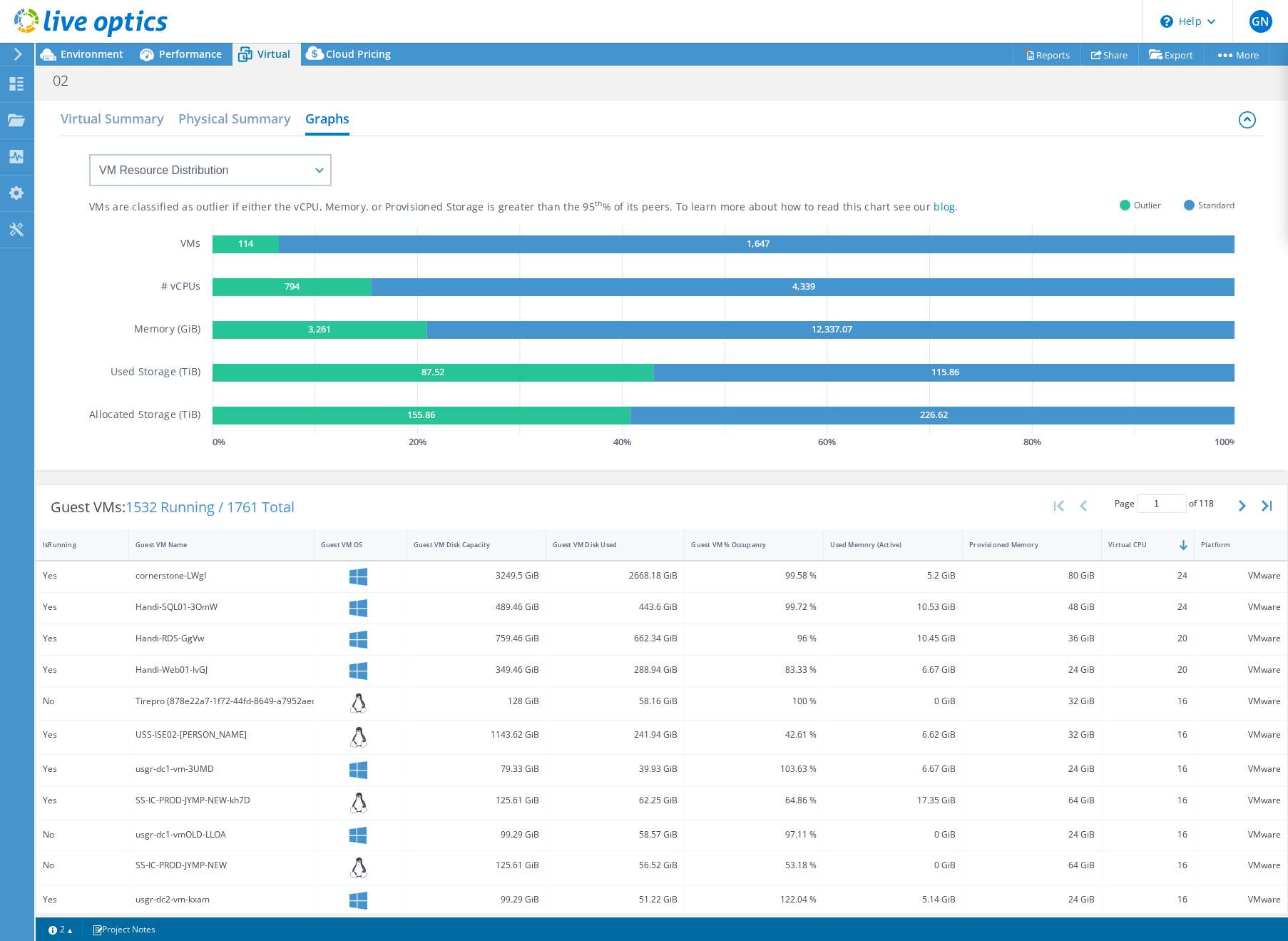
click at [154, 245] on div "VMs # vCPUs Memory (GiB) Used Storage (TiB) Allocated Storage (TiB)" at bounding box center [151, 339] width 123 height 227
click at [279, 326] on rect at bounding box center [319, 330] width 214 height 18
click at [303, 178] on select "VM Resource Distribution Provisioning Contrast Over Provisioning" at bounding box center [211, 170] width 243 height 32
select select "Provisioning Contrast"
click at [89, 154] on select "VM Resource Distribution Provisioning Contrast Over Provisioning" at bounding box center [211, 170] width 243 height 32
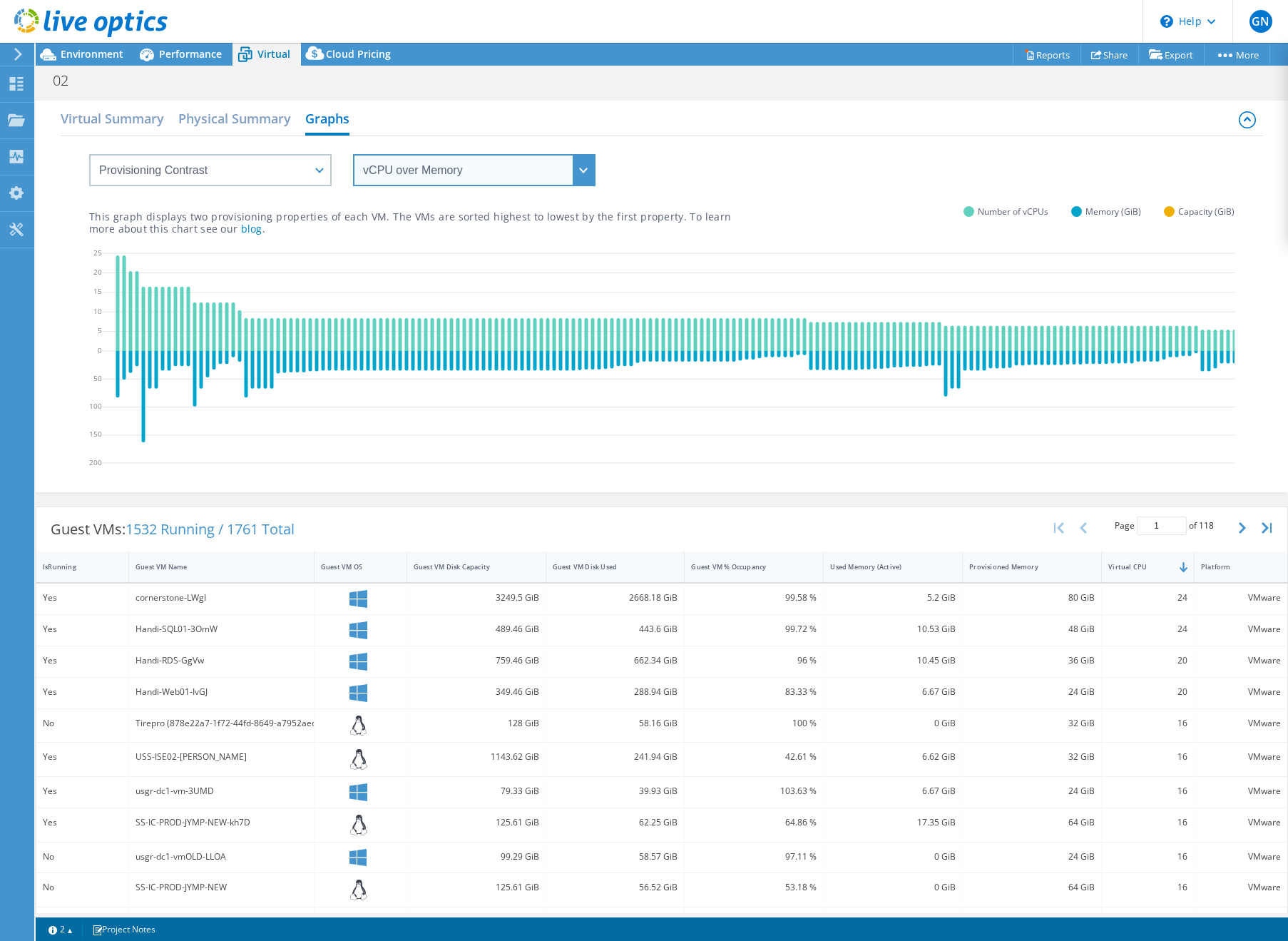
click at [488, 165] on select "vCPU over Memory vCPU over Capacity Memory over vCPU Memory over Capacity Capac…" at bounding box center [474, 170] width 243 height 32
click at [353, 154] on select "vCPU over Memory vCPU over Capacity Memory over vCPU Memory over Capacity Capac…" at bounding box center [474, 170] width 243 height 32
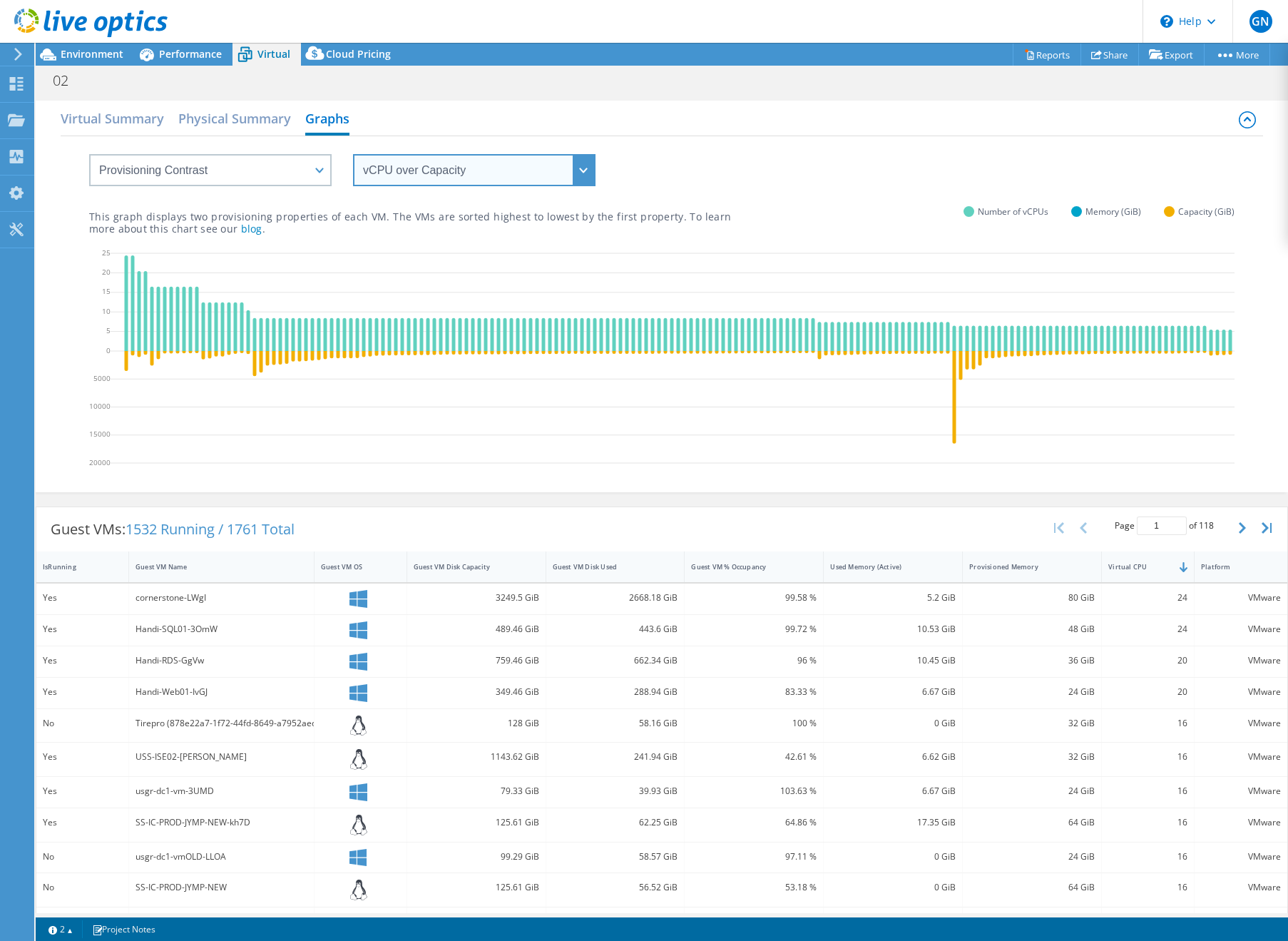
click at [475, 175] on select "vCPU over Memory vCPU over Capacity Memory over vCPU Memory over Capacity Capac…" at bounding box center [474, 170] width 243 height 32
click at [353, 154] on select "vCPU over Memory vCPU over Capacity Memory over vCPU Memory over Capacity Capac…" at bounding box center [474, 170] width 243 height 32
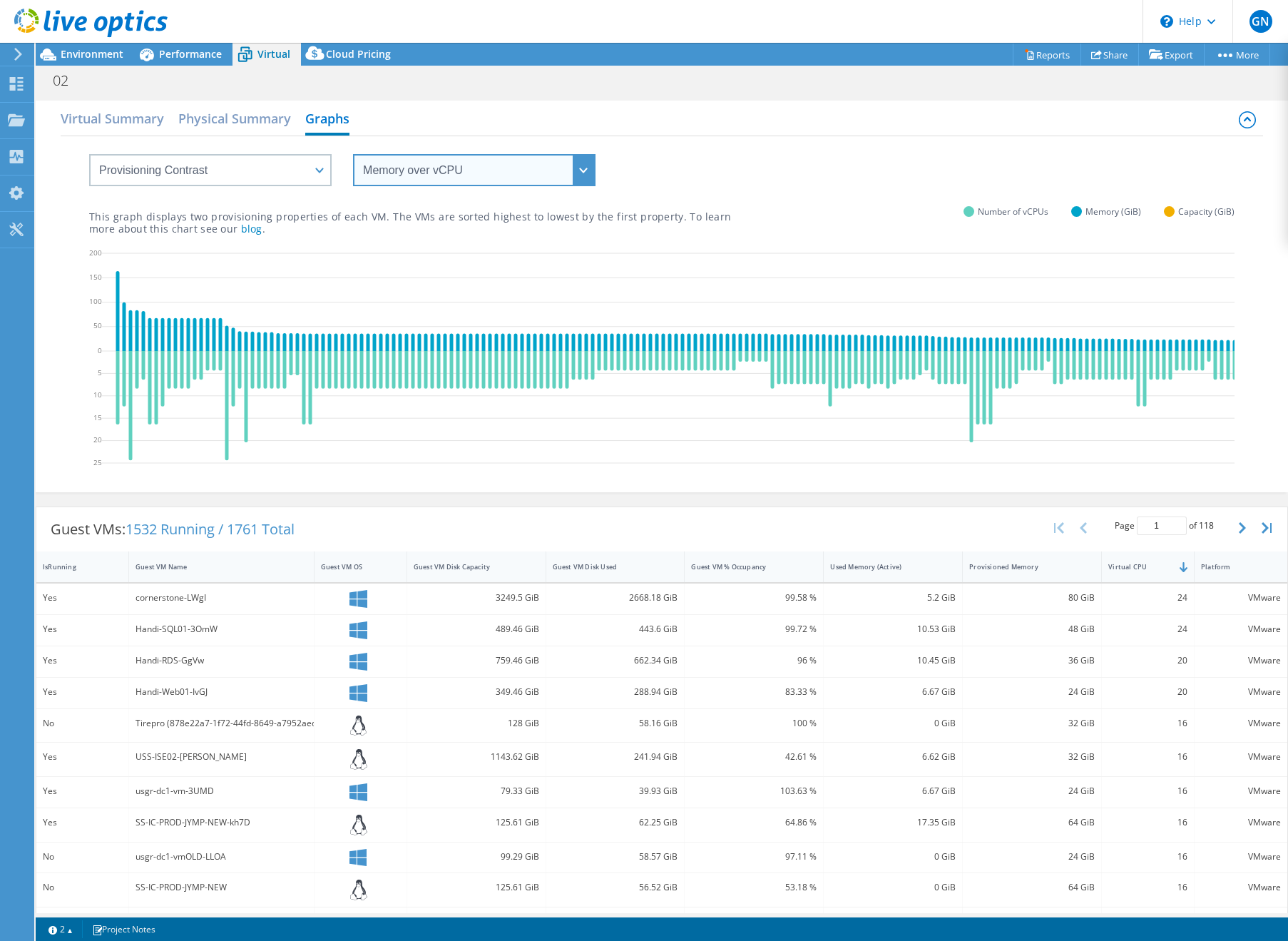
click at [583, 167] on select "vCPU over Memory vCPU over Capacity Memory over vCPU Memory over Capacity Capac…" at bounding box center [474, 170] width 243 height 32
select select "Capacity over Memory"
click at [353, 154] on select "vCPU over Memory vCPU over Capacity Memory over vCPU Memory over Capacity Capac…" at bounding box center [474, 170] width 243 height 32
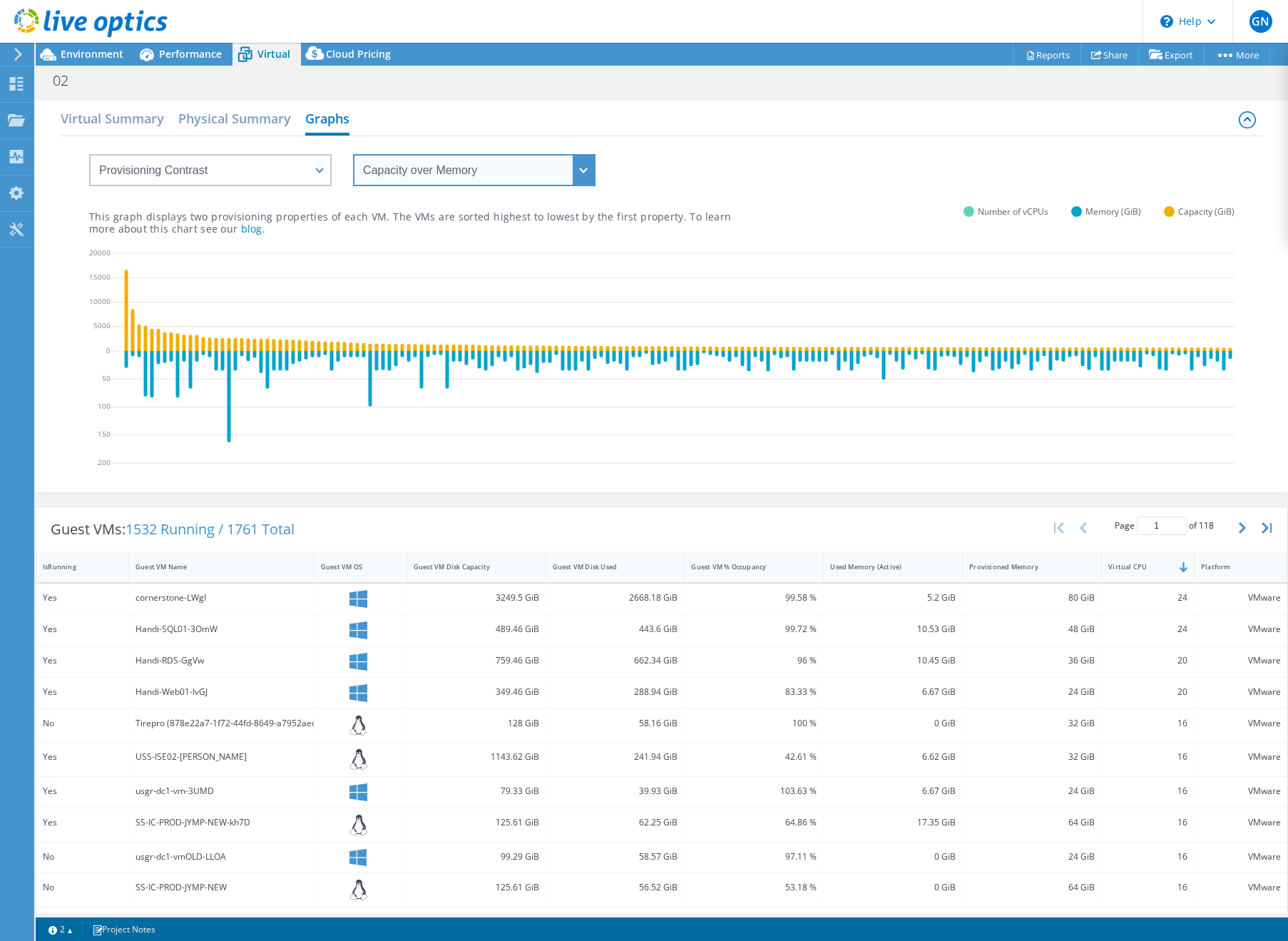
click at [445, 167] on select "vCPU over Memory vCPU over Capacity Memory over vCPU Memory over Capacity Capac…" at bounding box center [474, 170] width 243 height 32
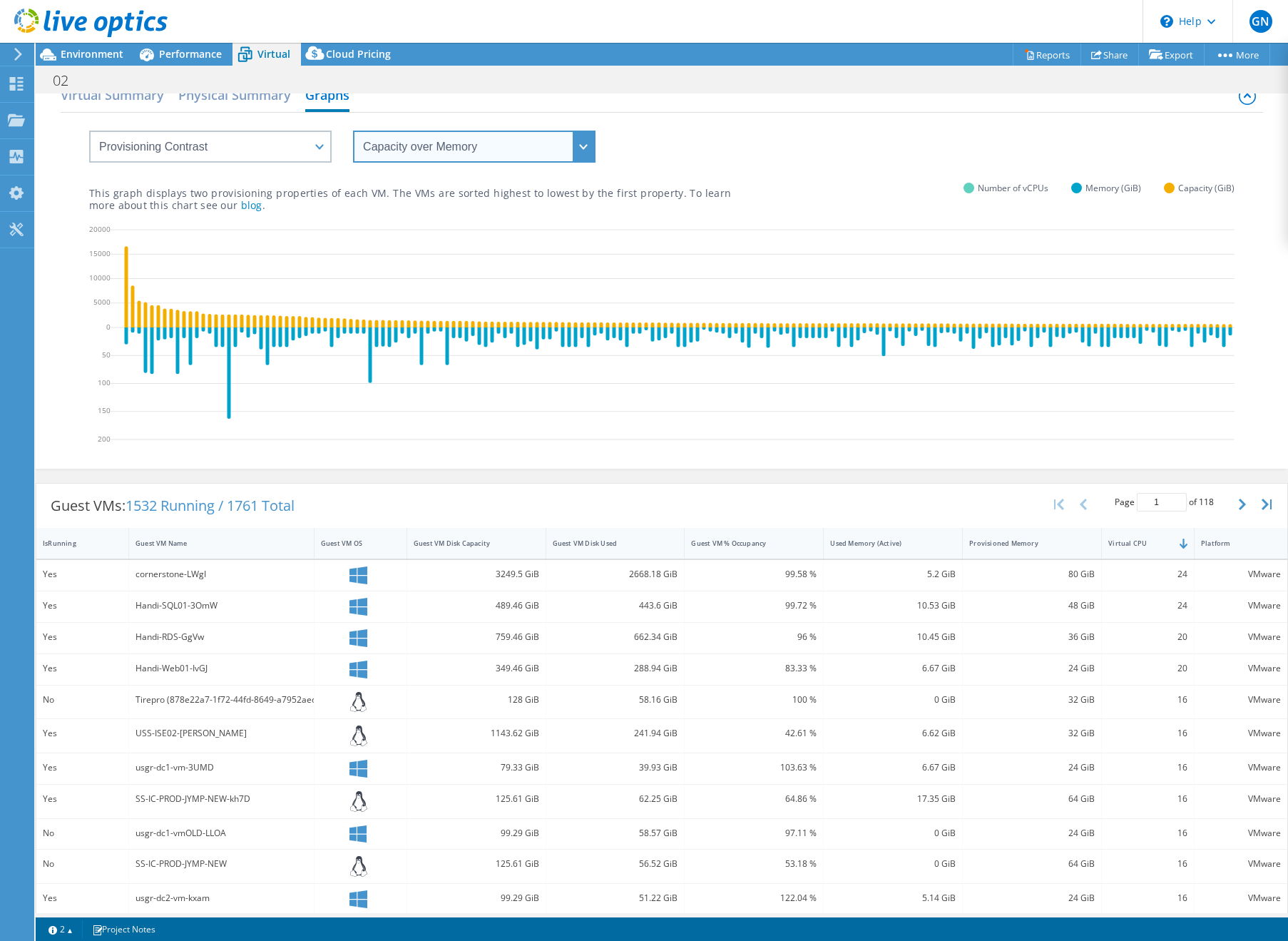
scroll to position [43, 0]
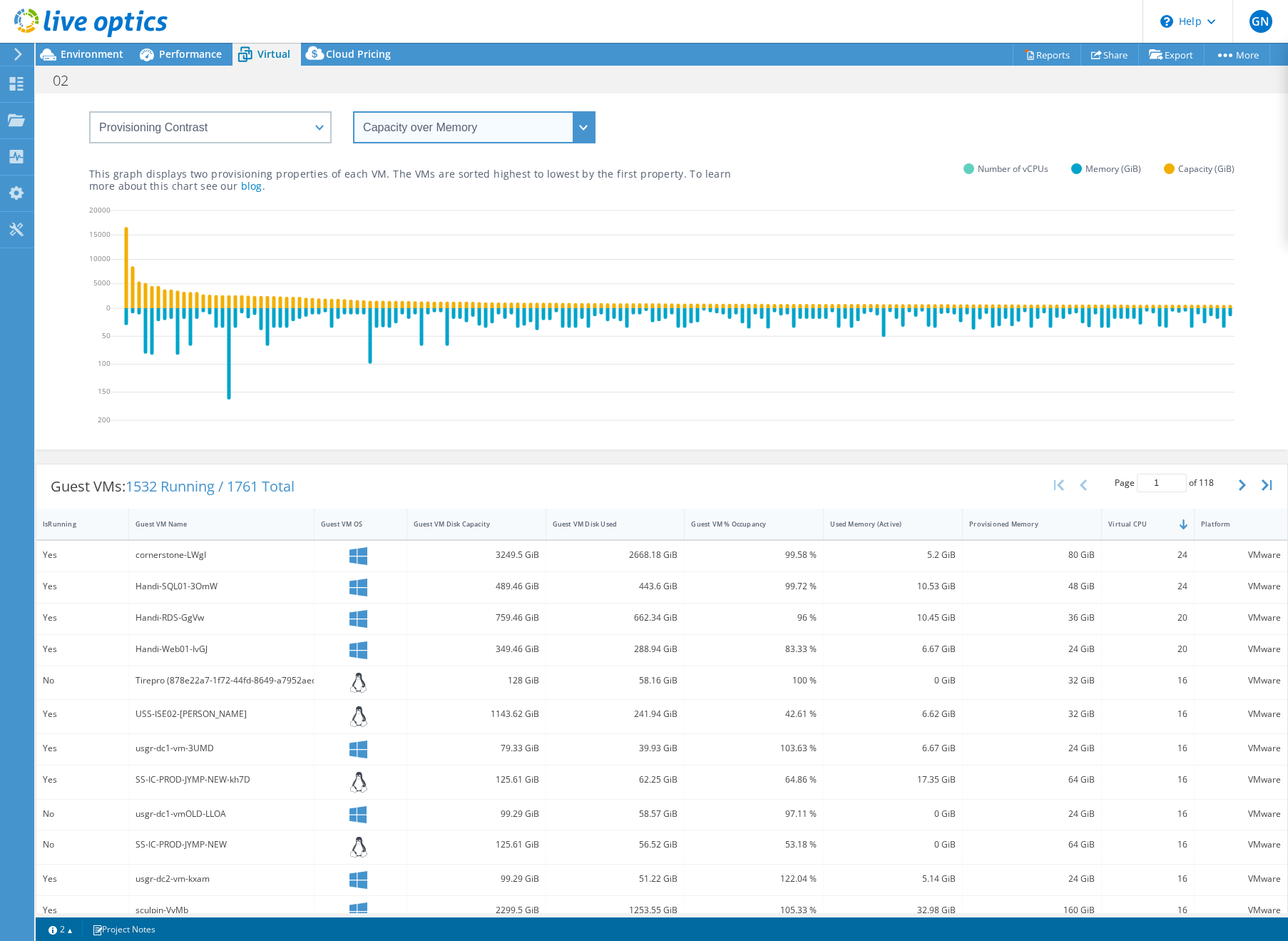
click at [459, 122] on select "vCPU over Memory vCPU over Capacity Memory over vCPU Memory over Capacity Capac…" at bounding box center [474, 127] width 243 height 32
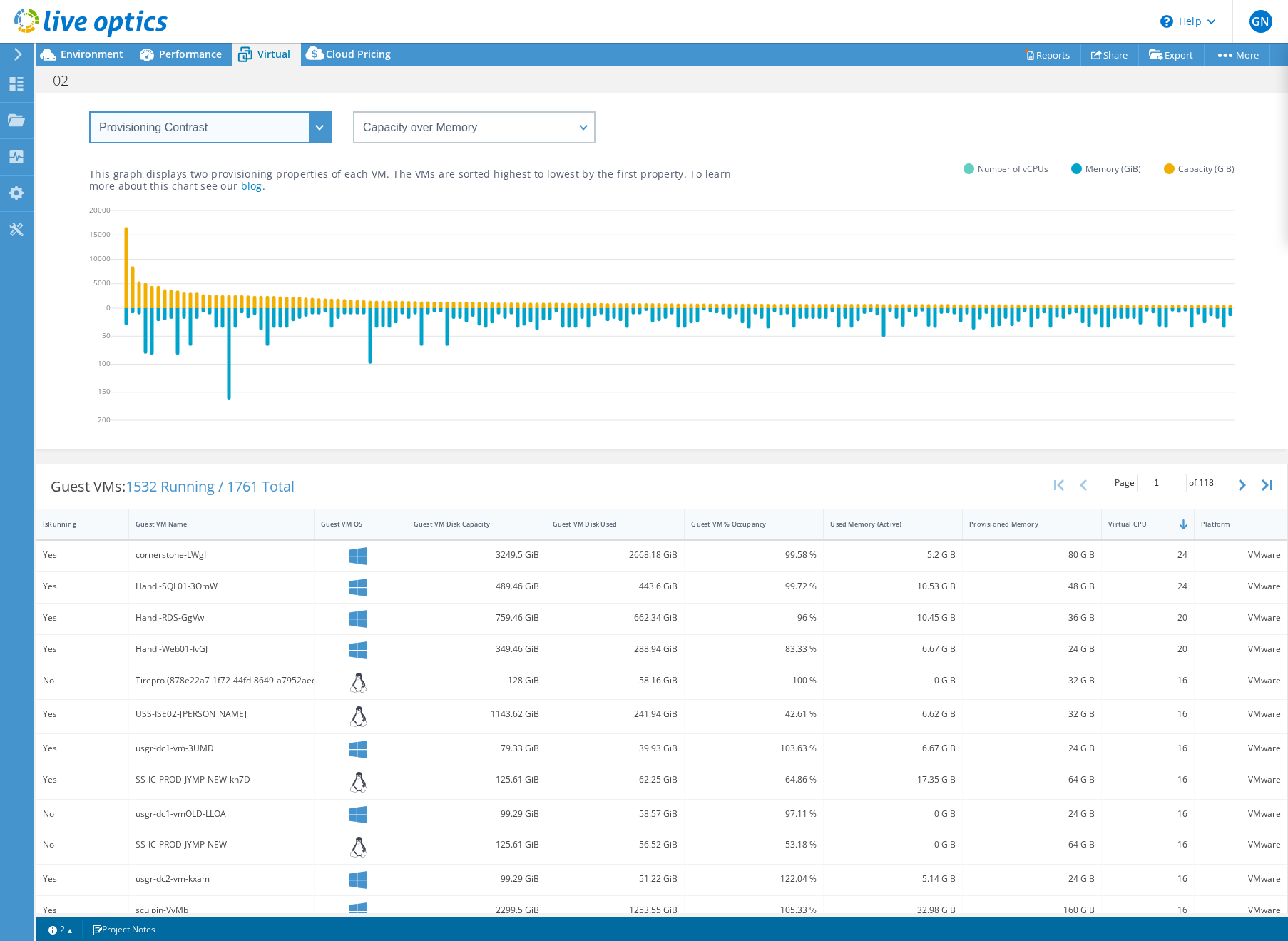
click at [299, 128] on select "VM Resource Distribution Provisioning Contrast Over Provisioning" at bounding box center [211, 127] width 243 height 32
select select "Over Provisioning"
click at [89, 111] on select "VM Resource Distribution Provisioning Contrast Over Provisioning" at bounding box center [211, 127] width 243 height 32
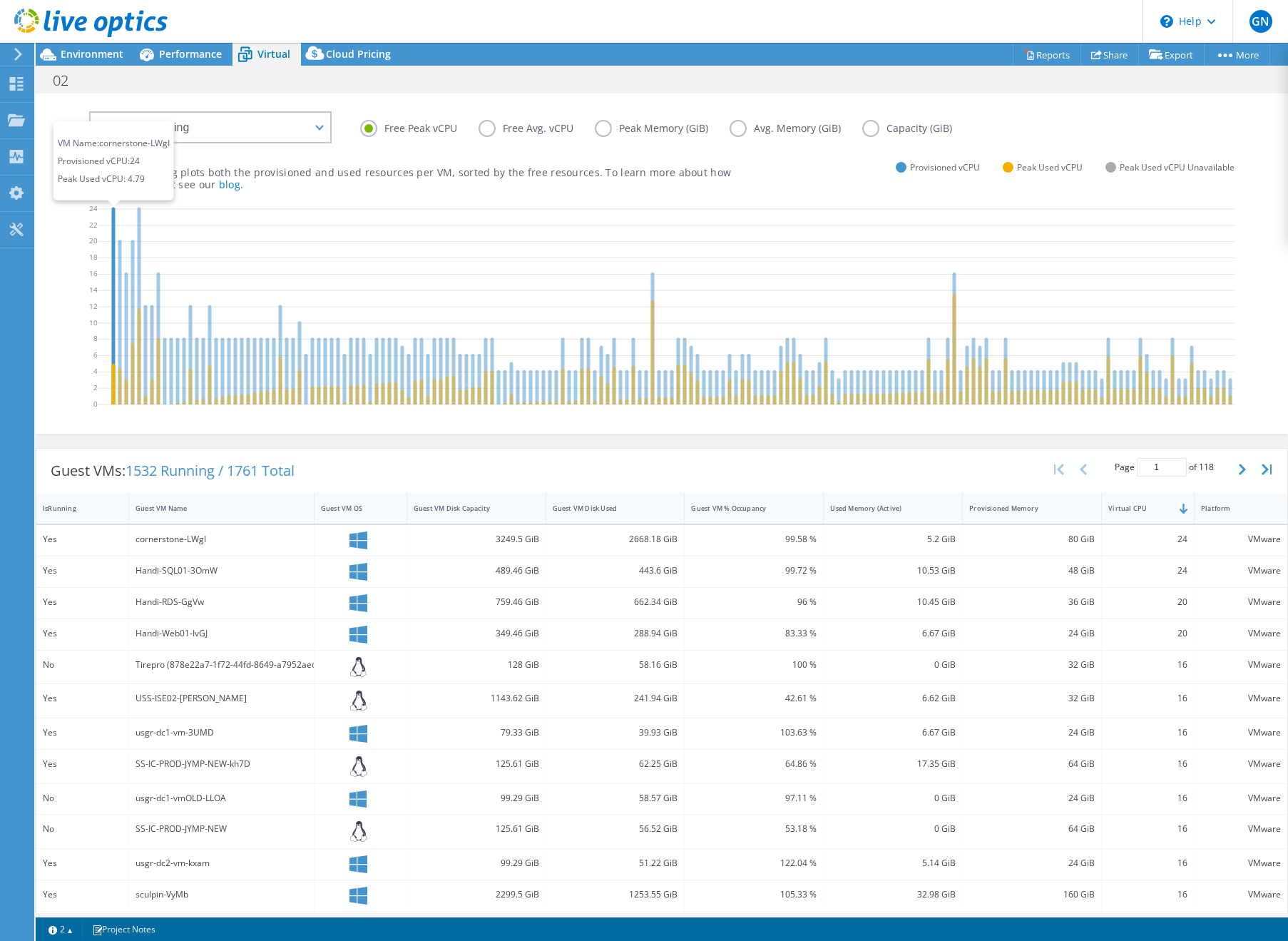
click at [114, 245] on icon at bounding box center [114, 305] width 3 height 198
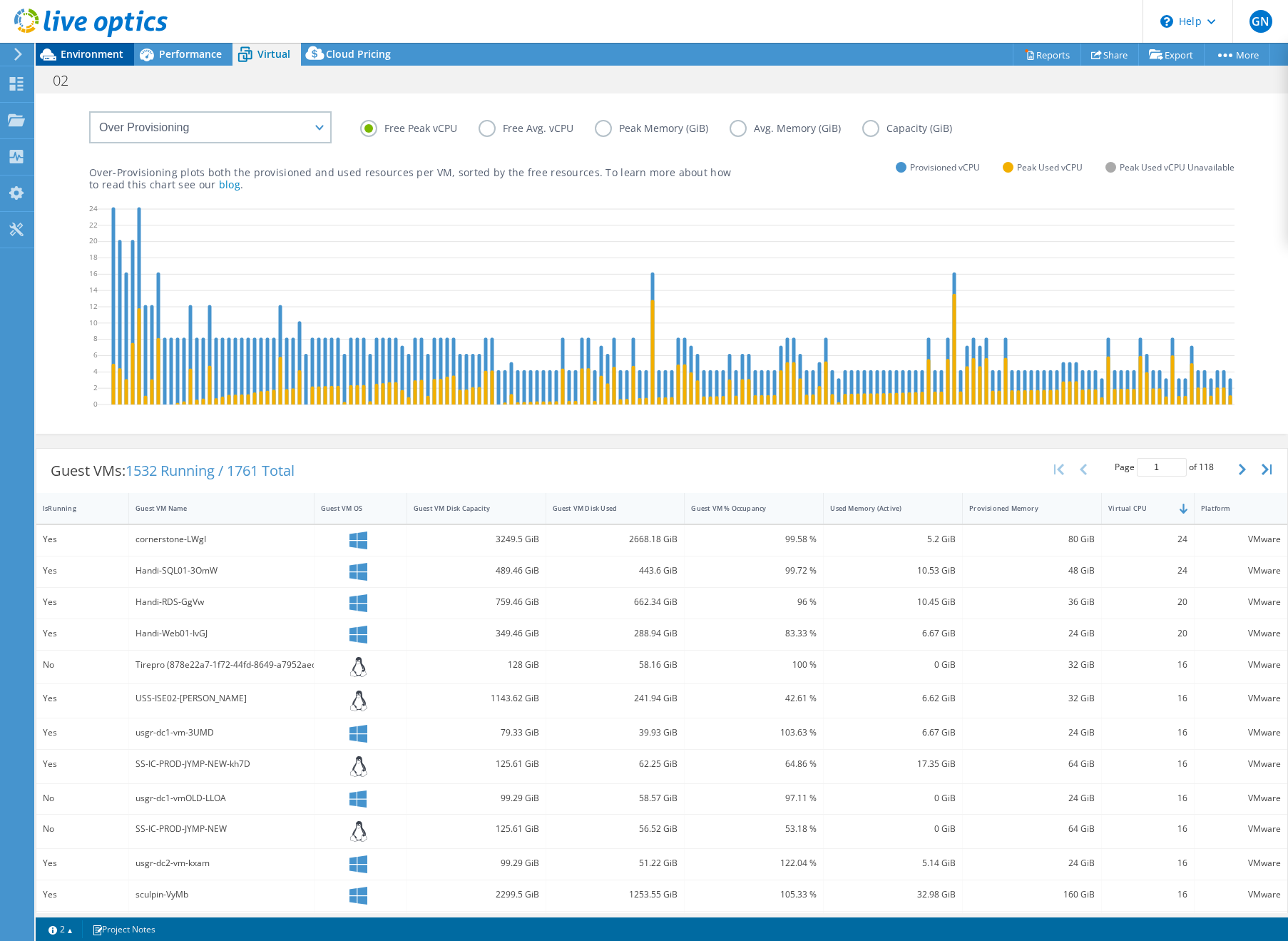
click at [70, 53] on span "Environment" at bounding box center [92, 53] width 63 height 14
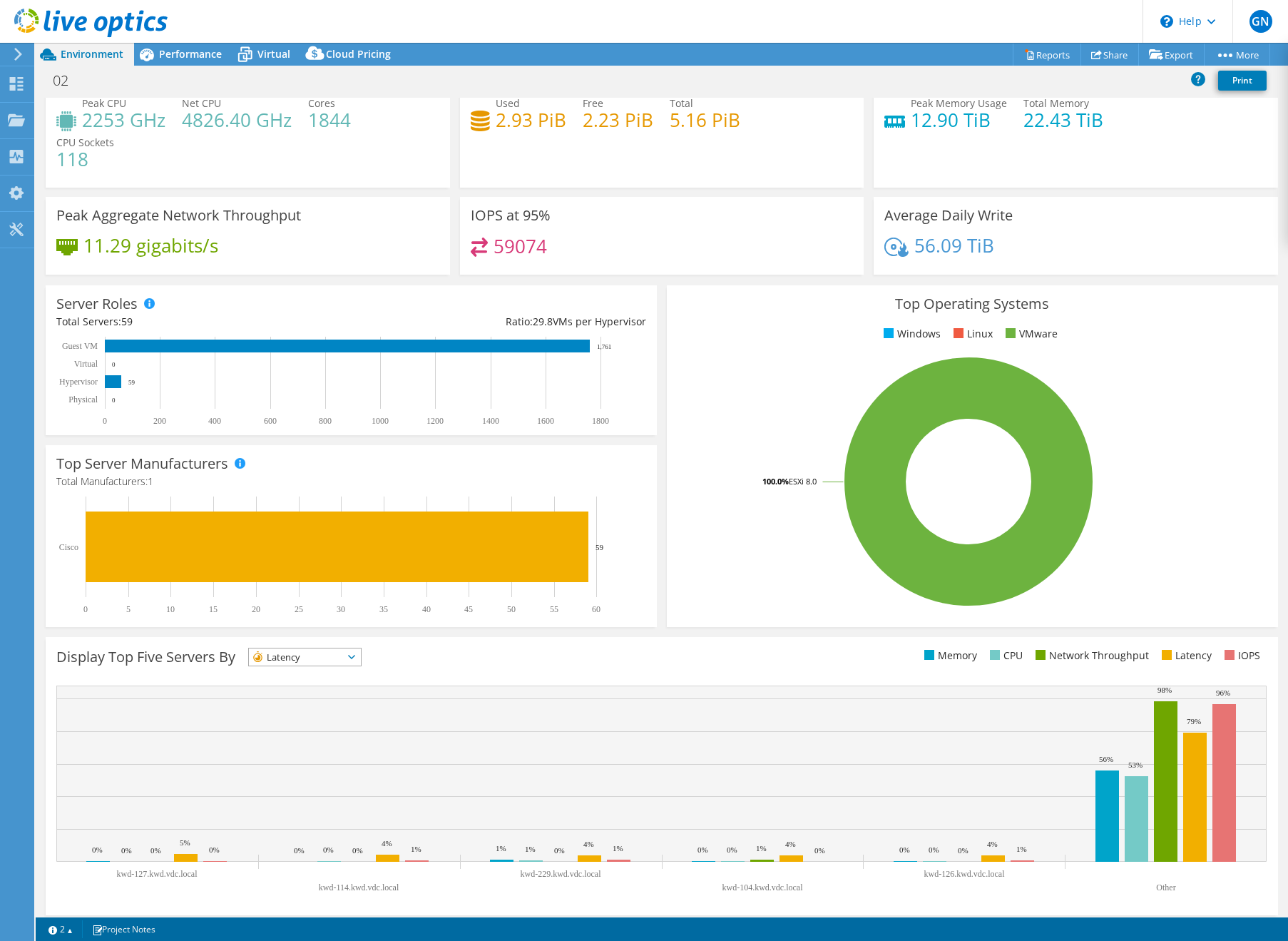
scroll to position [11, 0]
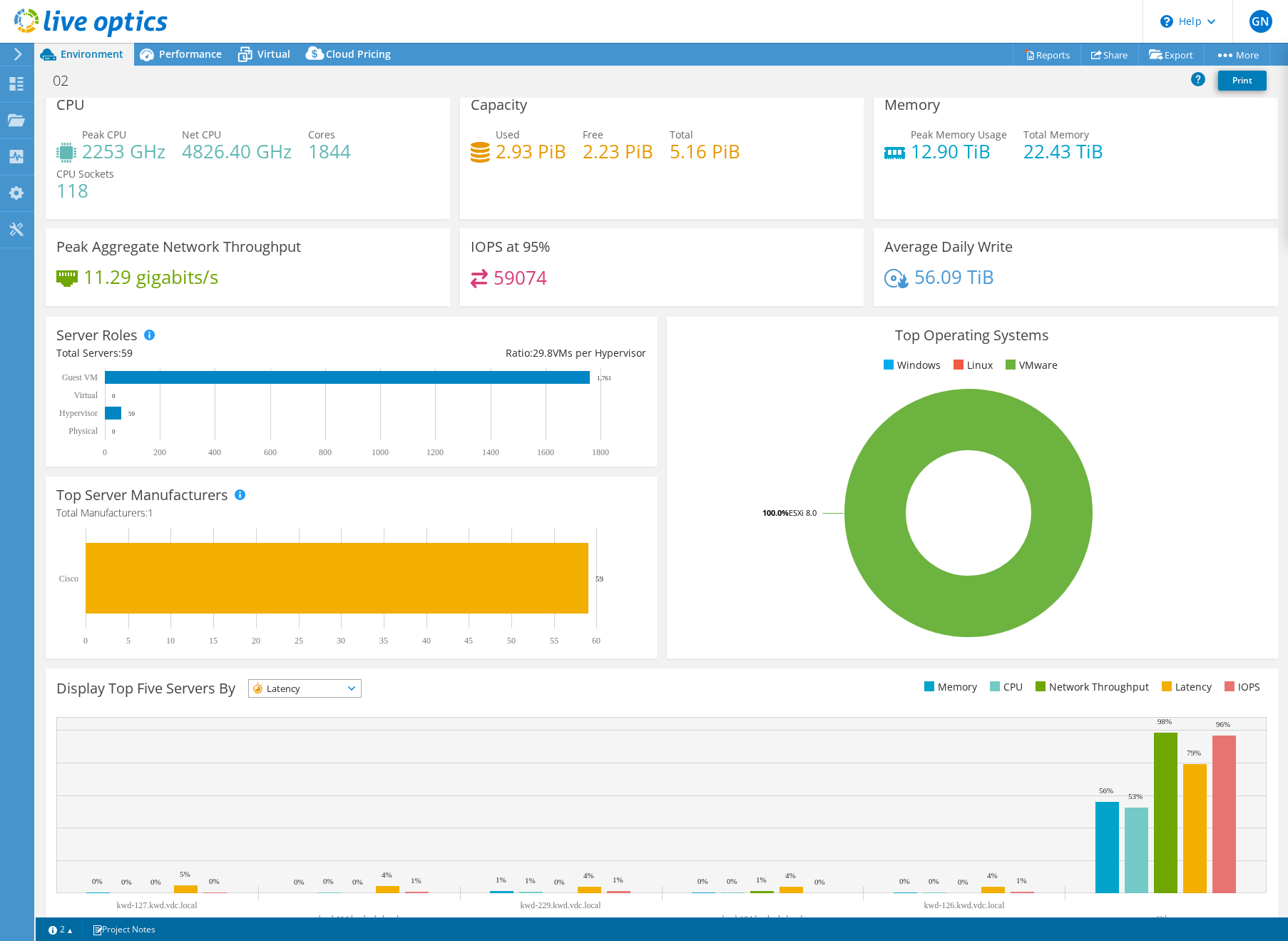
click at [333, 680] on span "Latency" at bounding box center [296, 689] width 94 height 17
click at [312, 737] on li "CPU" at bounding box center [305, 747] width 112 height 20
